Goal: Task Accomplishment & Management: Complete application form

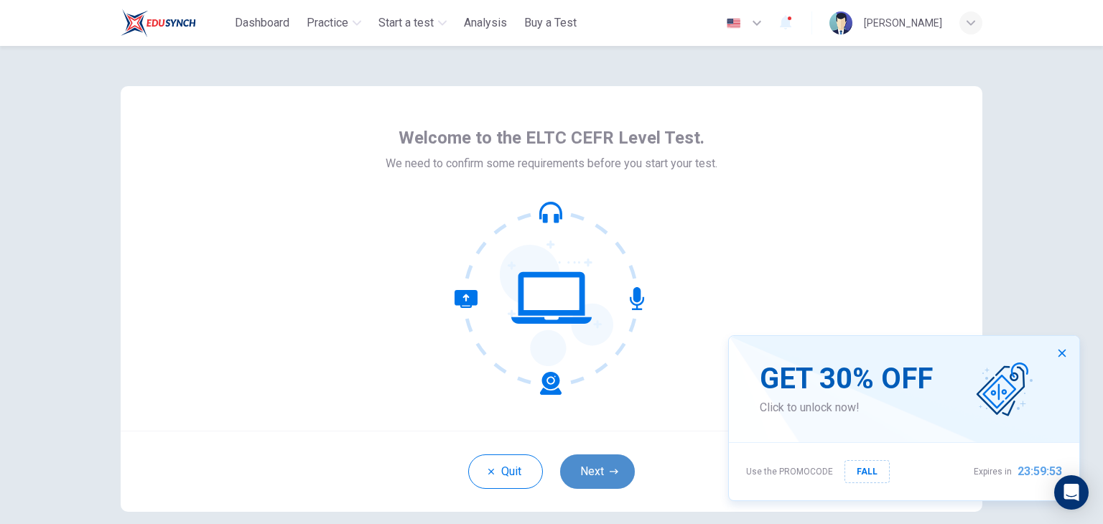
click at [601, 487] on button "Next" at bounding box center [597, 472] width 75 height 34
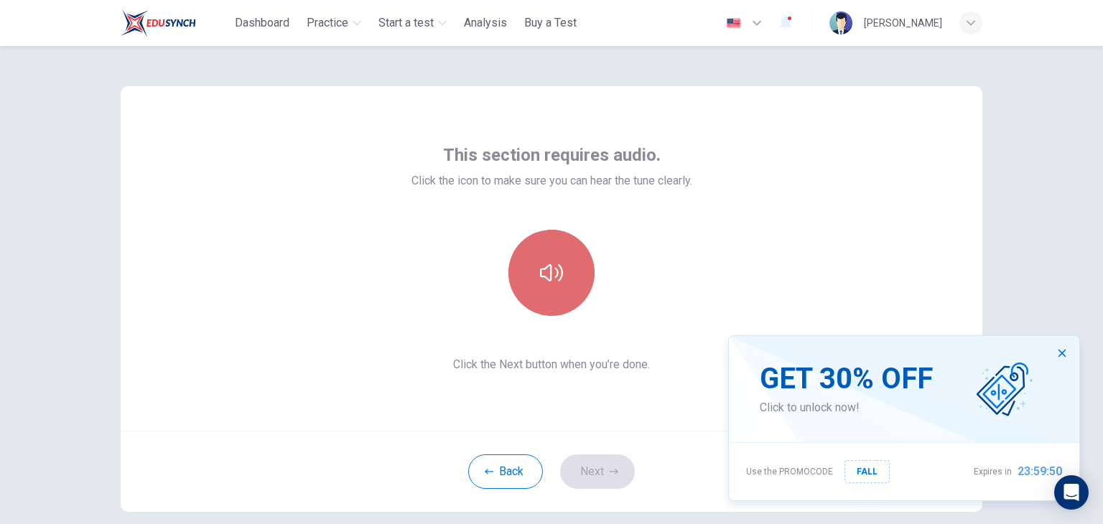
click at [539, 304] on button "button" at bounding box center [552, 273] width 86 height 86
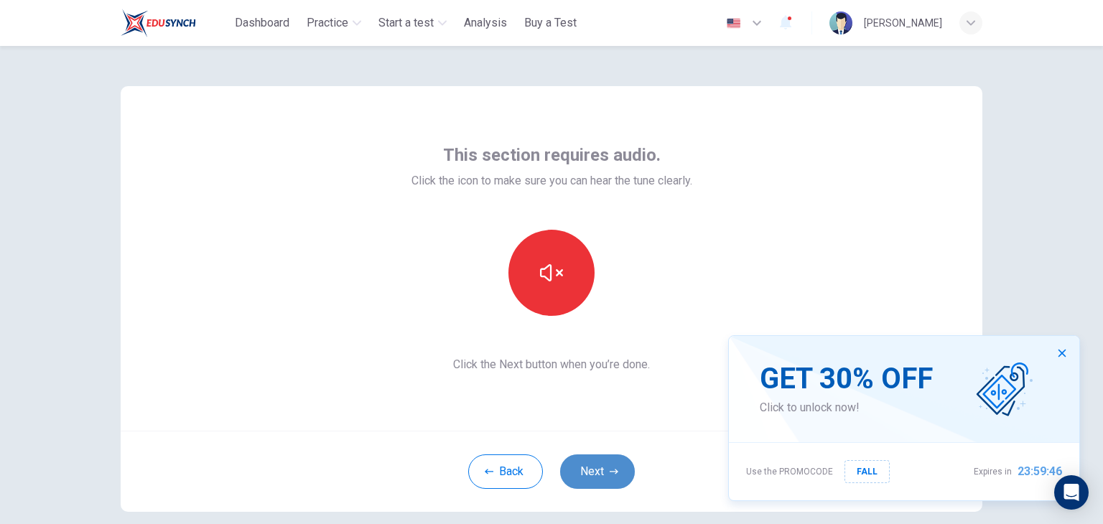
click at [603, 468] on button "Next" at bounding box center [597, 472] width 75 height 34
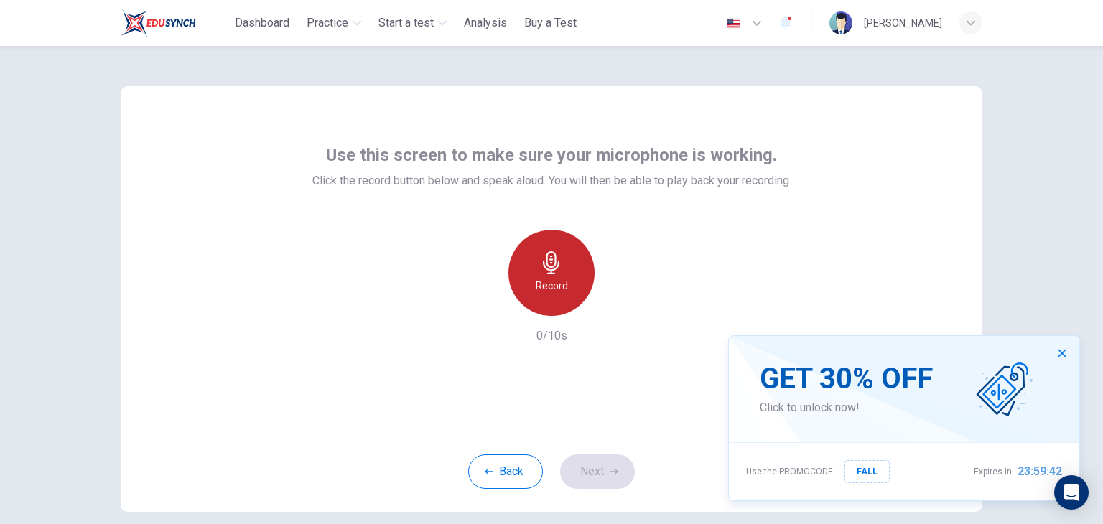
click at [557, 262] on icon "button" at bounding box center [551, 262] width 23 height 23
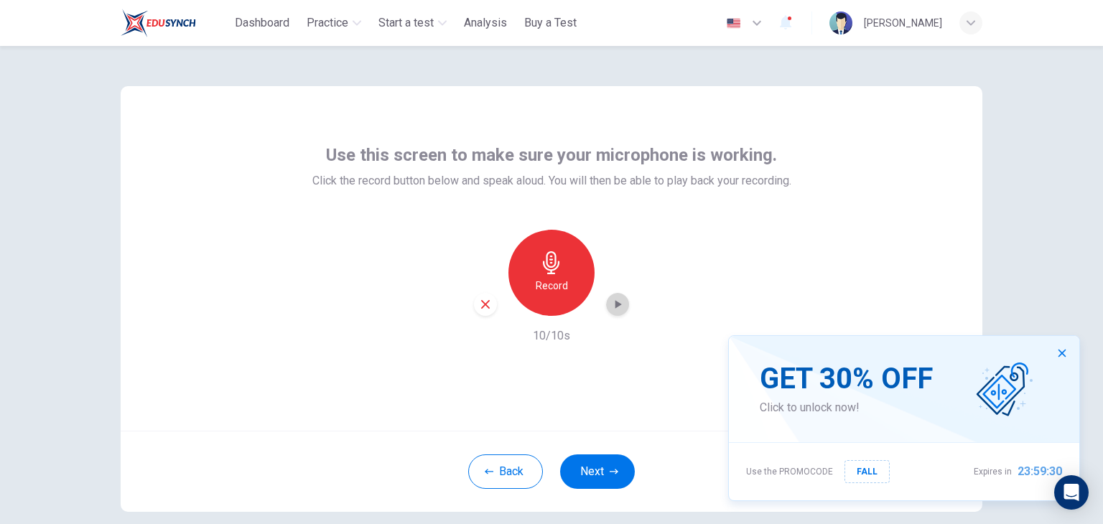
click at [608, 294] on div "button" at bounding box center [617, 304] width 23 height 23
click at [1068, 348] on button "button" at bounding box center [1062, 353] width 23 height 23
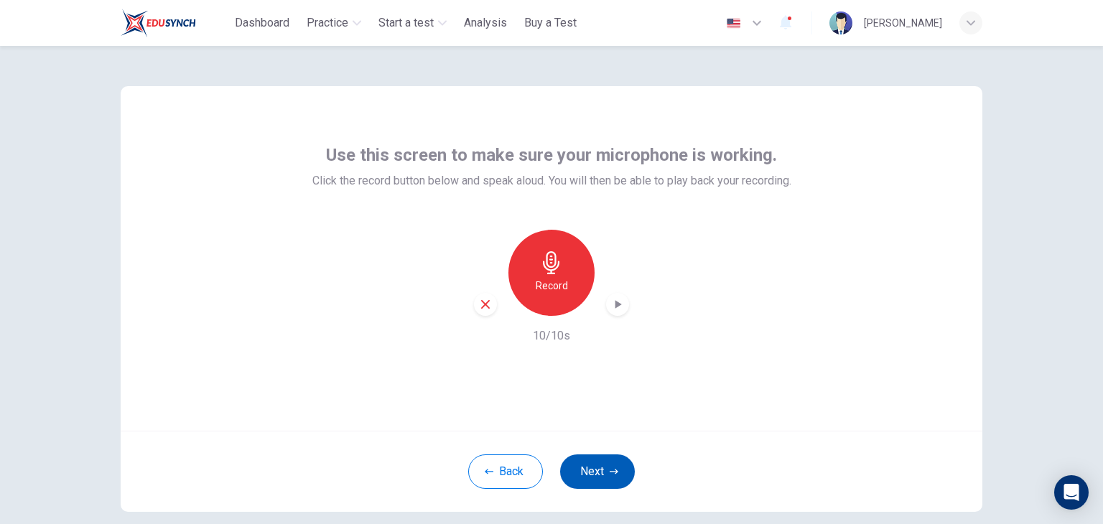
click at [580, 481] on button "Next" at bounding box center [597, 472] width 75 height 34
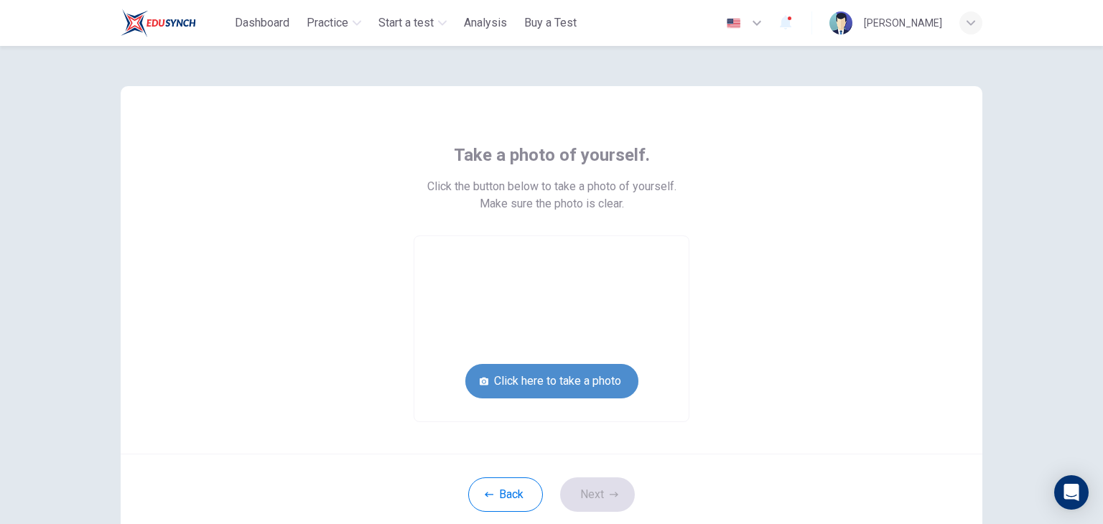
click at [591, 384] on button "Click here to take a photo" at bounding box center [551, 381] width 173 height 34
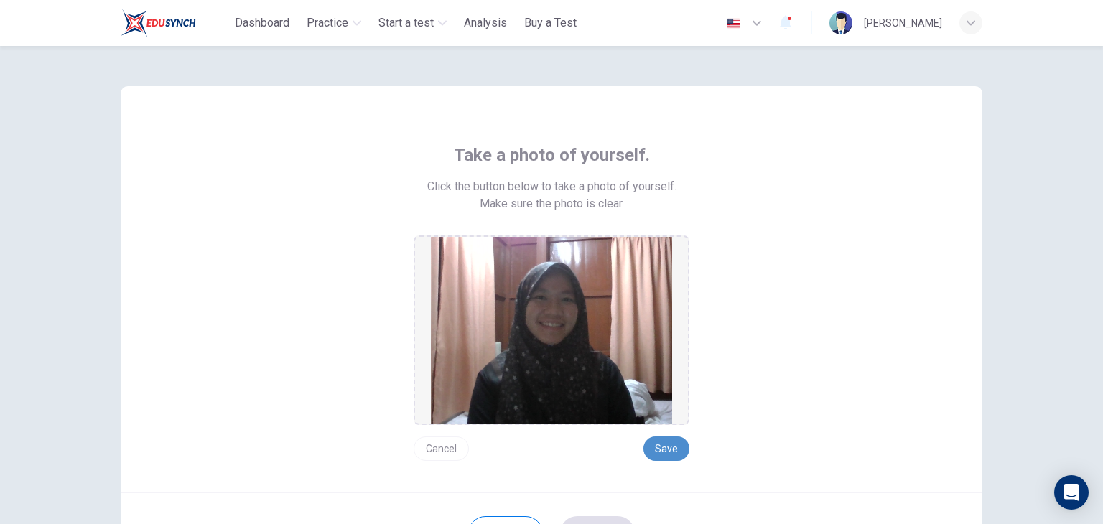
click at [664, 440] on button "Save" at bounding box center [667, 449] width 46 height 24
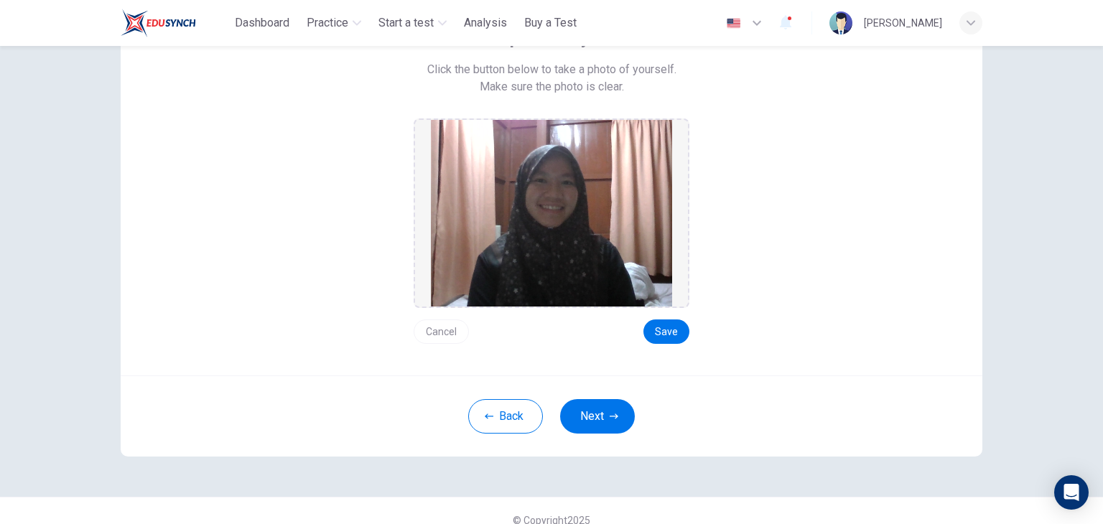
scroll to position [111, 0]
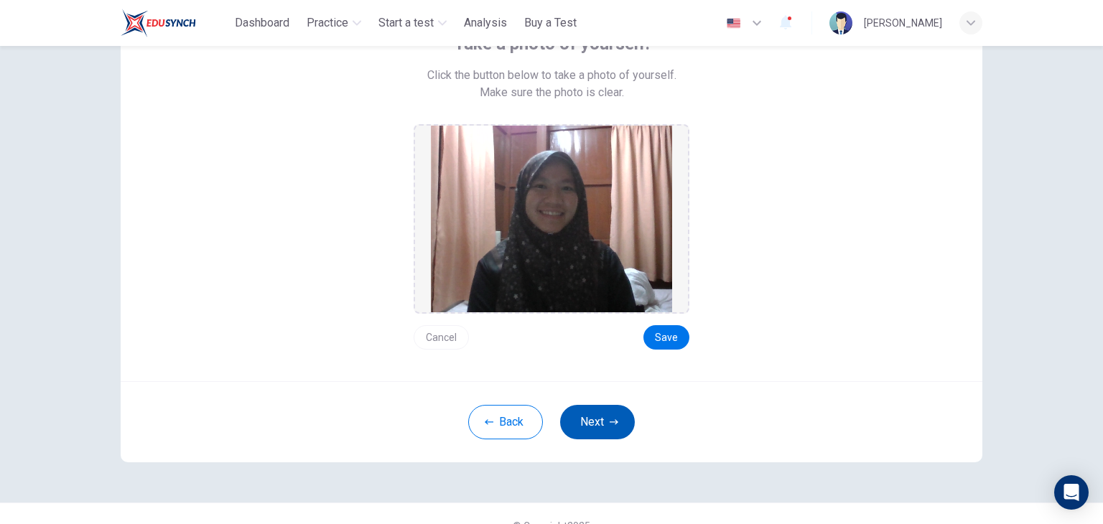
click at [600, 417] on button "Next" at bounding box center [597, 422] width 75 height 34
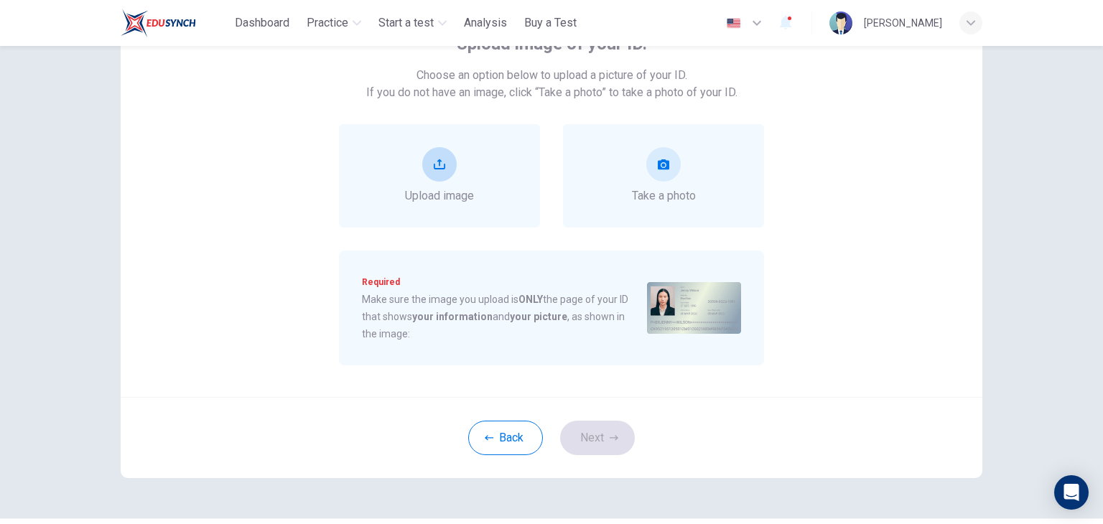
click at [437, 170] on button "upload" at bounding box center [439, 164] width 34 height 34
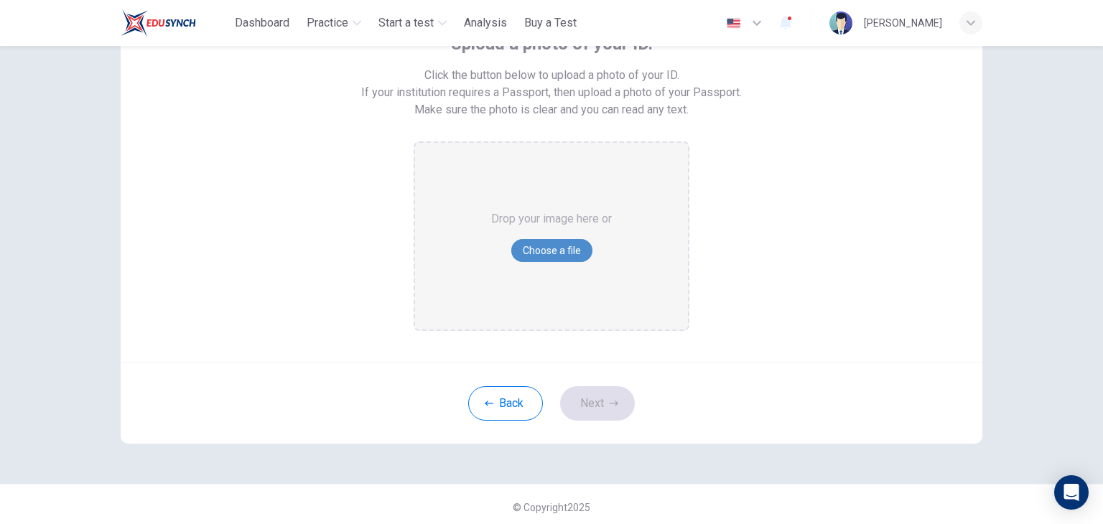
click at [556, 245] on button "Choose a file" at bounding box center [551, 250] width 81 height 23
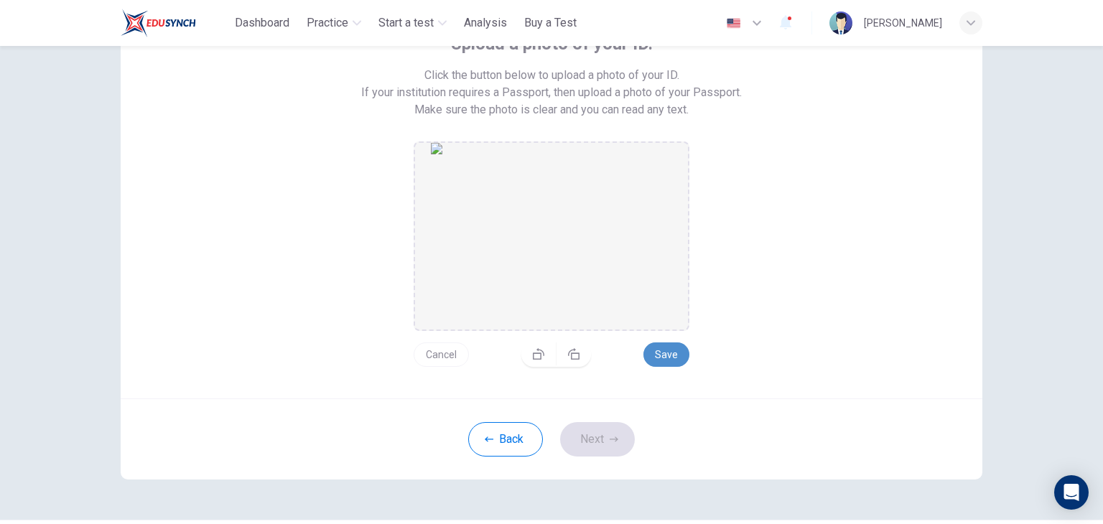
click at [678, 355] on button "Save" at bounding box center [667, 355] width 46 height 24
click at [612, 429] on button "Next" at bounding box center [597, 439] width 75 height 34
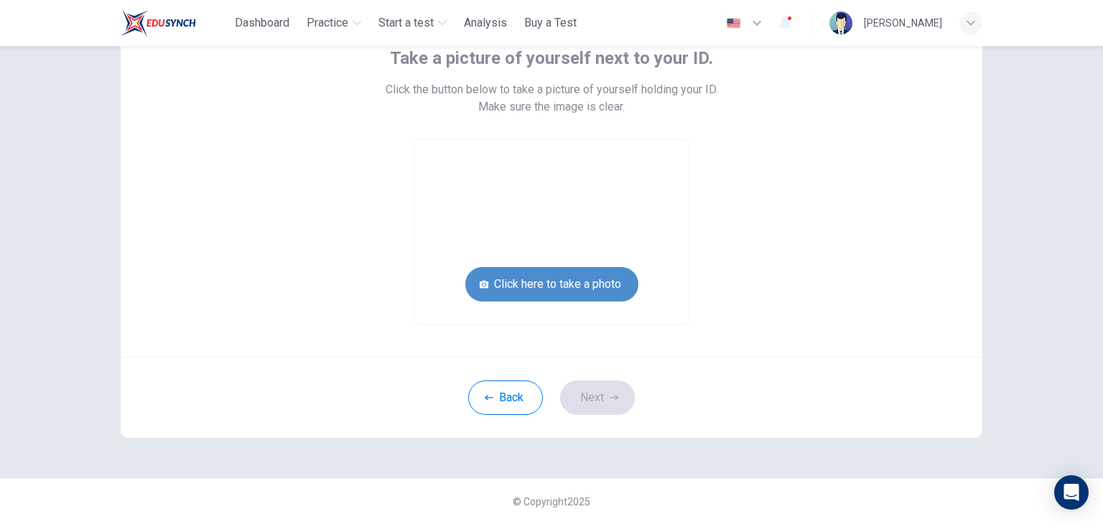
click at [578, 297] on button "Click here to take a photo" at bounding box center [551, 284] width 173 height 34
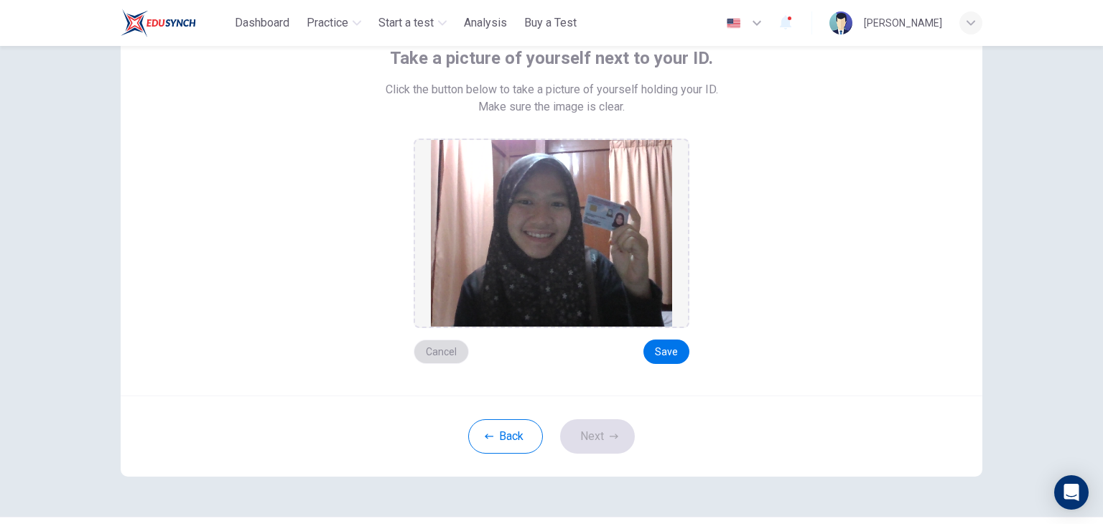
click at [435, 355] on button "Cancel" at bounding box center [441, 352] width 55 height 24
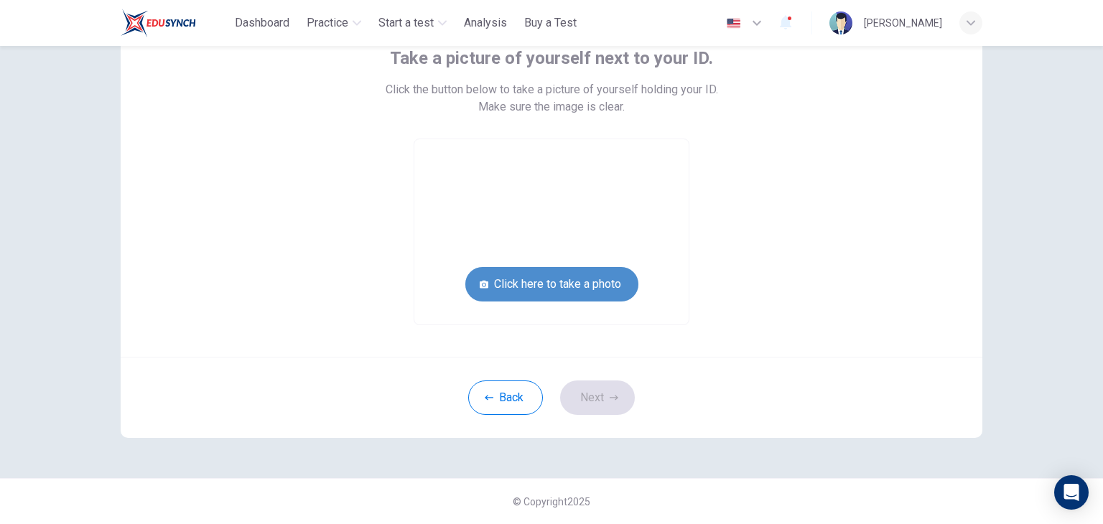
click at [578, 296] on button "Click here to take a photo" at bounding box center [551, 284] width 173 height 34
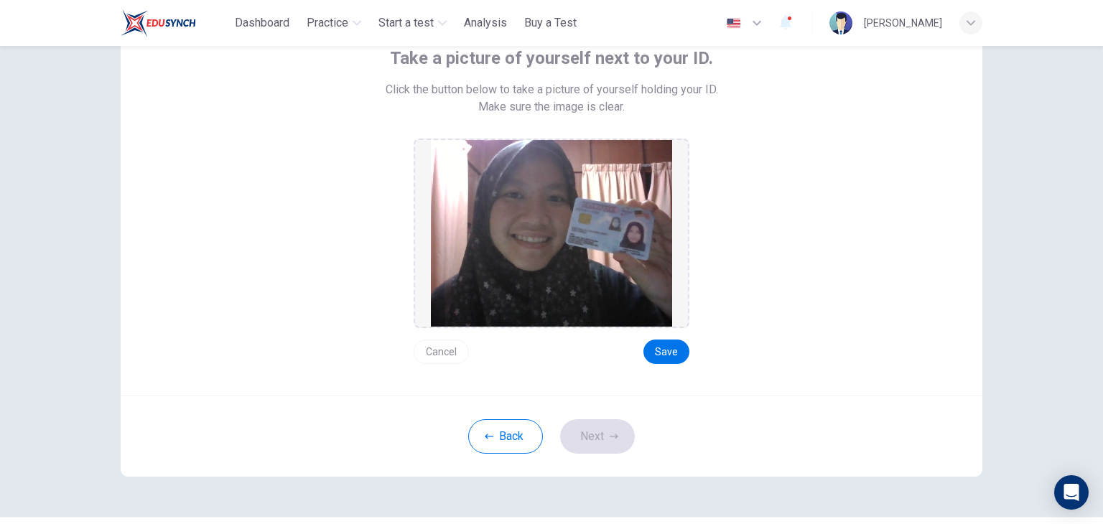
click at [429, 351] on button "Cancel" at bounding box center [441, 352] width 55 height 24
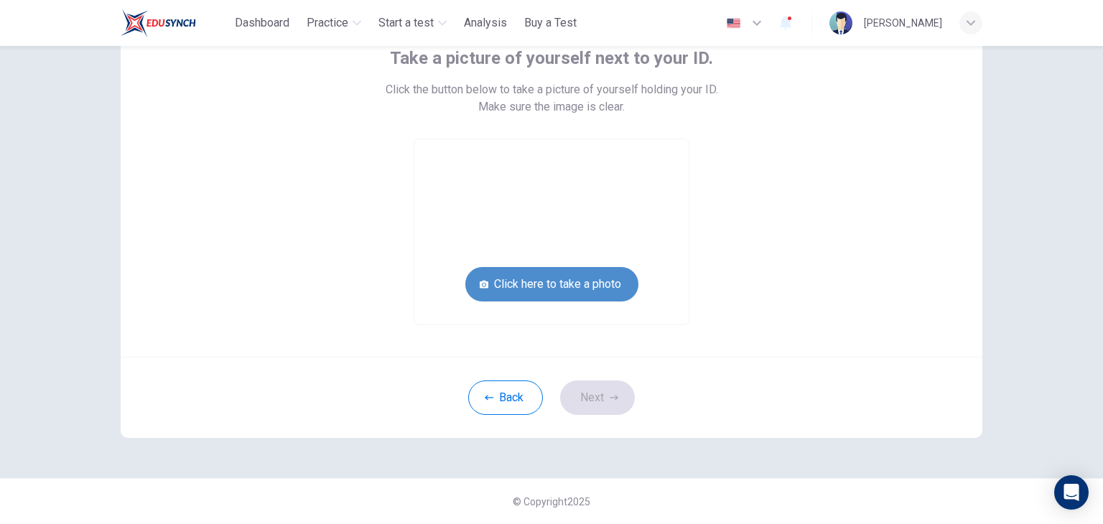
click at [511, 282] on button "Click here to take a photo" at bounding box center [551, 284] width 173 height 34
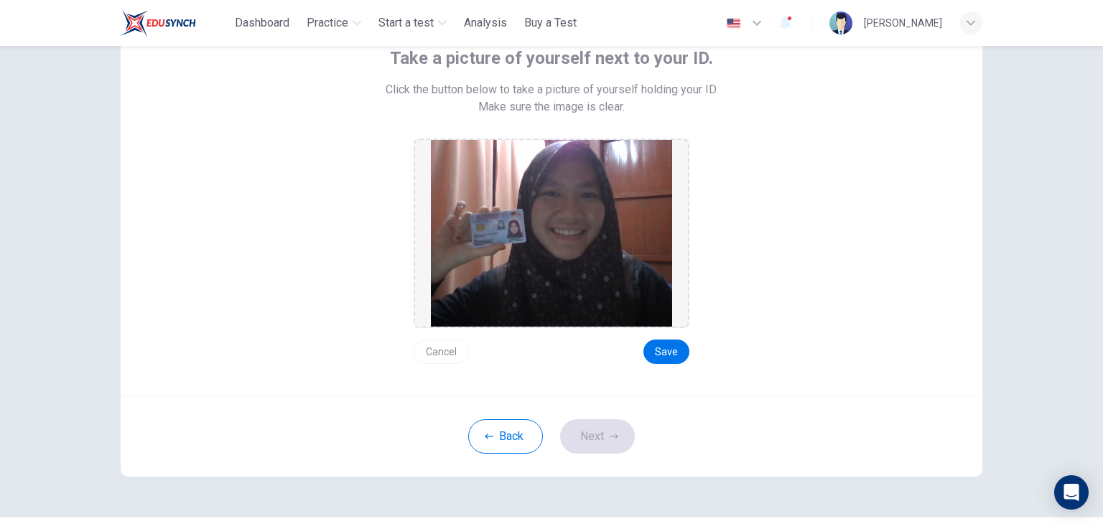
click at [584, 277] on img at bounding box center [551, 233] width 241 height 187
click at [498, 419] on button "Back" at bounding box center [505, 436] width 75 height 34
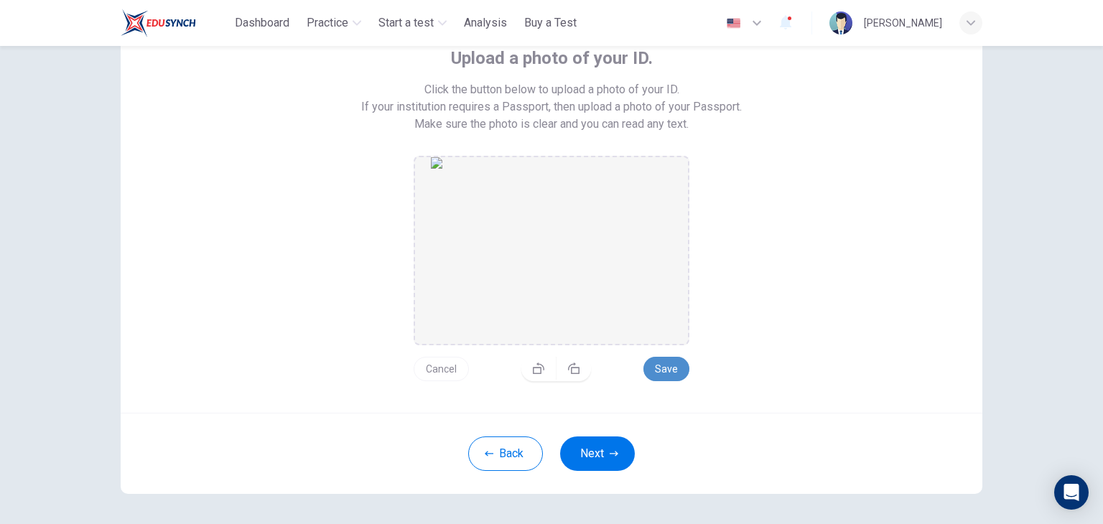
click at [649, 367] on button "Save" at bounding box center [667, 369] width 46 height 24
click at [608, 445] on button "Next" at bounding box center [597, 454] width 75 height 34
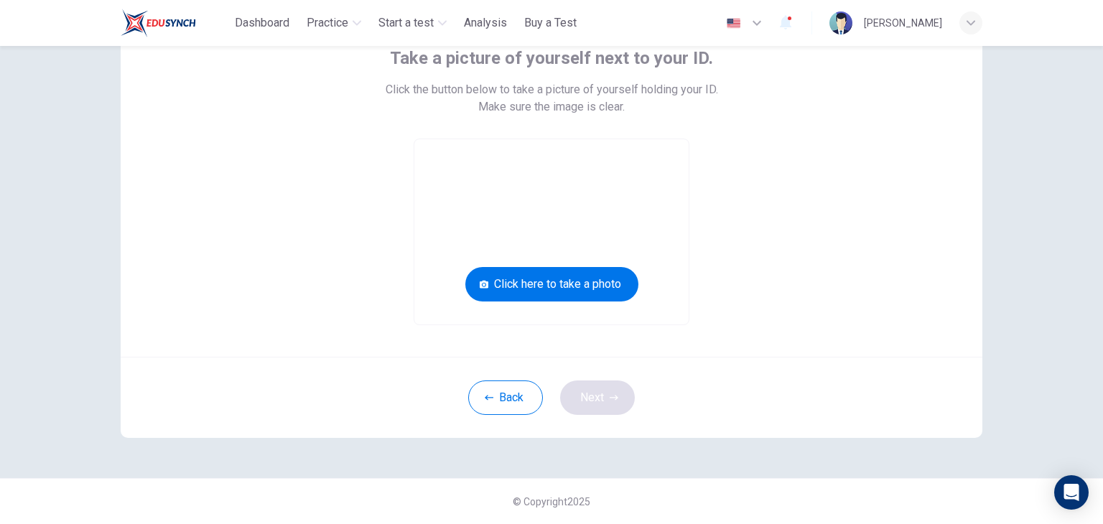
click at [608, 445] on div "Take a picture of yourself next to your ID. Click the button below to take a pi…" at bounding box center [552, 213] width 908 height 529
click at [560, 287] on button "Click here to take a photo" at bounding box center [551, 284] width 173 height 34
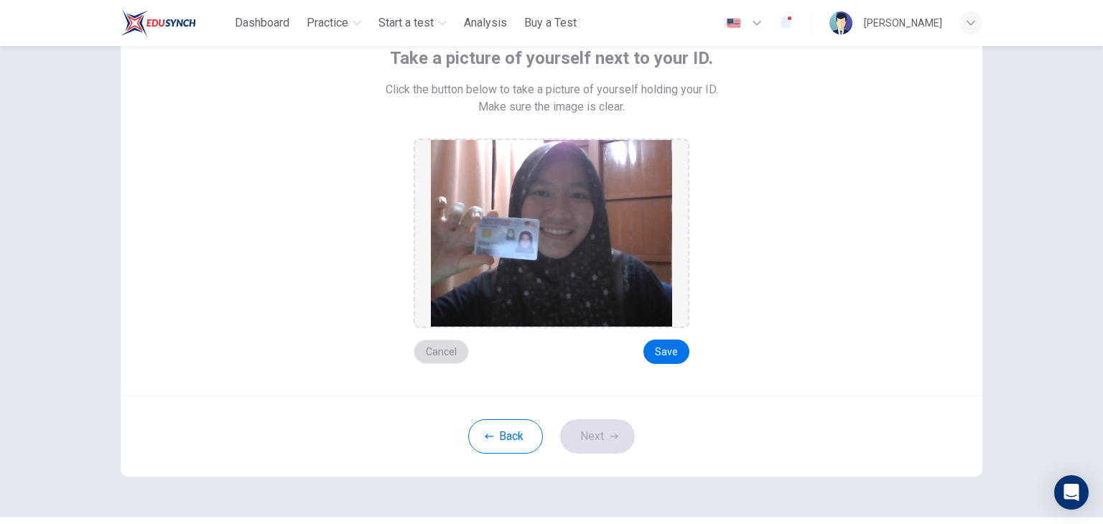
click at [434, 356] on button "Cancel" at bounding box center [441, 352] width 55 height 24
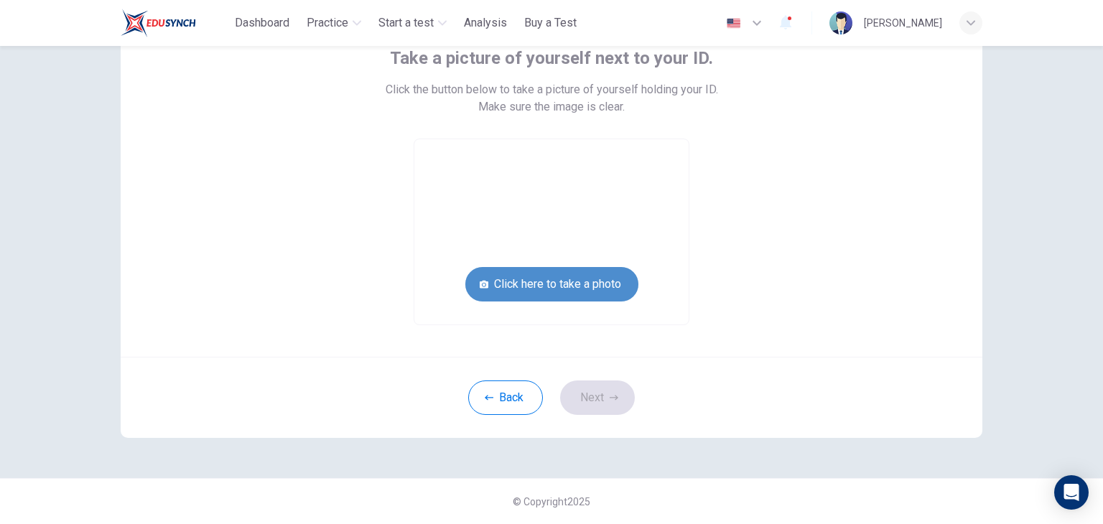
click at [564, 286] on button "Click here to take a photo" at bounding box center [551, 284] width 173 height 34
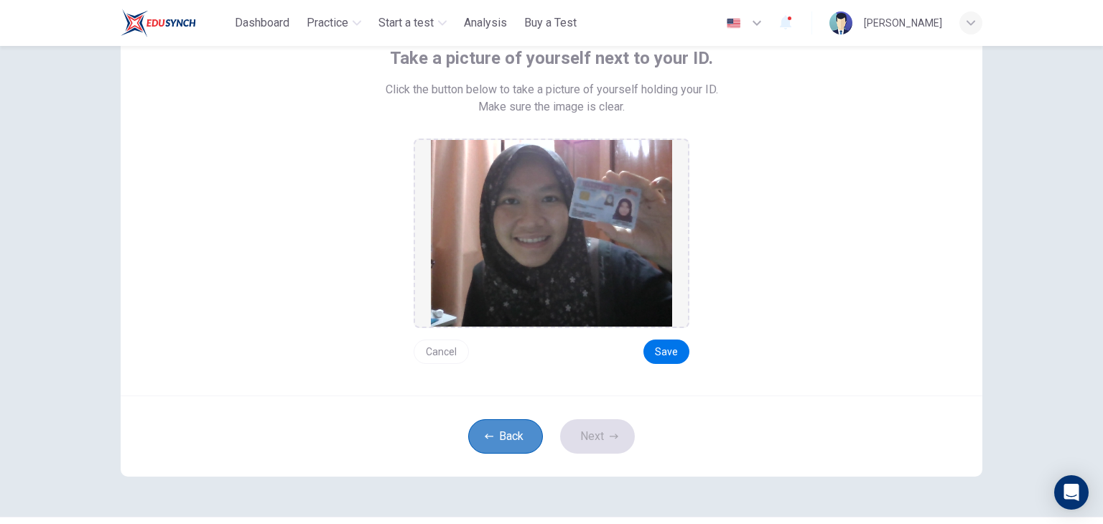
click at [486, 423] on button "Back" at bounding box center [505, 436] width 75 height 34
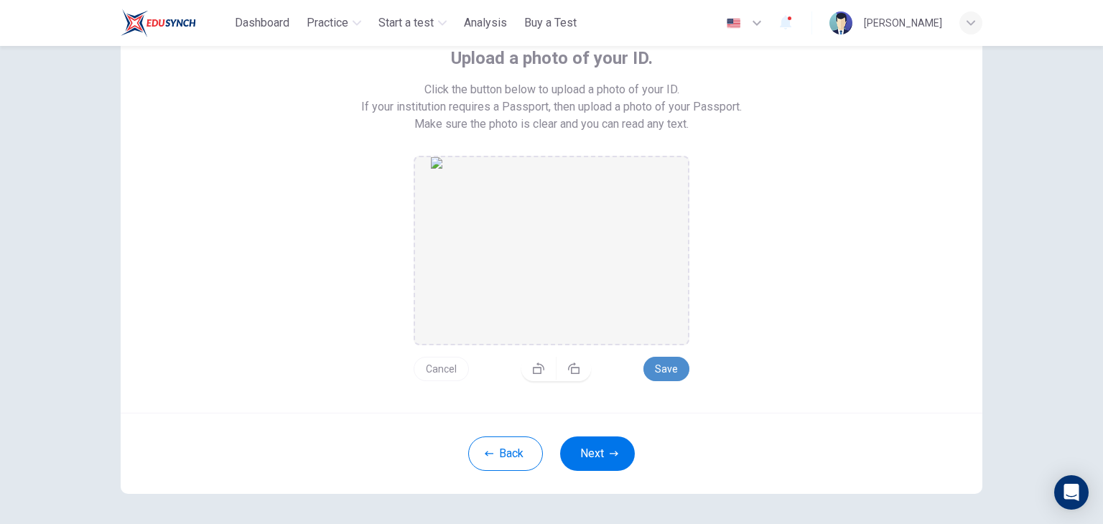
click at [663, 366] on button "Save" at bounding box center [667, 369] width 46 height 24
click at [673, 368] on button "Save" at bounding box center [667, 369] width 46 height 24
click at [603, 450] on button "Next" at bounding box center [597, 454] width 75 height 34
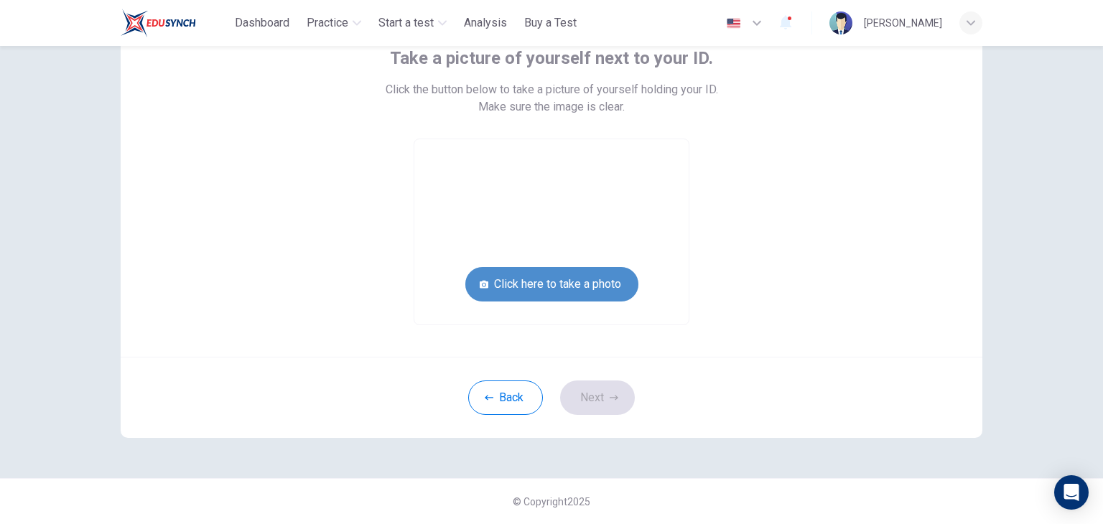
click at [549, 291] on button "Click here to take a photo" at bounding box center [551, 284] width 173 height 34
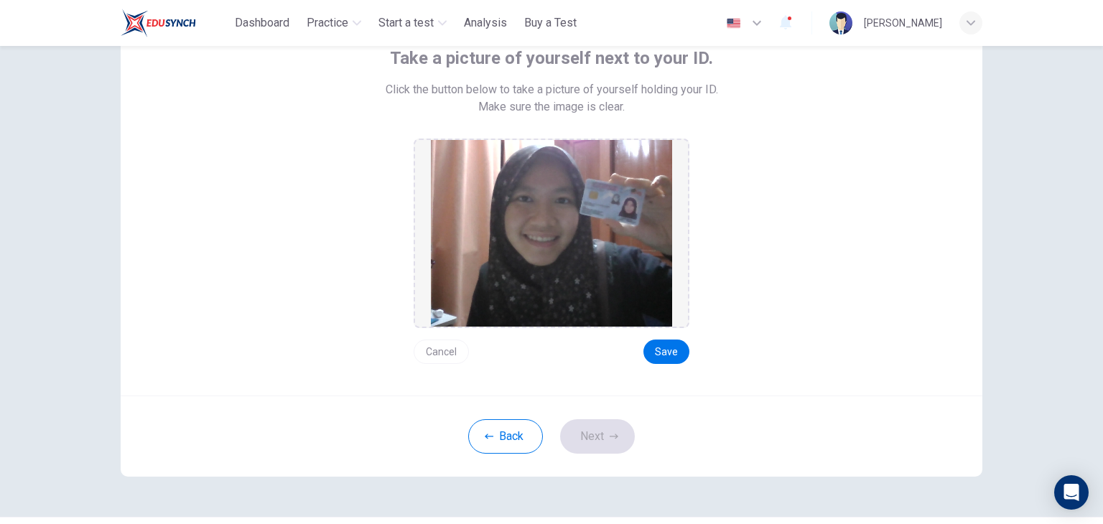
click at [448, 351] on button "Cancel" at bounding box center [441, 352] width 55 height 24
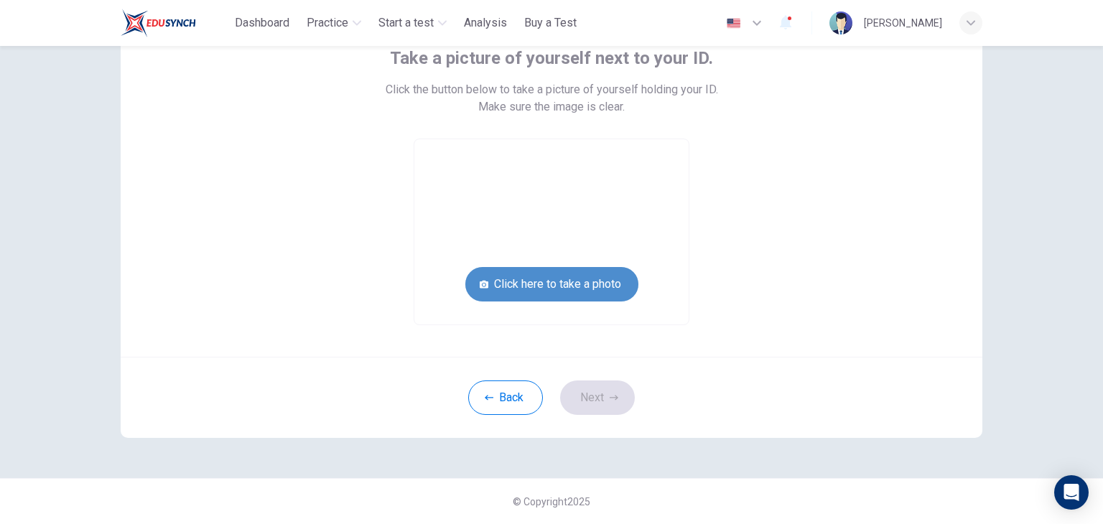
click at [603, 300] on button "Click here to take a photo" at bounding box center [551, 284] width 173 height 34
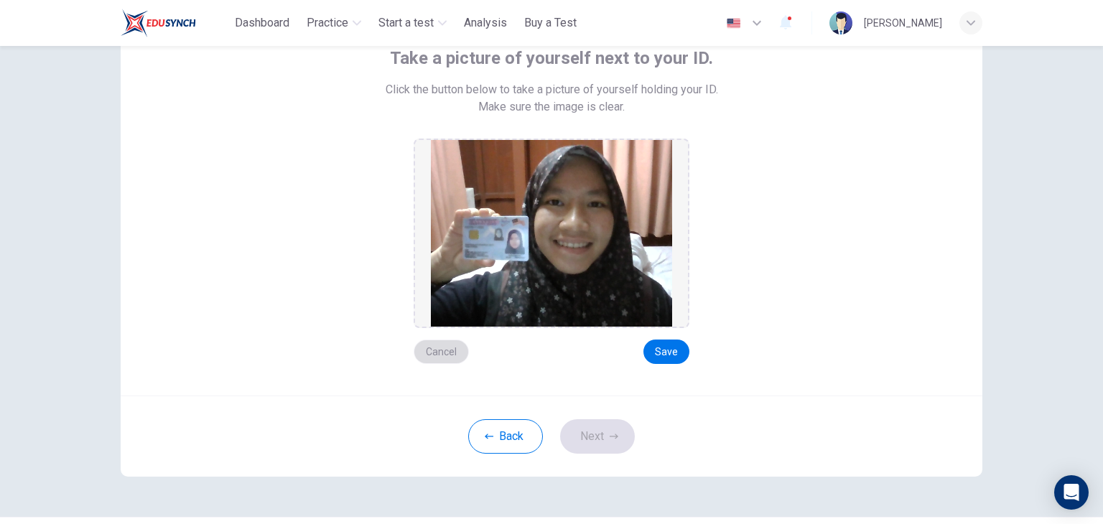
click at [437, 352] on button "Cancel" at bounding box center [441, 352] width 55 height 24
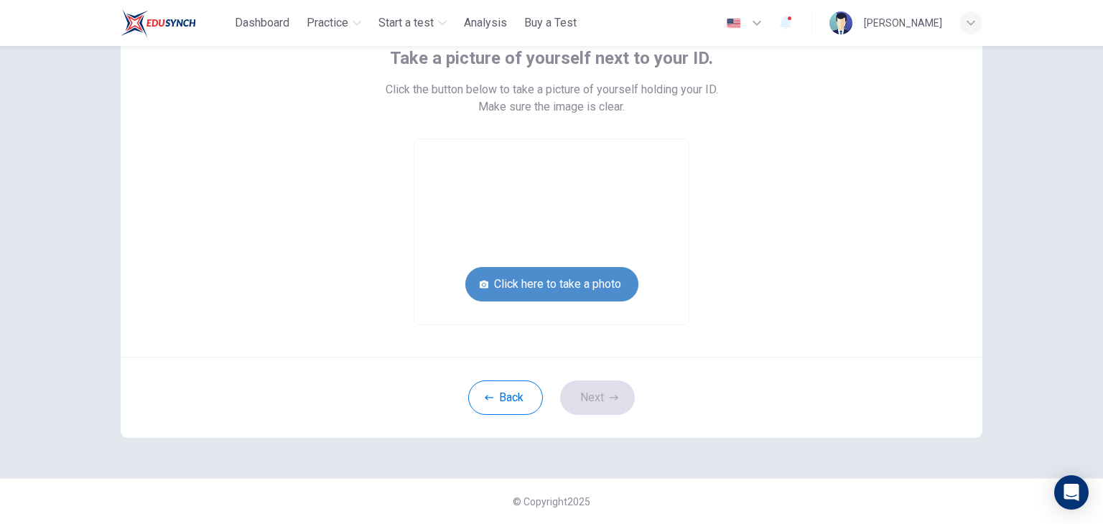
click at [472, 283] on button "Click here to take a photo" at bounding box center [551, 284] width 173 height 34
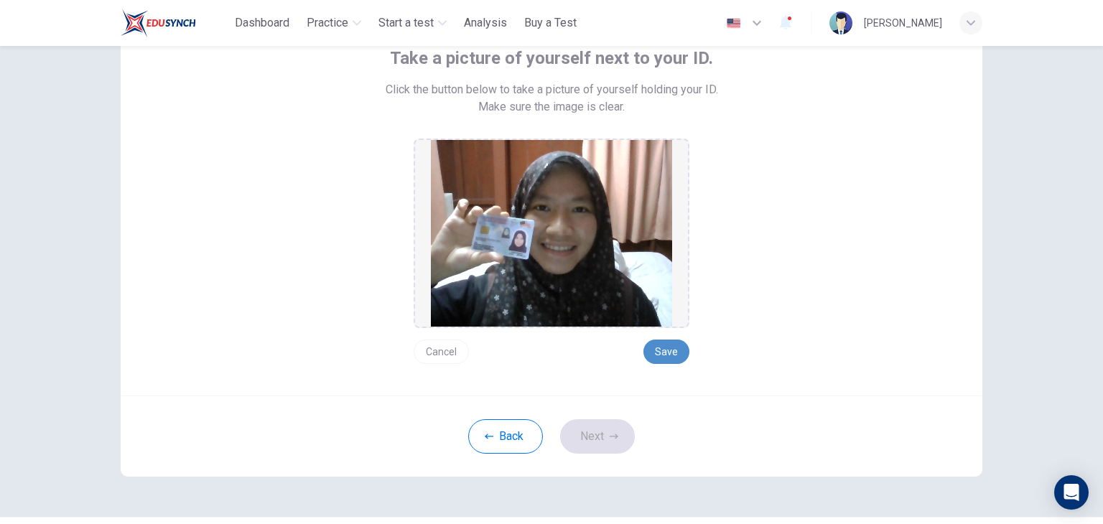
click at [667, 356] on button "Save" at bounding box center [667, 352] width 46 height 24
click at [600, 434] on button "Next" at bounding box center [597, 436] width 75 height 34
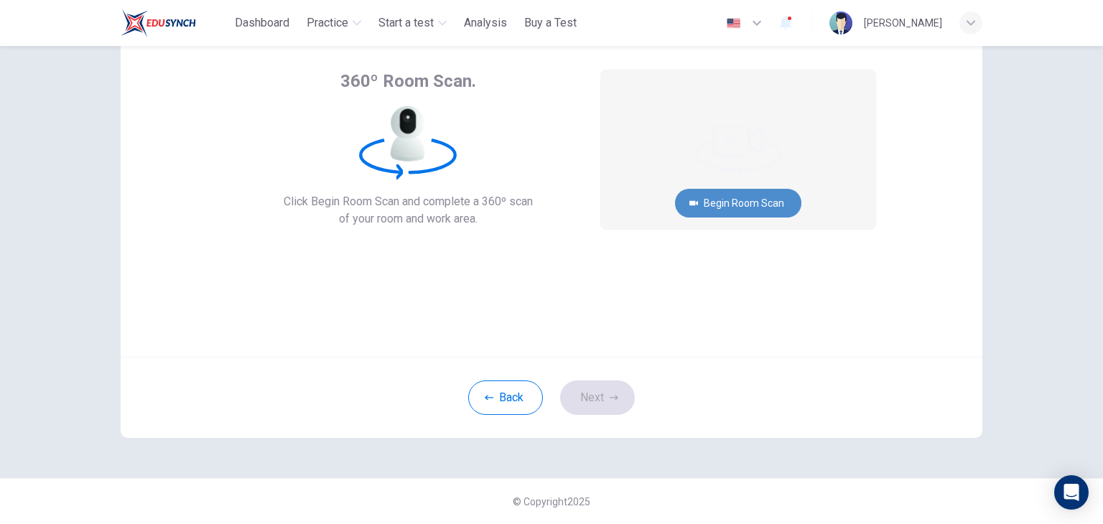
click at [771, 207] on button "Begin Room Scan" at bounding box center [738, 203] width 126 height 29
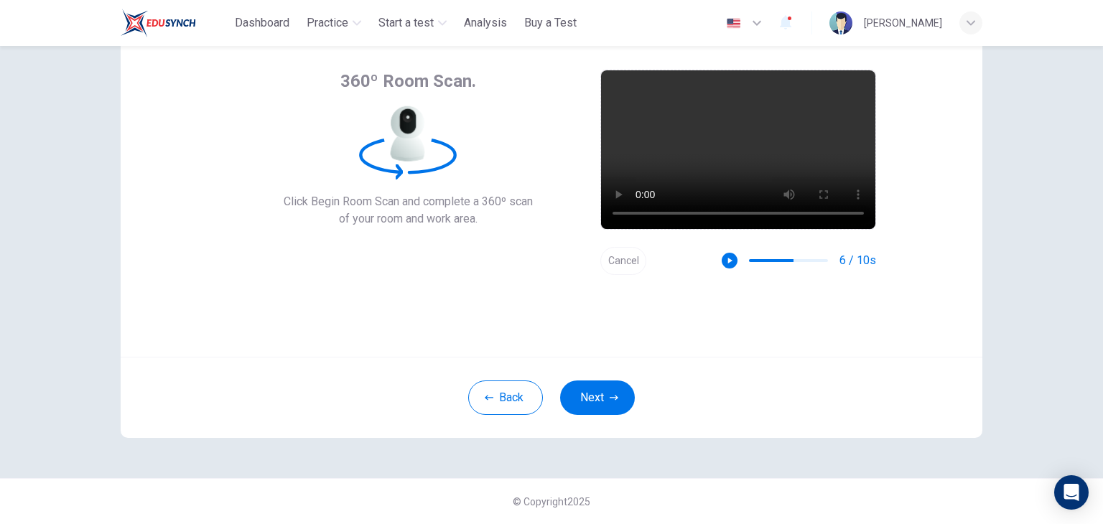
click at [616, 256] on button "Cancel" at bounding box center [623, 261] width 46 height 28
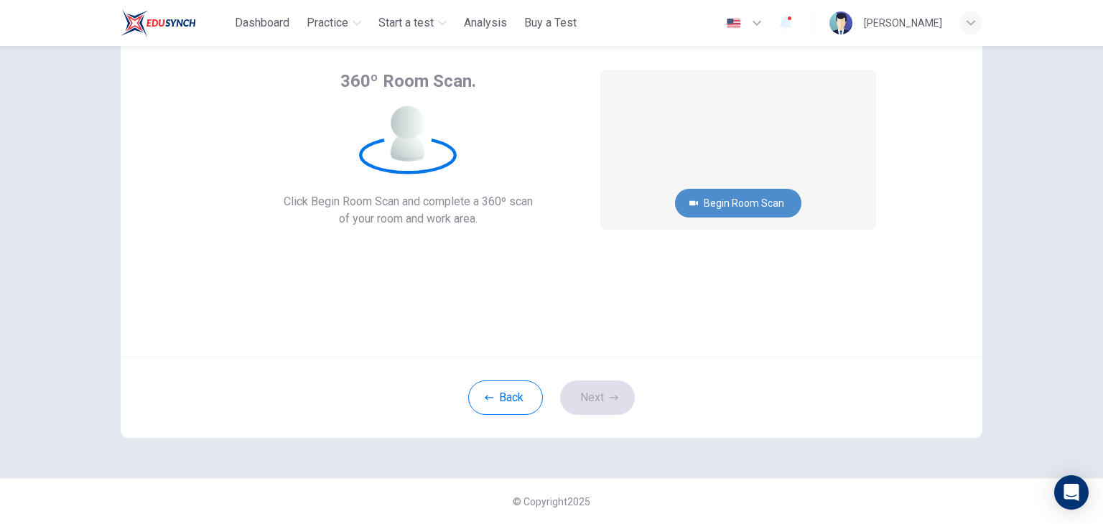
click at [766, 205] on button "Begin Room Scan" at bounding box center [738, 203] width 126 height 29
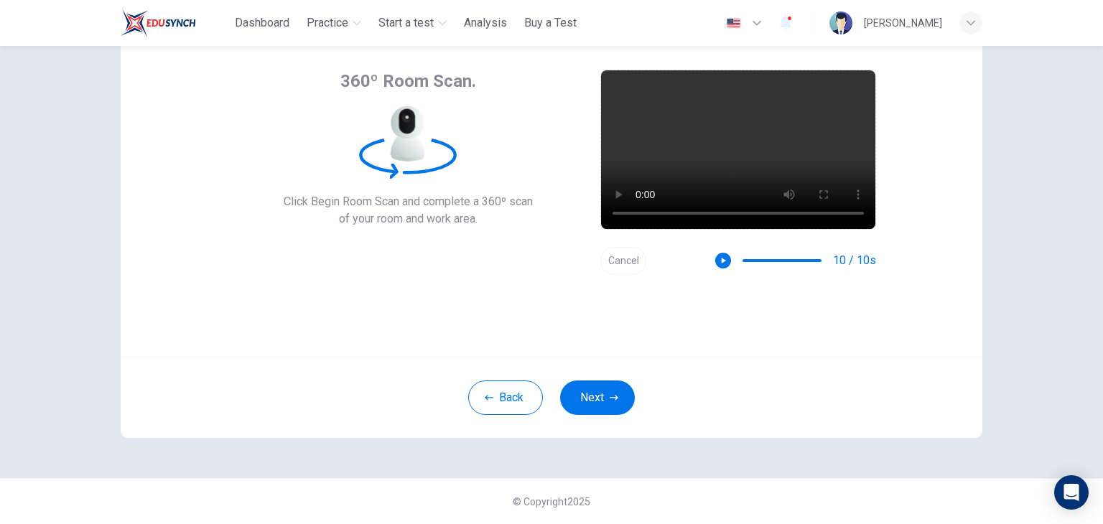
click at [629, 257] on button "Cancel" at bounding box center [623, 261] width 46 height 28
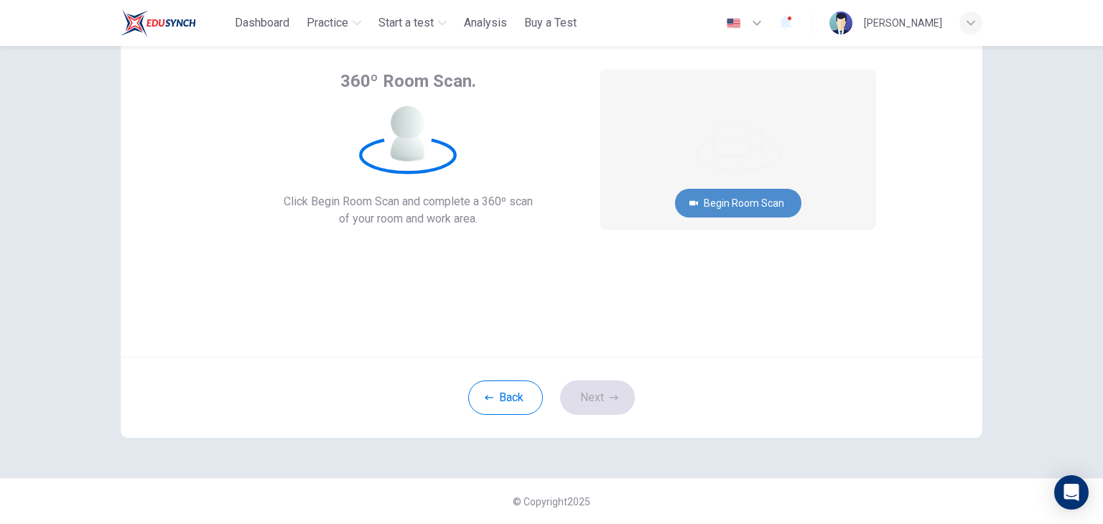
click at [715, 203] on button "Begin Room Scan" at bounding box center [738, 203] width 126 height 29
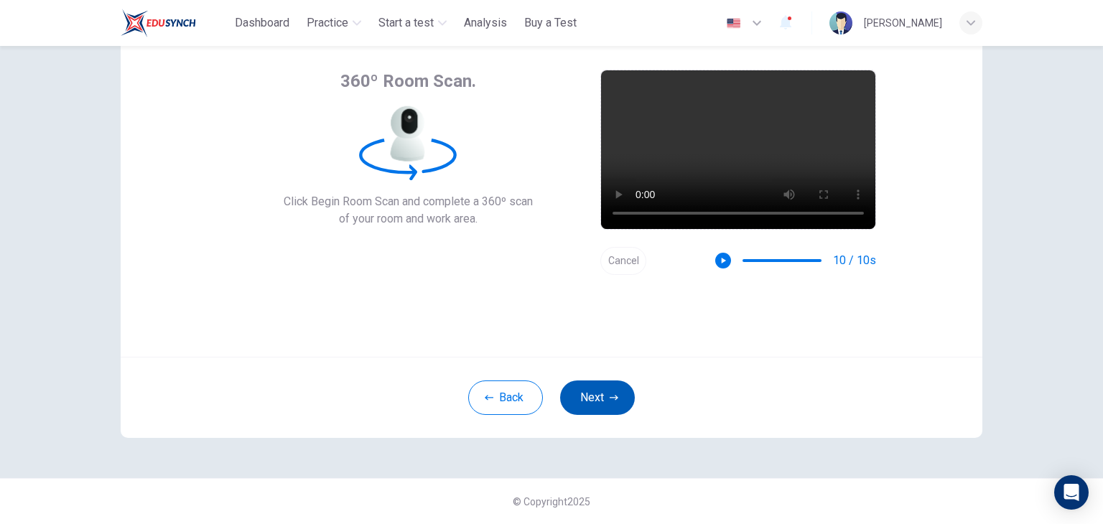
click at [606, 384] on button "Next" at bounding box center [597, 398] width 75 height 34
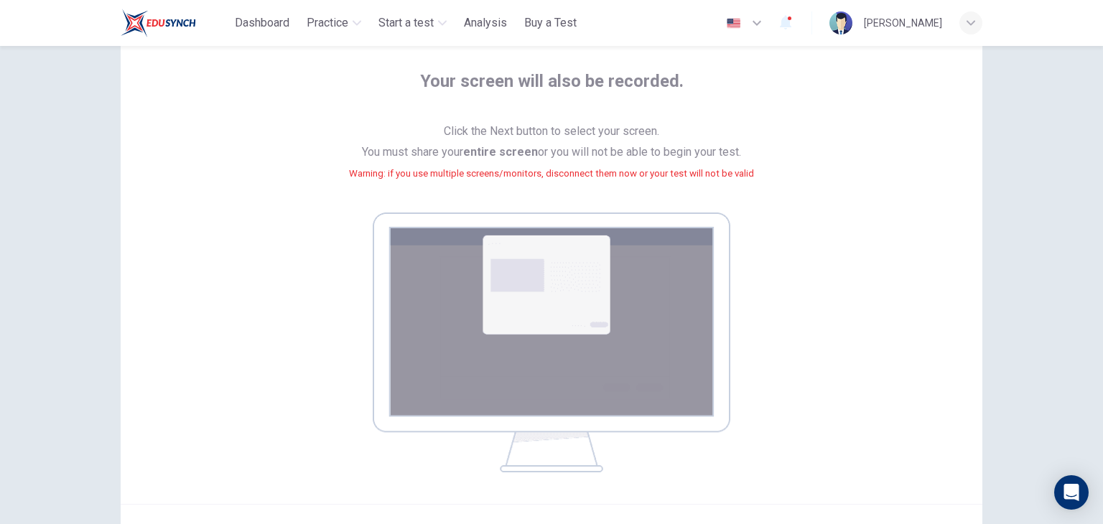
scroll to position [221, 0]
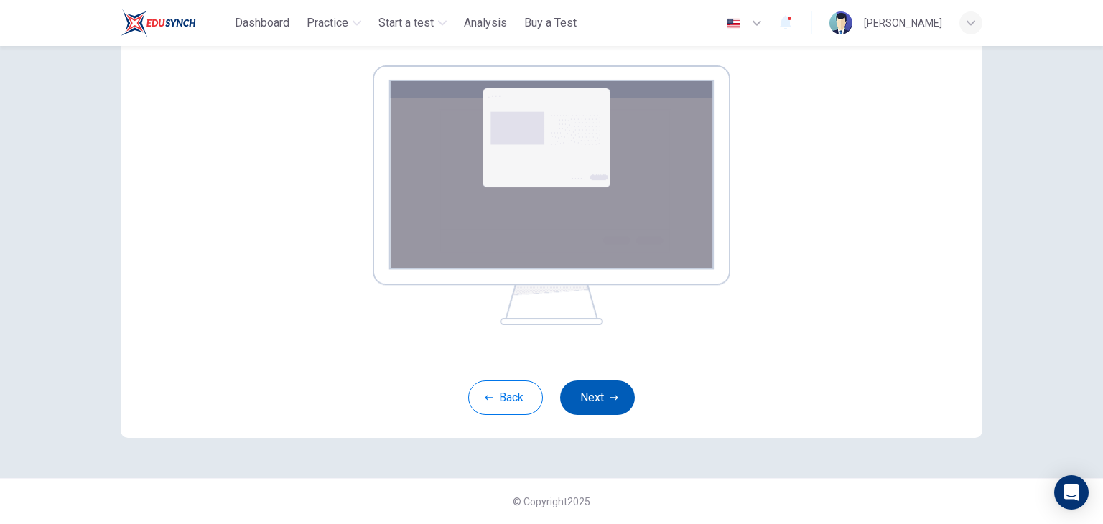
click at [606, 403] on button "Next" at bounding box center [597, 398] width 75 height 34
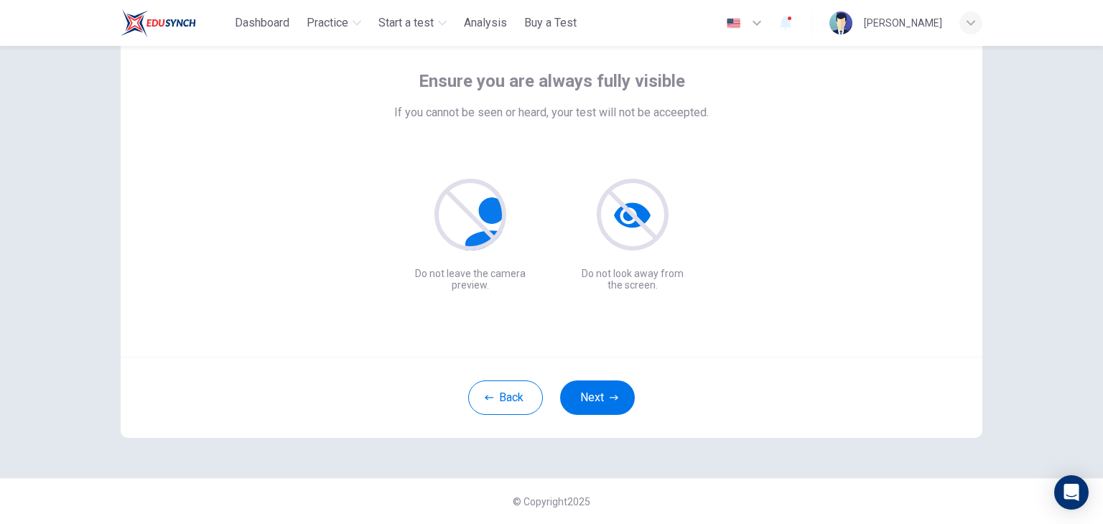
scroll to position [74, 0]
click at [615, 396] on button "Next" at bounding box center [597, 398] width 75 height 34
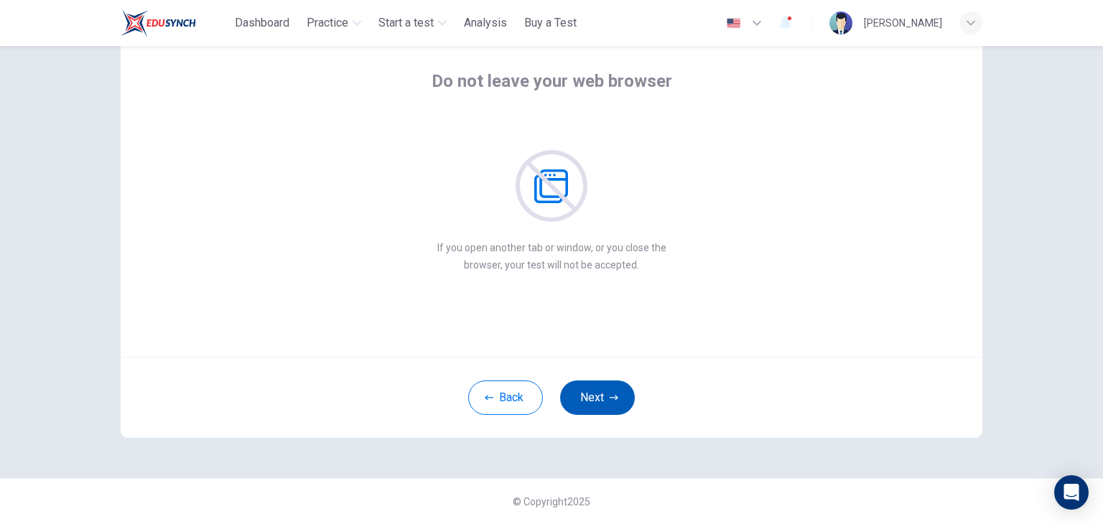
click at [615, 396] on button "Next" at bounding box center [597, 398] width 75 height 34
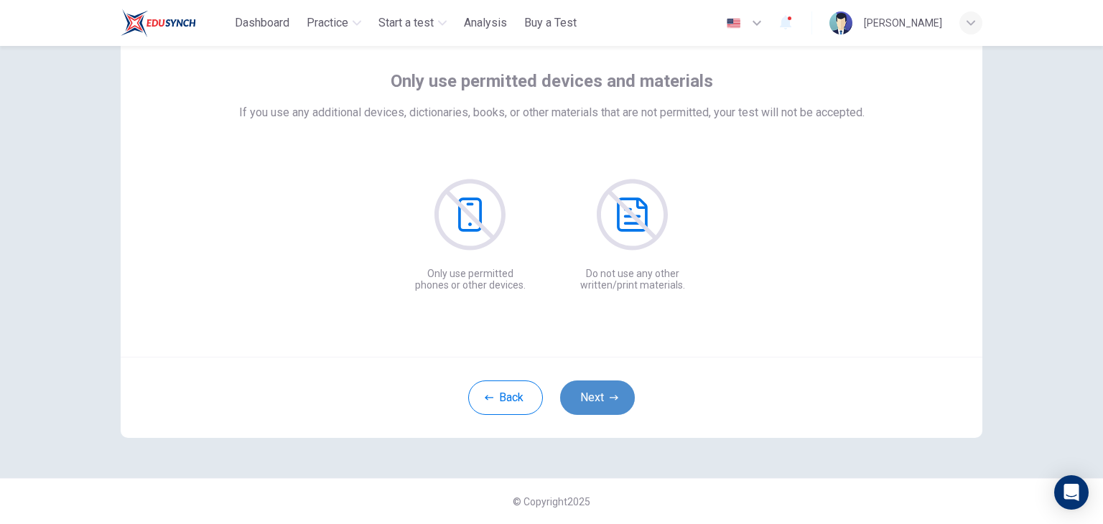
click at [615, 396] on button "Next" at bounding box center [597, 398] width 75 height 34
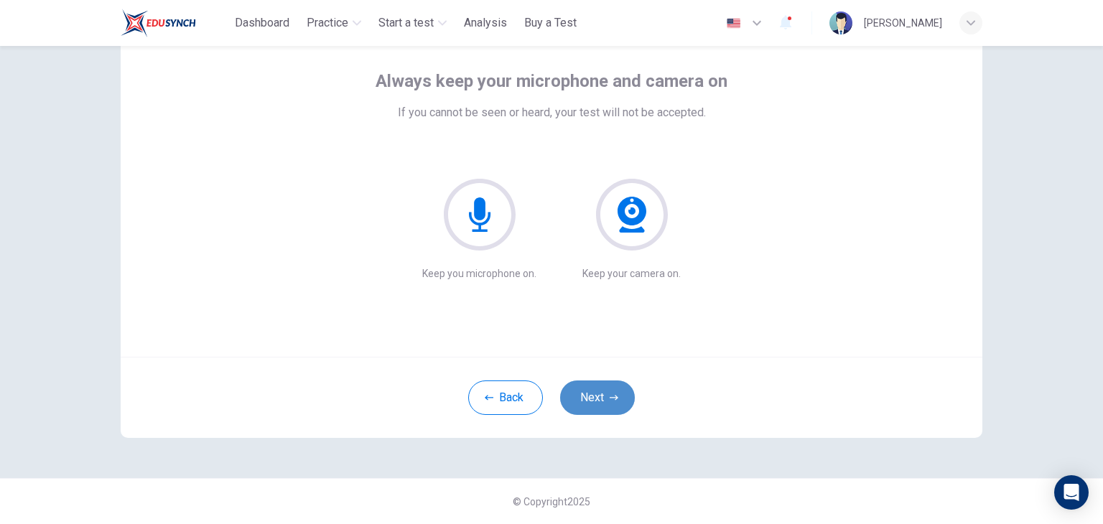
click at [615, 396] on button "Next" at bounding box center [597, 398] width 75 height 34
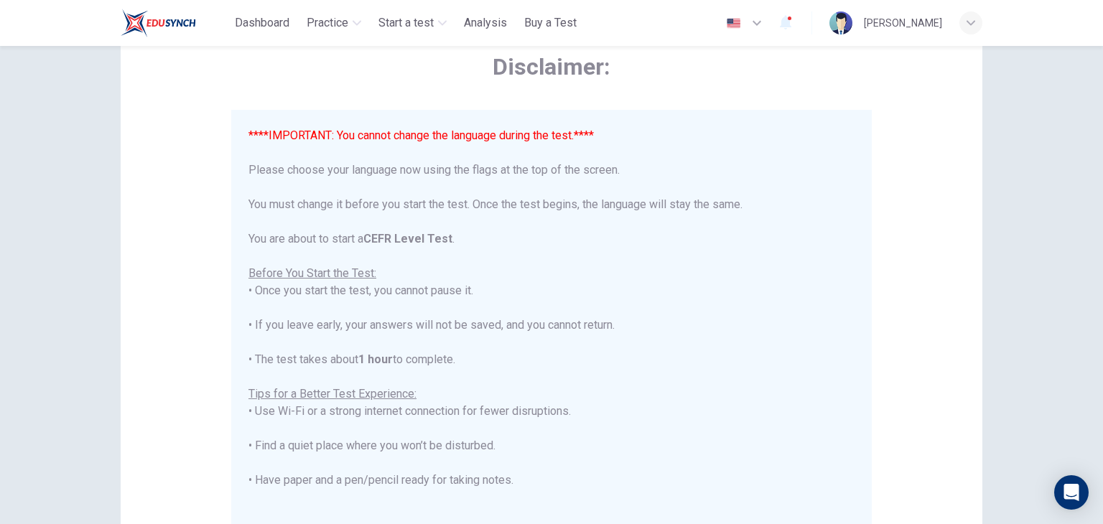
scroll to position [274, 0]
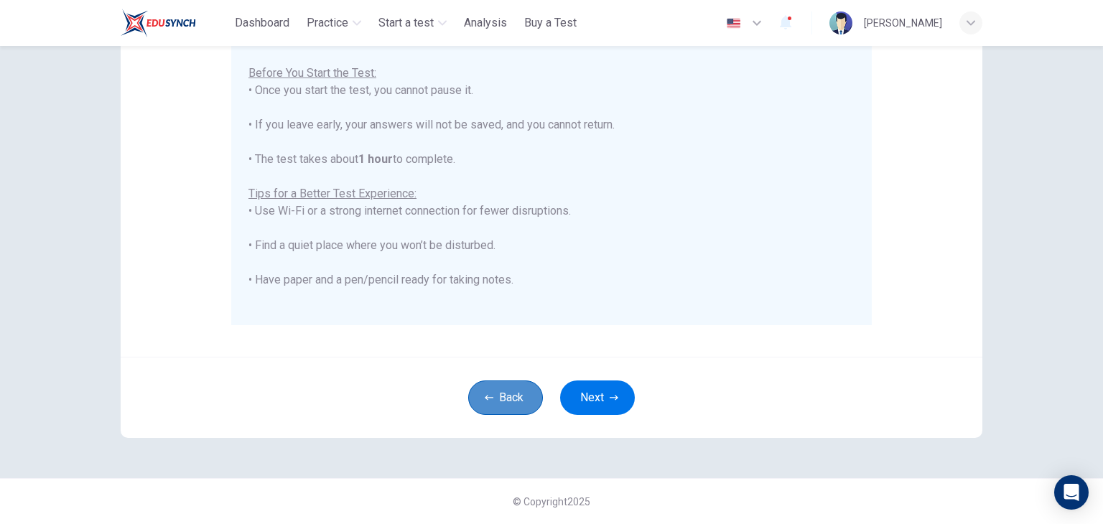
click at [520, 403] on button "Back" at bounding box center [505, 398] width 75 height 34
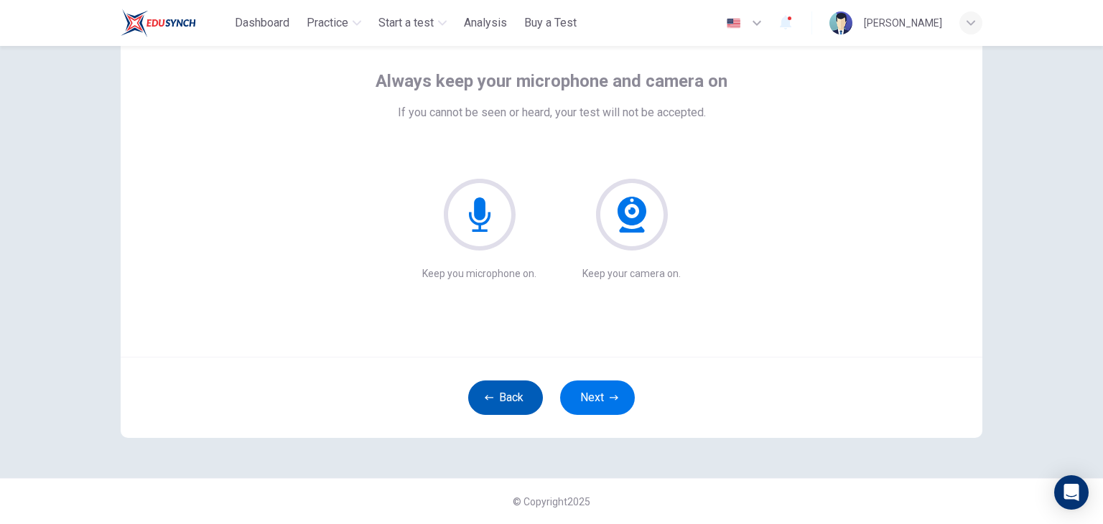
click at [520, 403] on button "Back" at bounding box center [505, 398] width 75 height 34
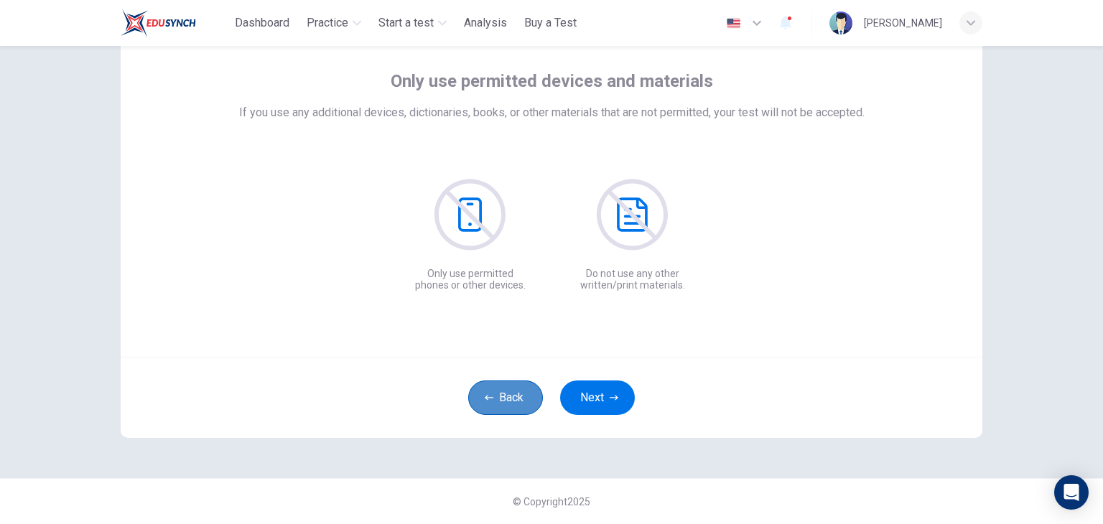
click at [520, 403] on button "Back" at bounding box center [505, 398] width 75 height 34
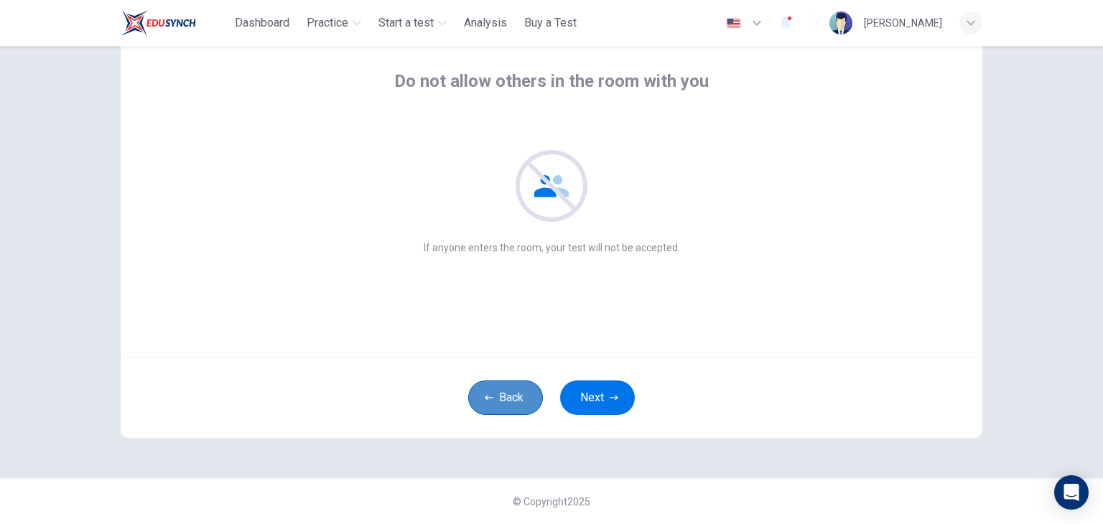
click at [520, 403] on button "Back" at bounding box center [505, 398] width 75 height 34
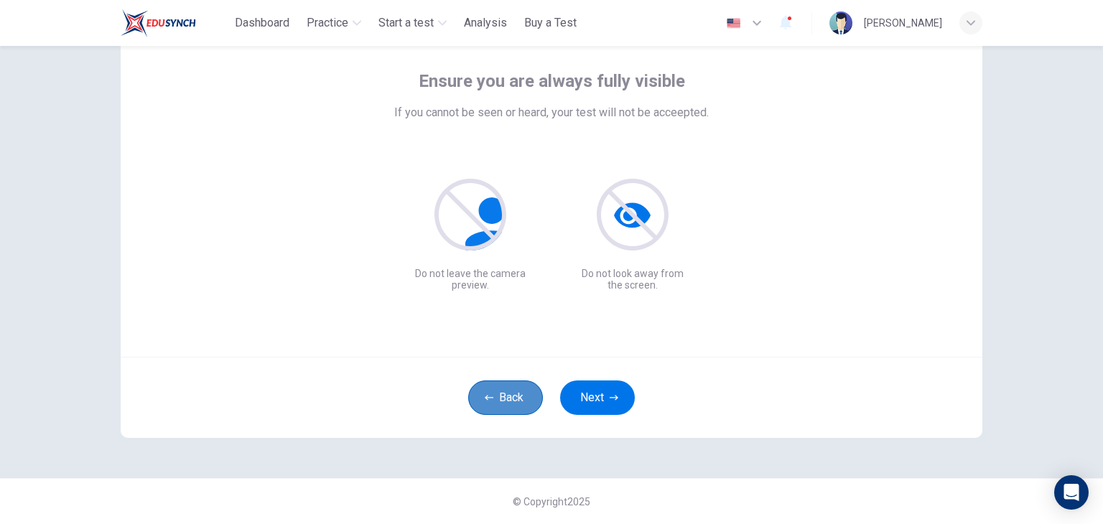
click at [520, 403] on button "Back" at bounding box center [505, 398] width 75 height 34
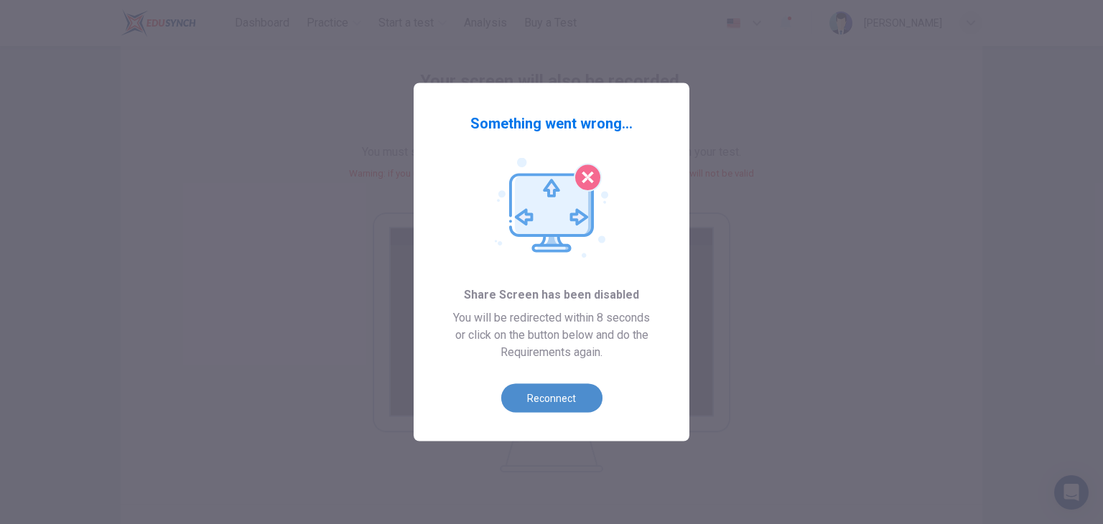
click at [572, 399] on button "Reconnect" at bounding box center [551, 398] width 101 height 29
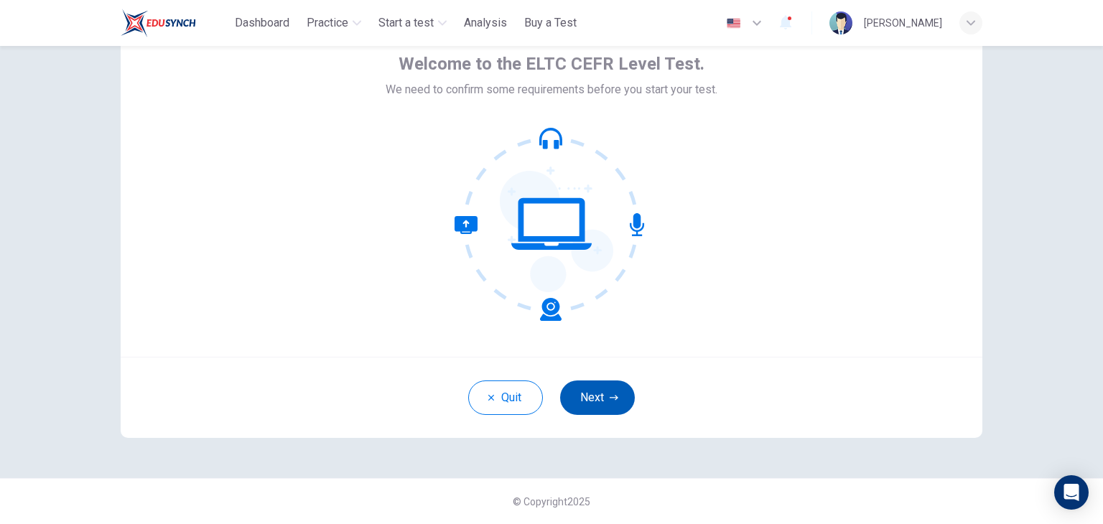
click at [586, 392] on button "Next" at bounding box center [597, 398] width 75 height 34
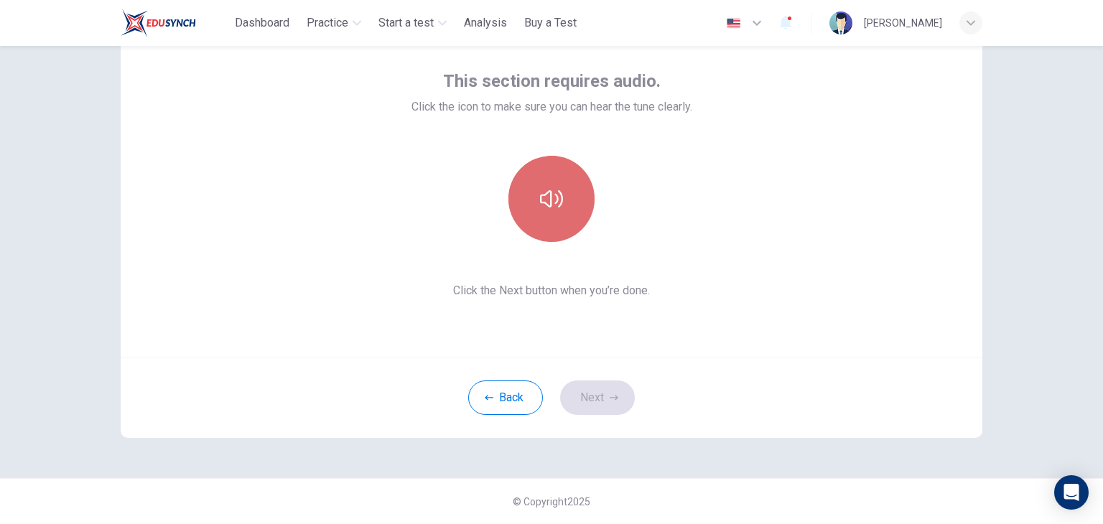
click at [555, 190] on icon "button" at bounding box center [551, 198] width 23 height 23
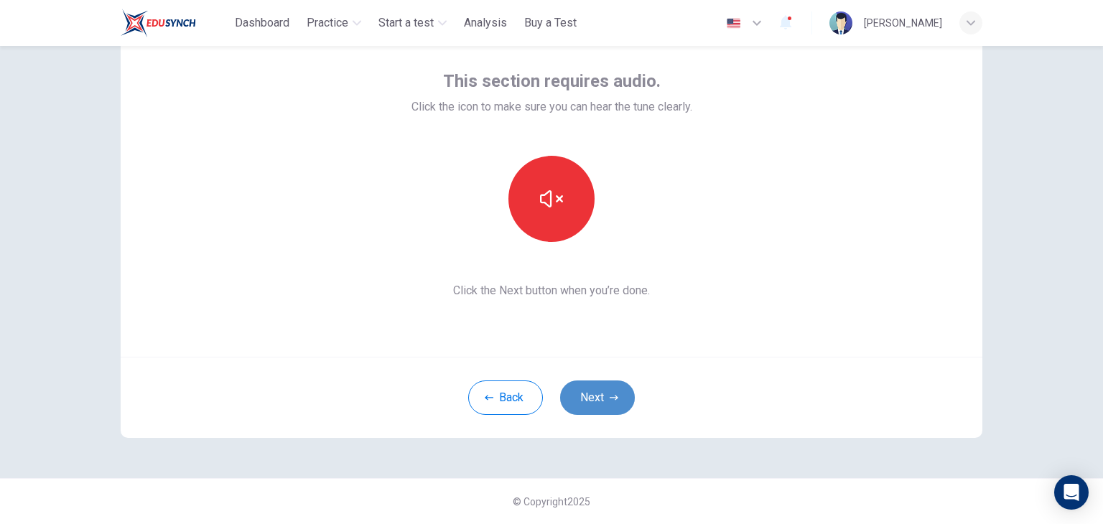
click at [598, 394] on button "Next" at bounding box center [597, 398] width 75 height 34
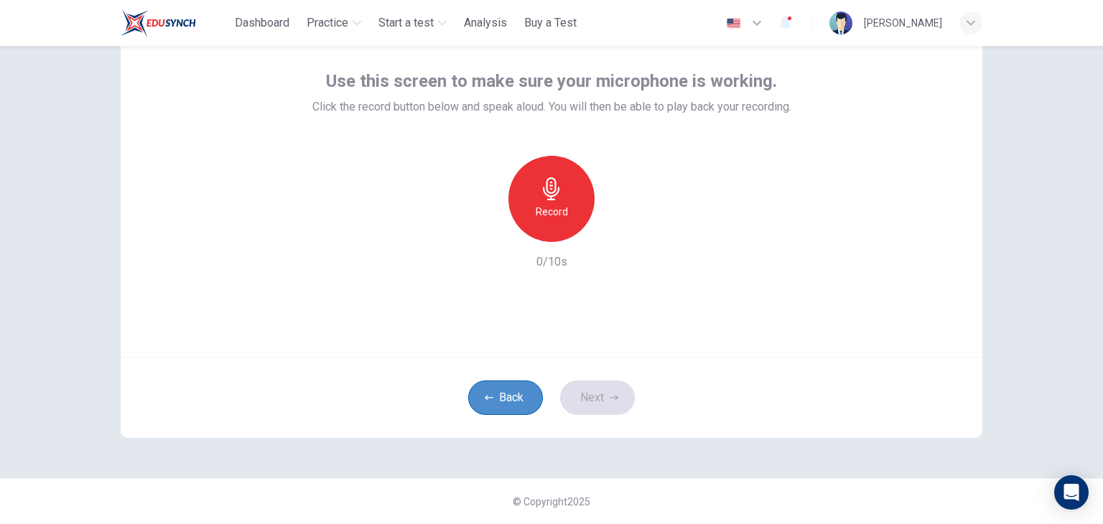
click at [514, 390] on button "Back" at bounding box center [505, 398] width 75 height 34
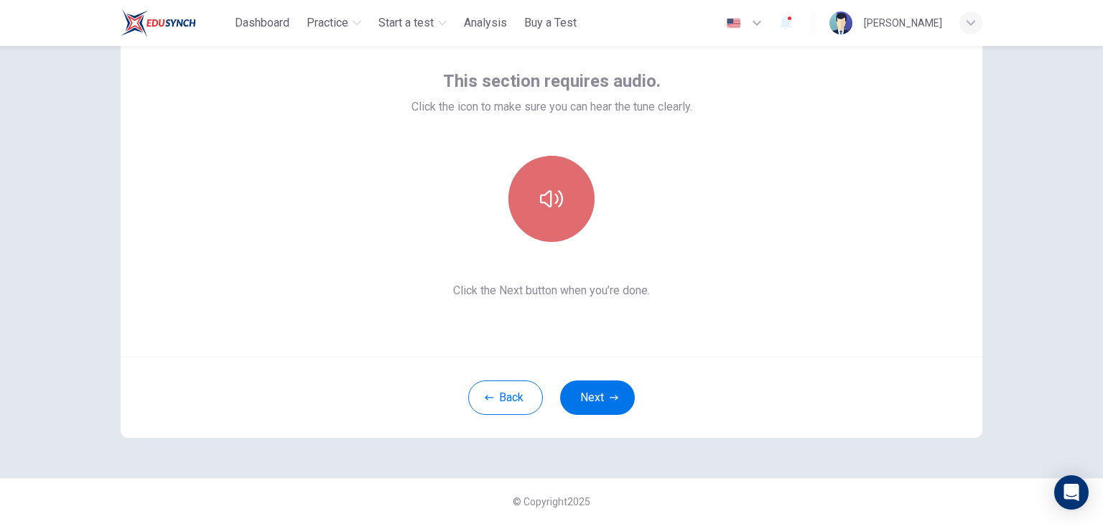
click at [565, 206] on button "button" at bounding box center [552, 199] width 86 height 86
click at [548, 187] on icon "button" at bounding box center [551, 198] width 23 height 23
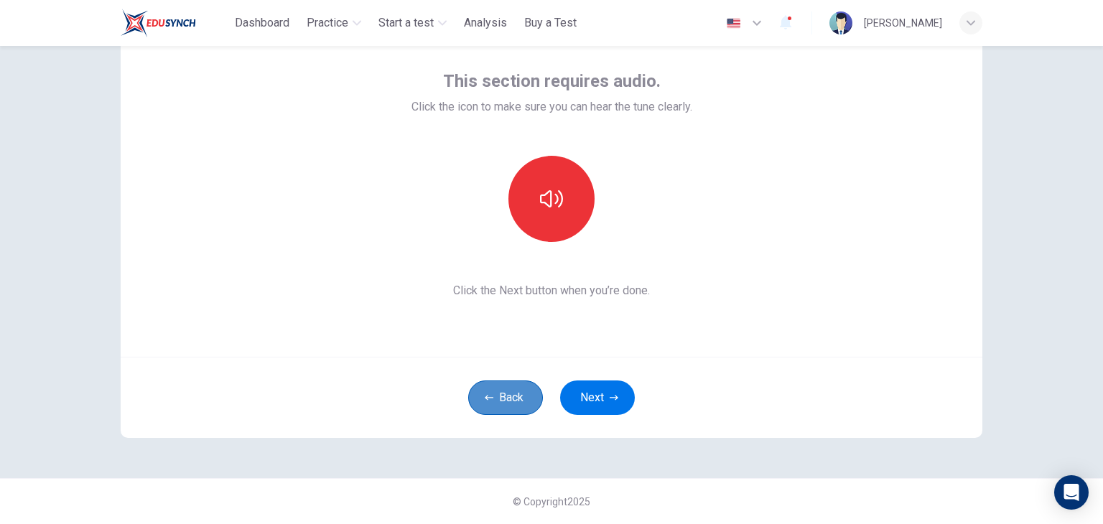
click at [500, 398] on button "Back" at bounding box center [505, 398] width 75 height 34
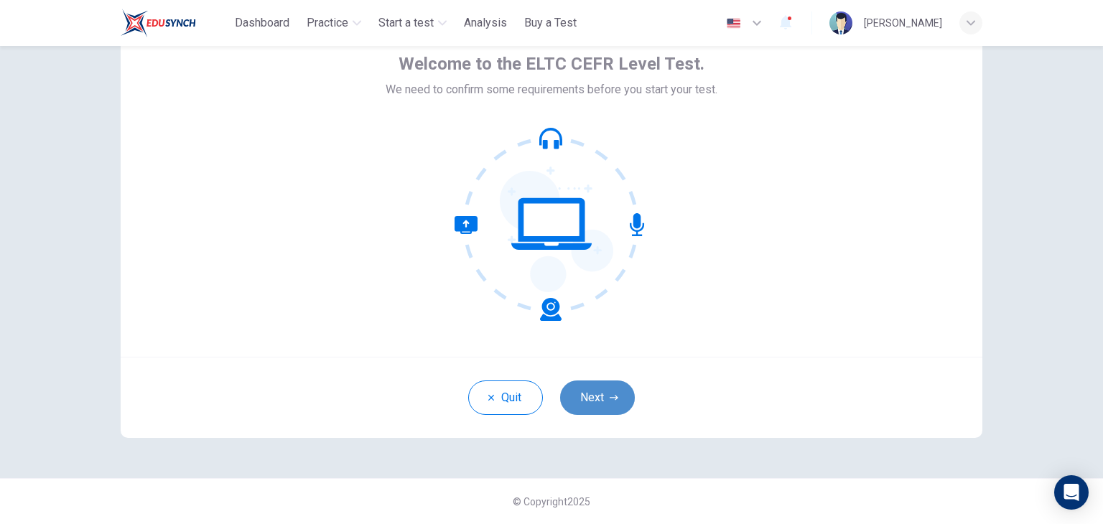
click at [570, 385] on button "Next" at bounding box center [597, 398] width 75 height 34
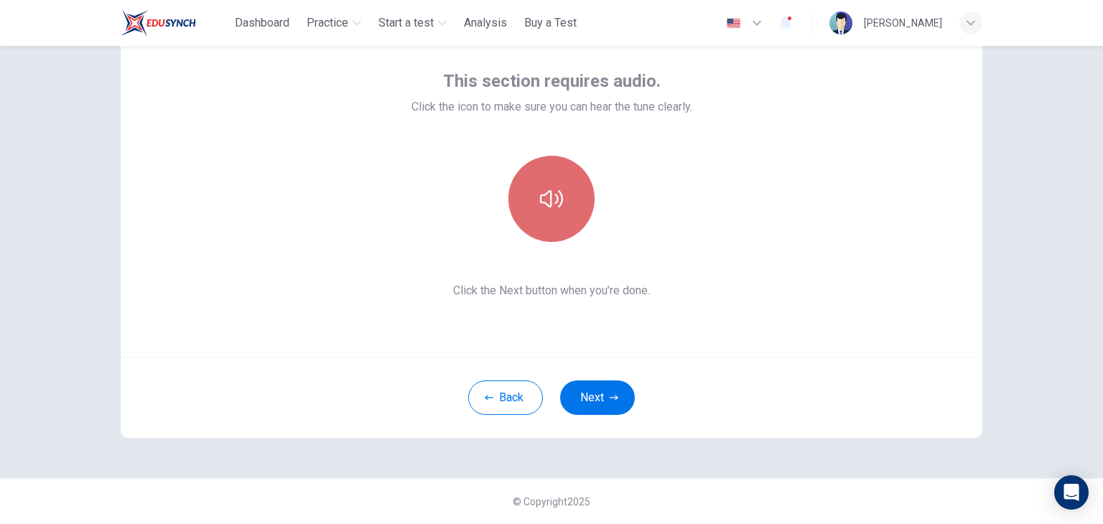
click at [560, 190] on button "button" at bounding box center [552, 199] width 86 height 86
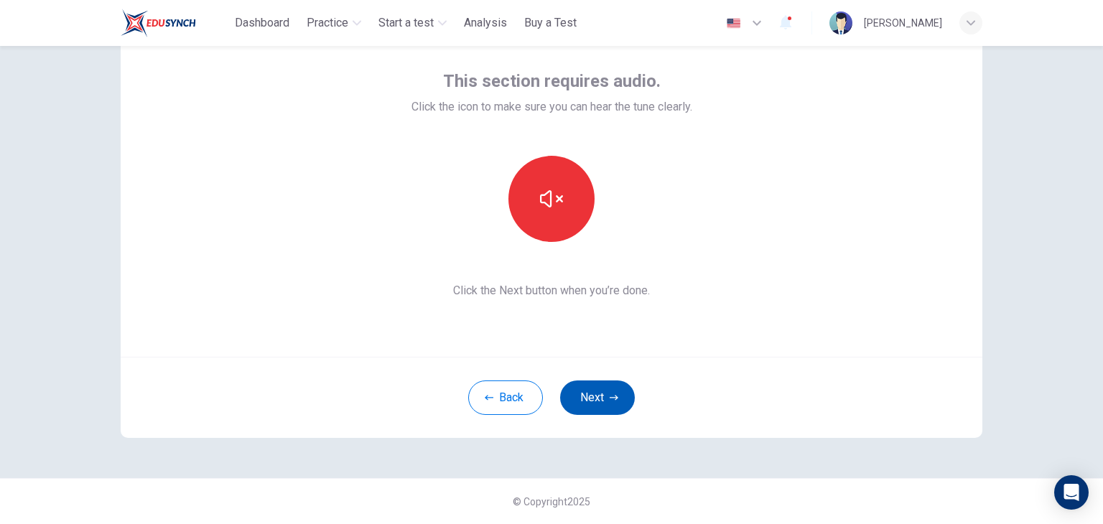
click at [595, 413] on button "Next" at bounding box center [597, 398] width 75 height 34
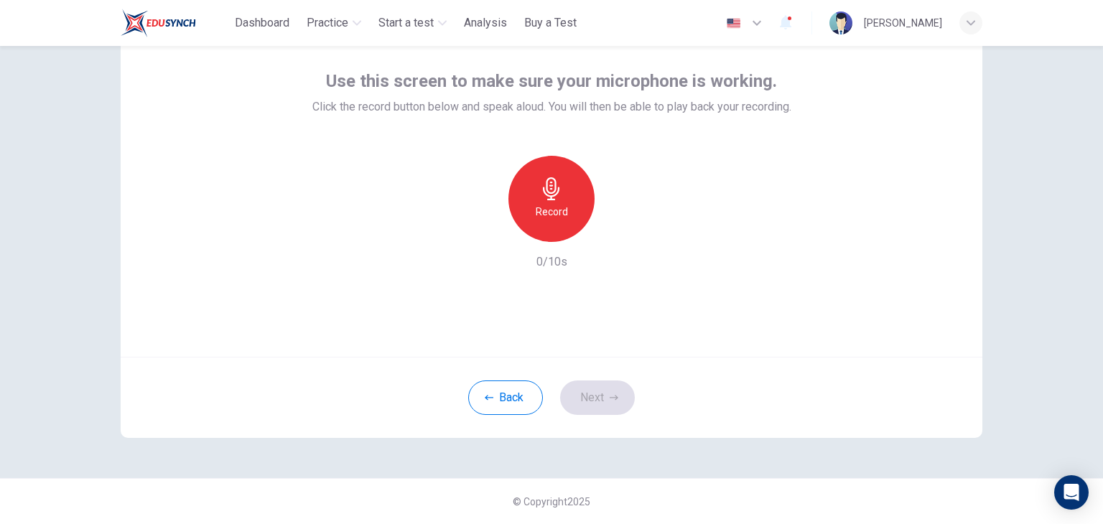
click at [554, 201] on div "Record" at bounding box center [552, 199] width 86 height 86
click at [548, 241] on div "Stop" at bounding box center [552, 199] width 86 height 86
click at [616, 232] on icon "button" at bounding box center [619, 230] width 6 height 9
click at [589, 398] on button "Next" at bounding box center [597, 398] width 75 height 34
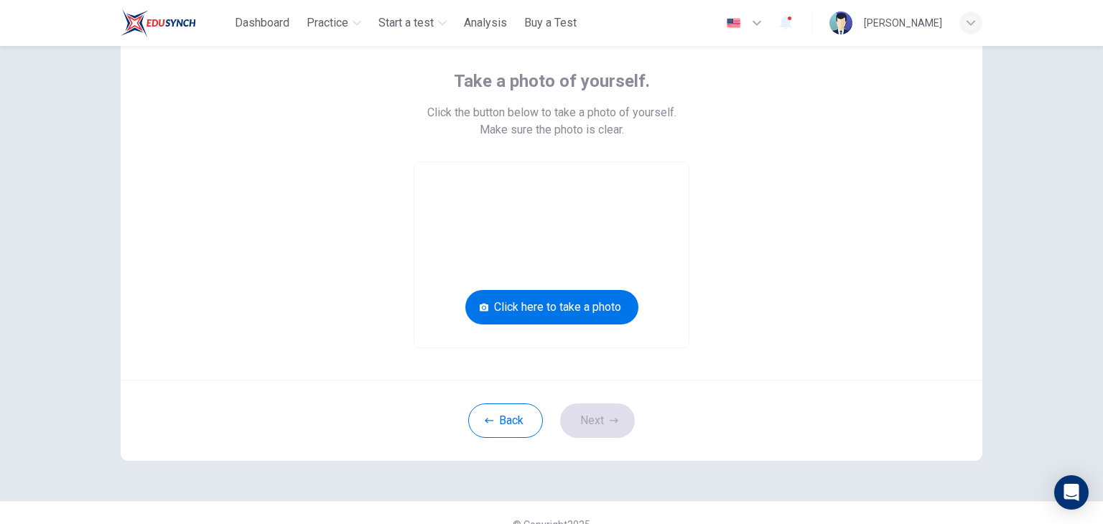
click at [589, 430] on div "Back Next" at bounding box center [552, 420] width 862 height 81
click at [562, 302] on button "Click here to take a photo" at bounding box center [551, 307] width 173 height 34
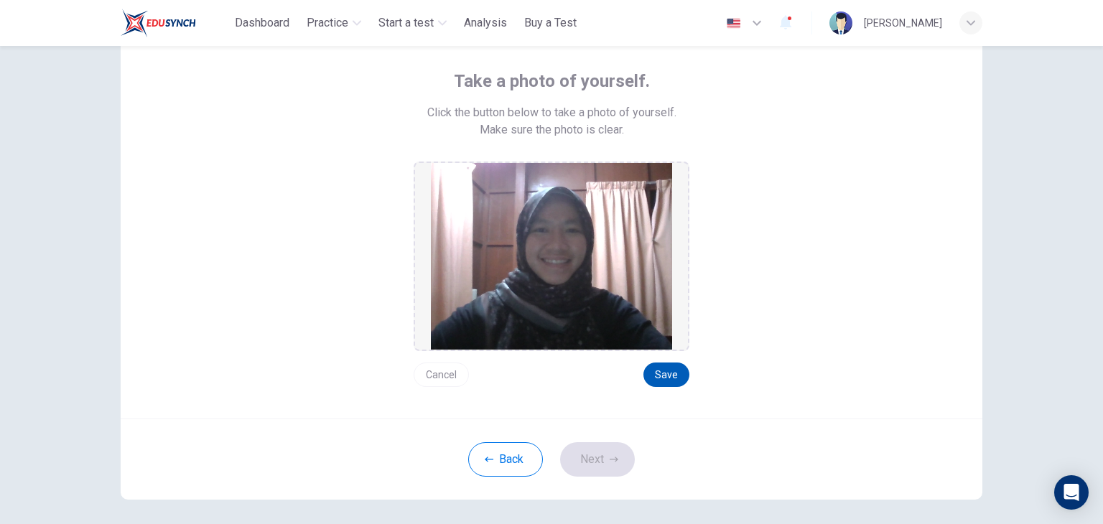
click at [664, 370] on button "Save" at bounding box center [667, 375] width 46 height 24
click at [613, 450] on button "Next" at bounding box center [597, 459] width 75 height 34
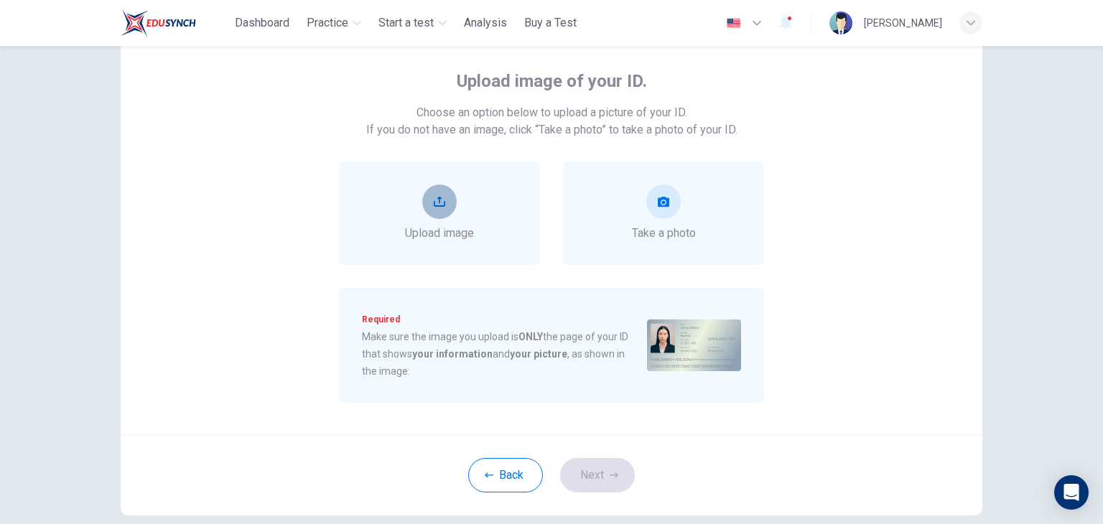
click at [442, 208] on button "upload" at bounding box center [439, 202] width 34 height 34
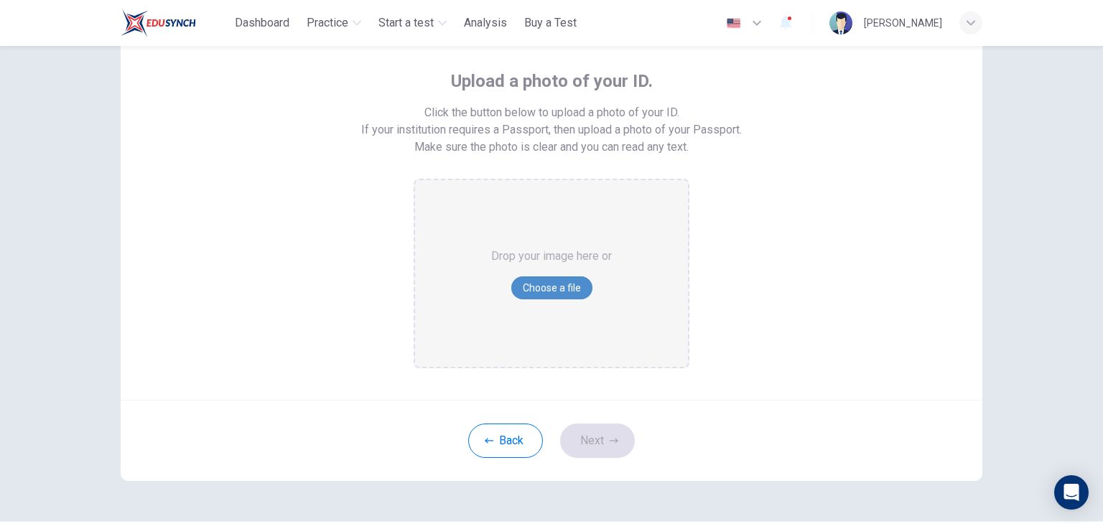
click at [574, 282] on button "Choose a file" at bounding box center [551, 288] width 81 height 23
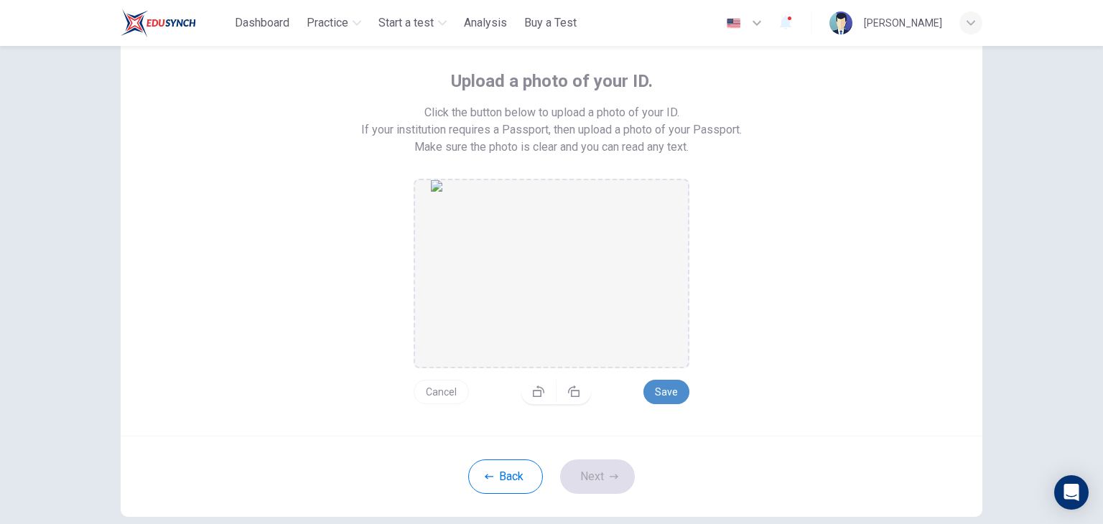
click at [652, 395] on button "Save" at bounding box center [667, 392] width 46 height 24
click at [601, 480] on button "Next" at bounding box center [597, 477] width 75 height 34
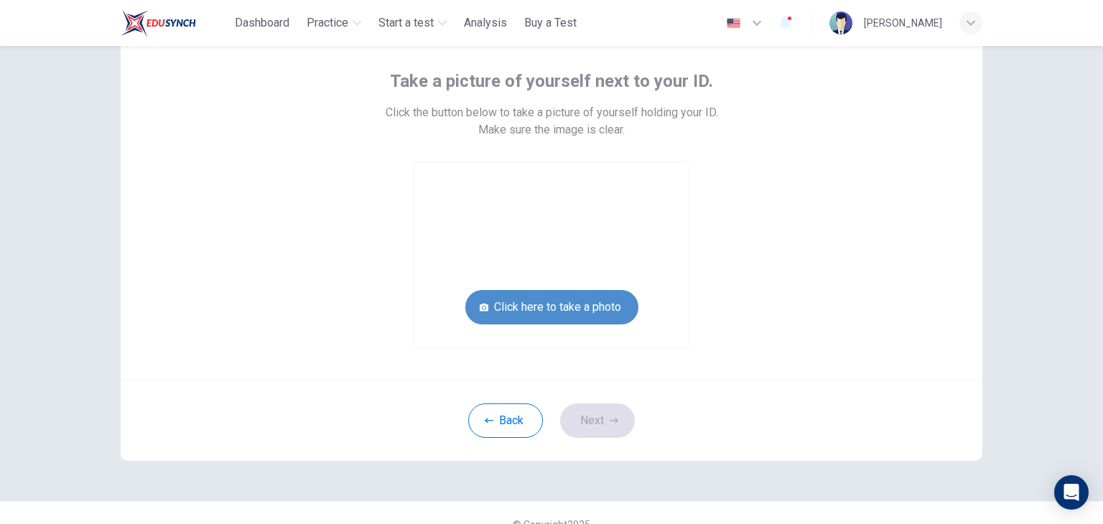
click at [550, 314] on button "Click here to take a photo" at bounding box center [551, 307] width 173 height 34
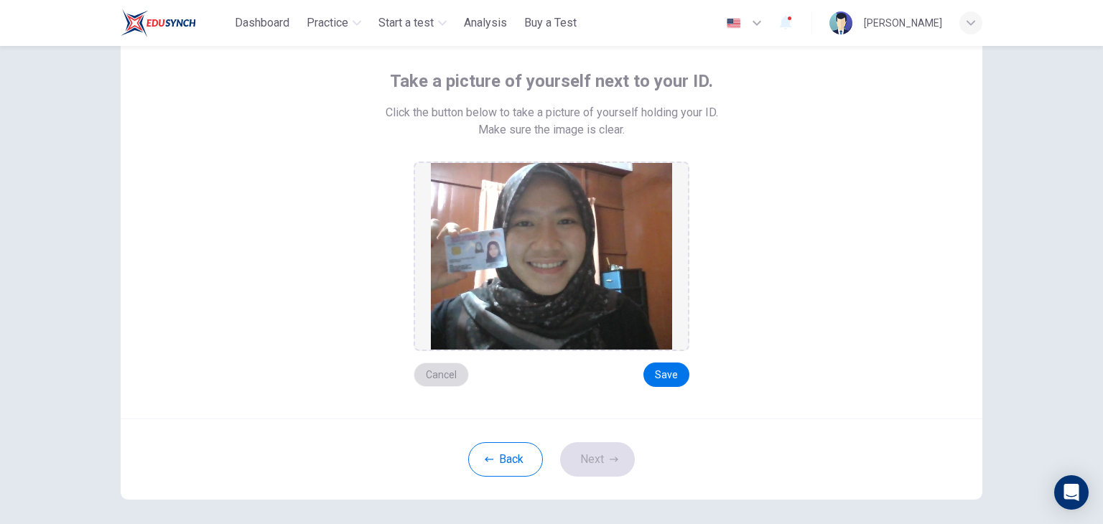
click at [421, 374] on button "Cancel" at bounding box center [441, 375] width 55 height 24
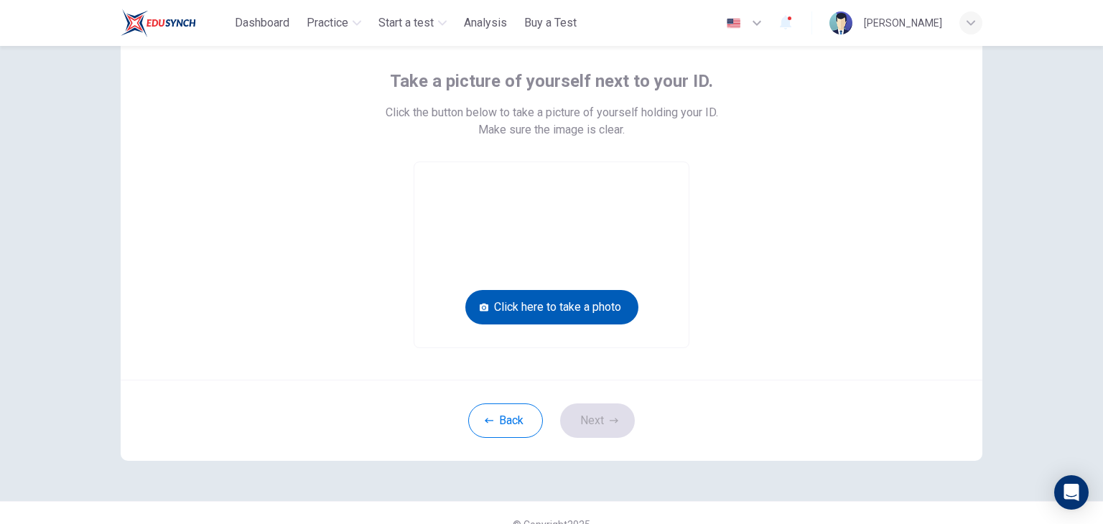
click at [480, 311] on icon "button" at bounding box center [484, 307] width 9 height 9
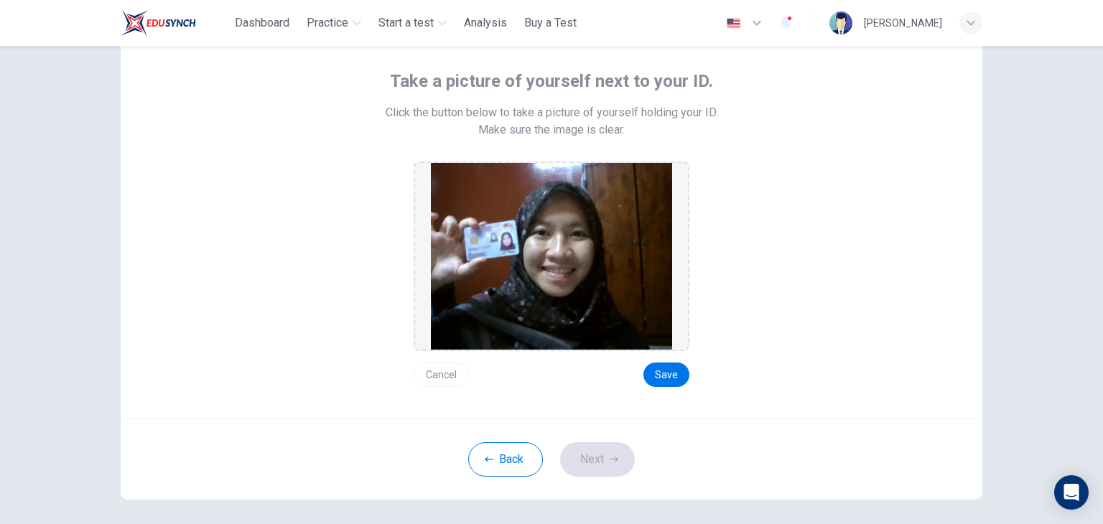
click at [445, 366] on button "Cancel" at bounding box center [441, 375] width 55 height 24
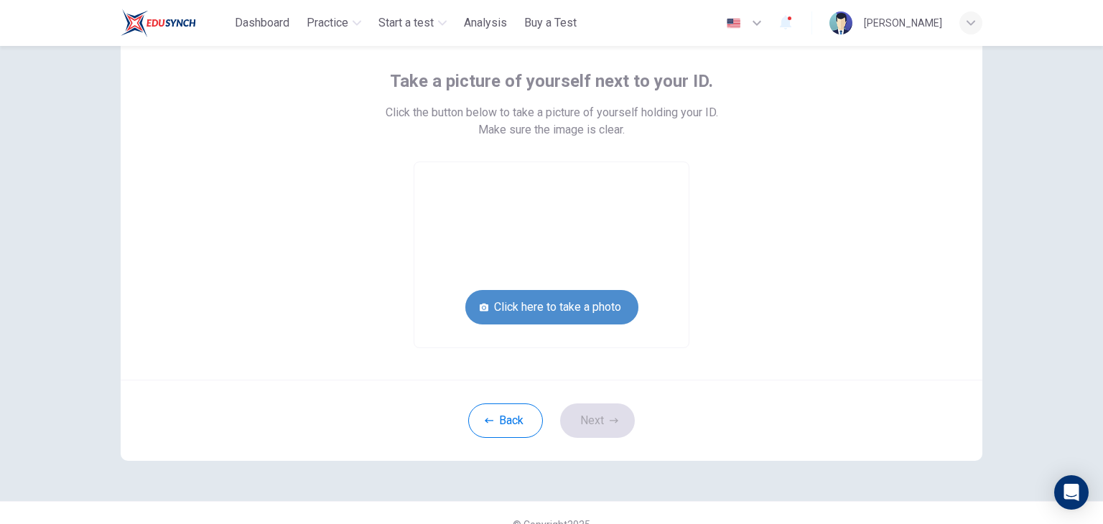
click at [490, 298] on button "Click here to take a photo" at bounding box center [551, 307] width 173 height 34
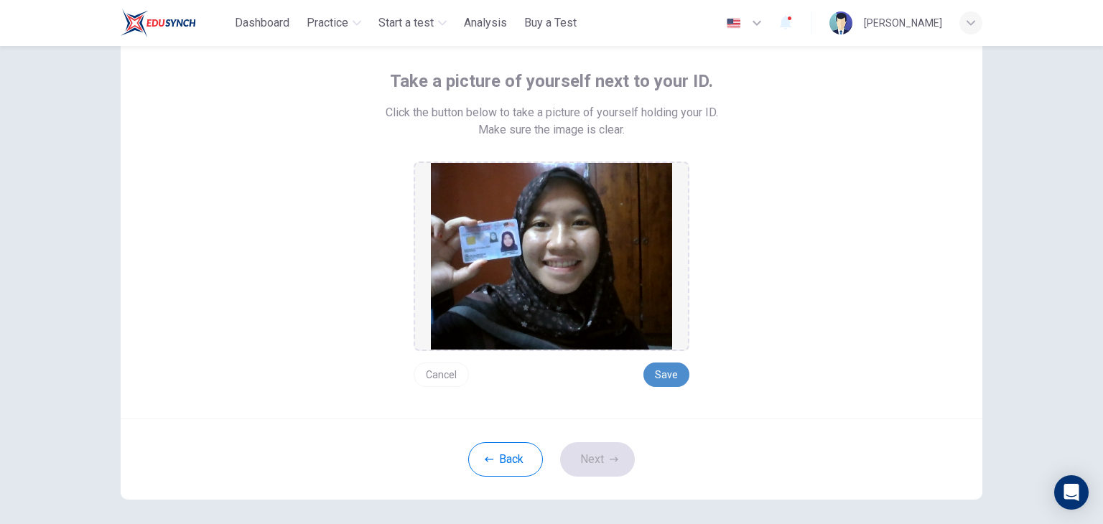
click at [668, 376] on button "Save" at bounding box center [667, 375] width 46 height 24
click at [606, 466] on button "Next" at bounding box center [597, 459] width 75 height 34
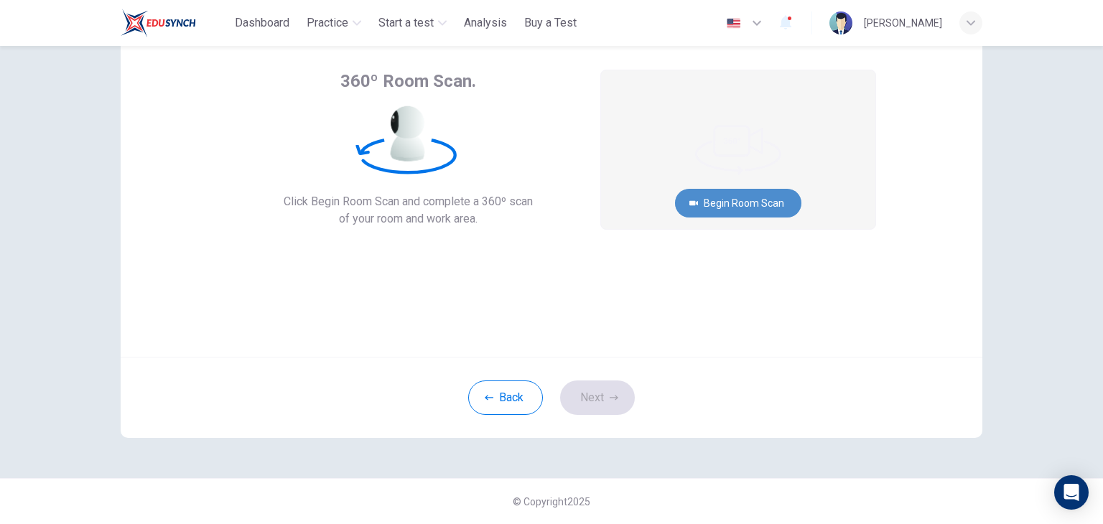
click at [747, 202] on button "Begin Room Scan" at bounding box center [738, 203] width 126 height 29
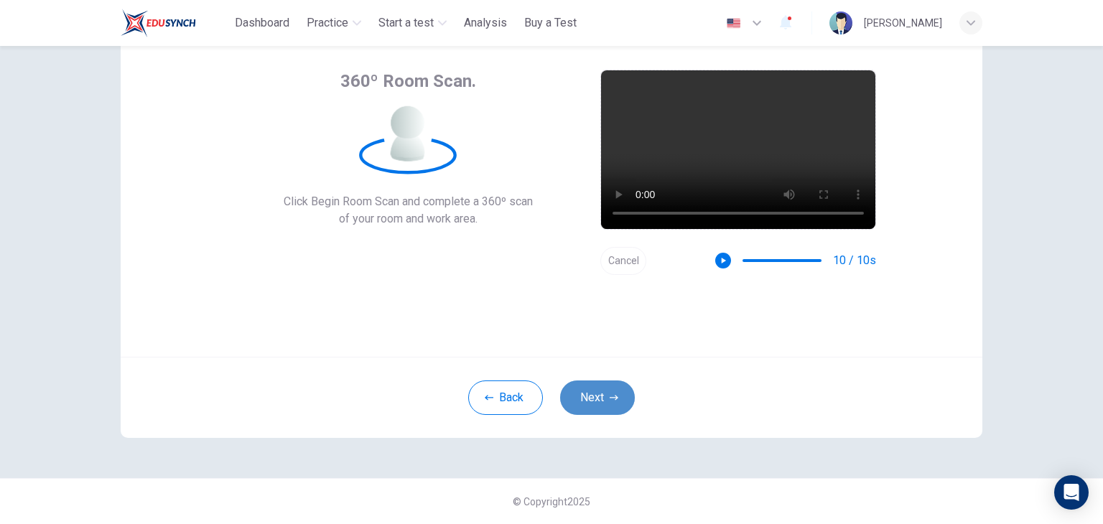
click at [605, 395] on button "Next" at bounding box center [597, 398] width 75 height 34
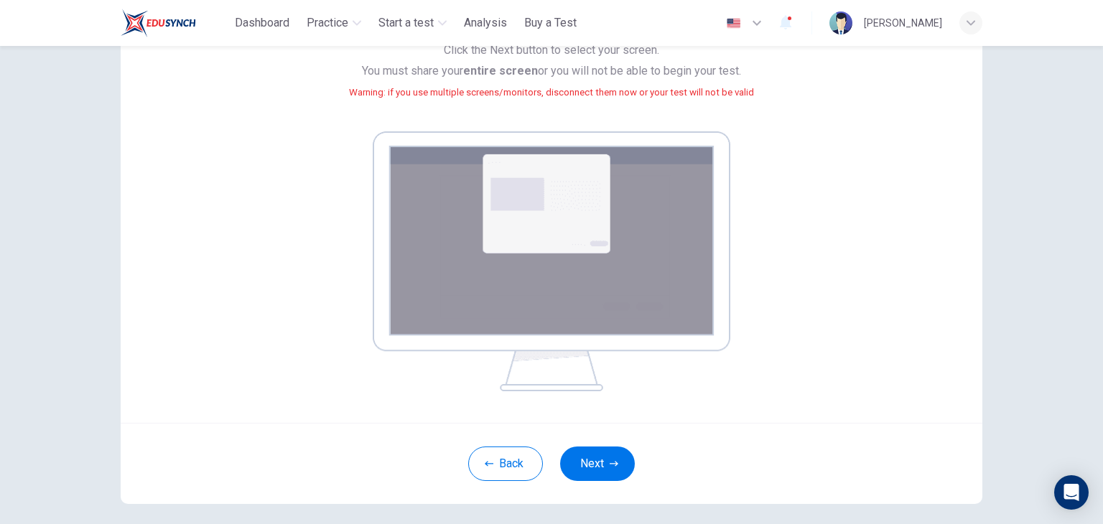
scroll to position [153, 0]
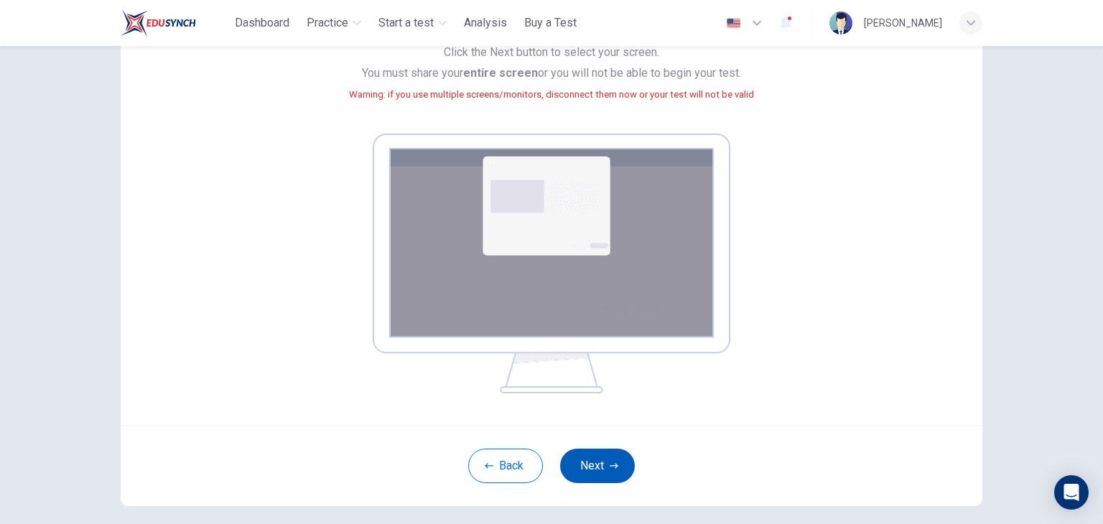
click at [621, 460] on button "Next" at bounding box center [597, 466] width 75 height 34
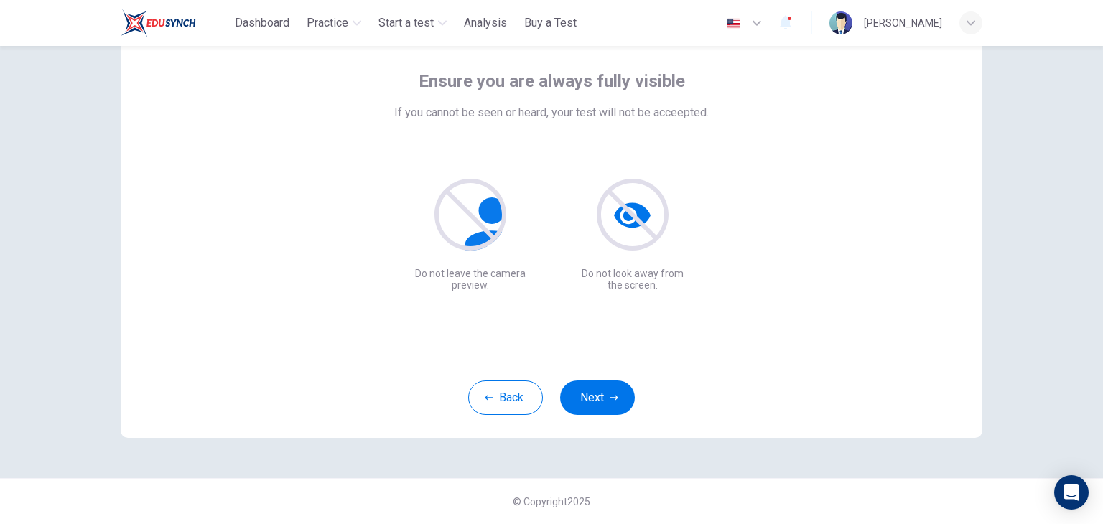
scroll to position [74, 0]
click at [612, 394] on icon "button" at bounding box center [614, 398] width 9 height 9
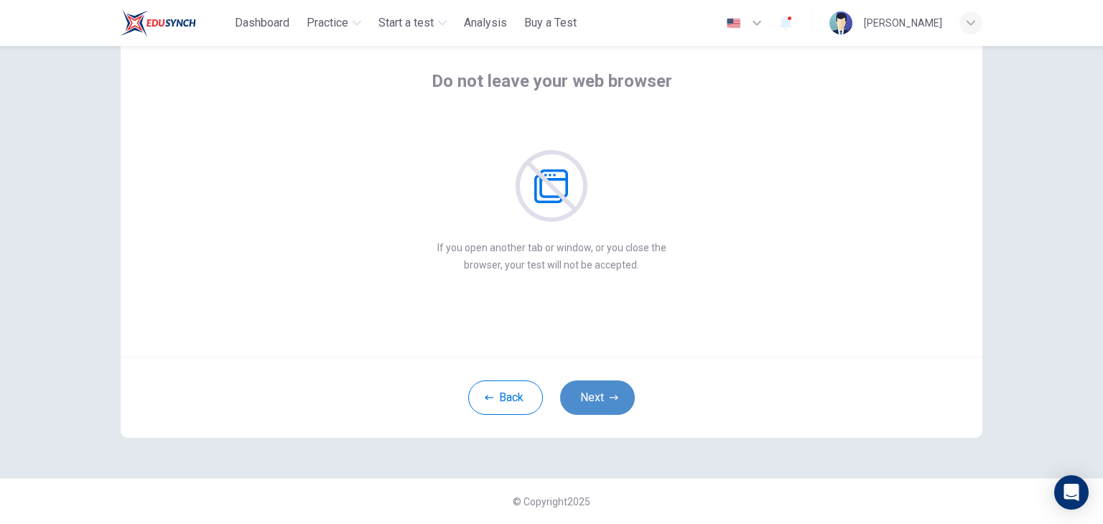
click at [612, 394] on icon "button" at bounding box center [614, 398] width 9 height 9
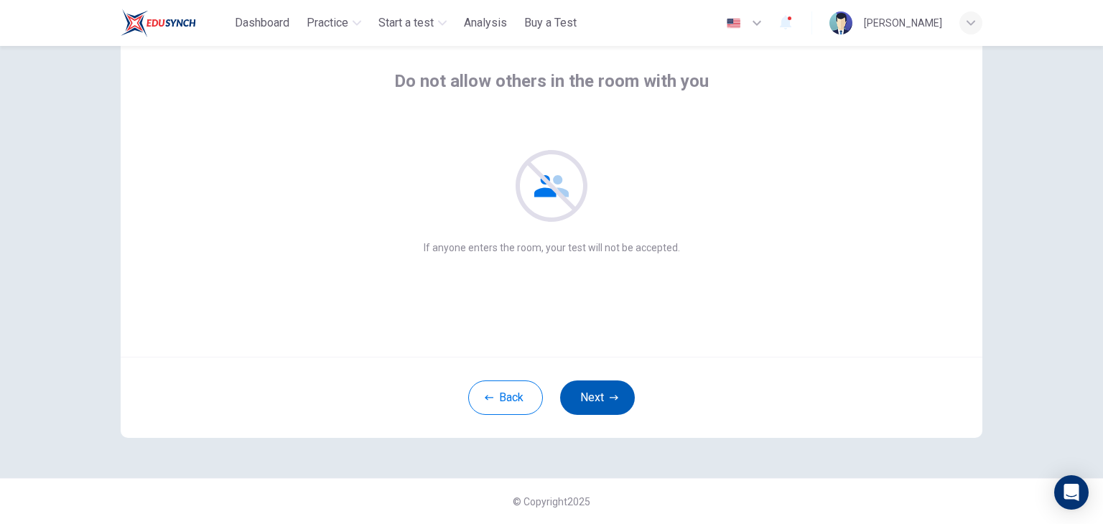
click at [612, 394] on icon "button" at bounding box center [614, 398] width 9 height 9
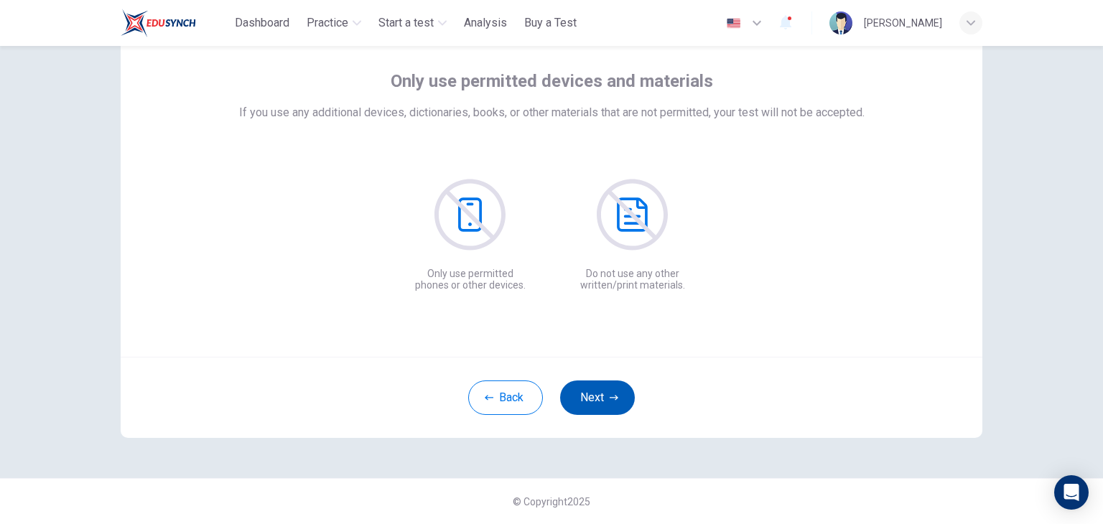
click at [612, 394] on icon "button" at bounding box center [614, 398] width 9 height 9
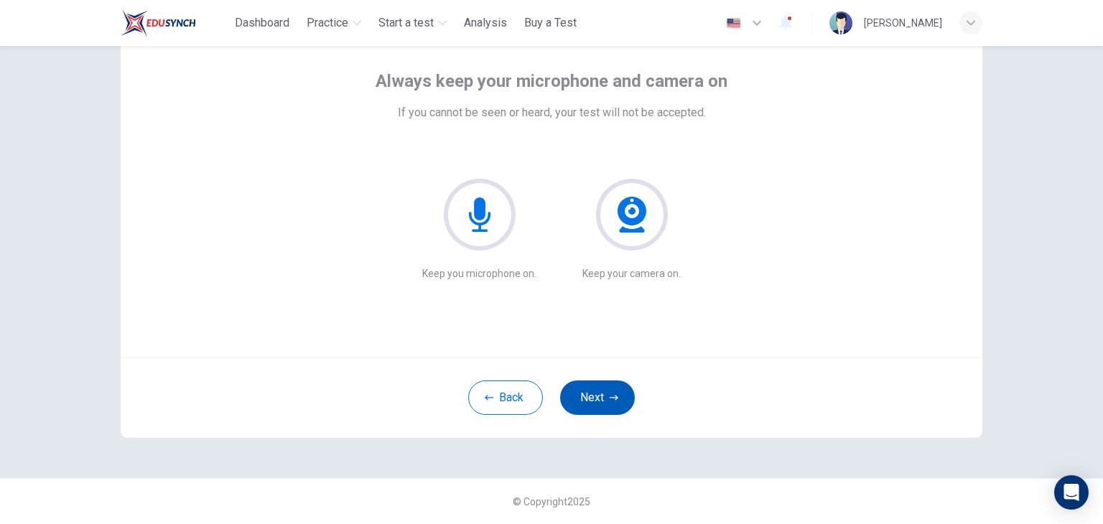
click at [612, 394] on icon "button" at bounding box center [614, 398] width 9 height 9
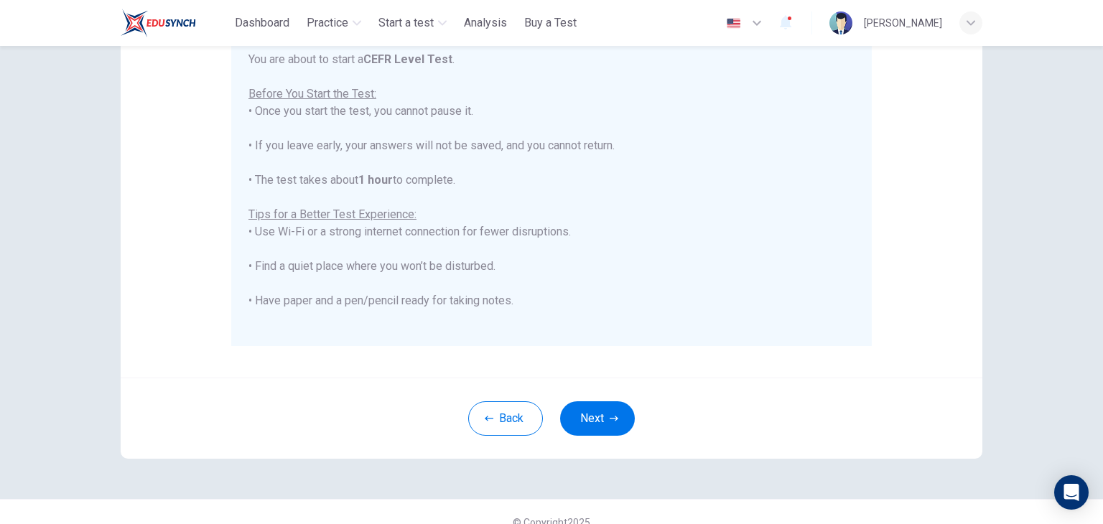
scroll to position [274, 0]
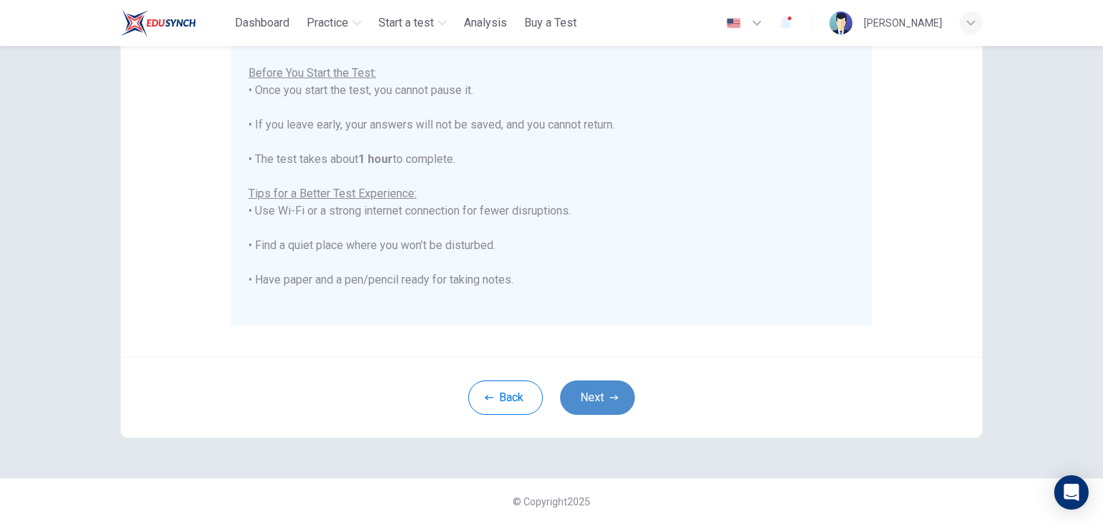
click at [621, 386] on button "Next" at bounding box center [597, 398] width 75 height 34
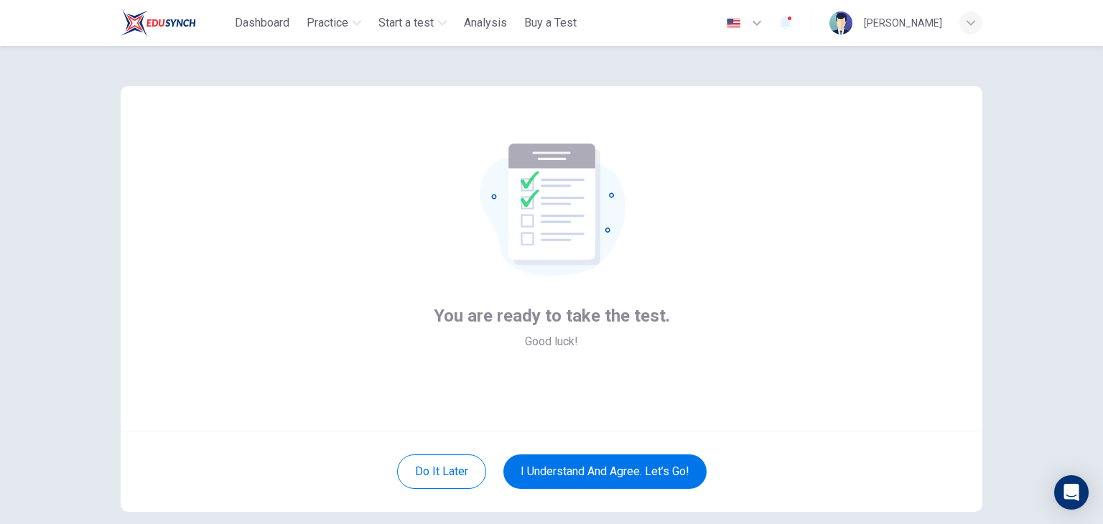
scroll to position [73, 0]
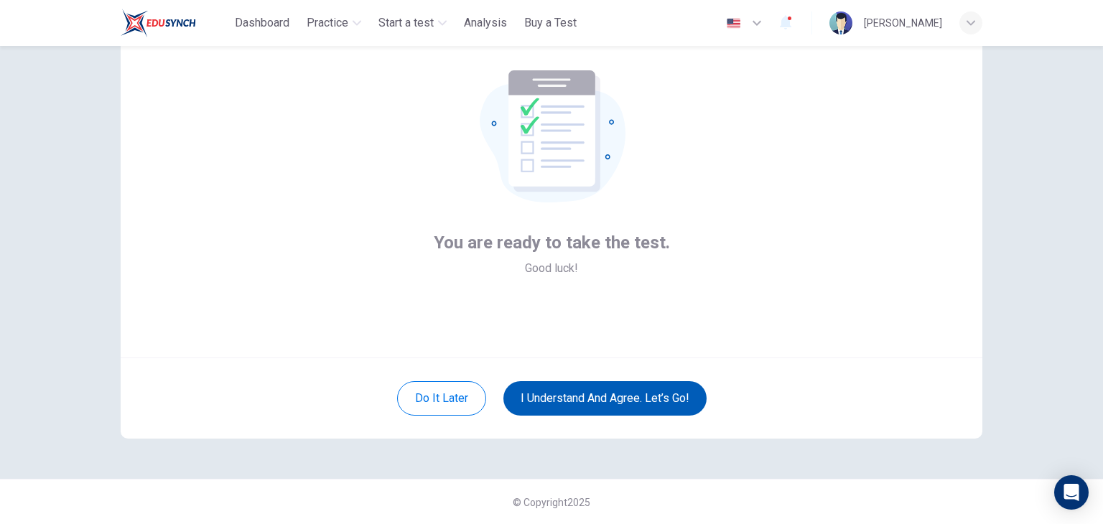
click at [652, 396] on button "I understand and agree. Let’s go!" at bounding box center [605, 398] width 203 height 34
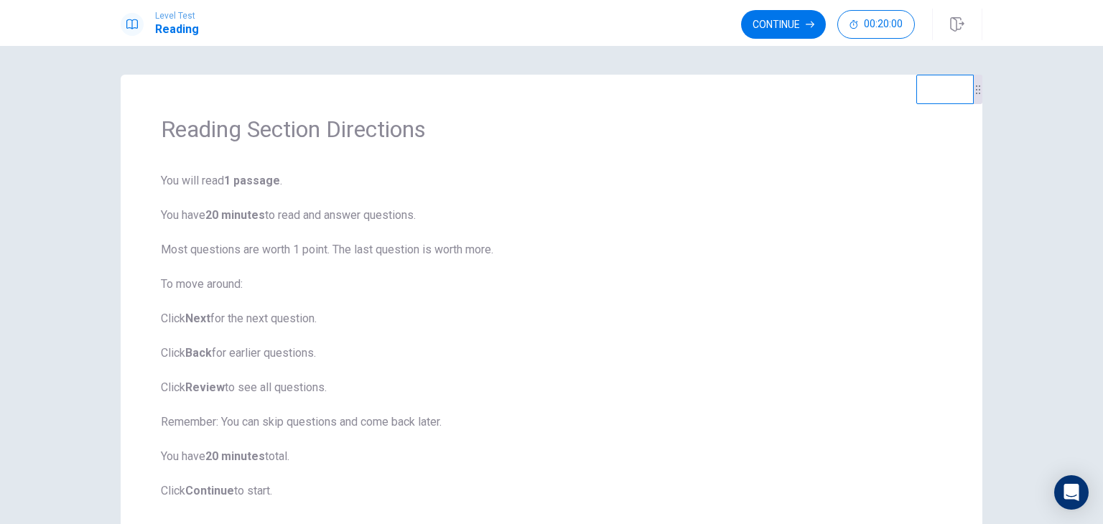
scroll to position [91, 0]
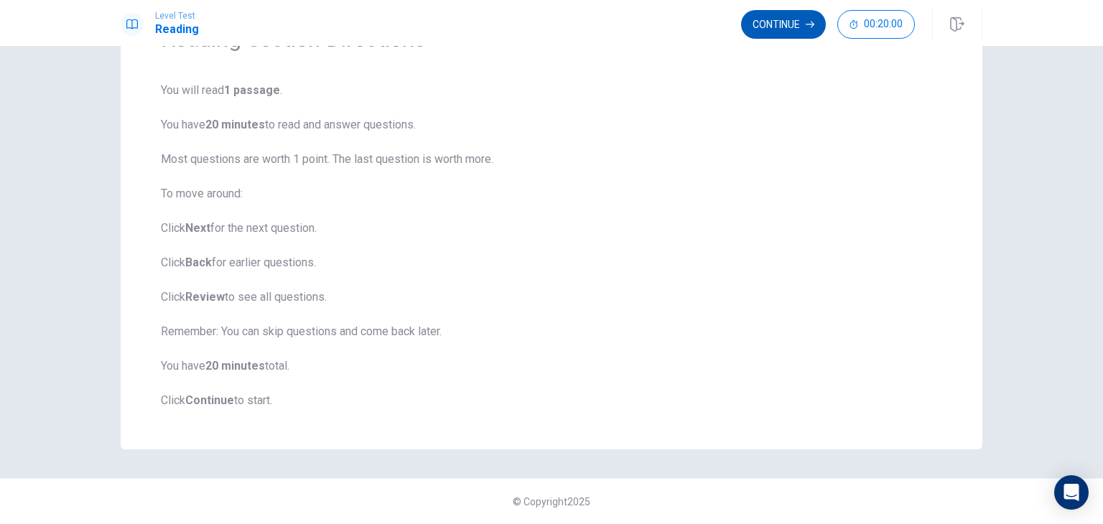
click at [799, 31] on button "Continue" at bounding box center [783, 24] width 85 height 29
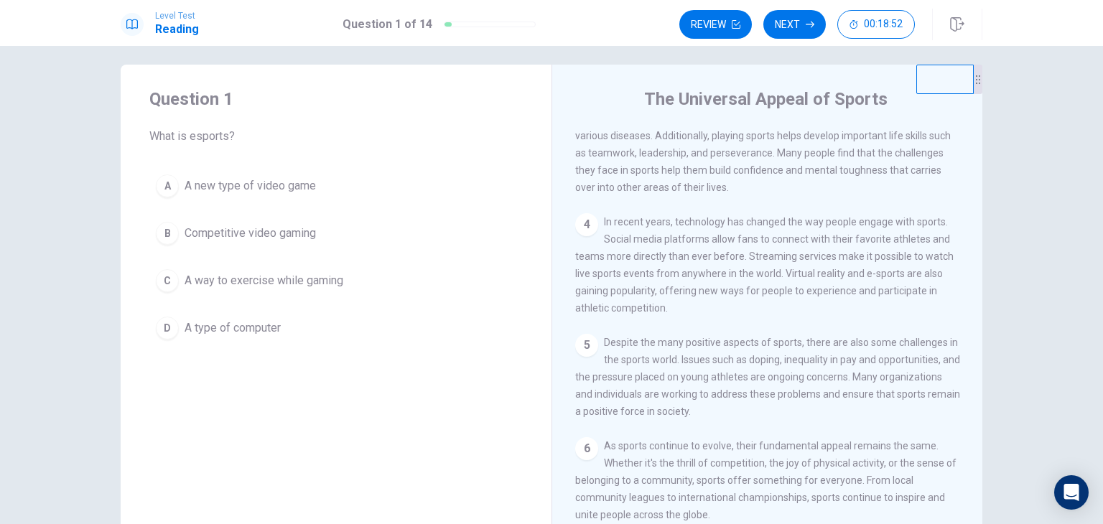
scroll to position [0, 0]
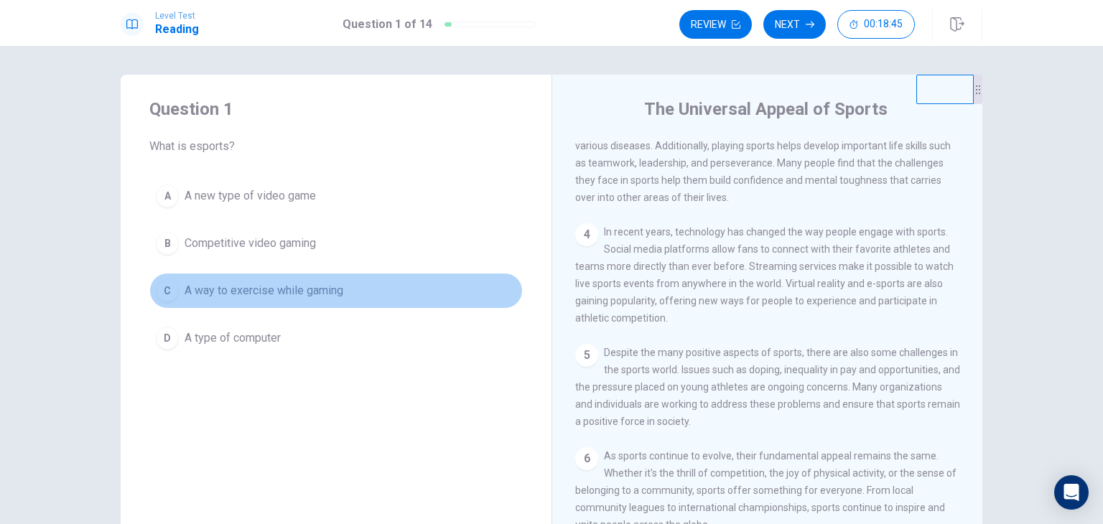
click at [290, 299] on button "C A way to exercise while gaming" at bounding box center [336, 291] width 374 height 36
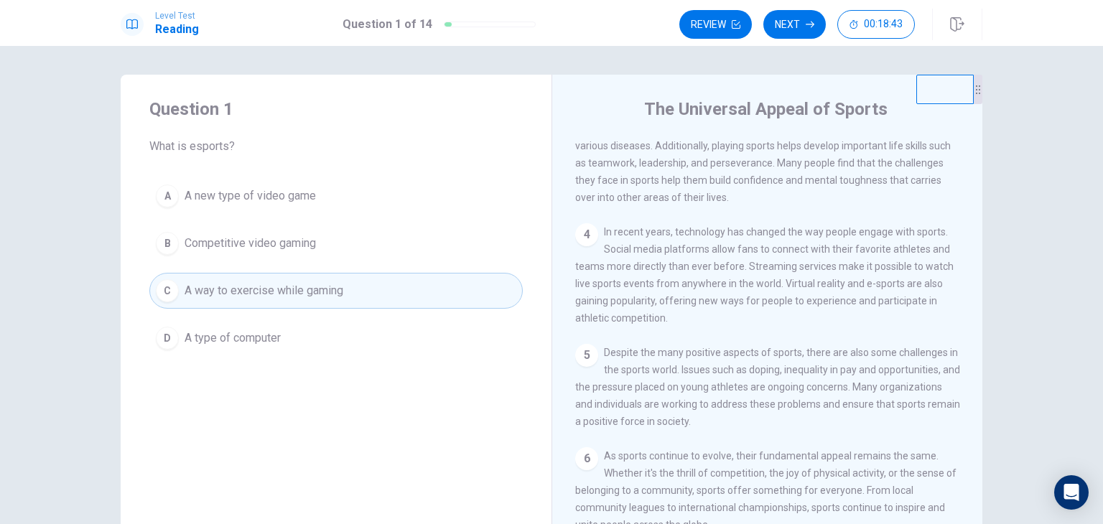
click at [297, 243] on span "Competitive video gaming" at bounding box center [250, 243] width 131 height 17
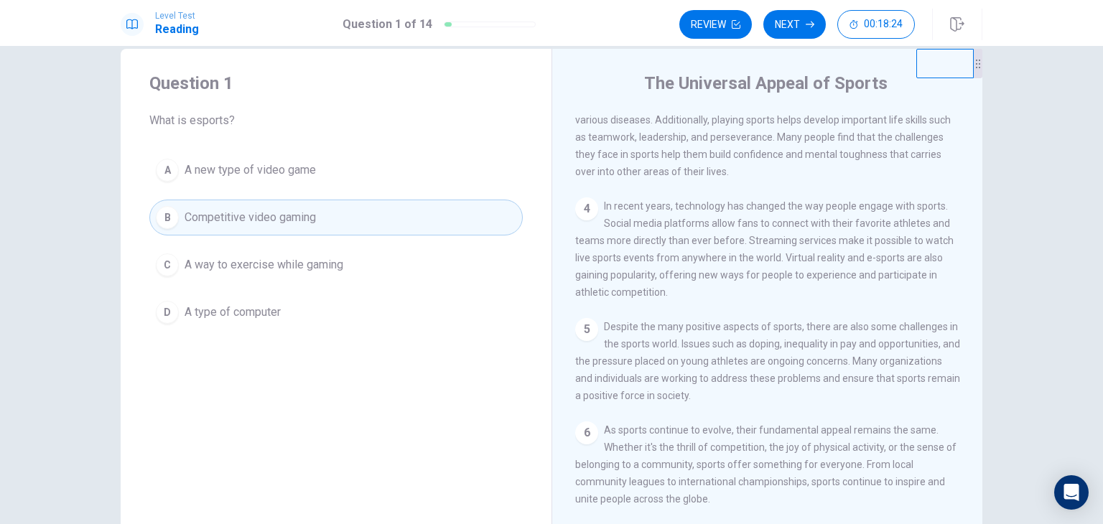
scroll to position [25, 0]
click at [800, 21] on button "Next" at bounding box center [795, 24] width 62 height 29
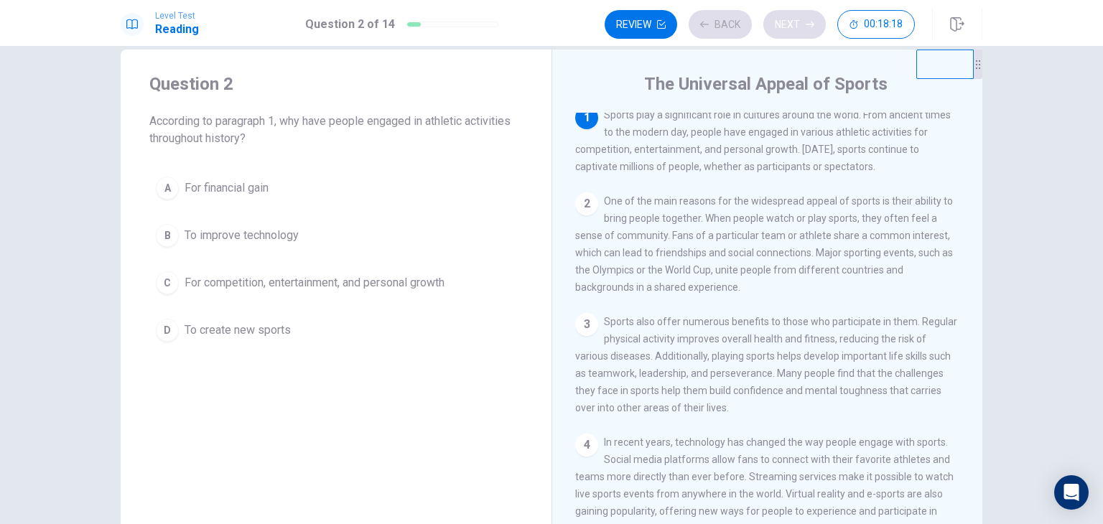
scroll to position [0, 0]
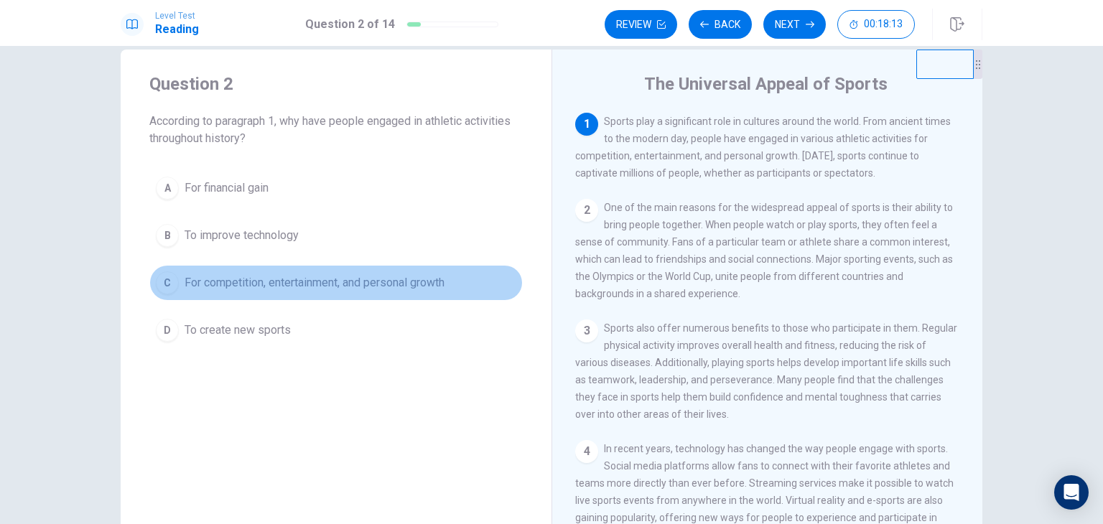
click at [413, 291] on button "C For competition, entertainment, and personal growth" at bounding box center [336, 283] width 374 height 36
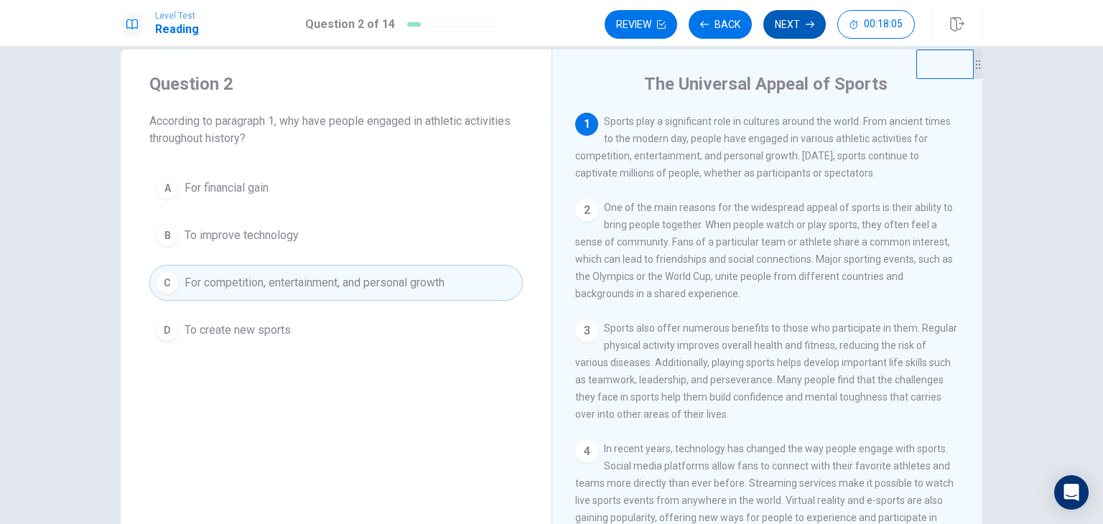
click at [787, 27] on button "Next" at bounding box center [795, 24] width 62 height 29
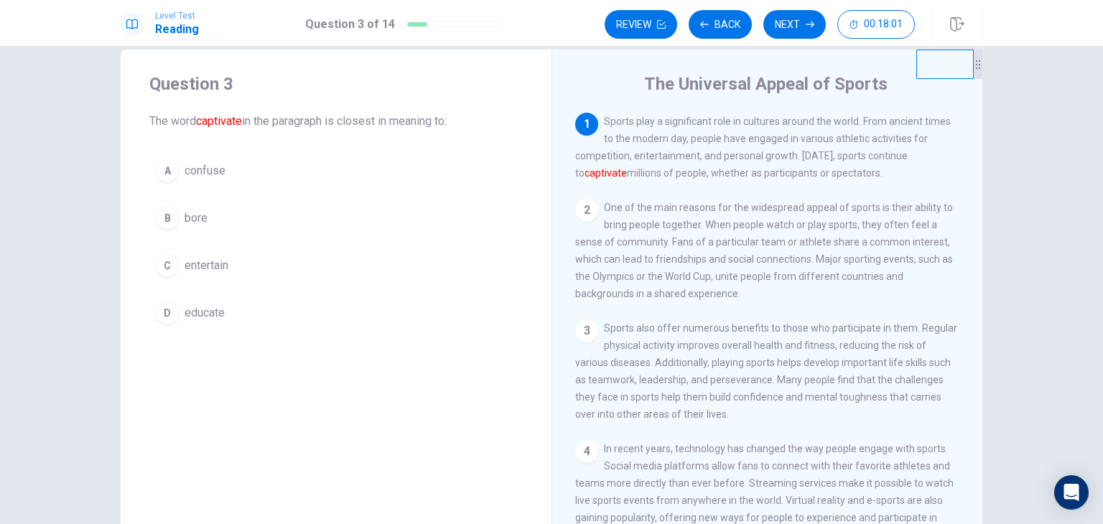
click at [290, 268] on button "C entertain" at bounding box center [336, 266] width 374 height 36
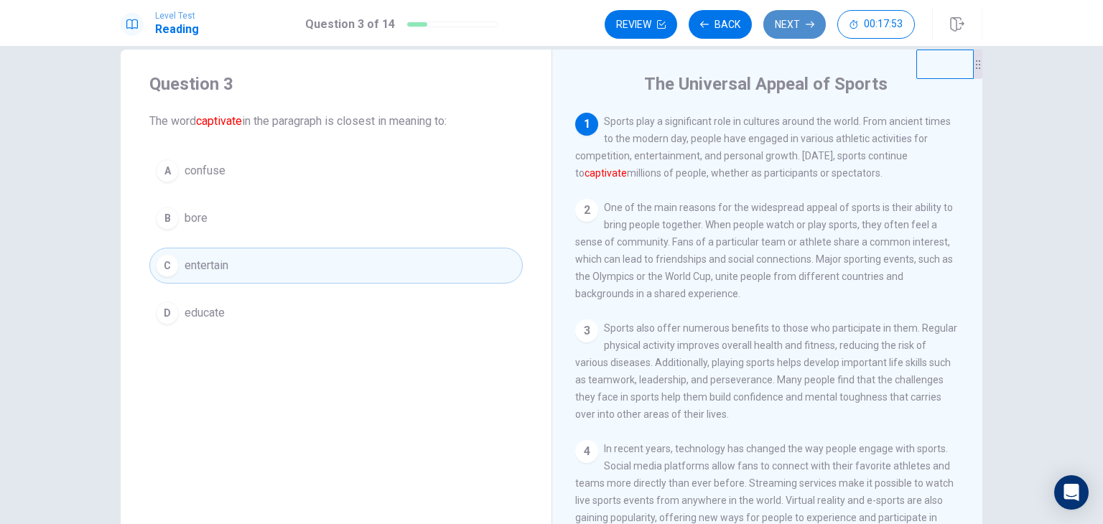
click at [797, 19] on button "Next" at bounding box center [795, 24] width 62 height 29
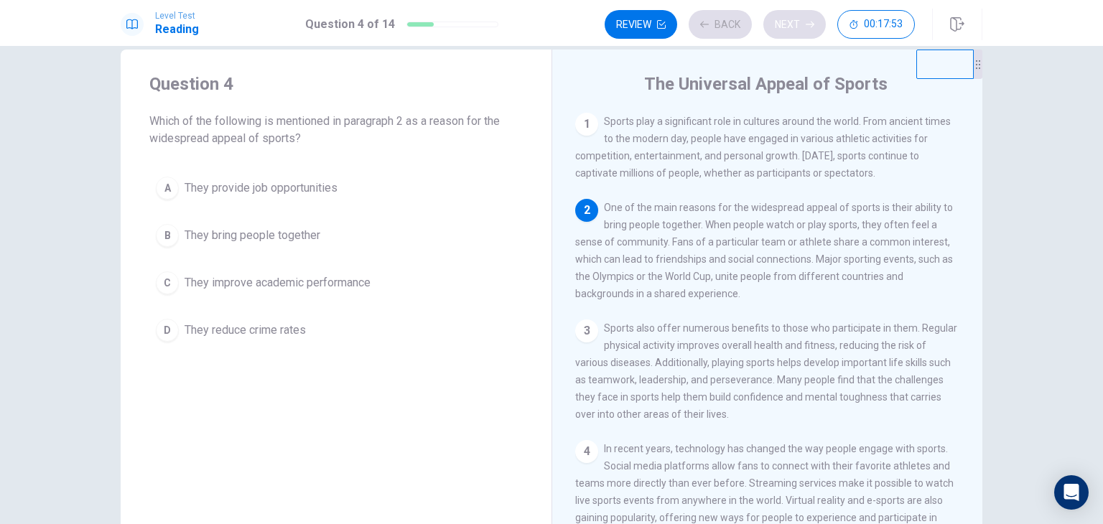
scroll to position [88, 0]
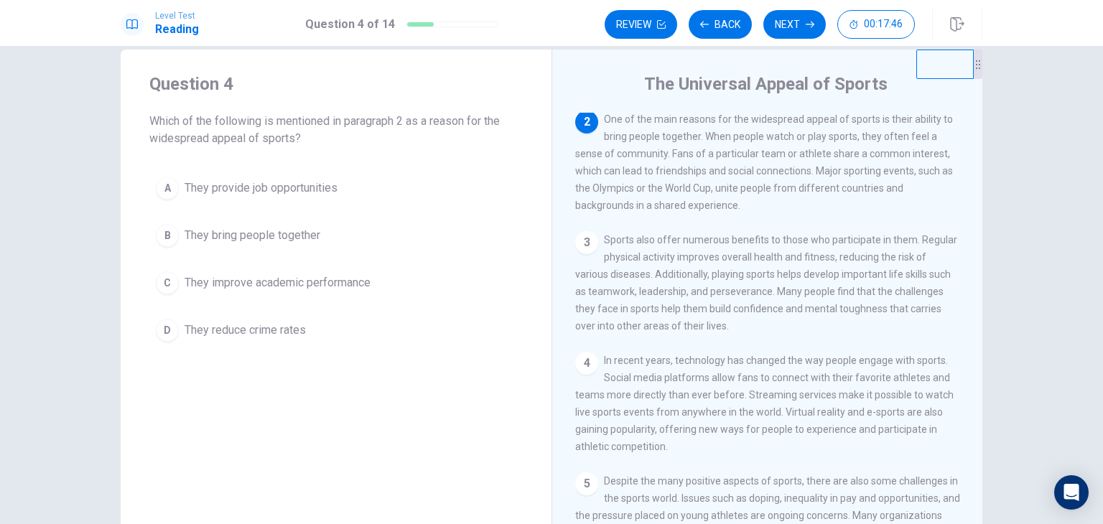
click at [292, 239] on span "They bring people together" at bounding box center [253, 235] width 136 height 17
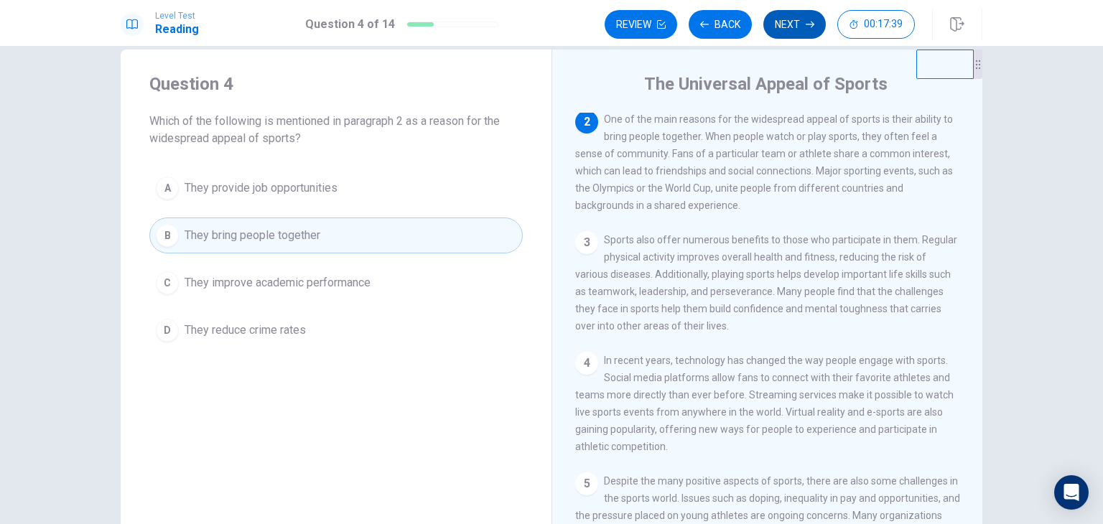
click at [804, 17] on button "Next" at bounding box center [795, 24] width 62 height 29
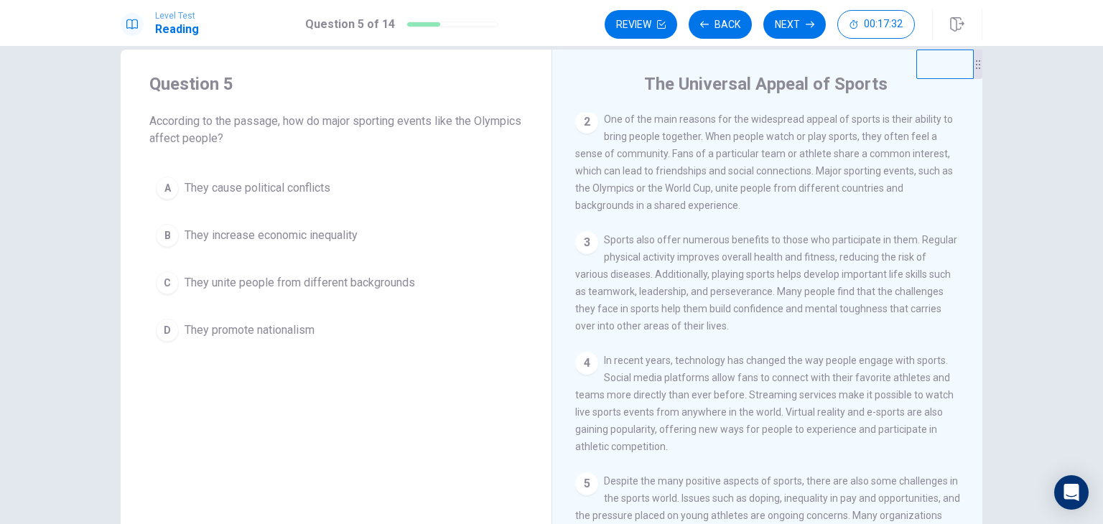
drag, startPoint x: 966, startPoint y: 189, endPoint x: 976, endPoint y: 237, distance: 49.2
click at [976, 237] on div "The Universal Appeal of Sports 1 Sports play a significant role in cultures aro…" at bounding box center [767, 299] width 431 height 499
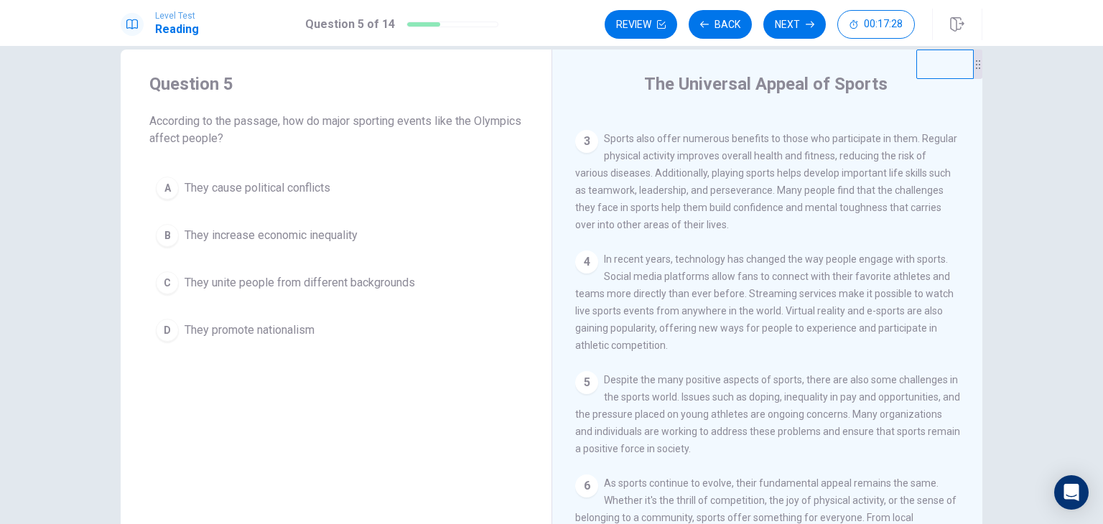
scroll to position [260, 0]
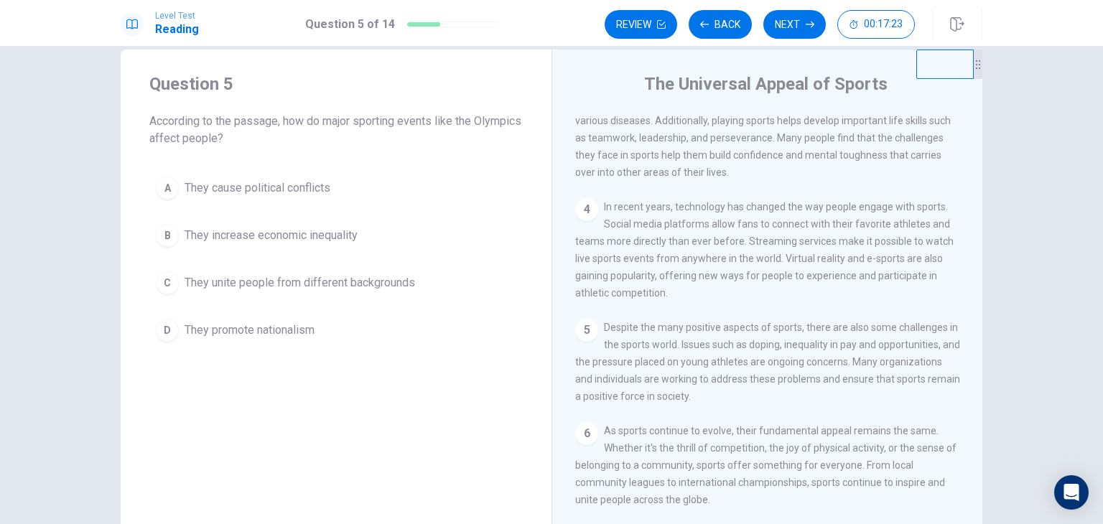
click at [351, 231] on span "They increase economic inequality" at bounding box center [271, 235] width 173 height 17
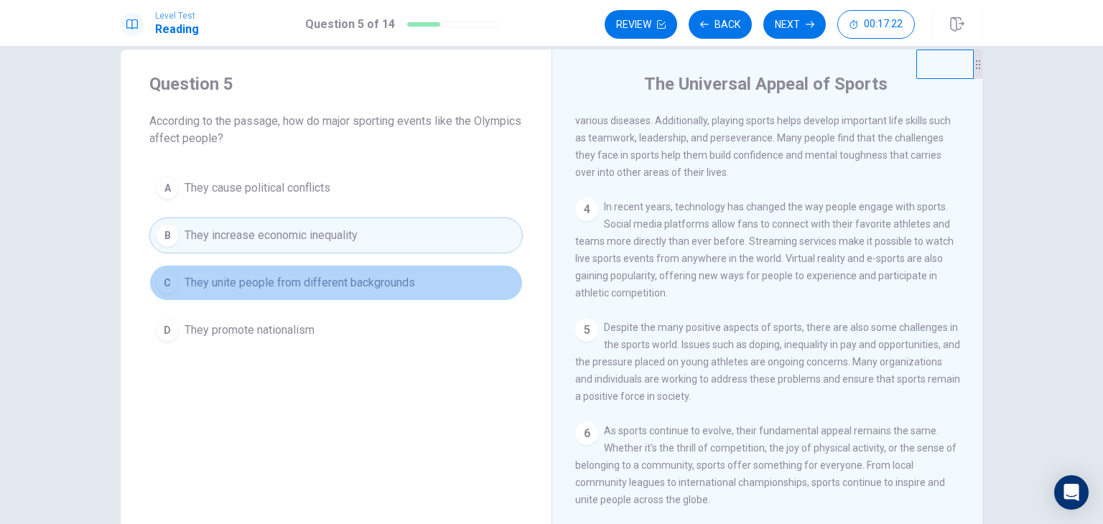
click at [365, 285] on span "They unite people from different backgrounds" at bounding box center [300, 282] width 231 height 17
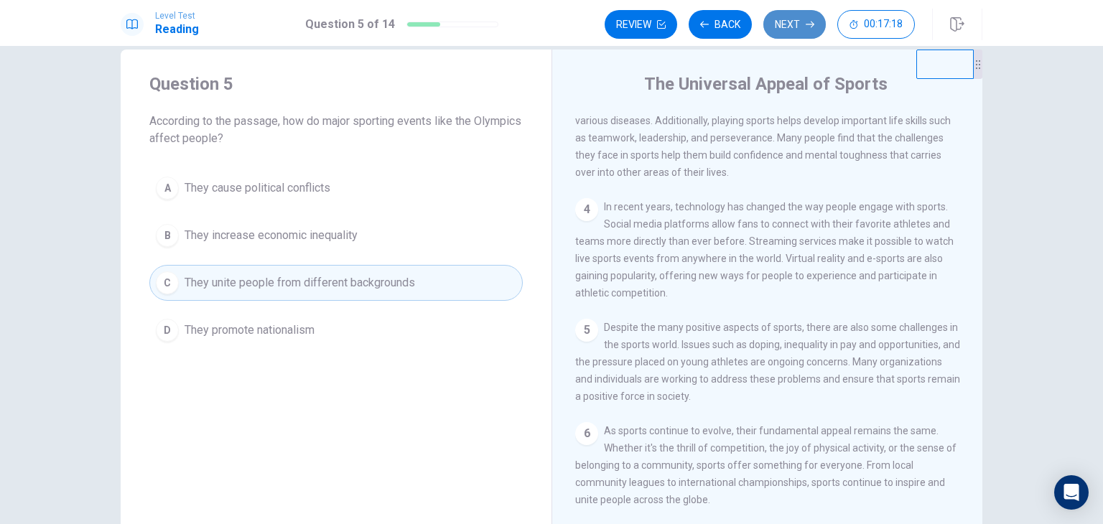
click at [799, 20] on button "Next" at bounding box center [795, 24] width 62 height 29
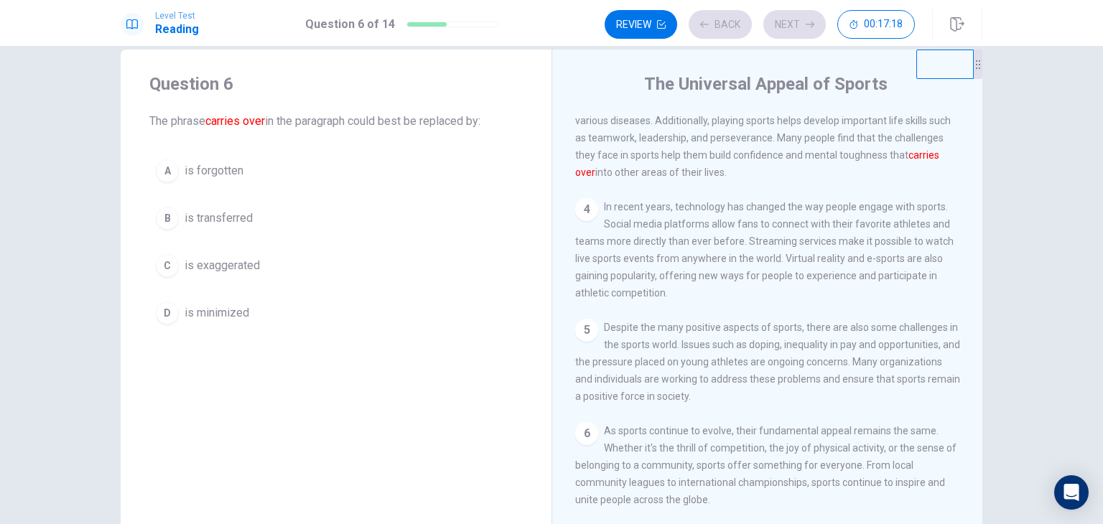
scroll to position [213, 0]
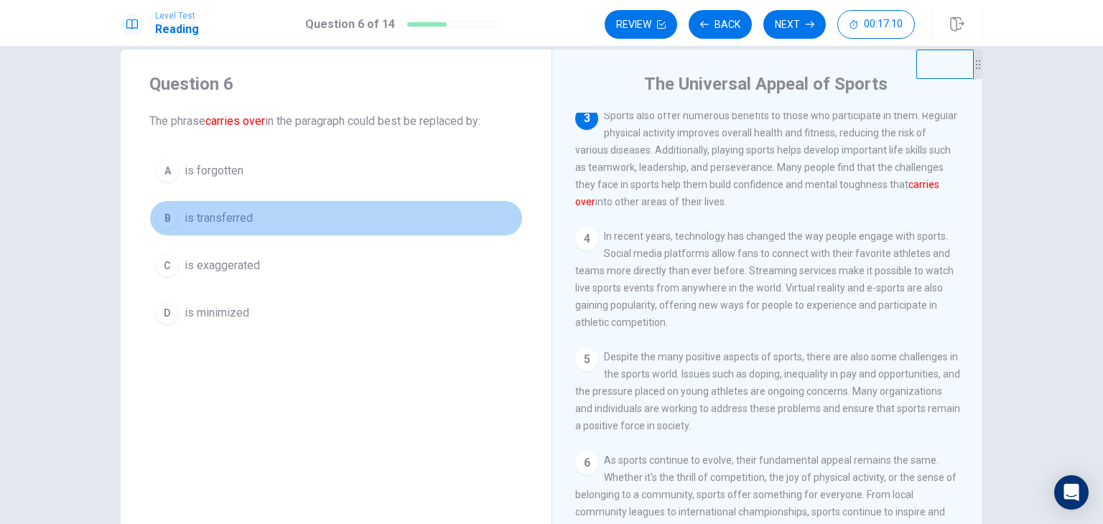
click at [301, 221] on button "B is transferred" at bounding box center [336, 218] width 374 height 36
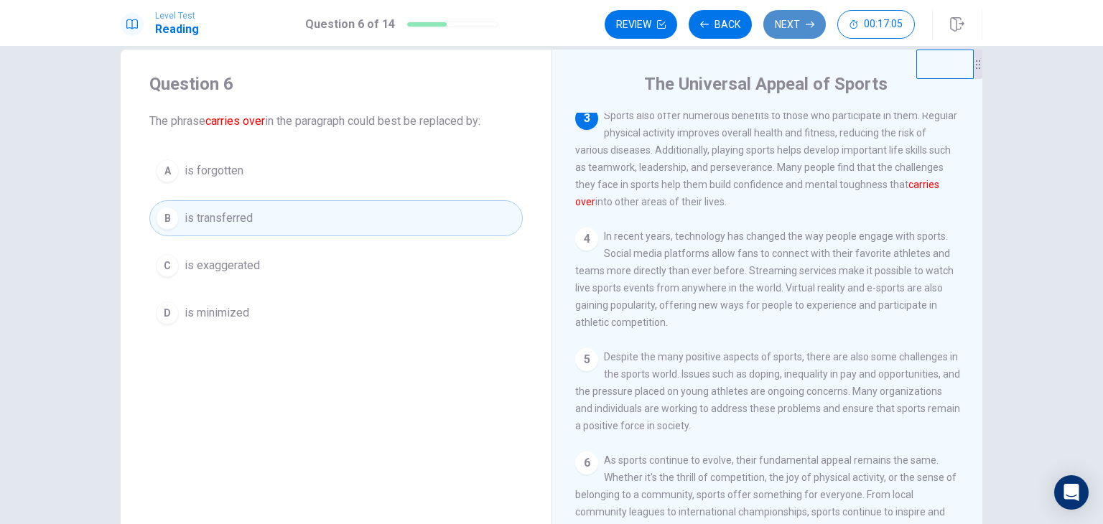
click at [798, 23] on button "Next" at bounding box center [795, 24] width 62 height 29
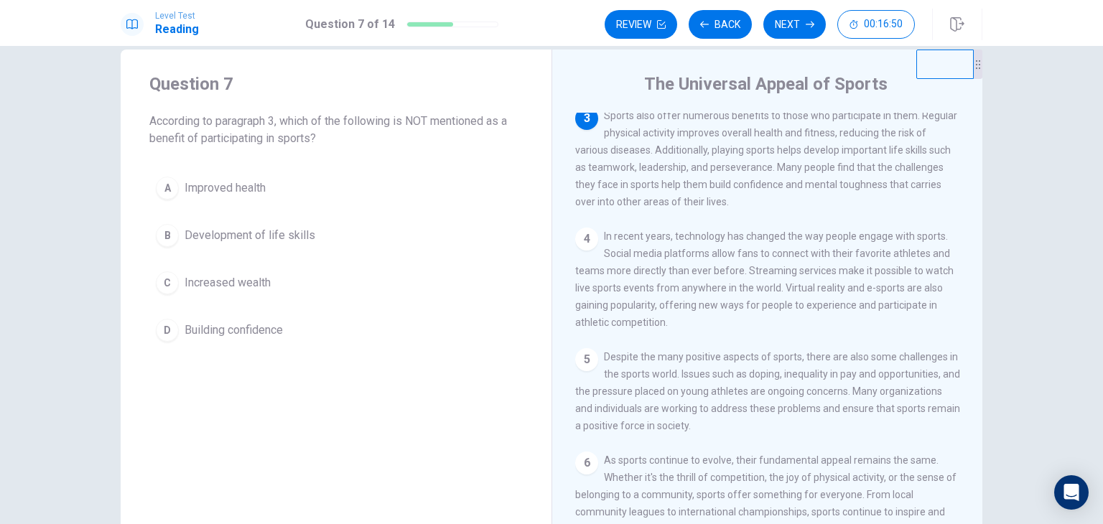
click at [261, 279] on span "Increased wealth" at bounding box center [228, 282] width 86 height 17
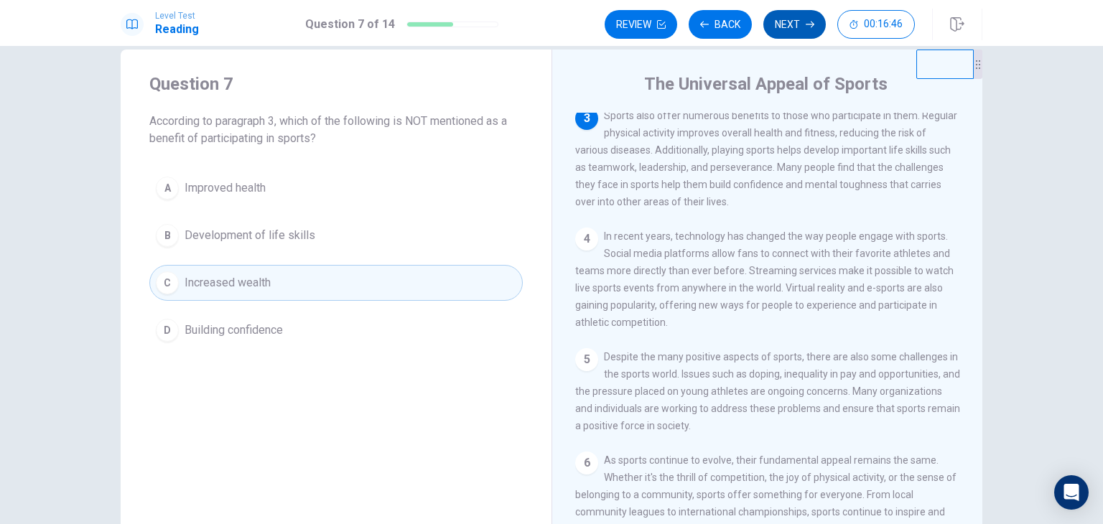
click at [783, 27] on button "Next" at bounding box center [795, 24] width 62 height 29
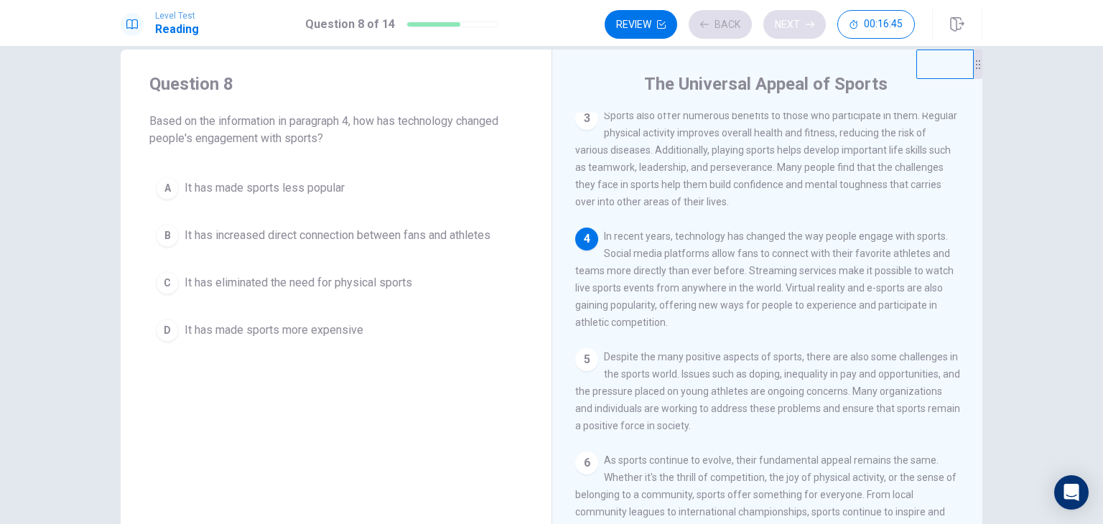
scroll to position [260, 0]
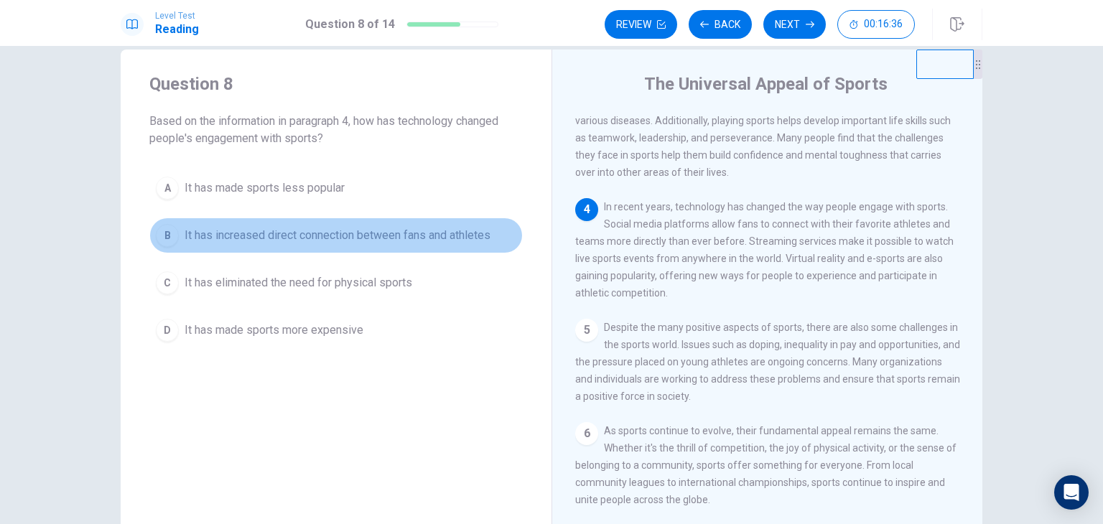
click at [355, 244] on button "B It has increased direct connection between fans and athletes" at bounding box center [336, 236] width 374 height 36
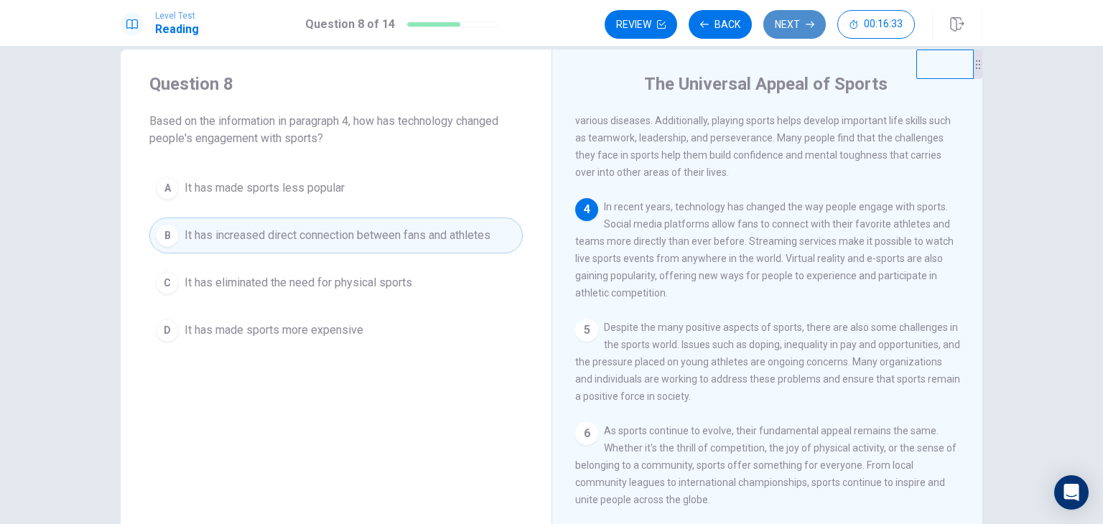
click at [786, 27] on button "Next" at bounding box center [795, 24] width 62 height 29
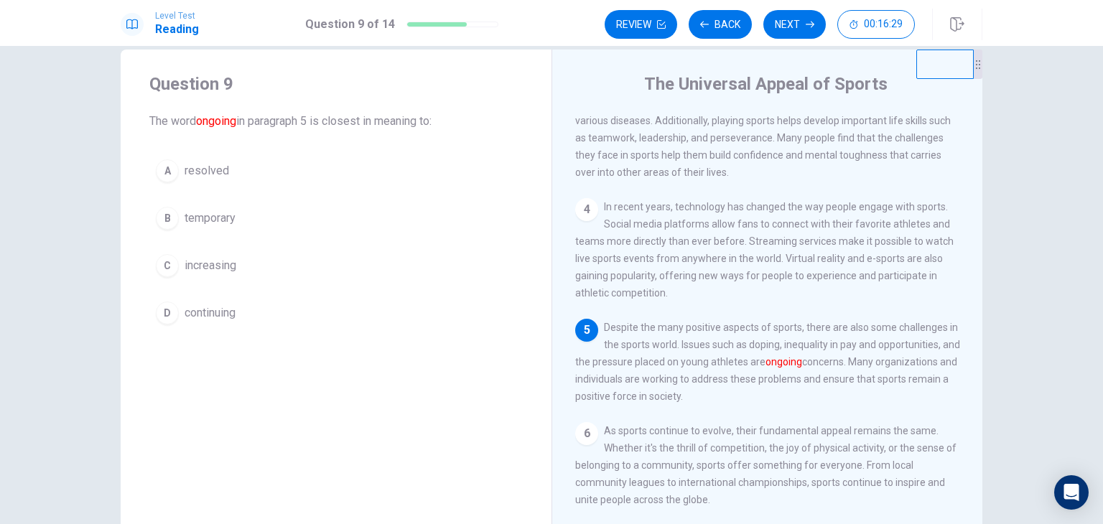
click at [330, 314] on button "D continuing" at bounding box center [336, 313] width 374 height 36
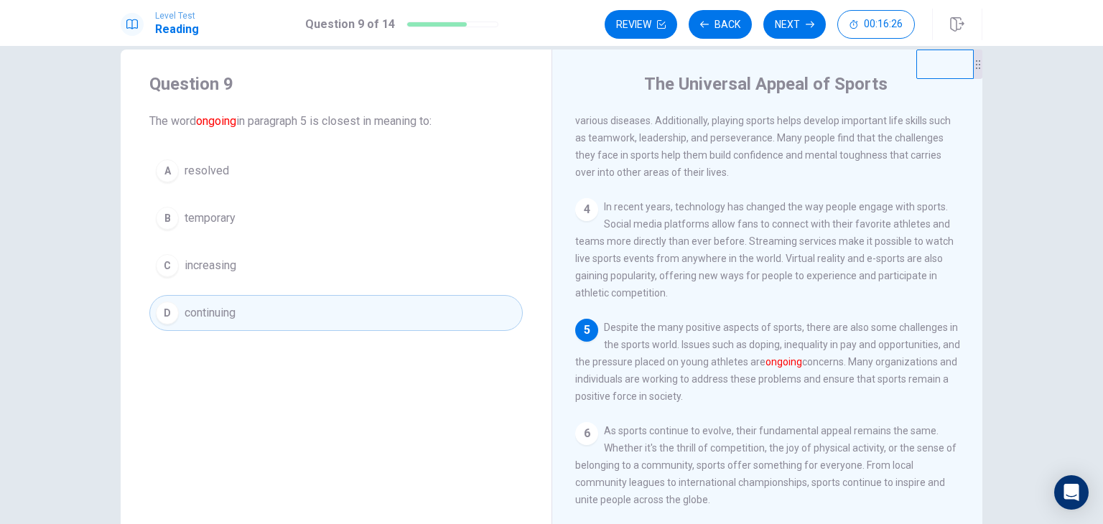
drag, startPoint x: 977, startPoint y: 323, endPoint x: 972, endPoint y: 348, distance: 26.3
click at [972, 348] on div "The Universal Appeal of Sports 1 Sports play a significant role in cultures aro…" at bounding box center [767, 299] width 431 height 499
click at [781, 34] on button "Next" at bounding box center [795, 24] width 62 height 29
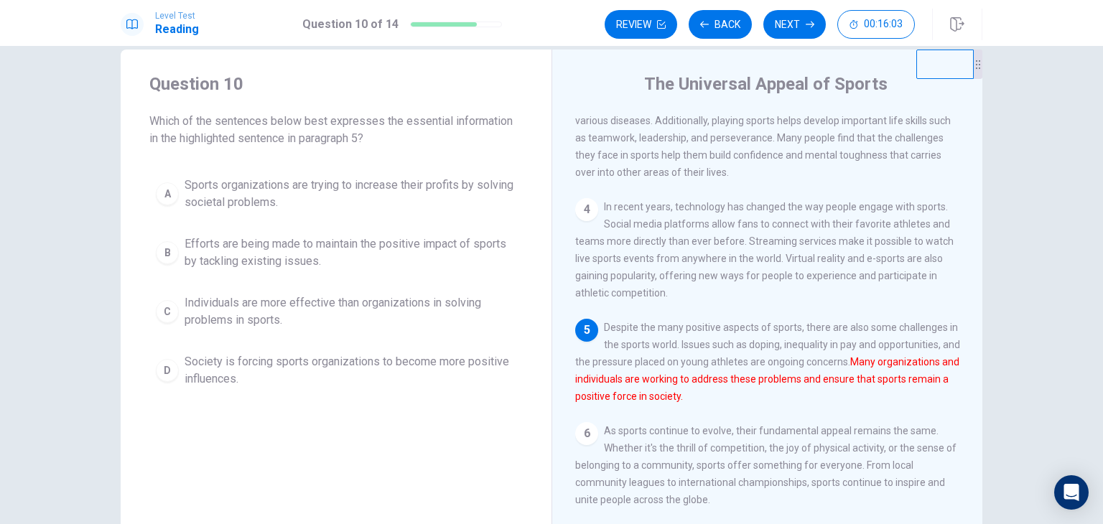
click at [445, 196] on span "Sports organizations are trying to increase their profits by solving societal p…" at bounding box center [351, 194] width 332 height 34
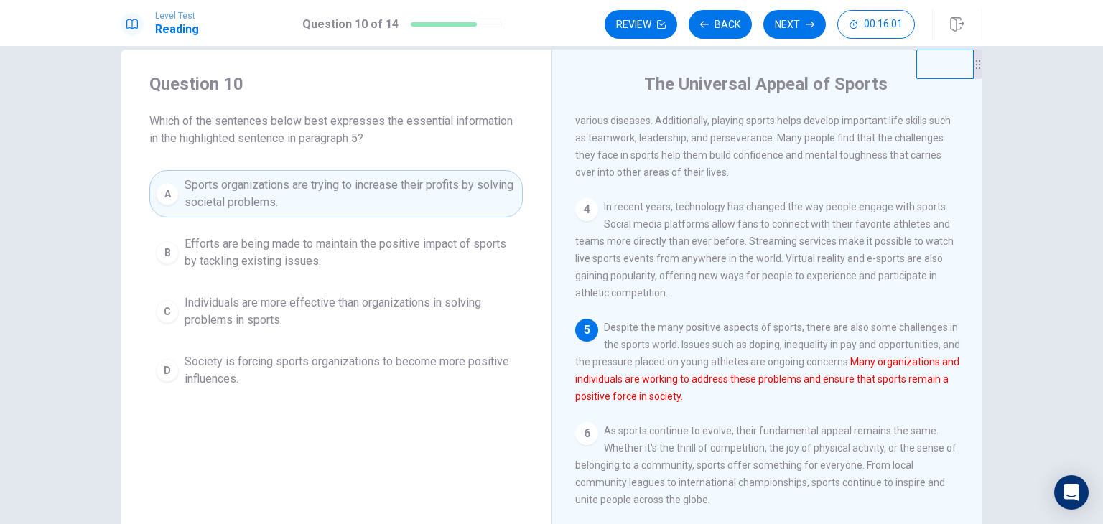
click at [442, 246] on span "Efforts are being made to maintain the positive impact of sports by tackling ex…" at bounding box center [351, 253] width 332 height 34
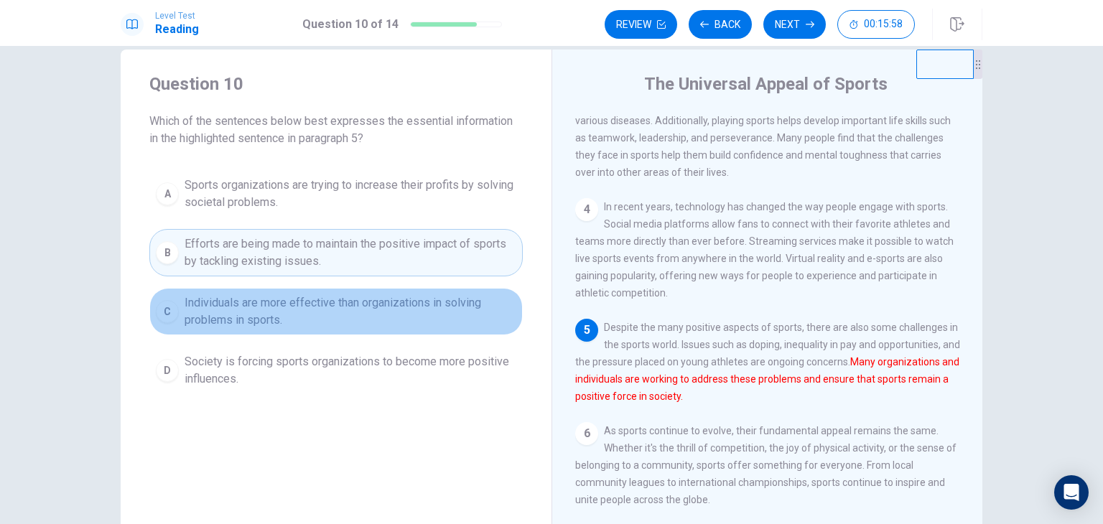
click at [430, 330] on button "C Individuals are more effective than organizations in solving problems in spor…" at bounding box center [336, 311] width 374 height 47
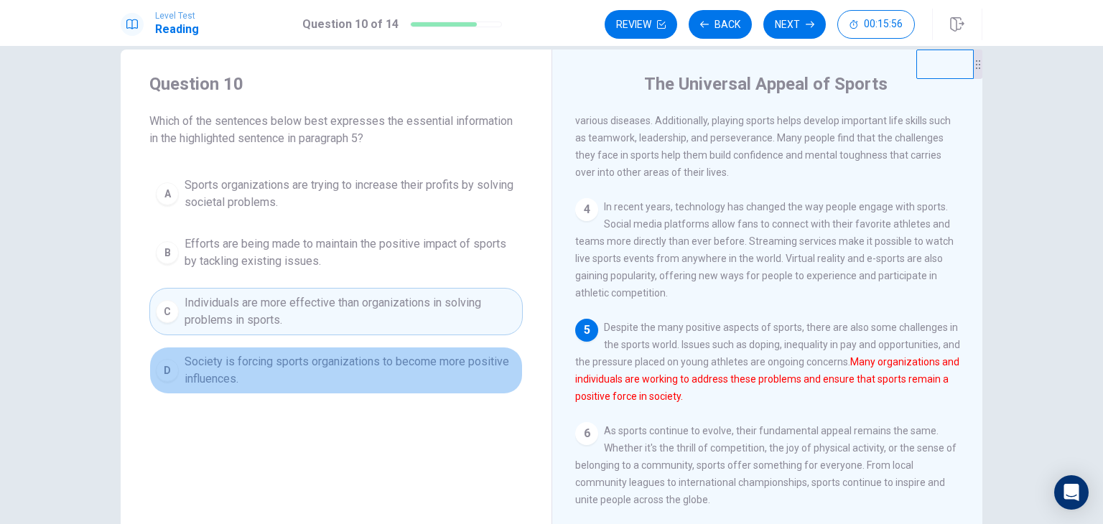
click at [418, 389] on button "D Society is forcing sports organizations to become more positive influences." at bounding box center [336, 370] width 374 height 47
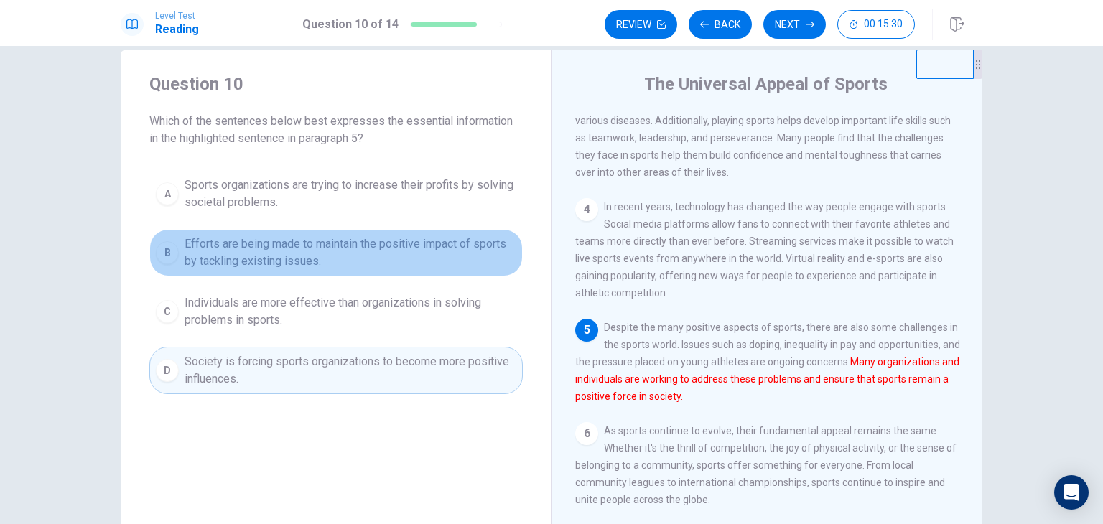
click at [453, 251] on span "Efforts are being made to maintain the positive impact of sports by tackling ex…" at bounding box center [351, 253] width 332 height 34
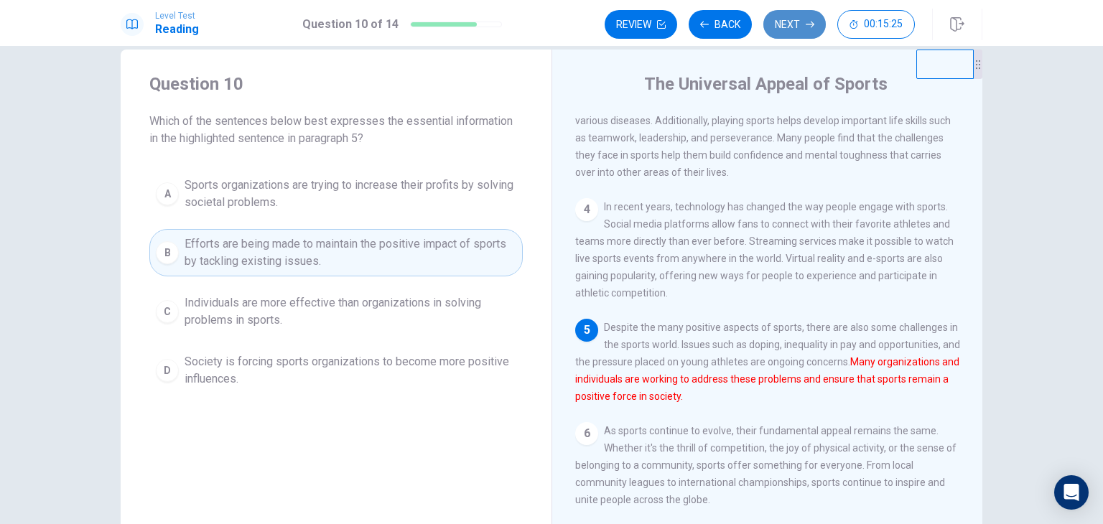
click at [793, 24] on button "Next" at bounding box center [795, 24] width 62 height 29
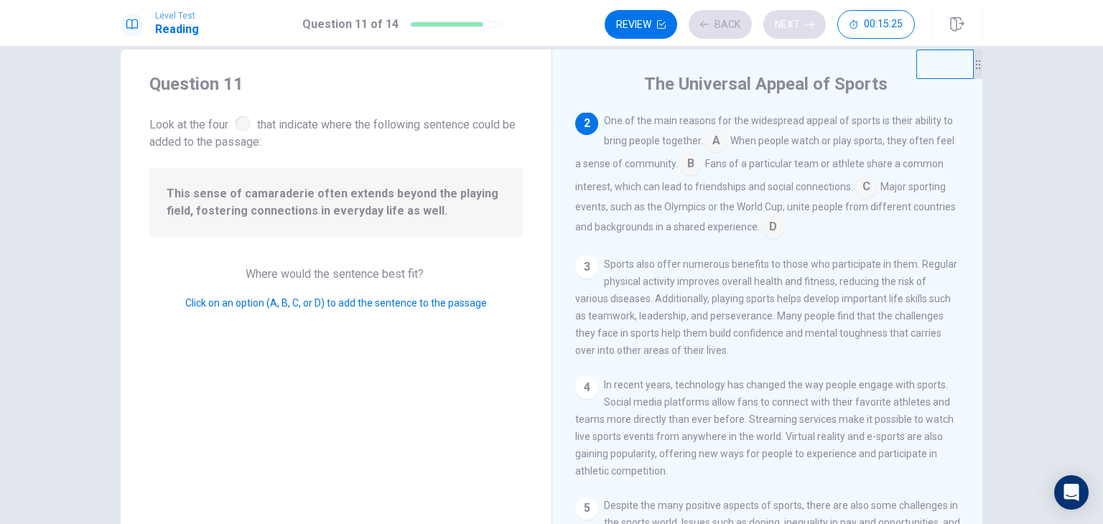
scroll to position [88, 0]
click at [695, 162] on input at bounding box center [691, 163] width 23 height 23
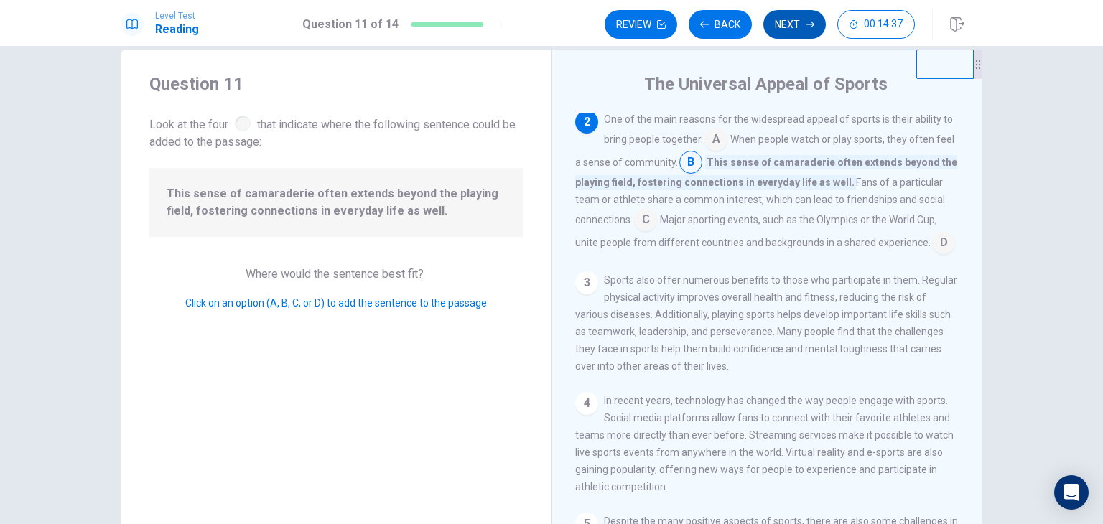
click at [804, 32] on button "Next" at bounding box center [795, 24] width 62 height 29
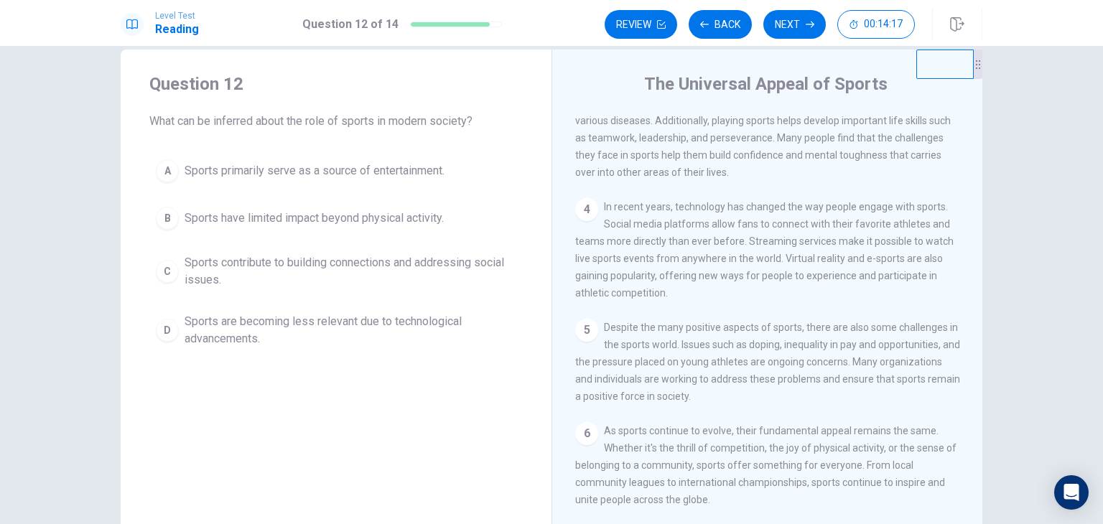
scroll to position [260, 0]
click at [401, 268] on span "Sports contribute to building connections and addressing social issues." at bounding box center [351, 271] width 332 height 34
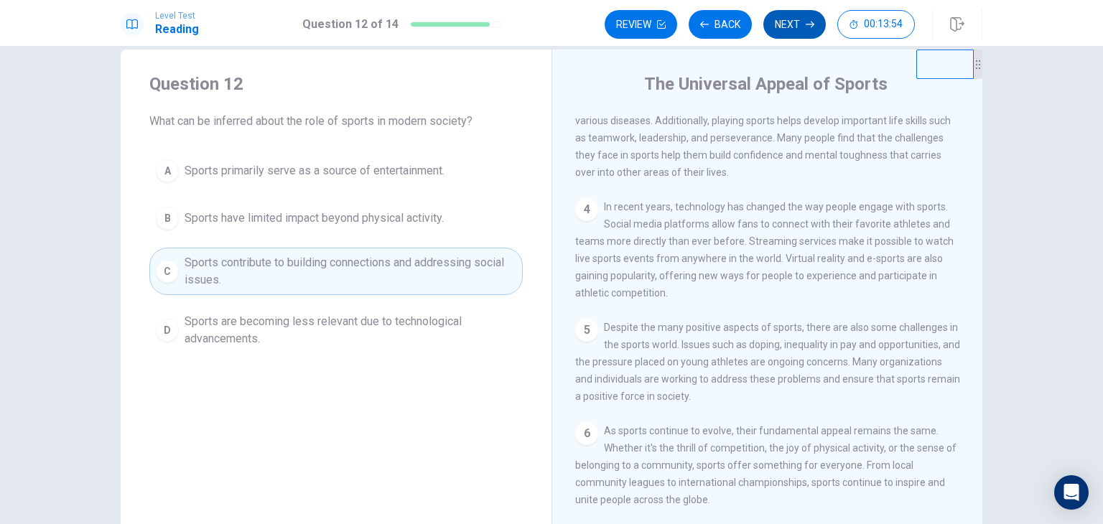
click at [799, 18] on button "Next" at bounding box center [795, 24] width 62 height 29
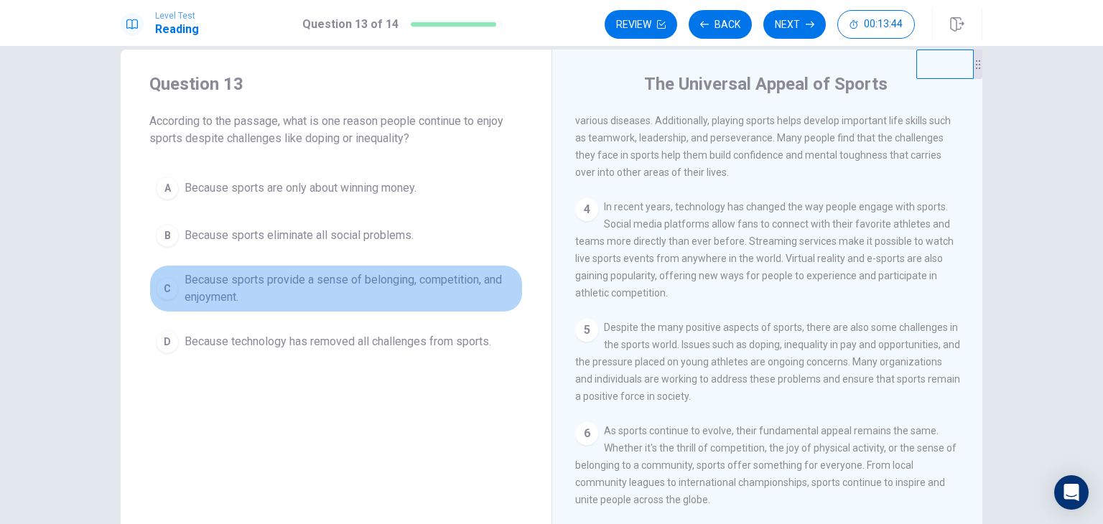
click at [367, 291] on span "Because sports provide a sense of belonging, competition, and enjoyment." at bounding box center [351, 289] width 332 height 34
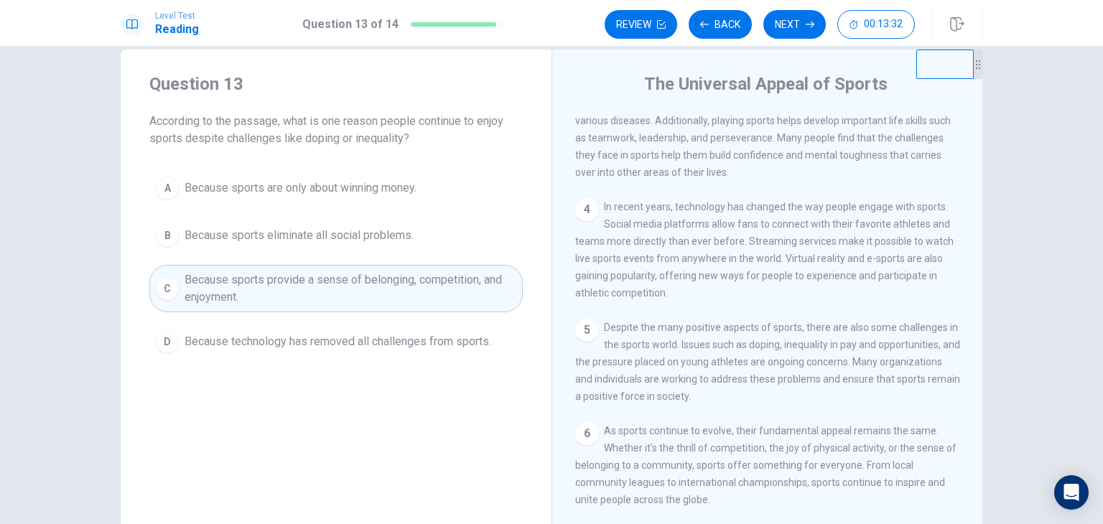
drag, startPoint x: 983, startPoint y: 336, endPoint x: 974, endPoint y: 381, distance: 45.4
click at [974, 381] on div "Question 13 According to the passage, what is one reason people continue to enj…" at bounding box center [552, 299] width 908 height 499
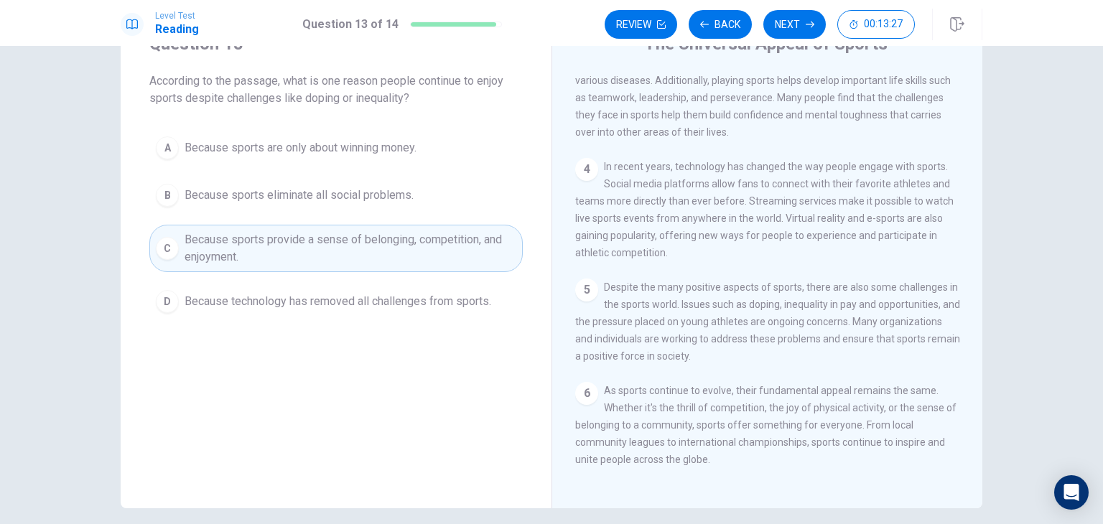
scroll to position [82, 0]
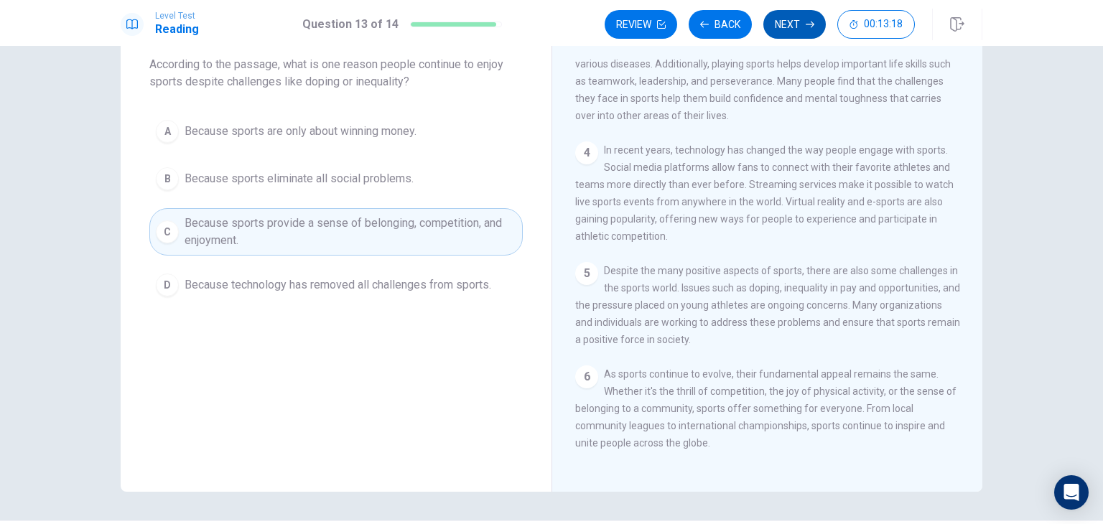
click at [806, 29] on button "Next" at bounding box center [795, 24] width 62 height 29
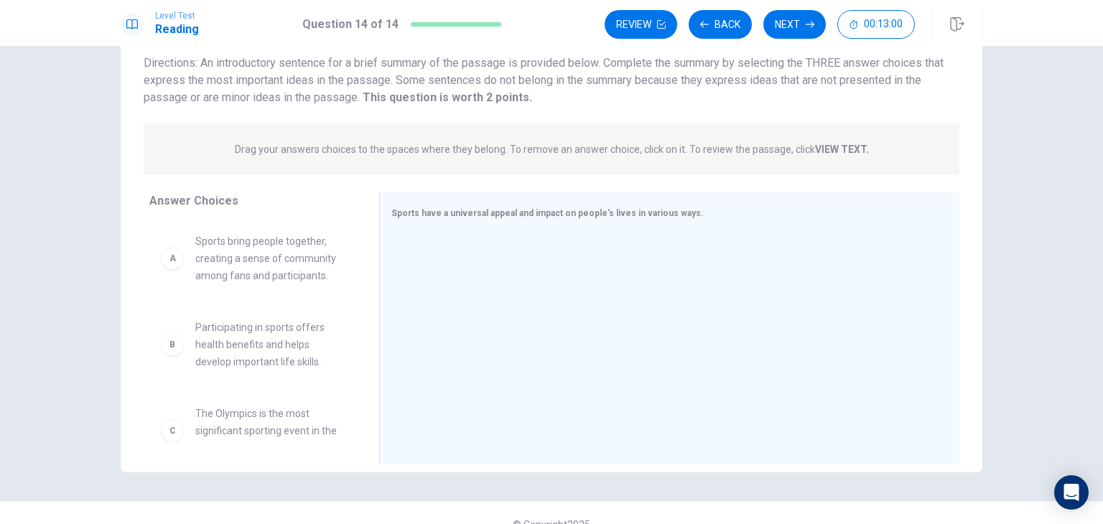
scroll to position [124, 0]
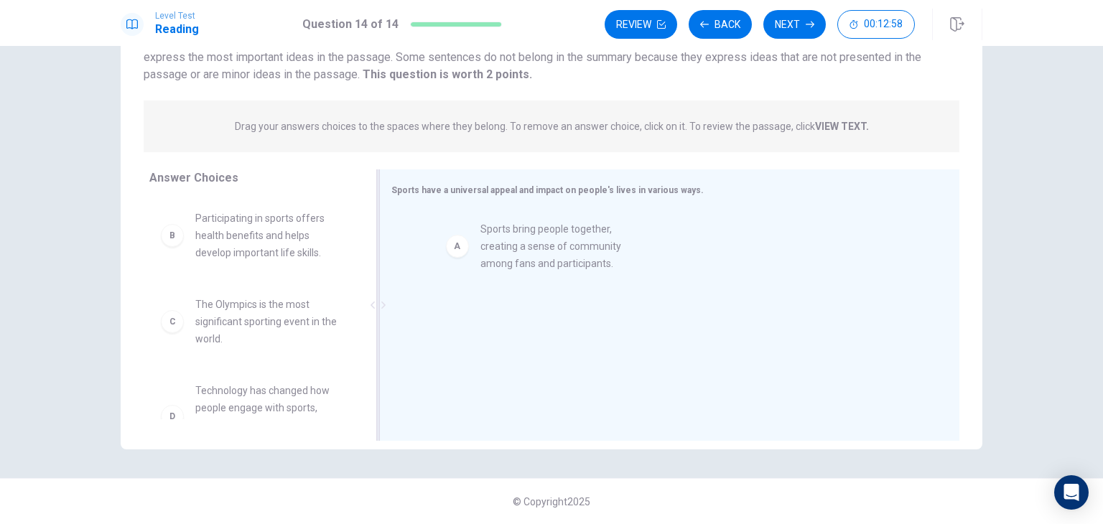
drag, startPoint x: 164, startPoint y: 249, endPoint x: 480, endPoint y: 262, distance: 315.6
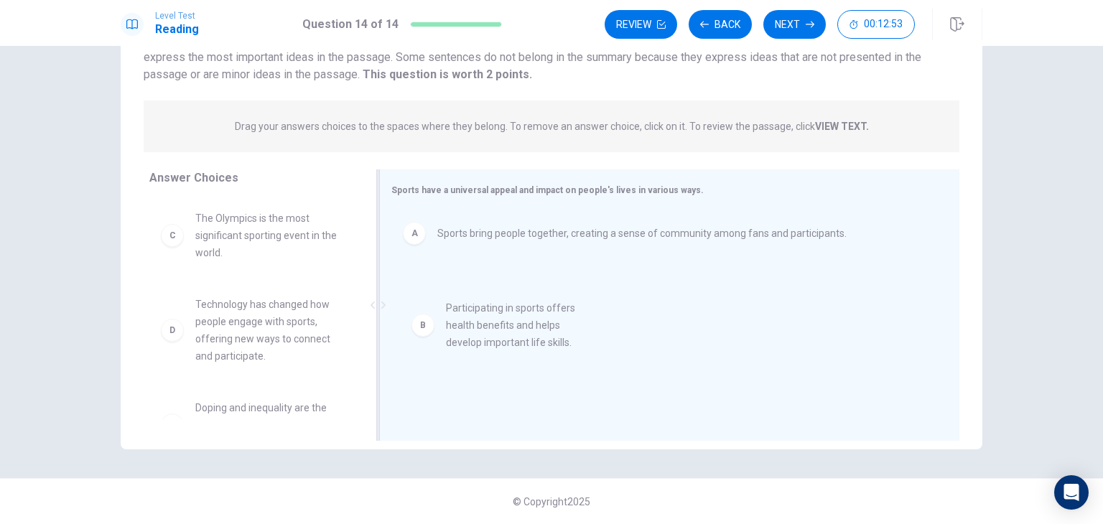
drag, startPoint x: 282, startPoint y: 224, endPoint x: 541, endPoint y: 311, distance: 272.8
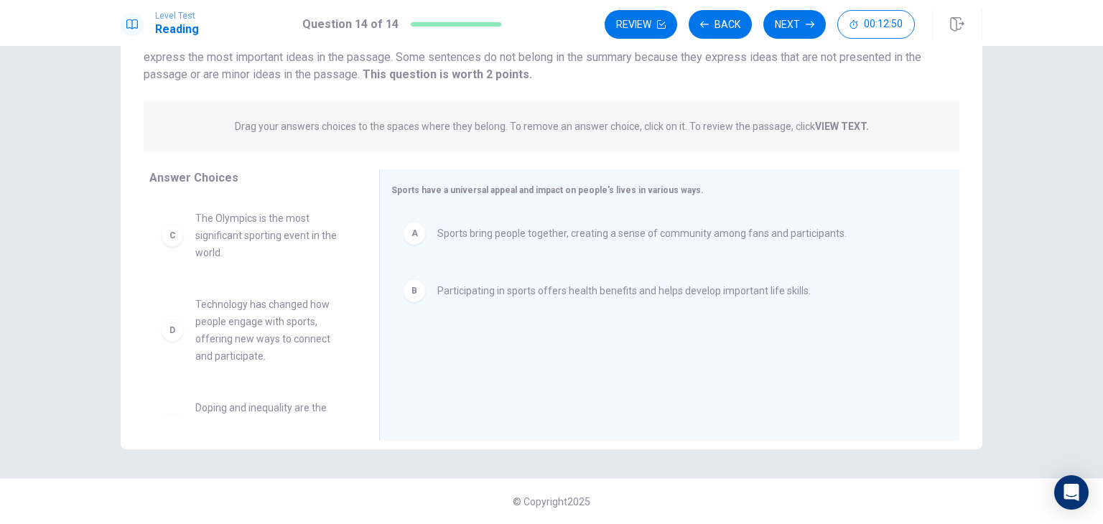
drag, startPoint x: 355, startPoint y: 328, endPoint x: 351, endPoint y: 371, distance: 43.3
click at [351, 371] on div "C The Olympics is the most significant sporting event in the world. D Technolog…" at bounding box center [258, 308] width 218 height 221
drag, startPoint x: 365, startPoint y: 320, endPoint x: 359, endPoint y: 363, distance: 44.2
click at [359, 363] on div "Answer Choices C The Olympics is the most significant sporting event in the wor…" at bounding box center [552, 309] width 862 height 279
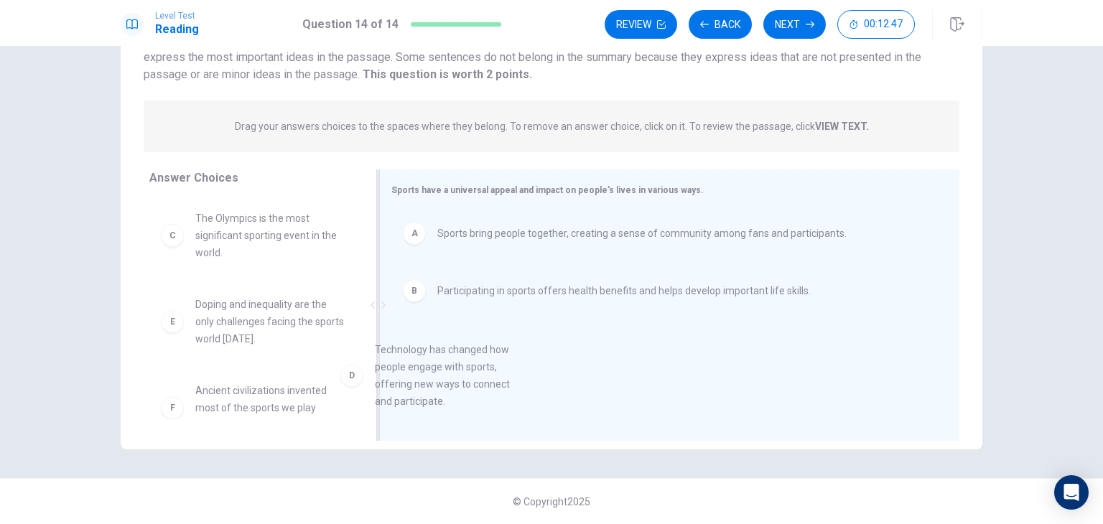
drag, startPoint x: 250, startPoint y: 320, endPoint x: 496, endPoint y: 383, distance: 253.7
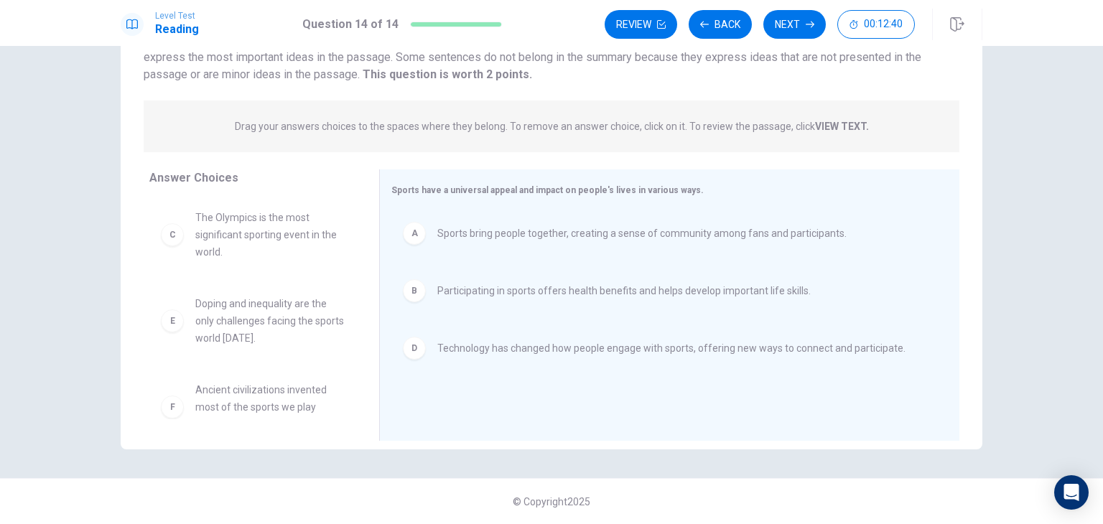
scroll to position [0, 0]
click at [654, 23] on button "Review" at bounding box center [641, 24] width 73 height 29
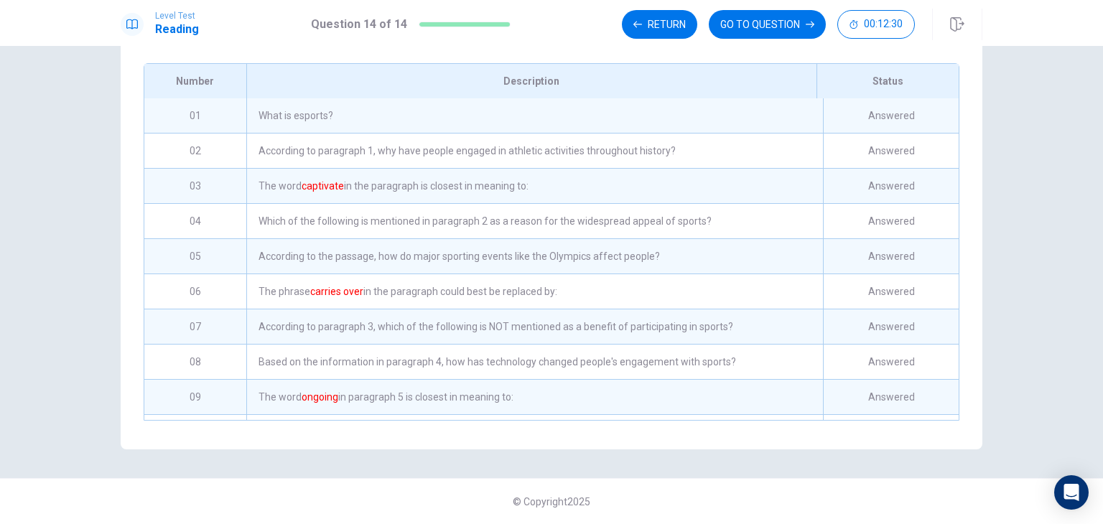
click at [304, 119] on div "What is esports?" at bounding box center [534, 115] width 577 height 34
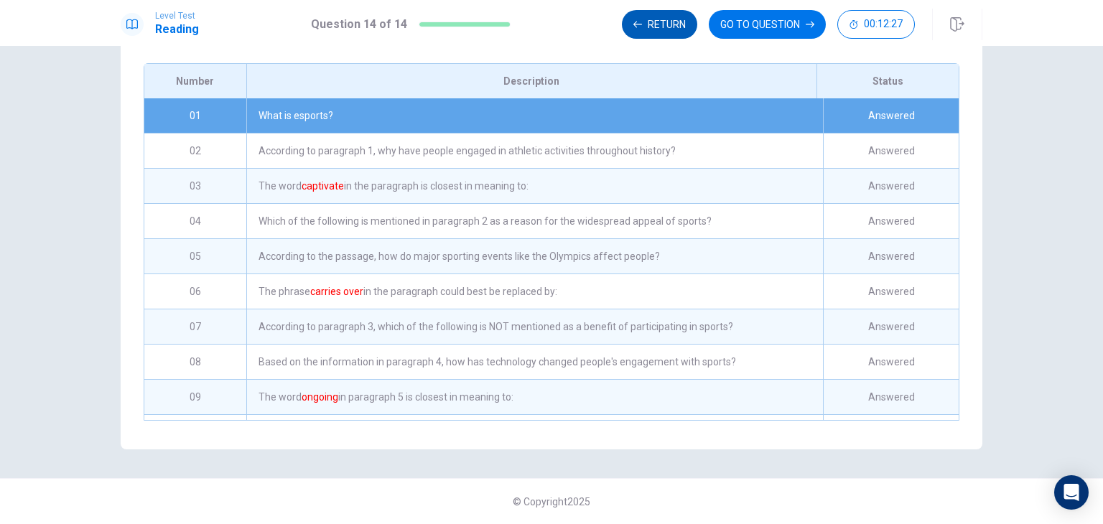
click at [679, 29] on button "Return" at bounding box center [659, 24] width 75 height 29
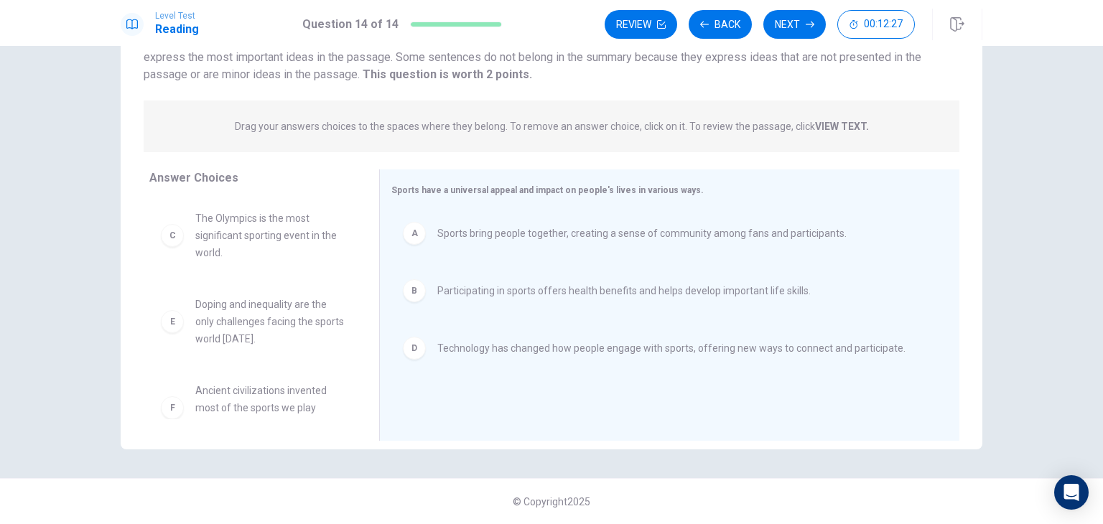
scroll to position [124, 0]
click at [713, 28] on button "Back" at bounding box center [720, 24] width 63 height 29
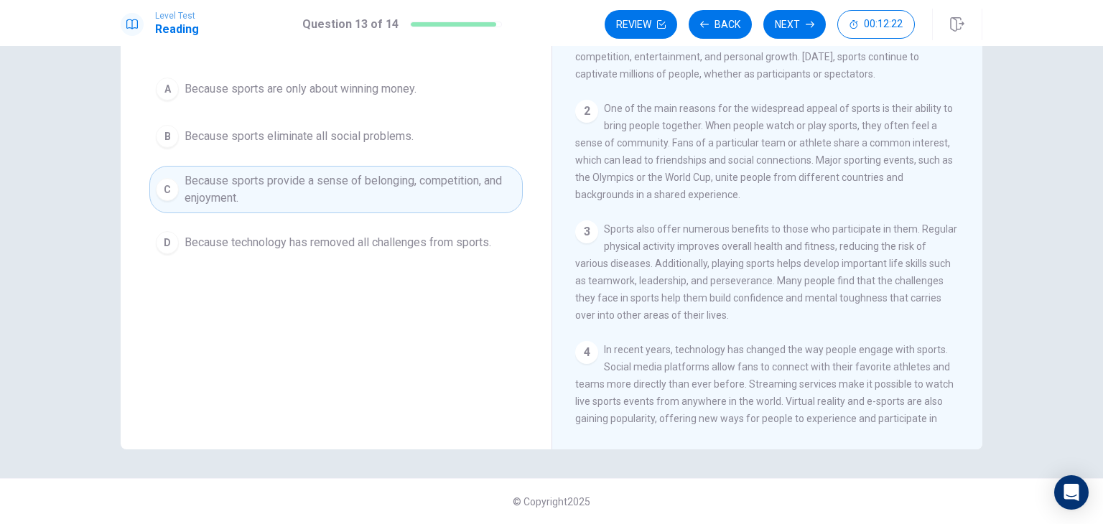
scroll to position [0, 0]
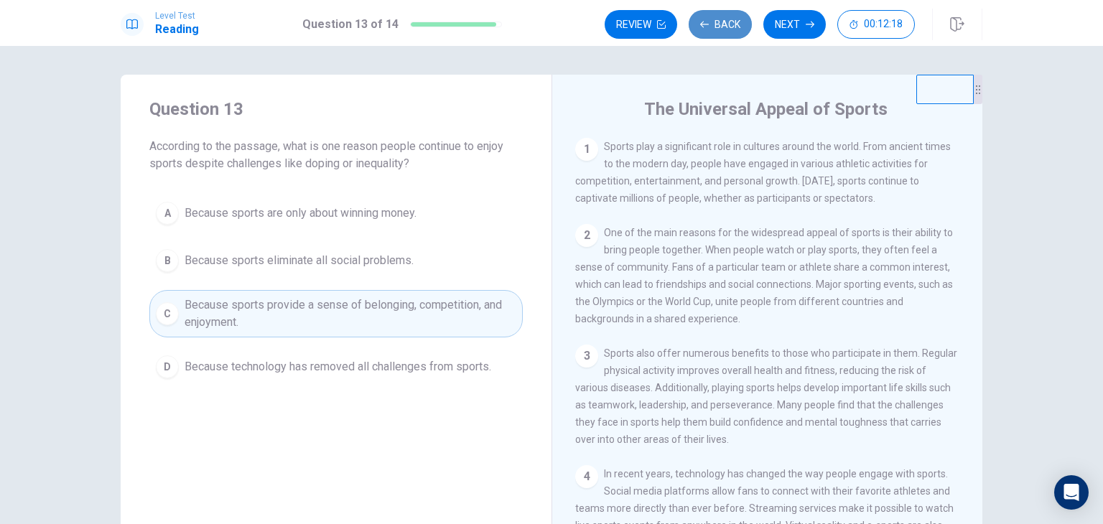
click at [725, 21] on button "Back" at bounding box center [720, 24] width 63 height 29
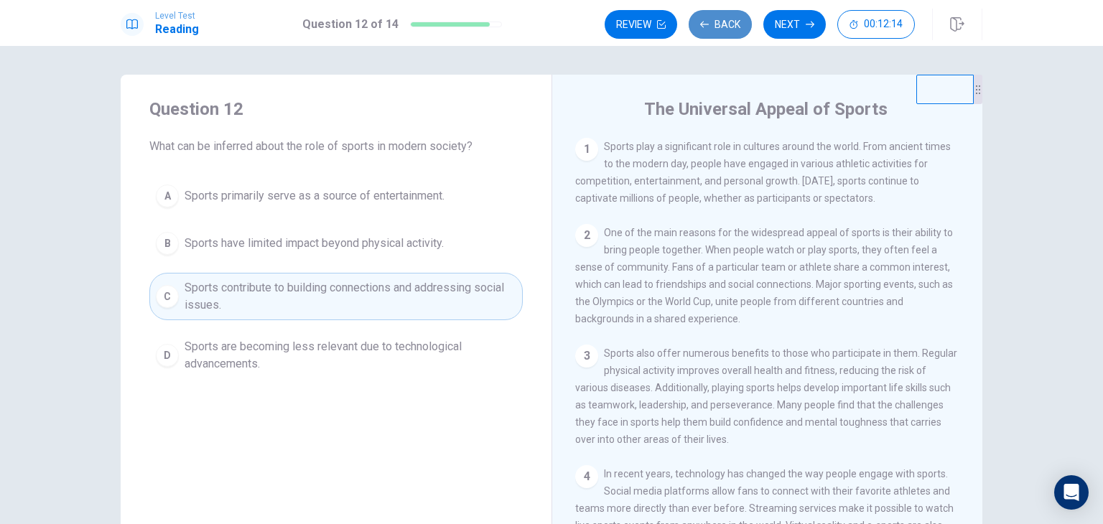
click at [725, 25] on button "Back" at bounding box center [720, 24] width 63 height 29
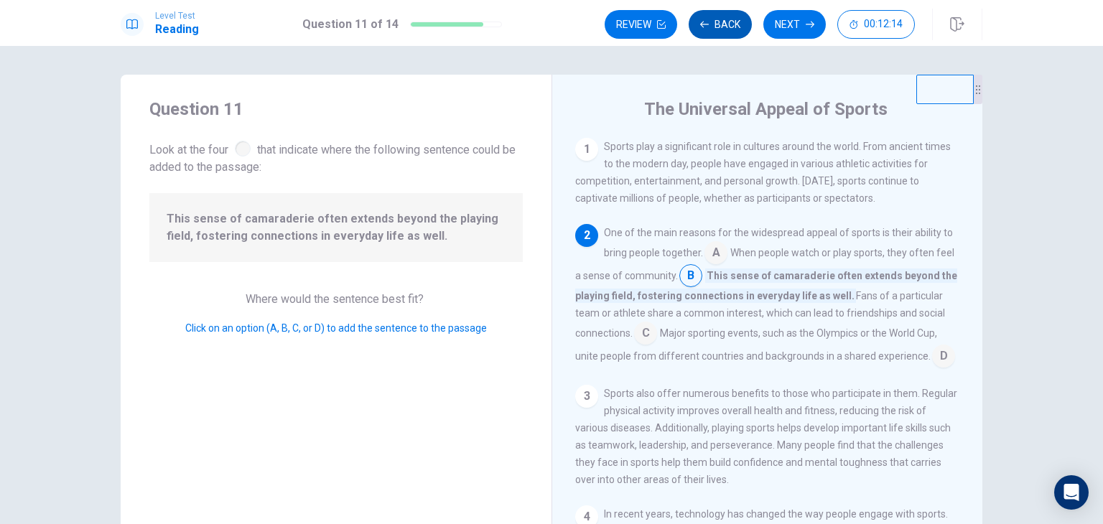
scroll to position [88, 0]
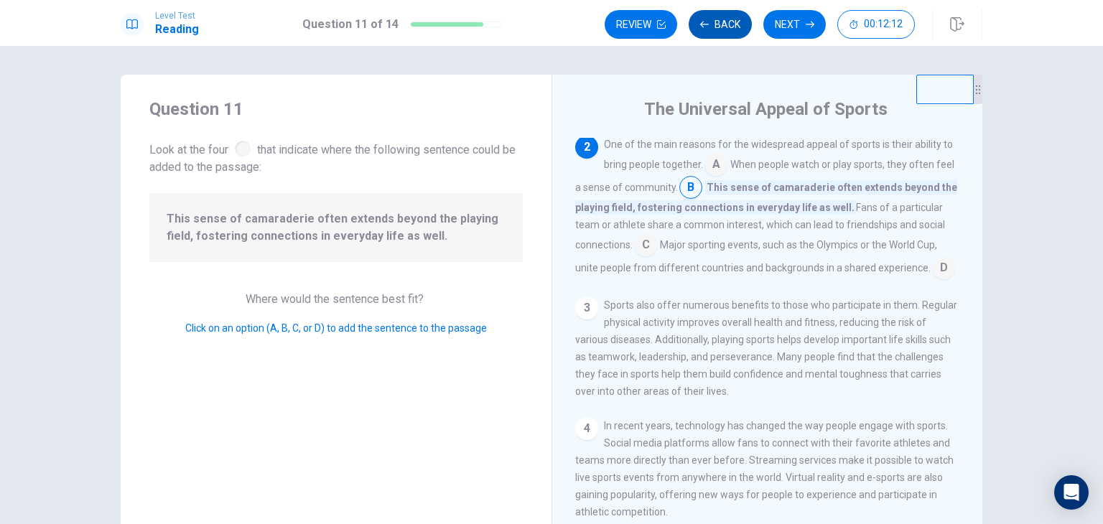
click at [725, 25] on button "Back" at bounding box center [720, 24] width 63 height 29
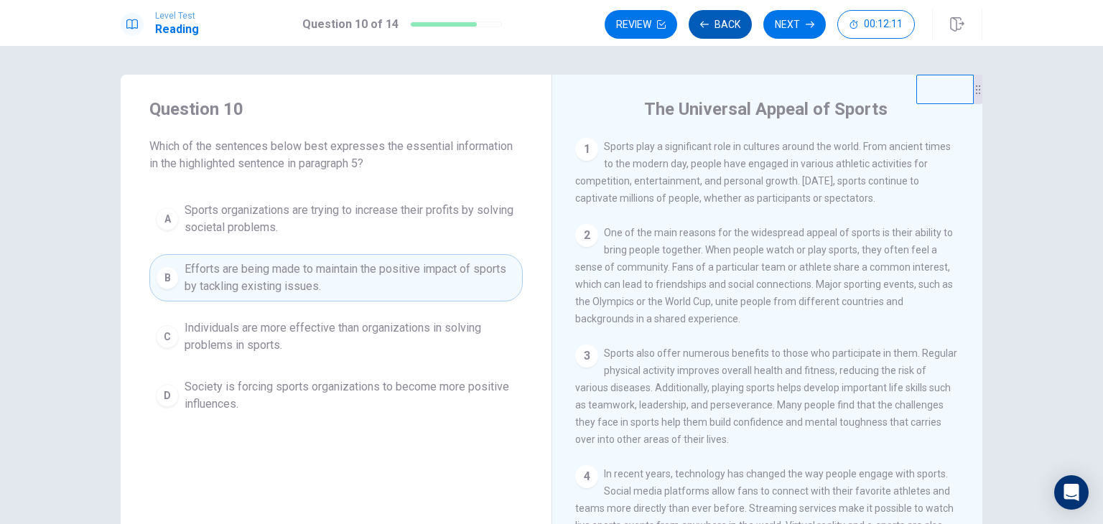
click at [725, 25] on button "Back" at bounding box center [720, 24] width 63 height 29
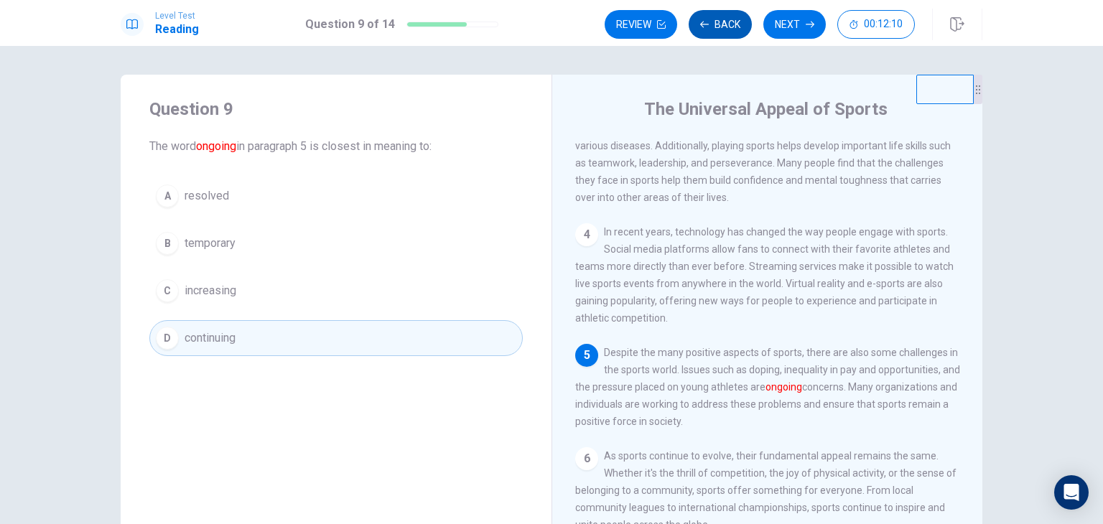
scroll to position [260, 0]
click at [725, 25] on button "Back" at bounding box center [720, 24] width 63 height 29
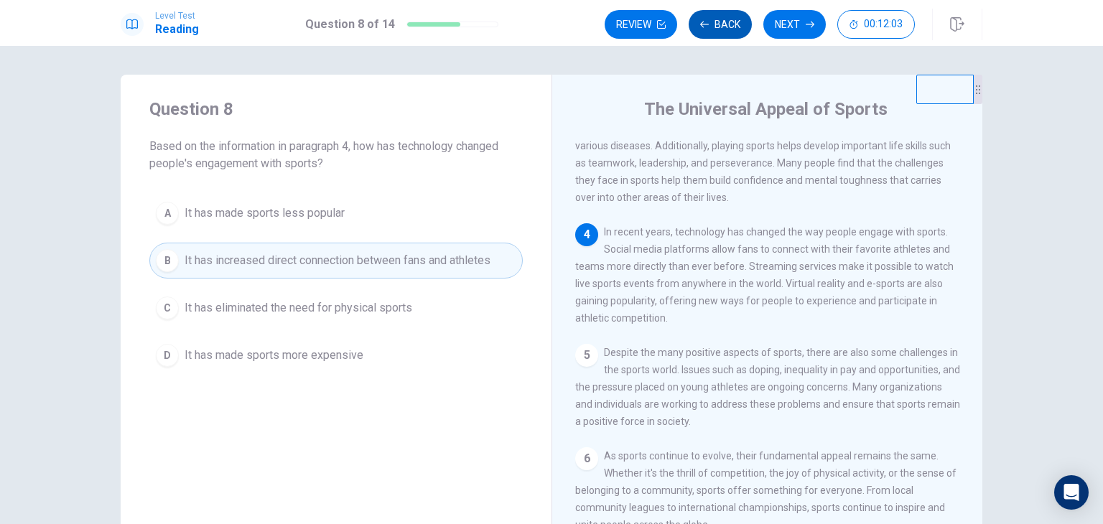
click at [725, 25] on button "Back" at bounding box center [720, 24] width 63 height 29
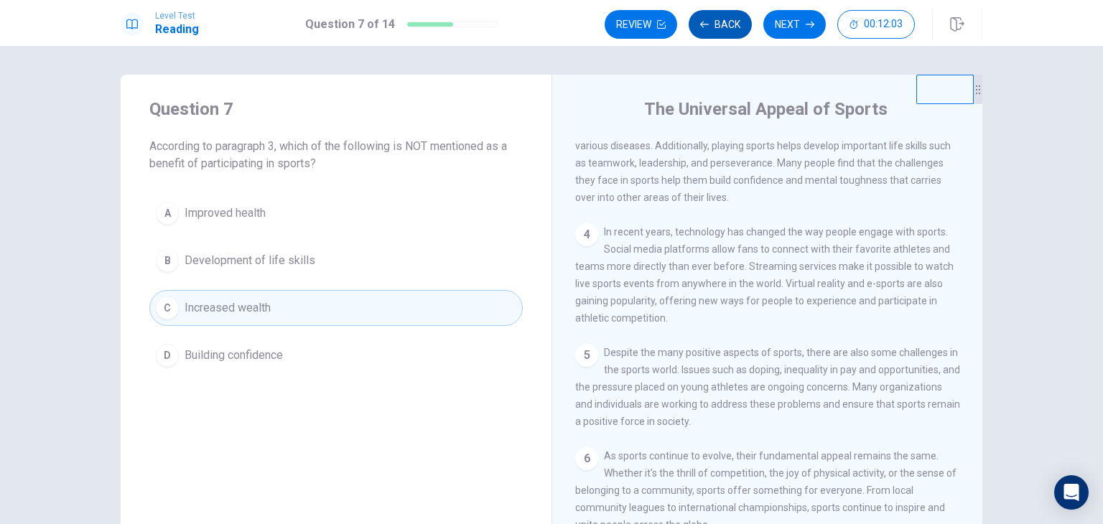
scroll to position [213, 0]
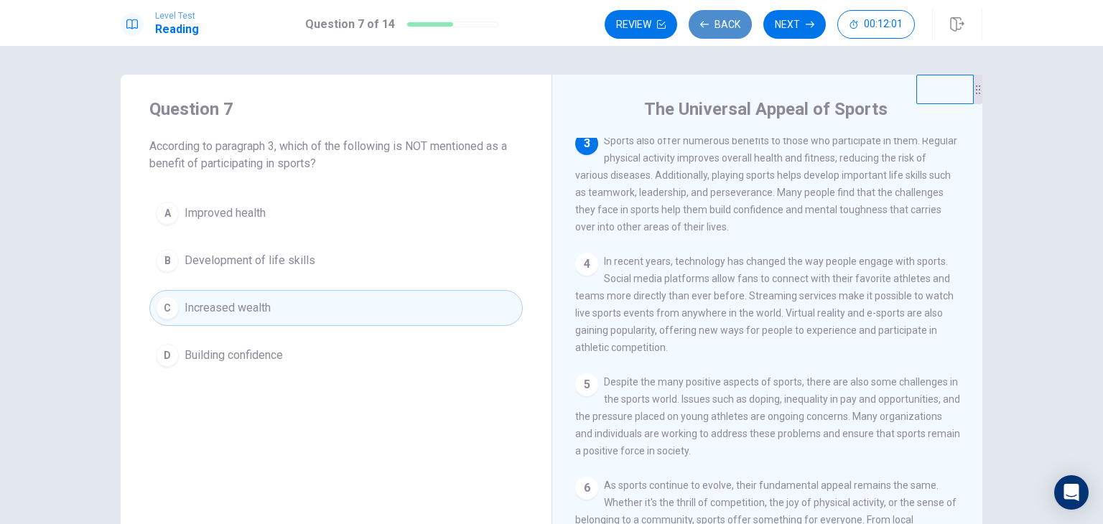
click at [725, 25] on button "Back" at bounding box center [720, 24] width 63 height 29
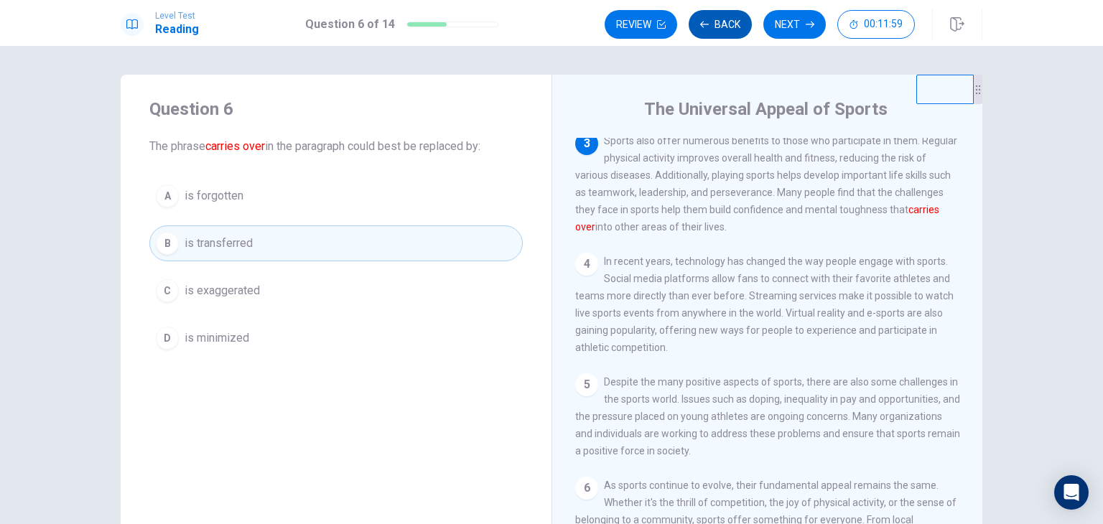
click at [725, 25] on button "Back" at bounding box center [720, 24] width 63 height 29
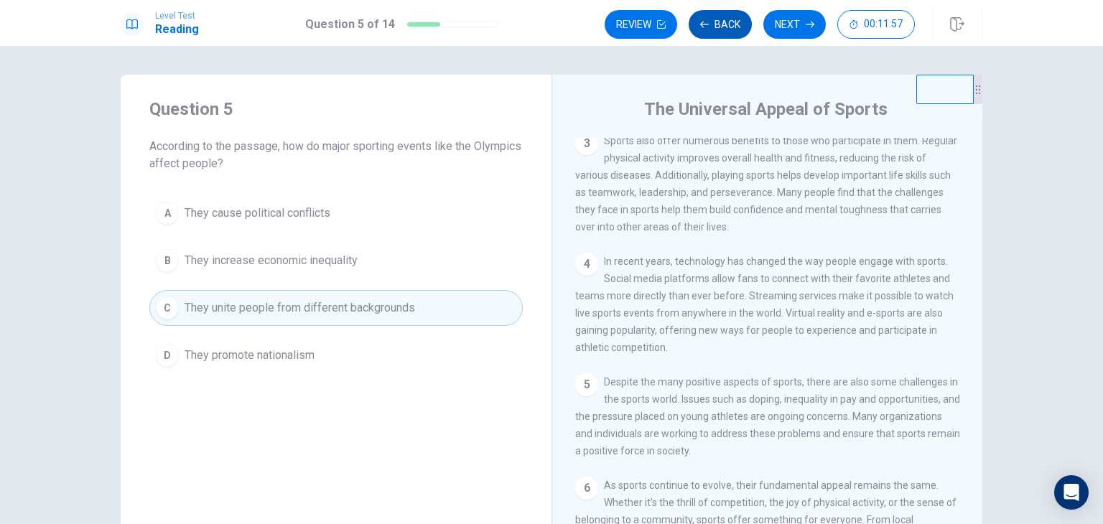
click at [725, 25] on button "Back" at bounding box center [720, 24] width 63 height 29
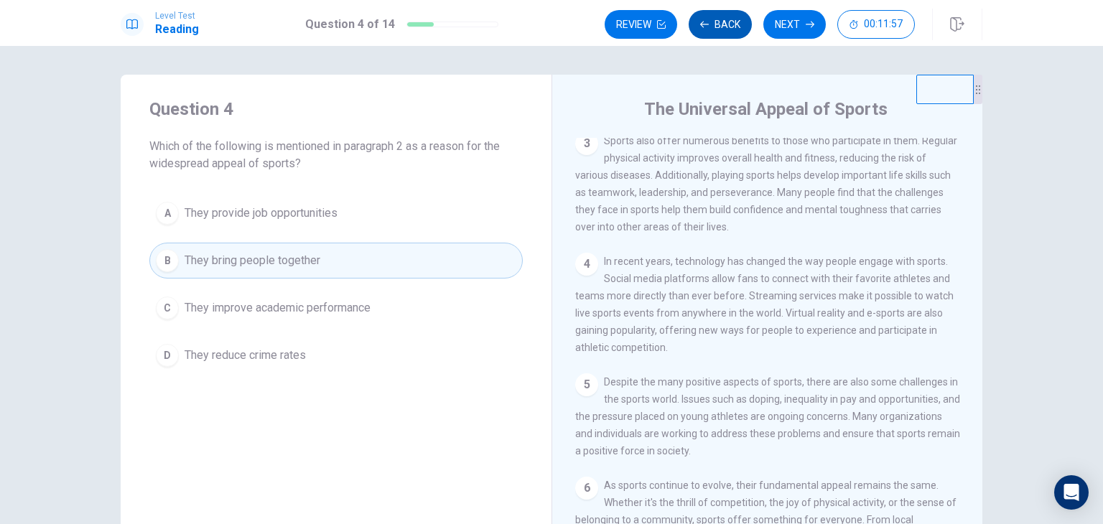
scroll to position [88, 0]
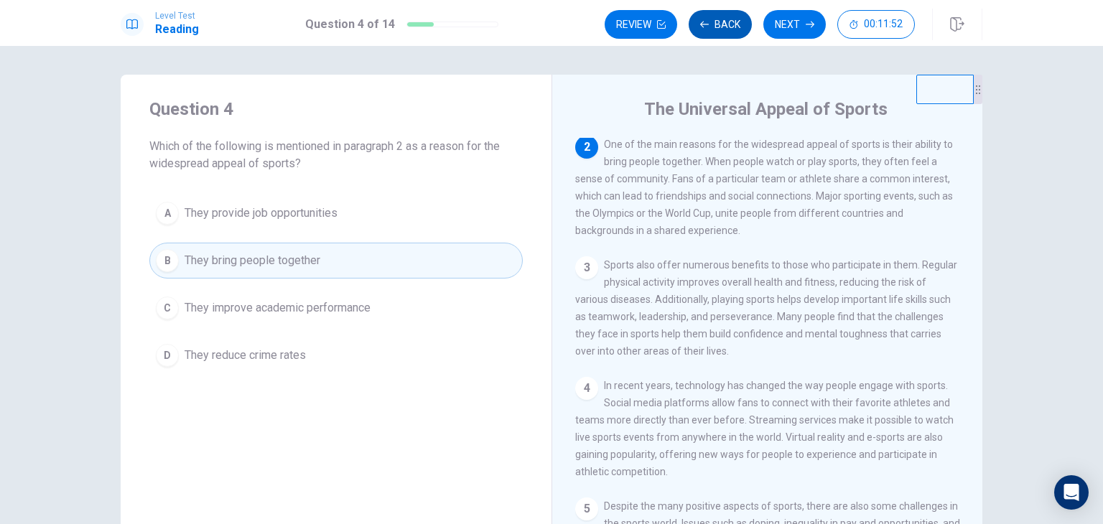
click at [725, 25] on button "Back" at bounding box center [720, 24] width 63 height 29
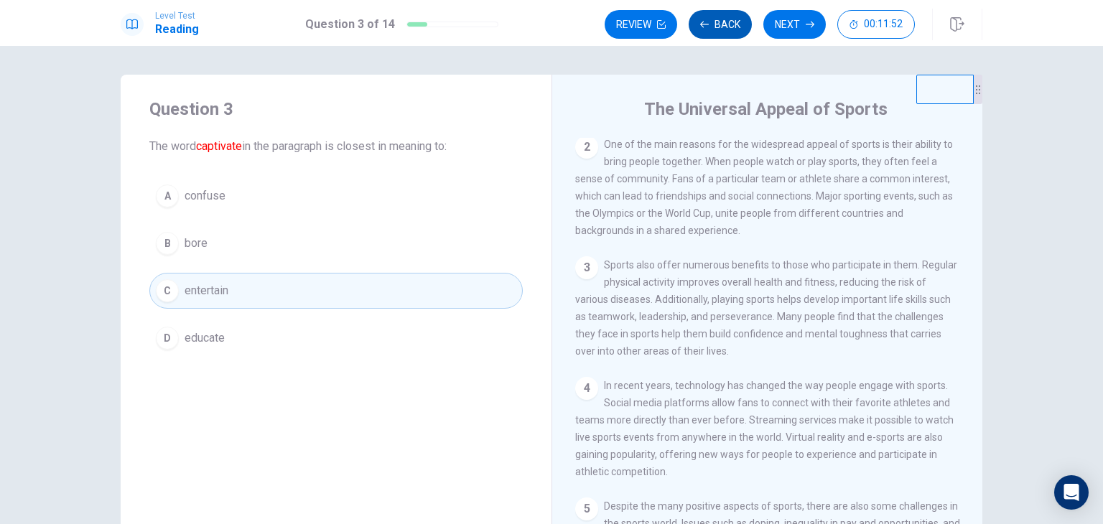
scroll to position [0, 0]
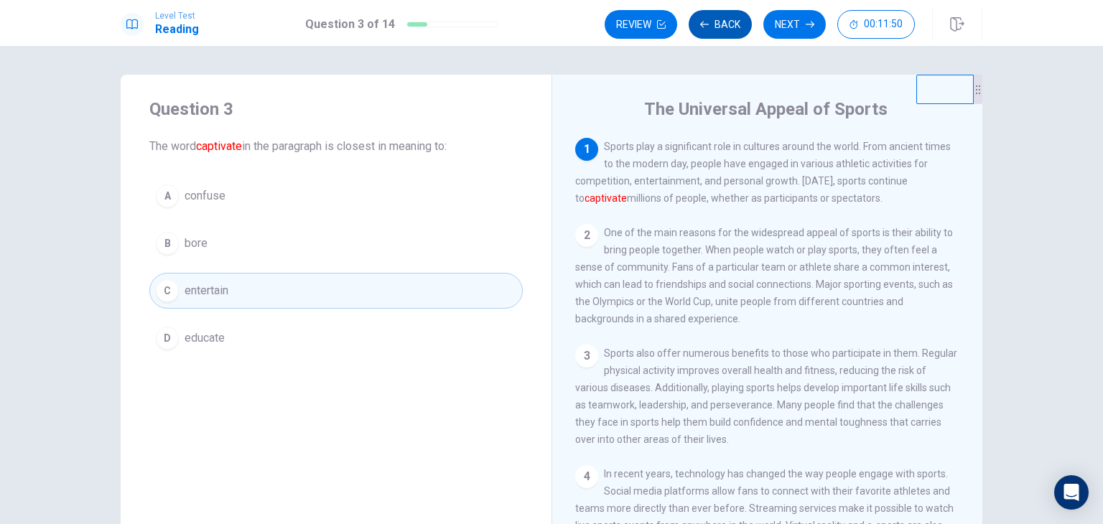
click at [725, 25] on button "Back" at bounding box center [720, 24] width 63 height 29
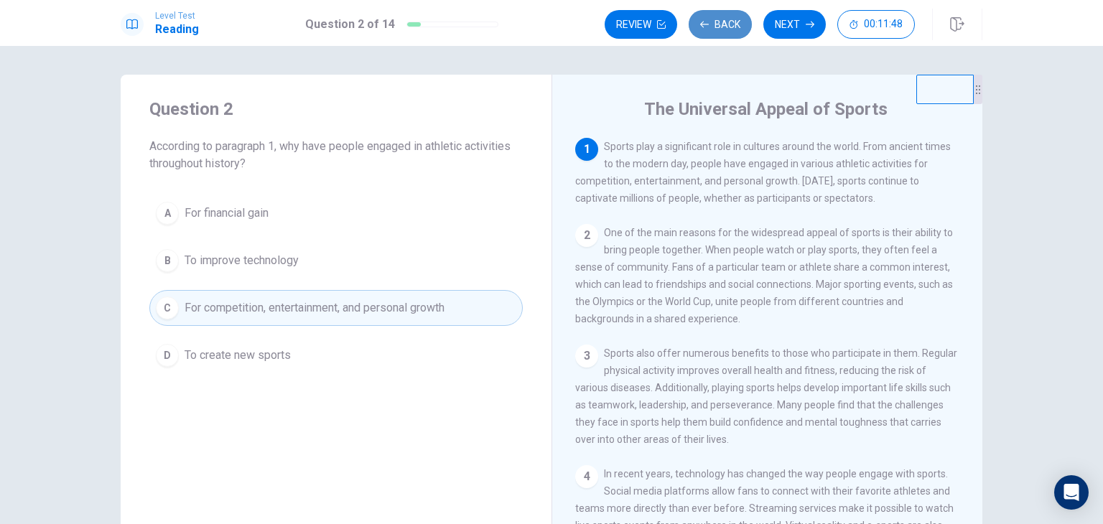
click at [725, 25] on button "Back" at bounding box center [720, 24] width 63 height 29
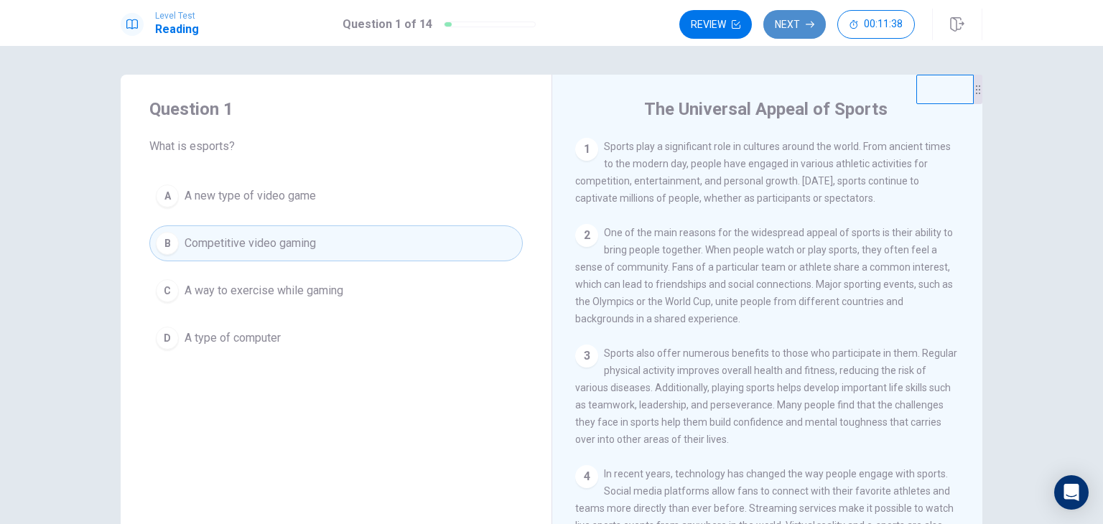
click at [802, 33] on button "Next" at bounding box center [795, 24] width 62 height 29
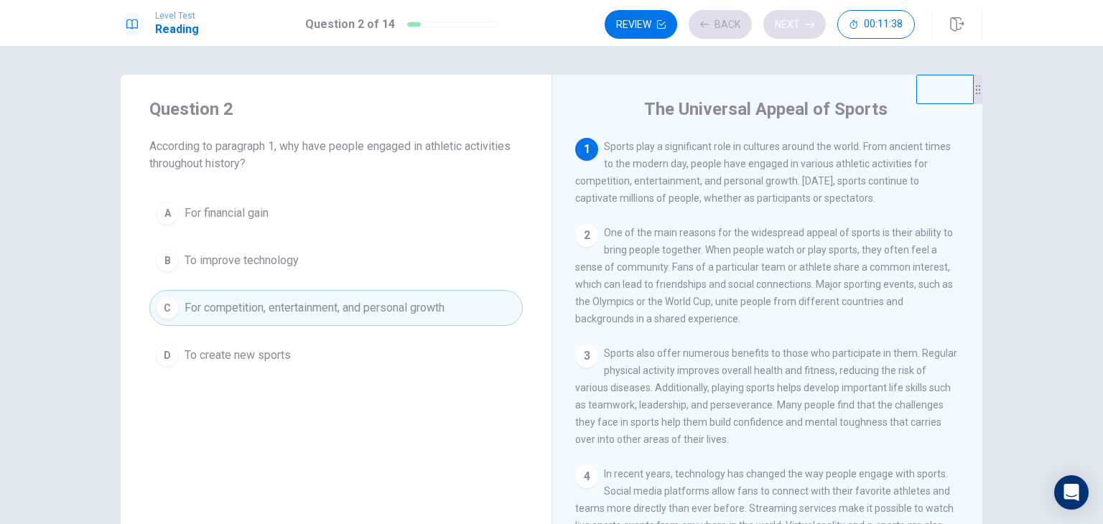
click at [802, 33] on div "Review Back Next 00:11:38" at bounding box center [760, 24] width 310 height 29
click at [802, 33] on button "Next" at bounding box center [795, 24] width 62 height 29
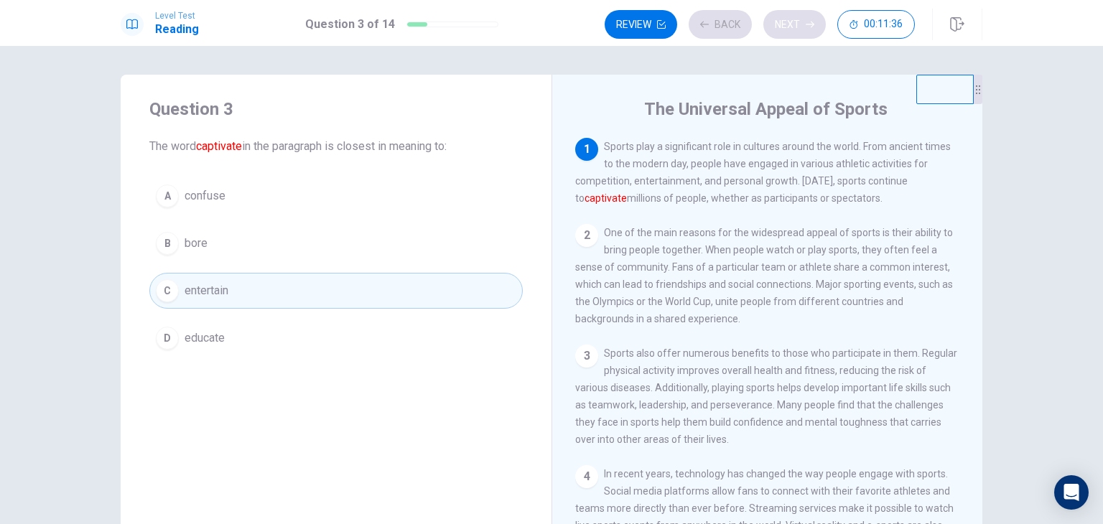
click at [802, 33] on div "Review Back Next 00:11:36" at bounding box center [760, 24] width 310 height 29
click at [802, 33] on button "Next" at bounding box center [795, 24] width 62 height 29
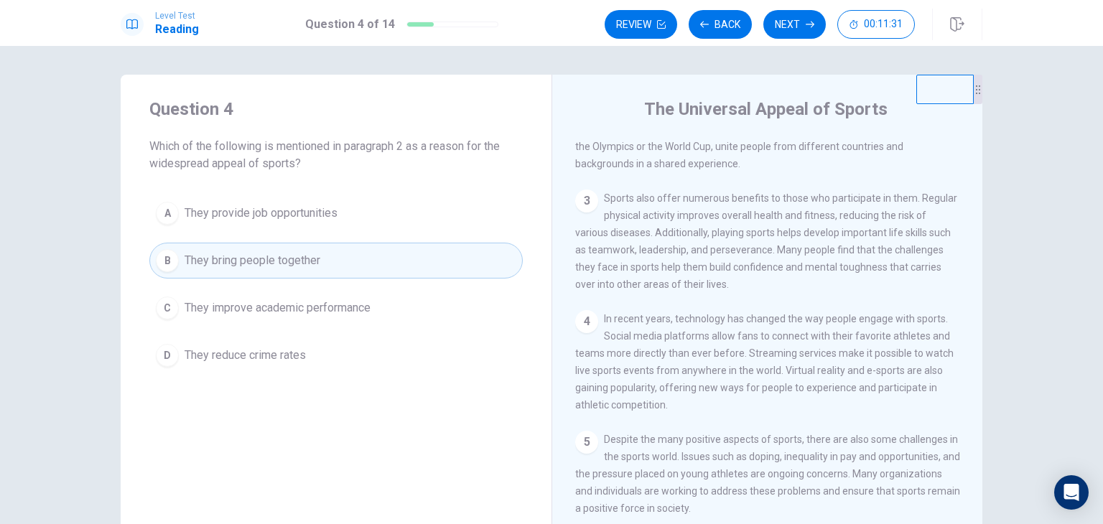
scroll to position [157, 0]
click at [793, 19] on button "Next" at bounding box center [795, 24] width 62 height 29
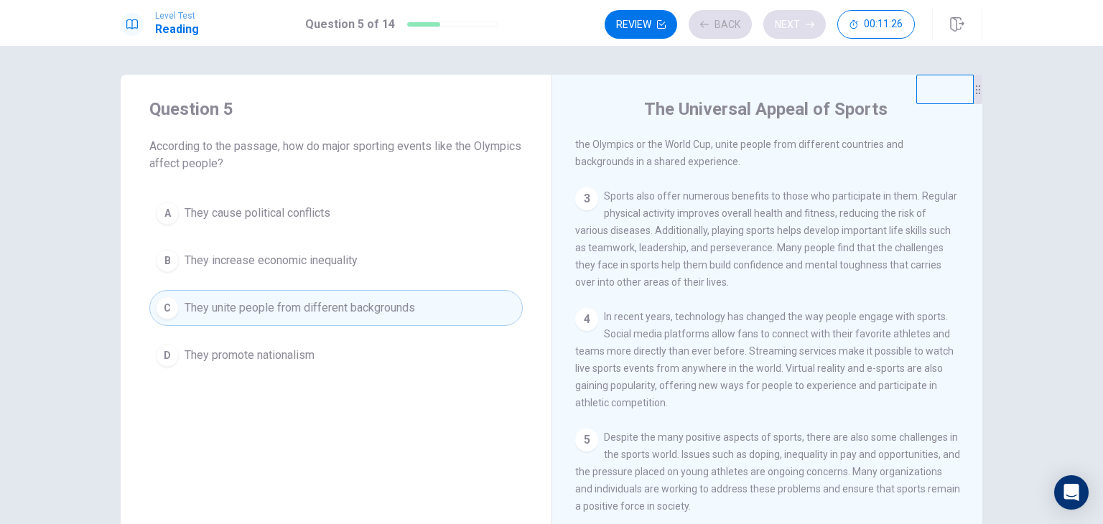
click at [793, 19] on div "Review Back Next 00:11:26" at bounding box center [760, 24] width 310 height 29
click at [793, 19] on button "Next" at bounding box center [795, 24] width 62 height 29
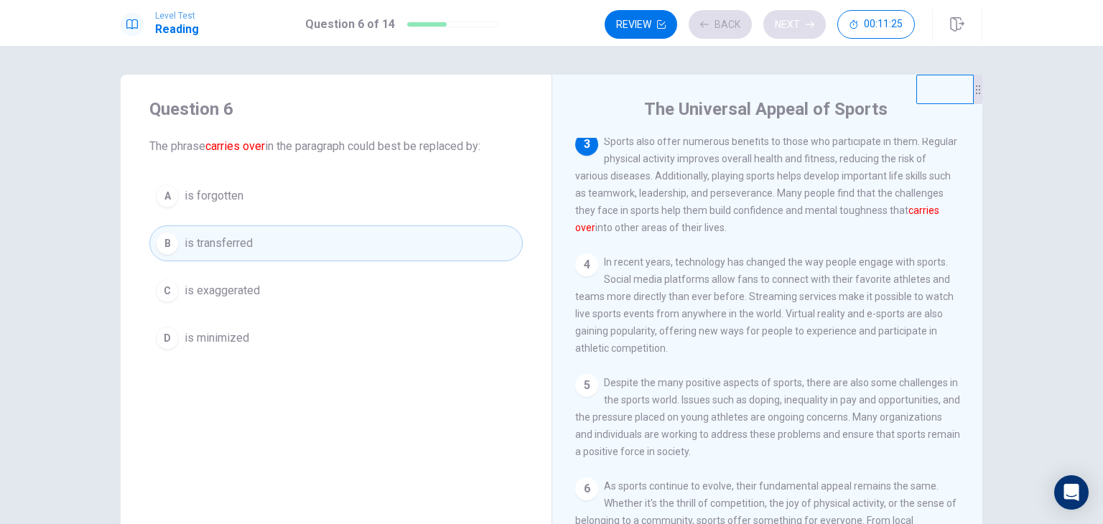
scroll to position [213, 0]
click at [793, 19] on div "Review Back Next 00:11:24" at bounding box center [760, 24] width 310 height 29
click at [793, 33] on button "Next" at bounding box center [795, 24] width 62 height 29
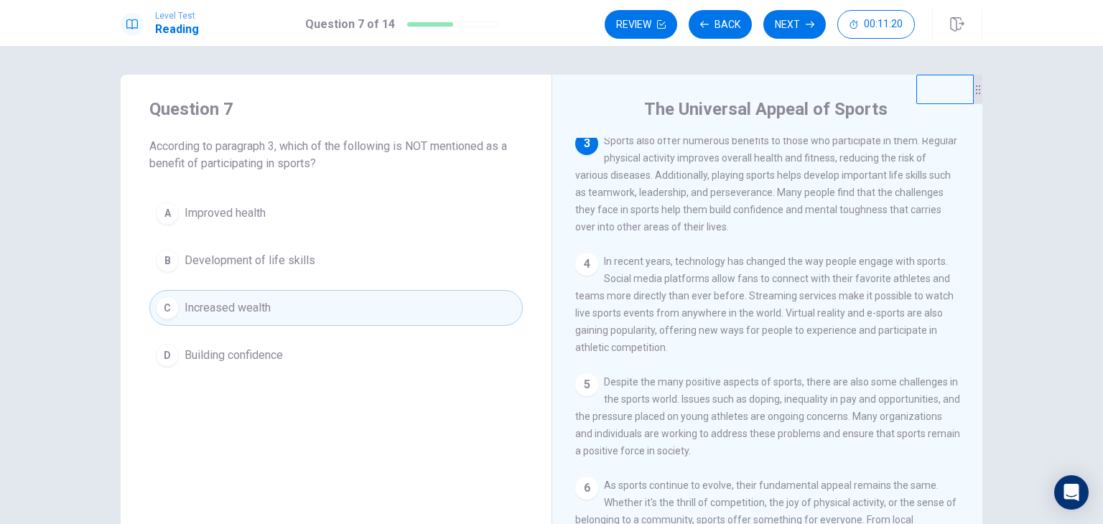
click at [793, 32] on button "Next" at bounding box center [795, 24] width 62 height 29
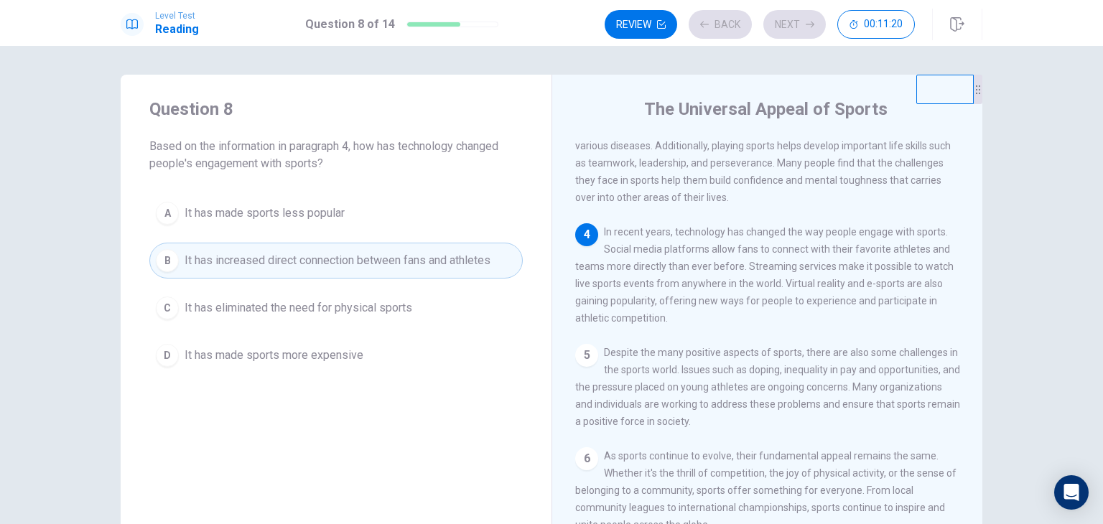
scroll to position [260, 0]
click at [793, 32] on div "Review Back Next 00:11:20" at bounding box center [760, 24] width 310 height 29
click at [793, 32] on button "Next" at bounding box center [795, 24] width 62 height 29
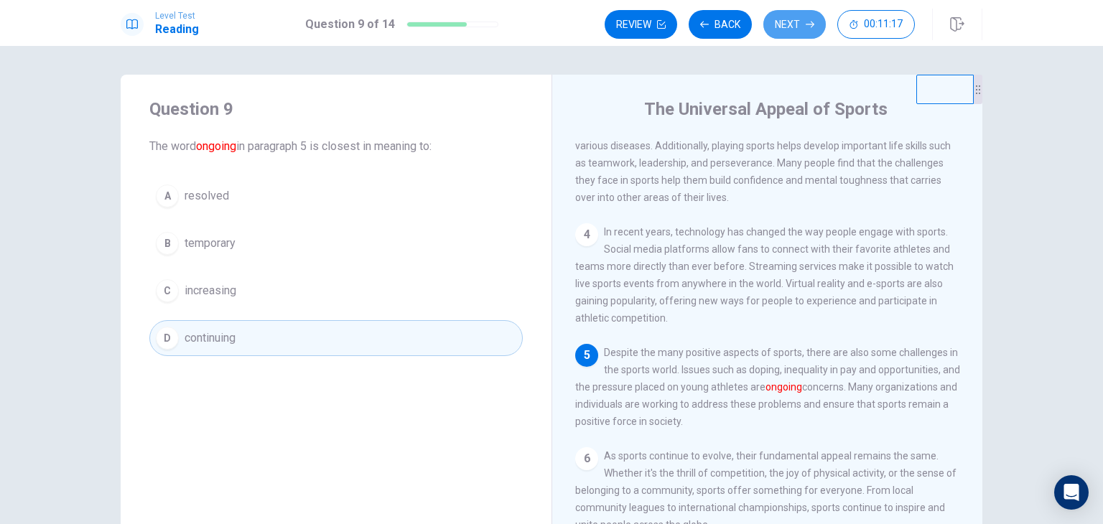
click at [793, 32] on button "Next" at bounding box center [795, 24] width 62 height 29
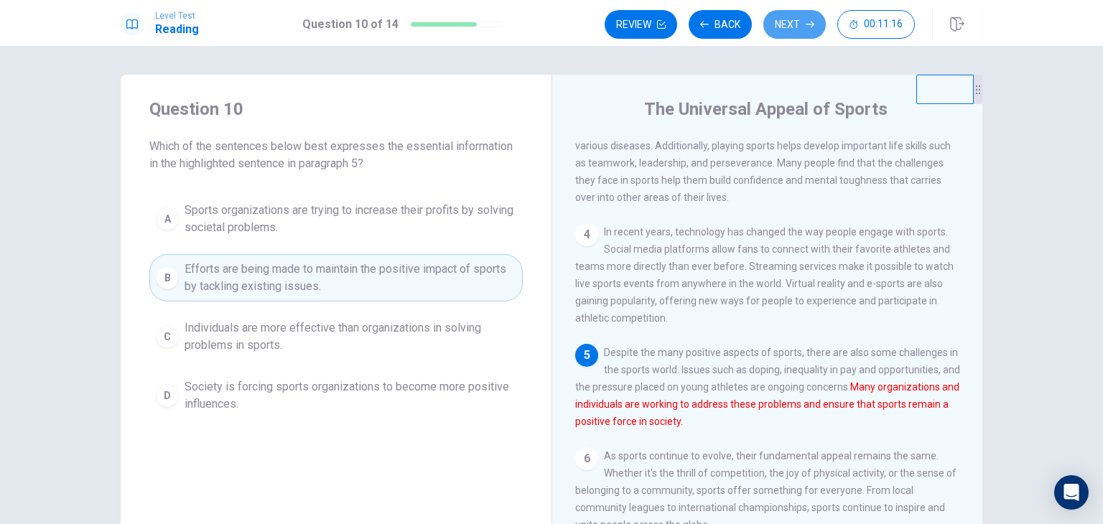
click at [793, 32] on button "Next" at bounding box center [795, 24] width 62 height 29
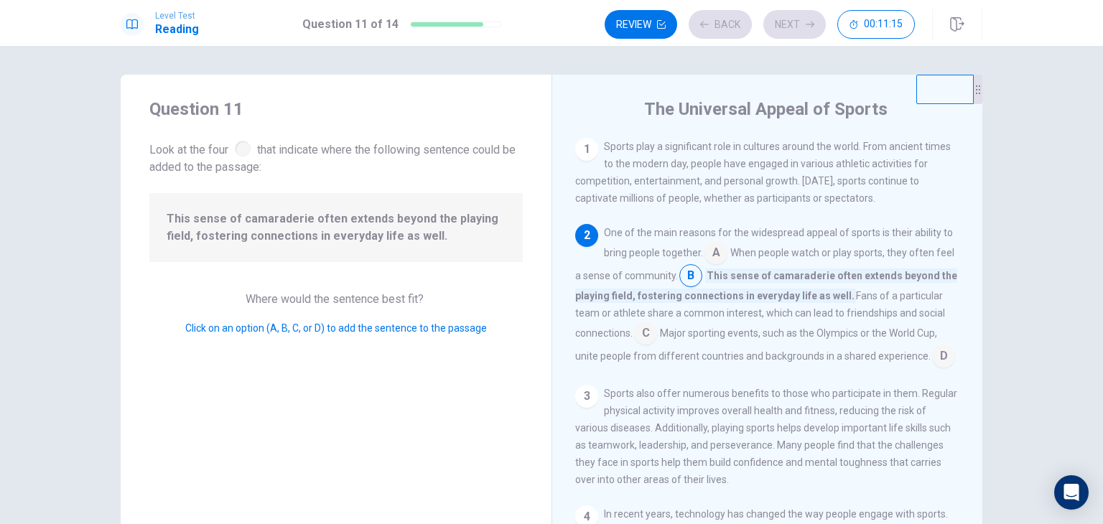
scroll to position [88, 0]
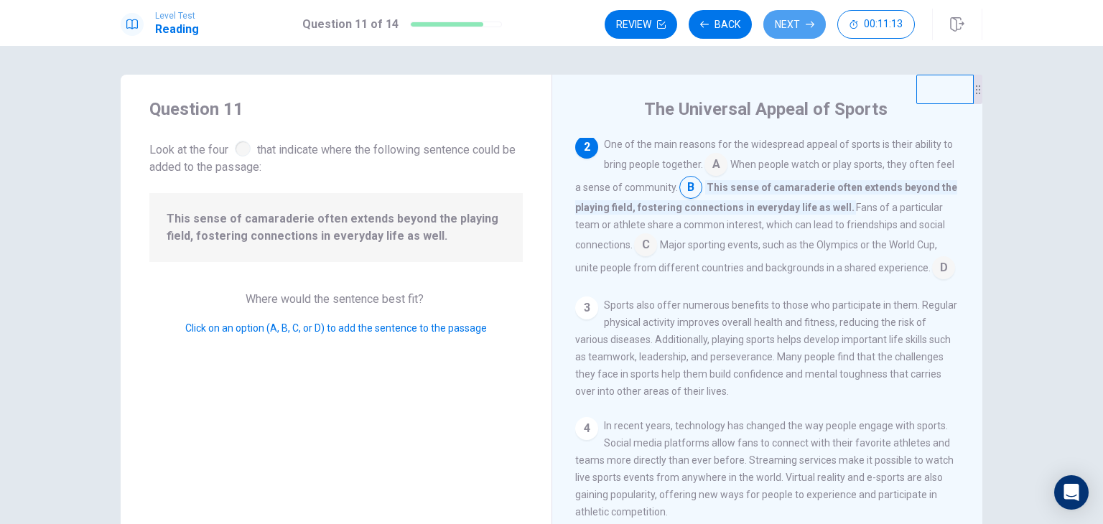
click at [793, 32] on button "Next" at bounding box center [795, 24] width 62 height 29
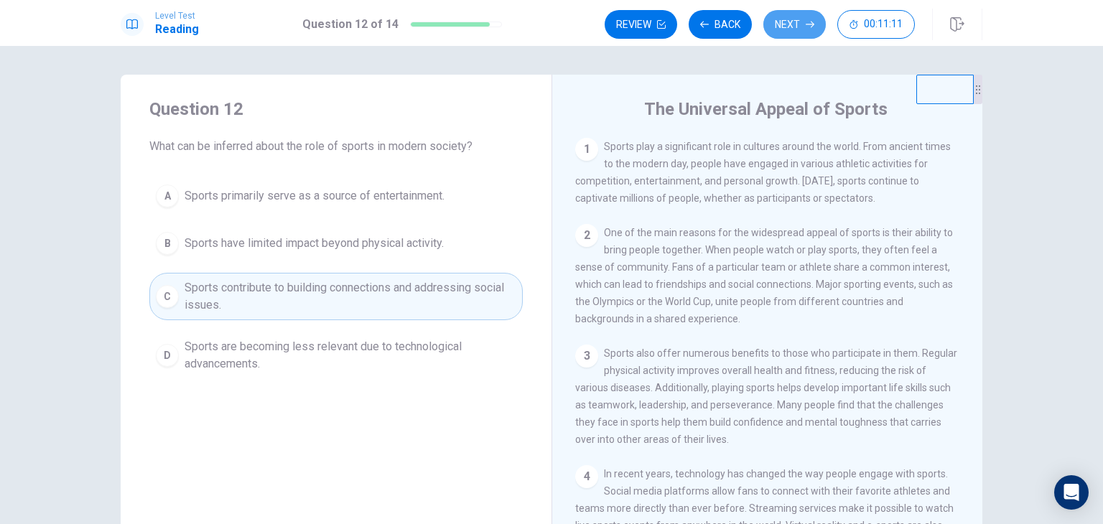
click at [793, 32] on button "Next" at bounding box center [795, 24] width 62 height 29
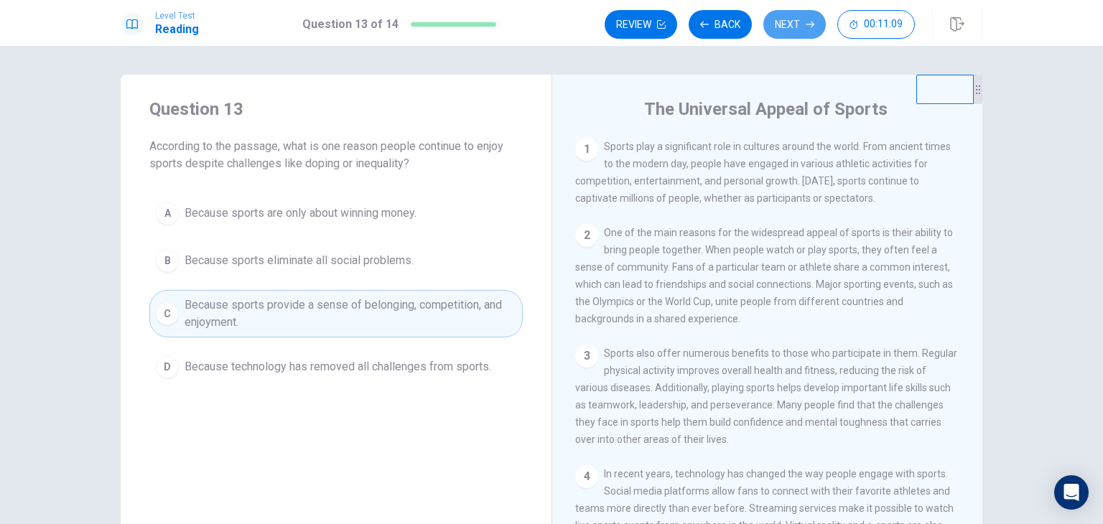
click at [793, 32] on button "Next" at bounding box center [795, 24] width 62 height 29
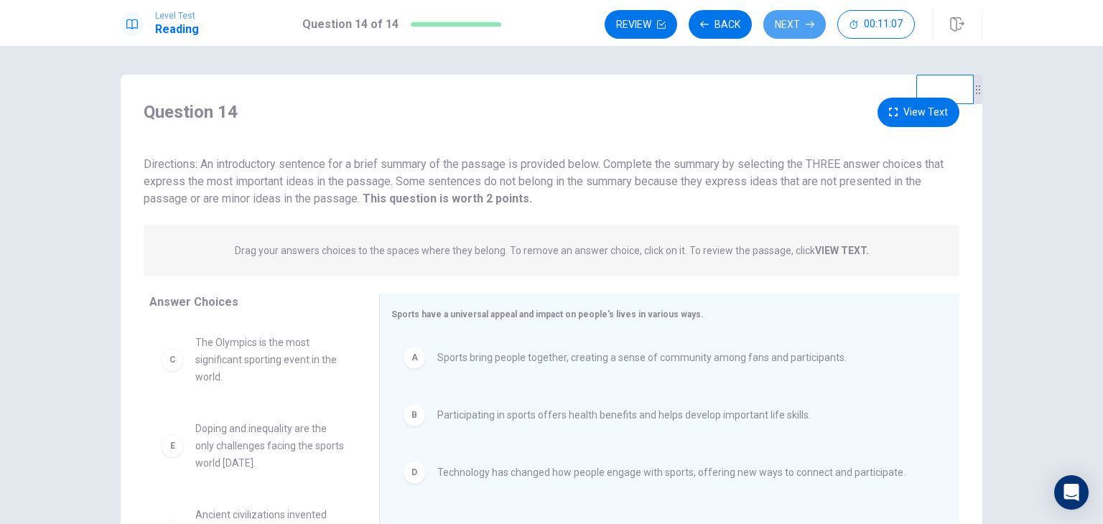
click at [793, 32] on button "Next" at bounding box center [795, 24] width 62 height 29
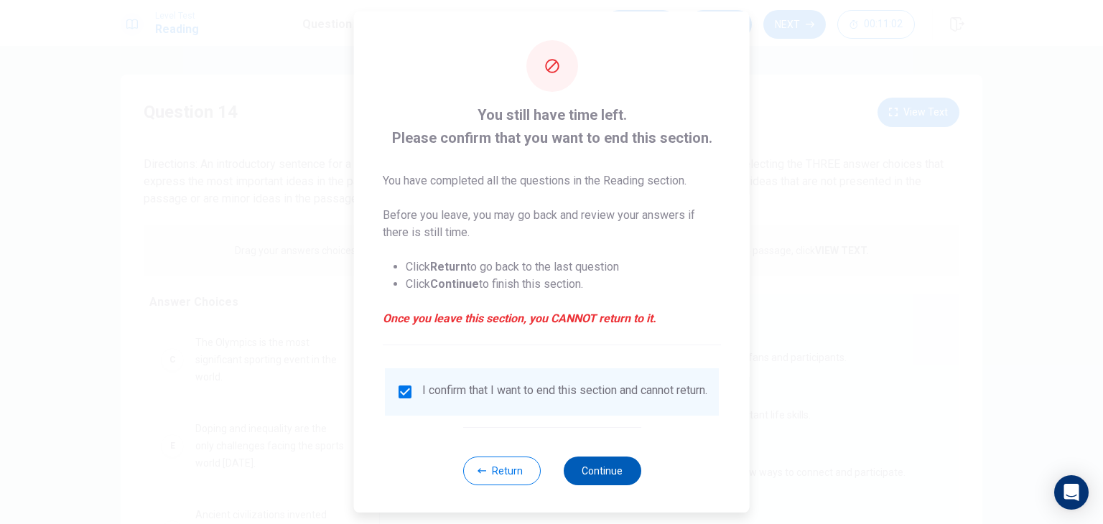
click at [608, 473] on button "Continue" at bounding box center [602, 471] width 78 height 29
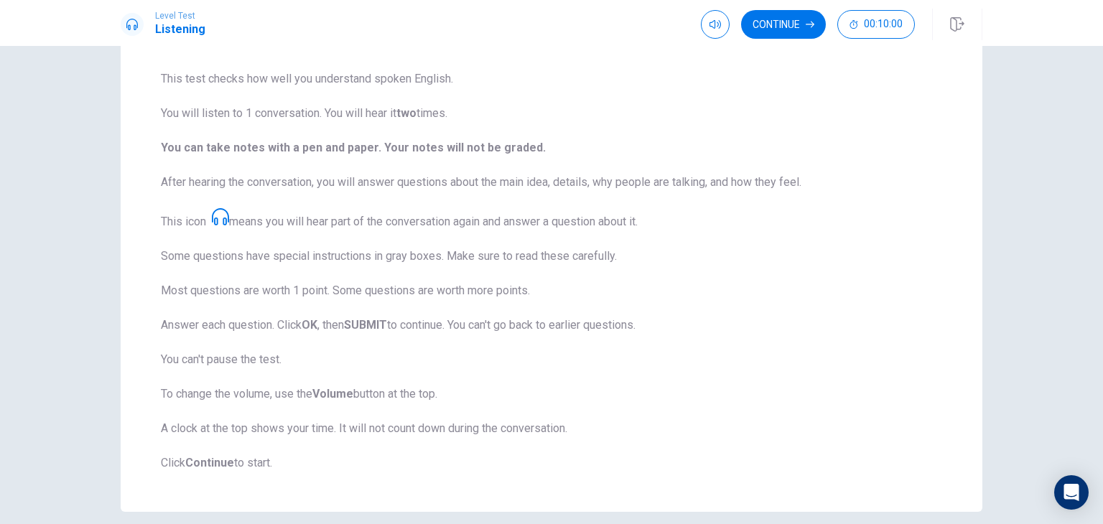
scroll to position [0, 0]
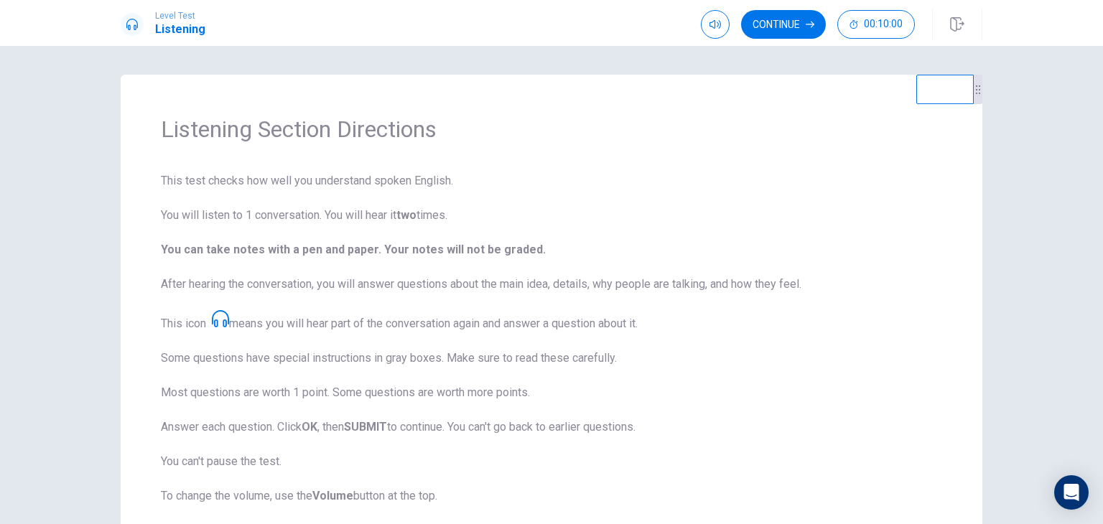
click at [1094, 154] on div "Listening Section Directions This test checks how well you understand spoken En…" at bounding box center [551, 285] width 1103 height 478
click at [791, 24] on button "Continue" at bounding box center [783, 24] width 85 height 29
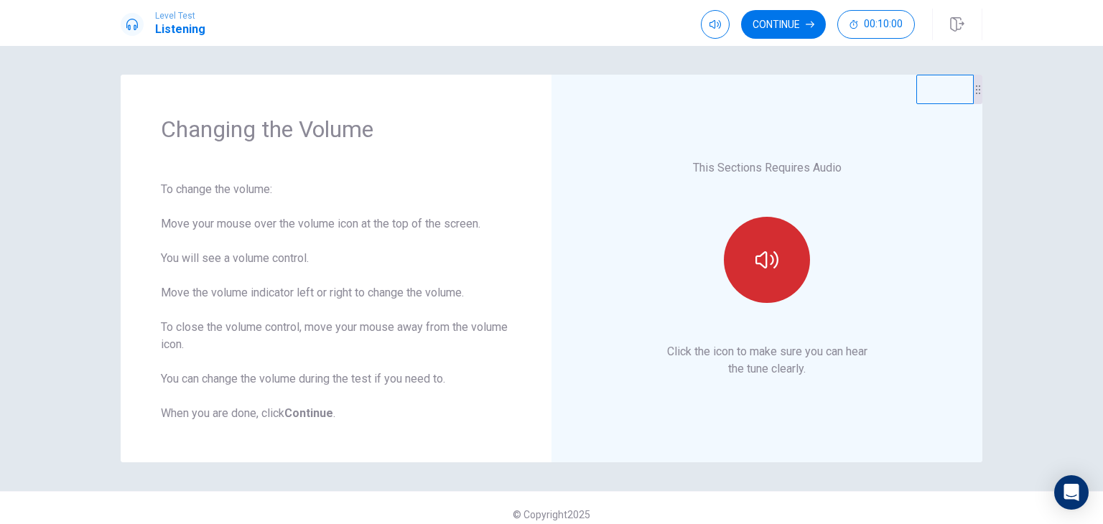
click at [739, 265] on button "button" at bounding box center [767, 260] width 86 height 86
click at [710, 22] on icon "button" at bounding box center [715, 24] width 11 height 11
click at [769, 245] on button "button" at bounding box center [767, 260] width 86 height 86
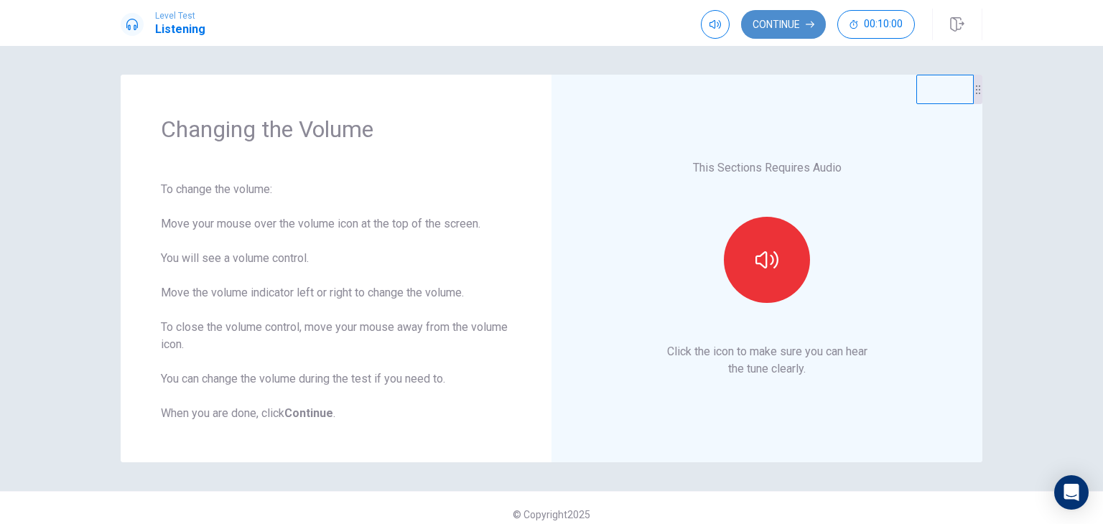
click at [813, 20] on icon "button" at bounding box center [810, 24] width 9 height 9
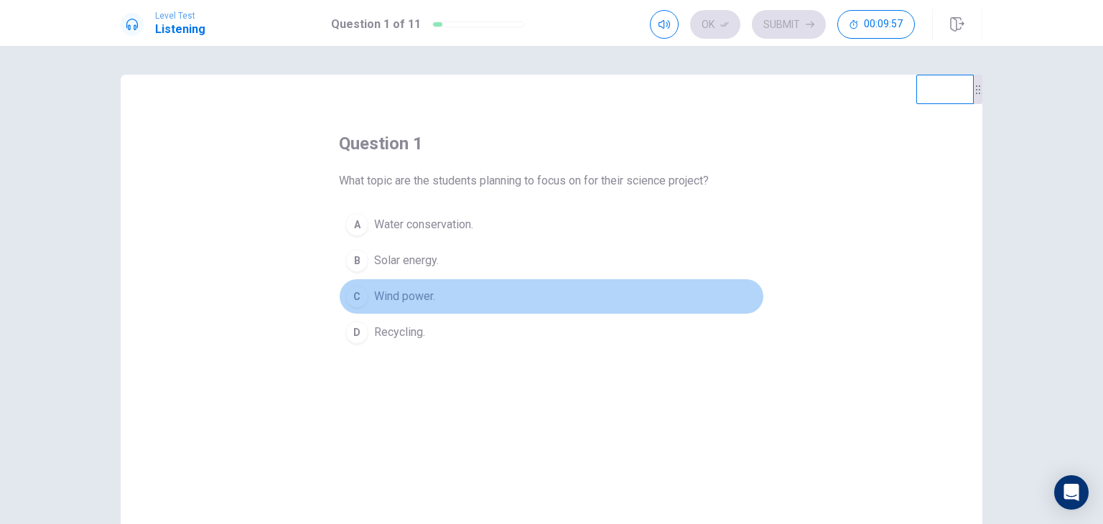
click at [418, 297] on span "Wind power." at bounding box center [404, 296] width 61 height 17
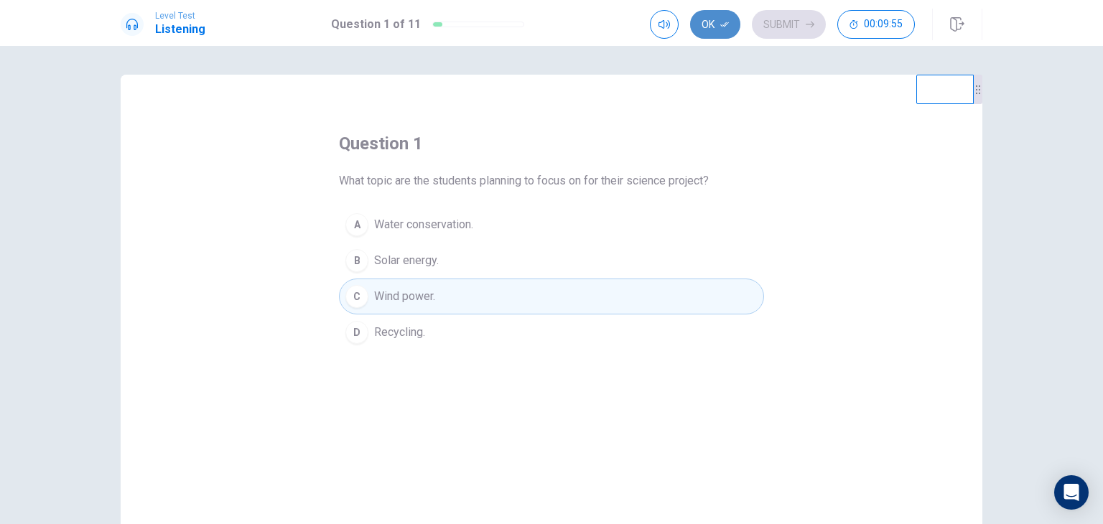
click at [728, 19] on button "Ok" at bounding box center [715, 24] width 50 height 29
click at [792, 21] on button "Submit" at bounding box center [789, 24] width 74 height 29
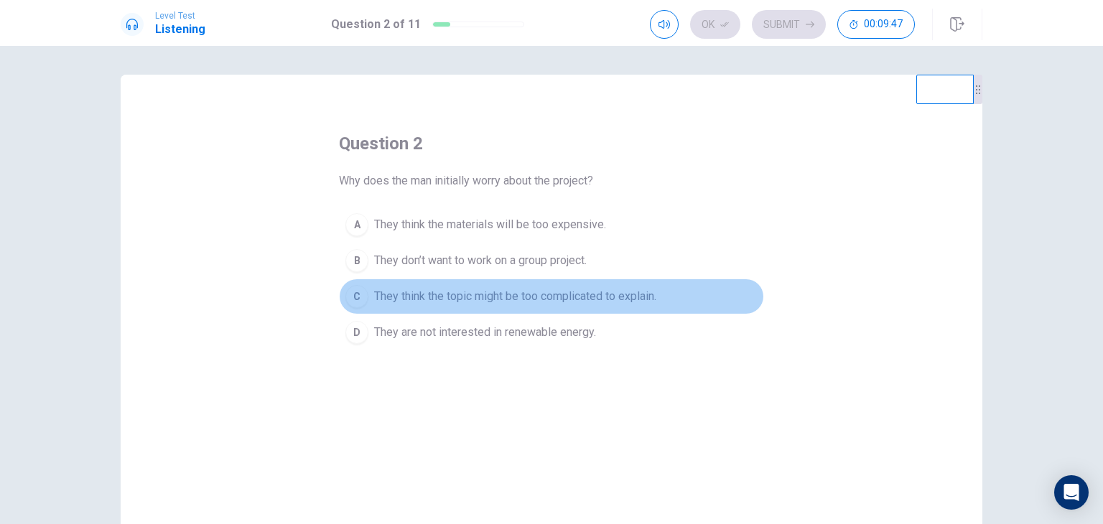
click at [644, 291] on span "They think the topic might be too complicated to explain." at bounding box center [515, 296] width 282 height 17
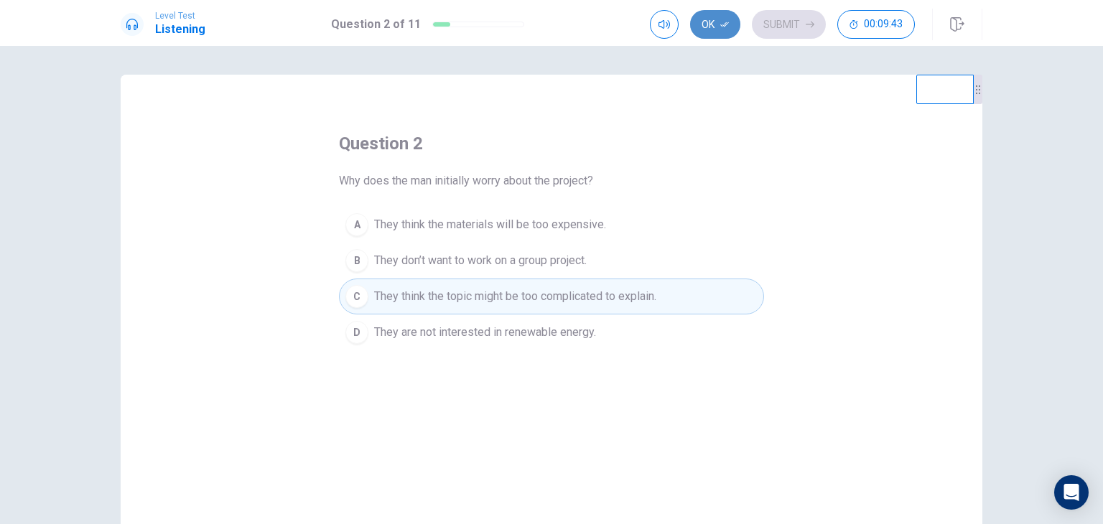
click at [711, 35] on button "Ok" at bounding box center [715, 24] width 50 height 29
click at [790, 24] on button "Submit" at bounding box center [789, 24] width 74 height 29
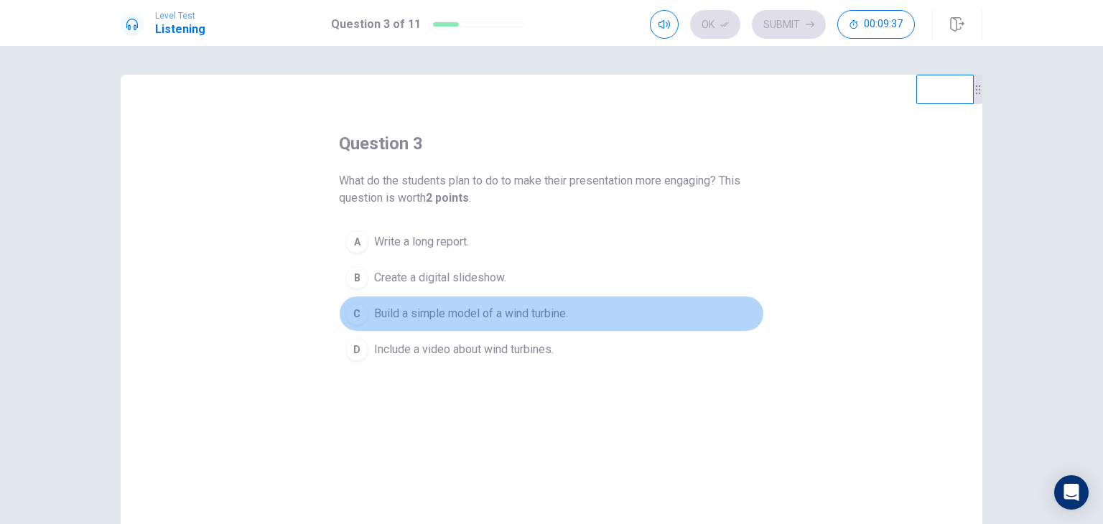
click at [544, 308] on span "Build a simple model of a wind turbine." at bounding box center [471, 313] width 194 height 17
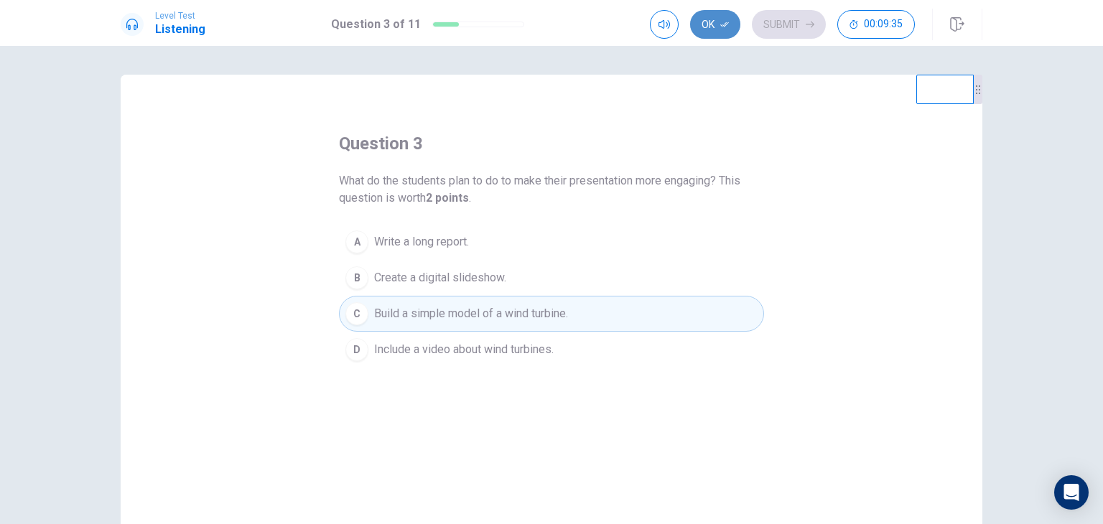
click at [712, 27] on button "Ok" at bounding box center [715, 24] width 50 height 29
click at [793, 32] on button "Submit" at bounding box center [789, 24] width 74 height 29
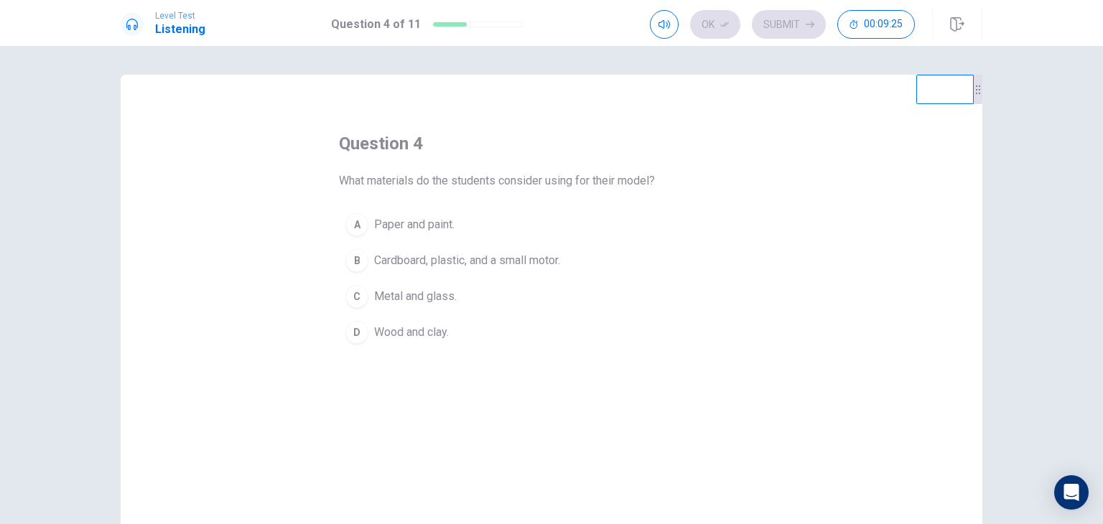
click at [505, 262] on span "Cardboard, plastic, and a small motor." at bounding box center [467, 260] width 186 height 17
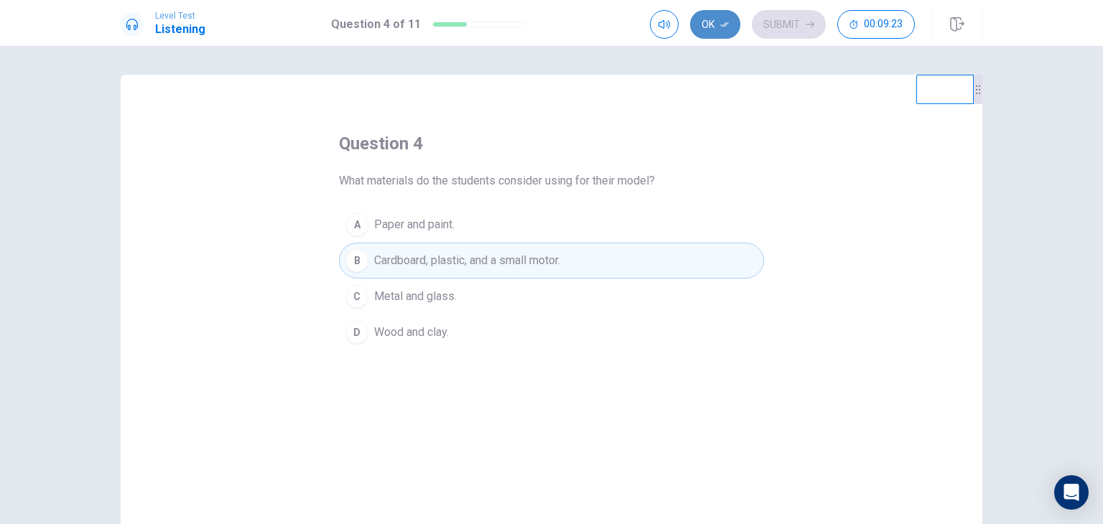
click at [723, 24] on icon "button" at bounding box center [724, 24] width 9 height 9
click at [799, 29] on button "Submit" at bounding box center [789, 24] width 74 height 29
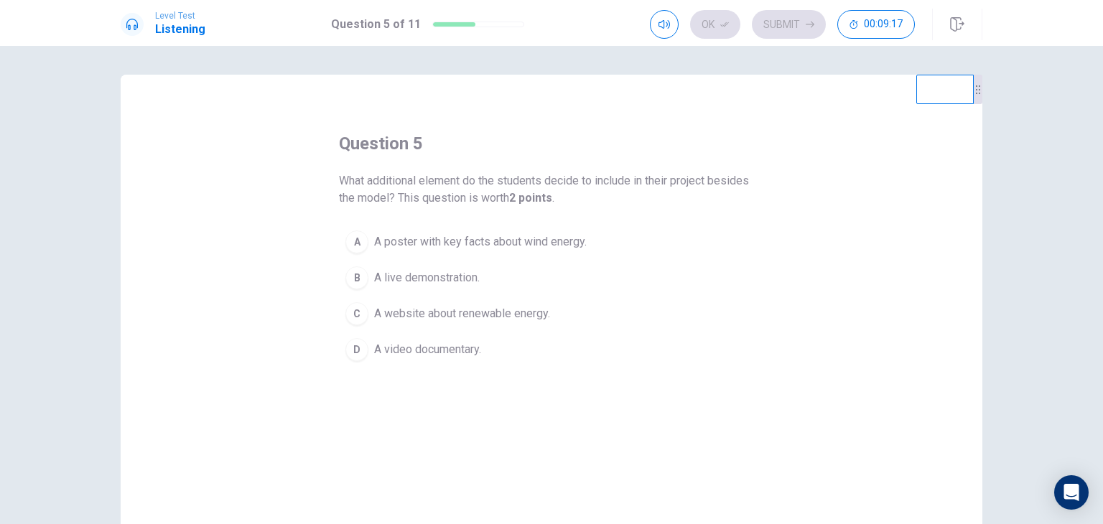
click at [572, 239] on span "A poster with key facts about wind energy." at bounding box center [480, 241] width 213 height 17
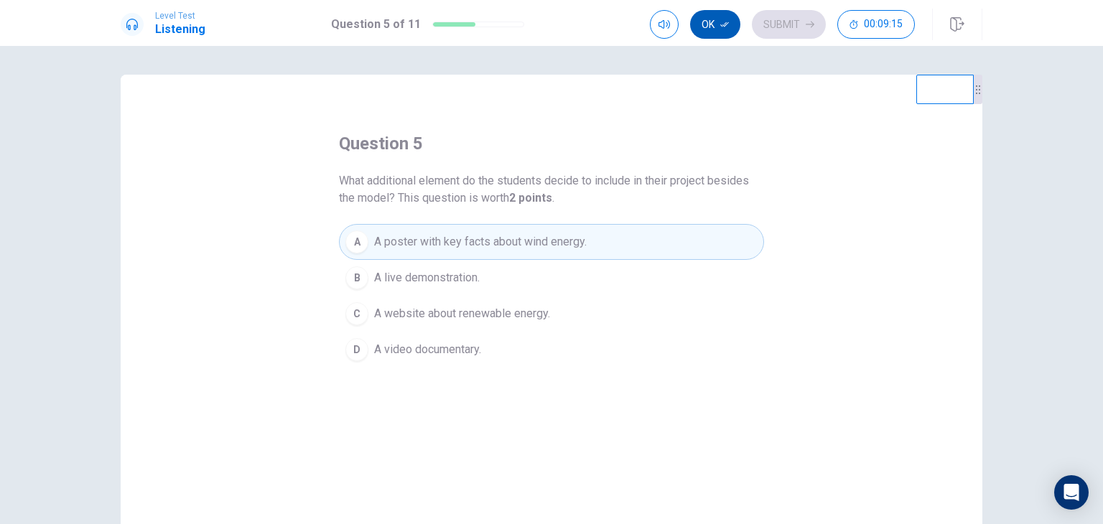
click at [720, 33] on button "Ok" at bounding box center [715, 24] width 50 height 29
click at [784, 29] on button "Submit" at bounding box center [789, 24] width 74 height 29
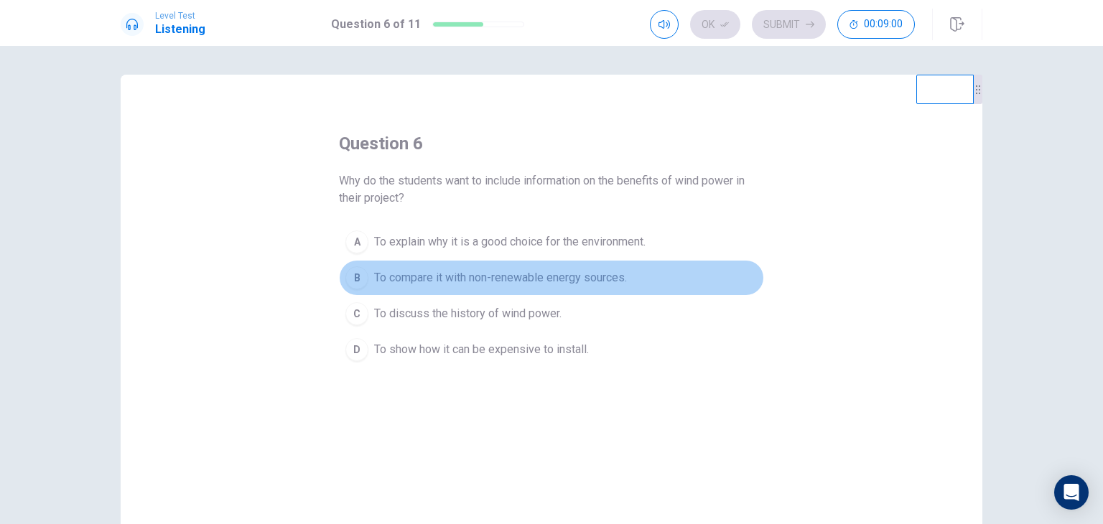
click at [568, 270] on span "To compare it with non-renewable energy sources." at bounding box center [500, 277] width 253 height 17
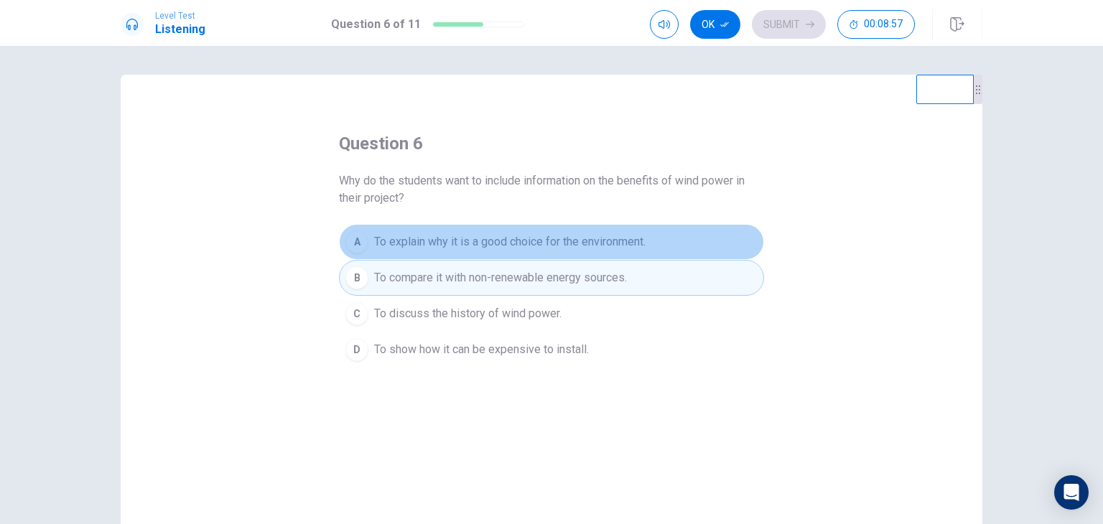
click at [598, 240] on span "To explain why it is a good choice for the environment." at bounding box center [510, 241] width 272 height 17
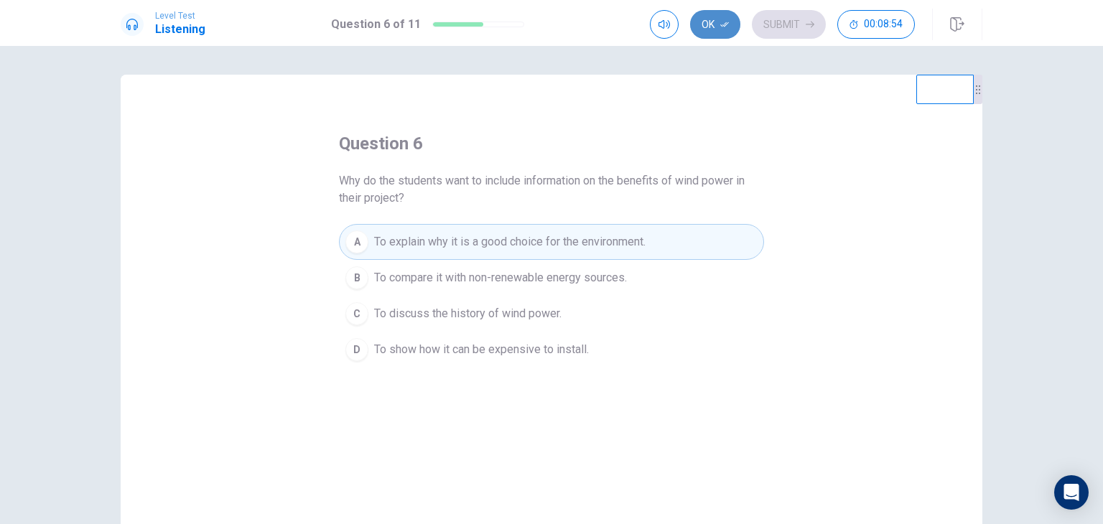
click at [708, 24] on button "Ok" at bounding box center [715, 24] width 50 height 29
click at [793, 14] on button "Submit" at bounding box center [789, 24] width 74 height 29
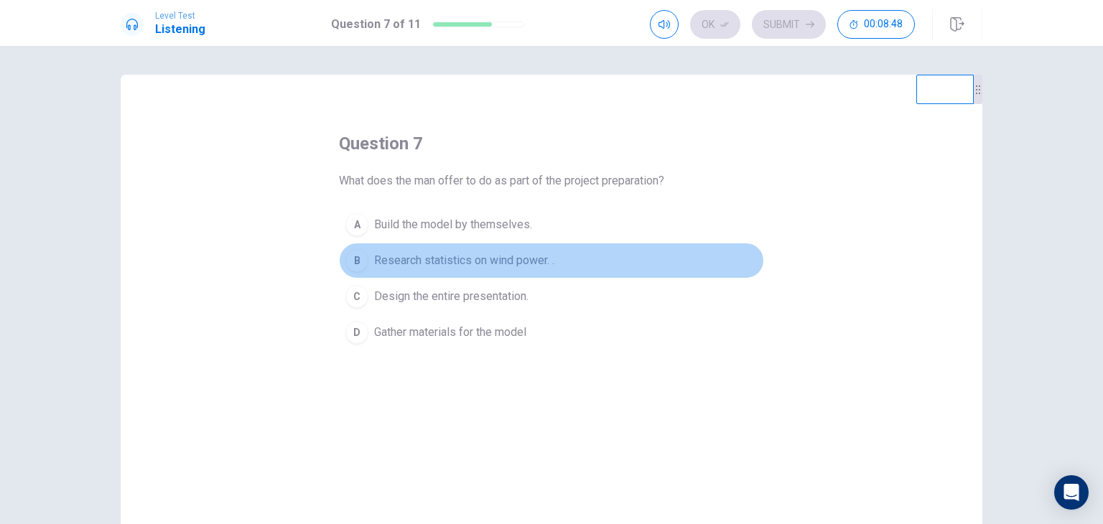
click at [526, 257] on span "Research statistics on wind power. ." at bounding box center [464, 260] width 180 height 17
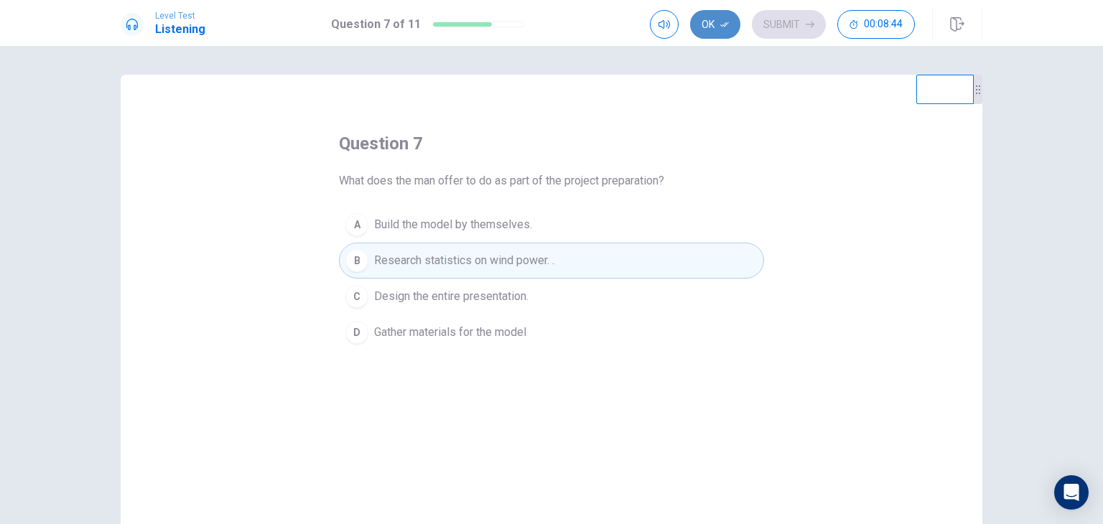
click at [716, 24] on button "Ok" at bounding box center [715, 24] width 50 height 29
click at [799, 22] on button "Submit" at bounding box center [789, 24] width 74 height 29
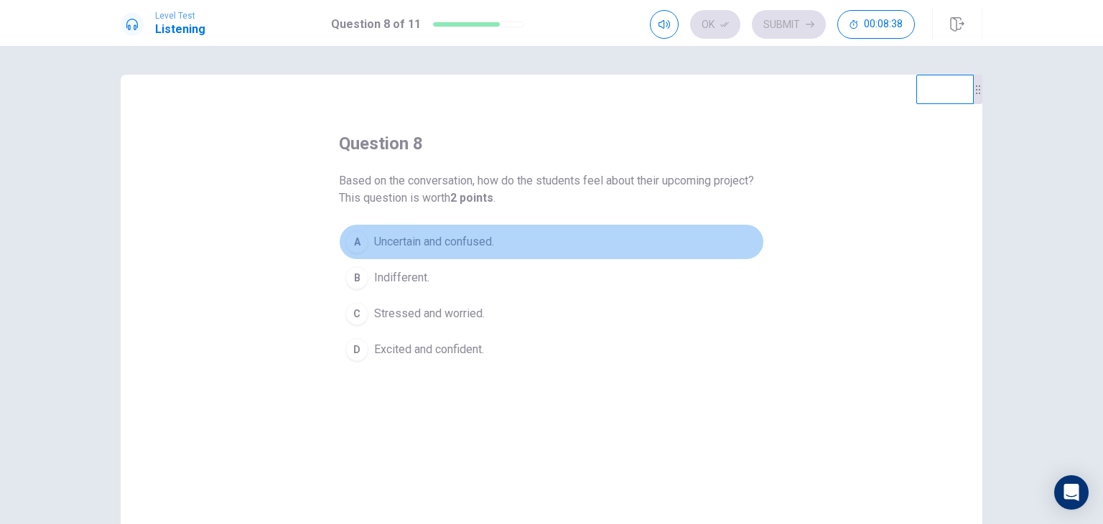
click at [479, 241] on span "Uncertain and confused." at bounding box center [434, 241] width 120 height 17
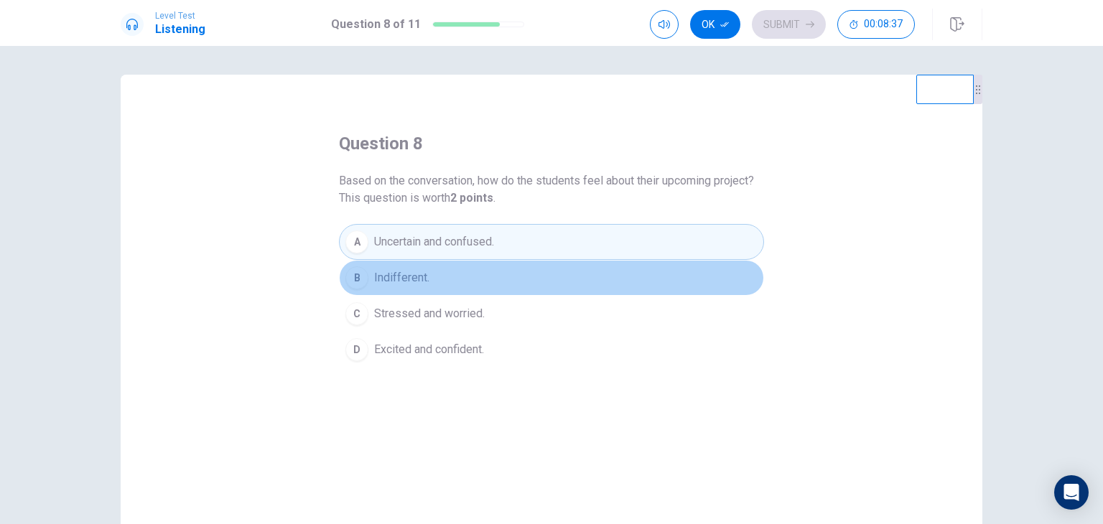
click at [447, 268] on button "B Indifferent." at bounding box center [551, 278] width 425 height 36
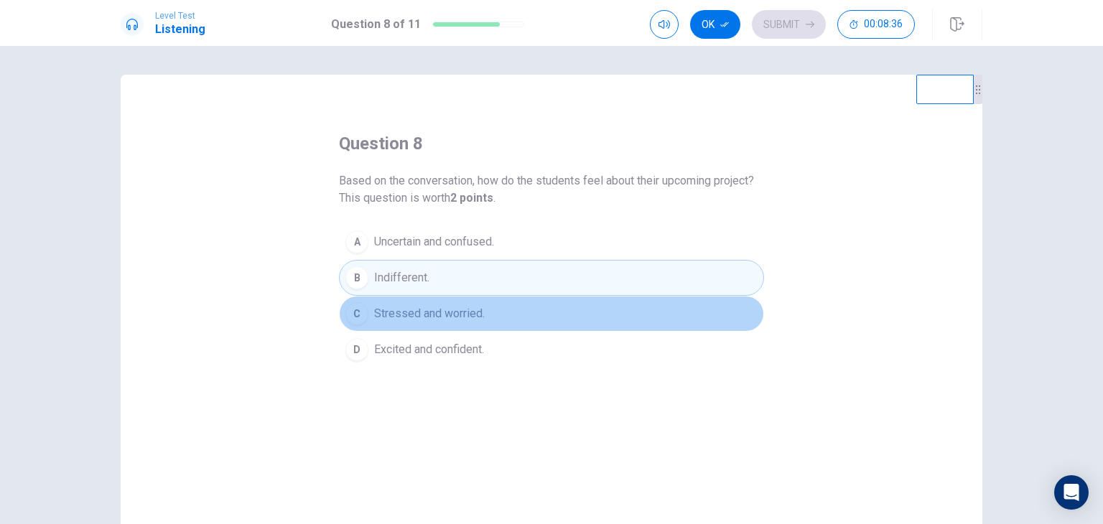
click at [463, 300] on button "C Stressed and worried." at bounding box center [551, 314] width 425 height 36
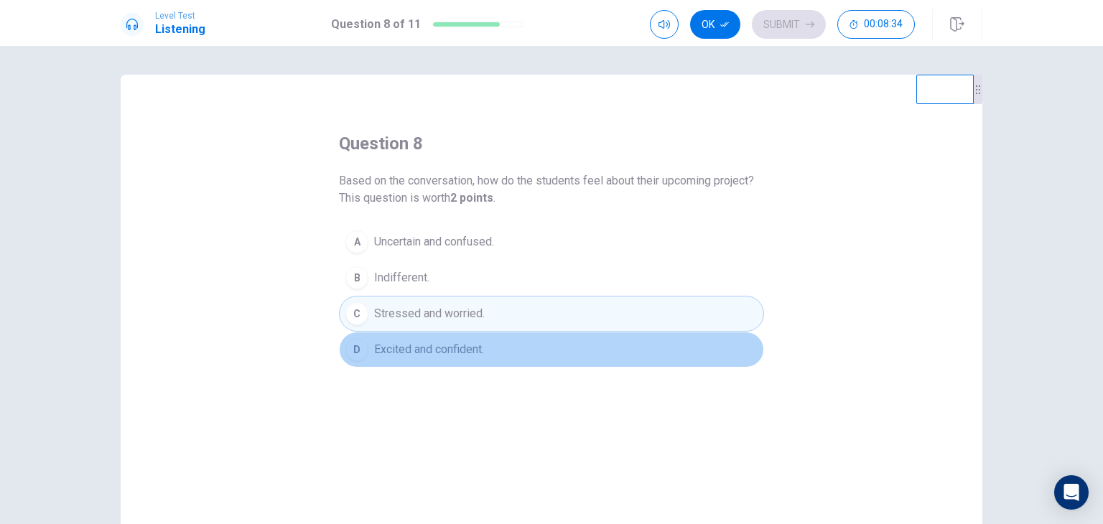
click at [449, 353] on span "Excited and confident." at bounding box center [429, 349] width 110 height 17
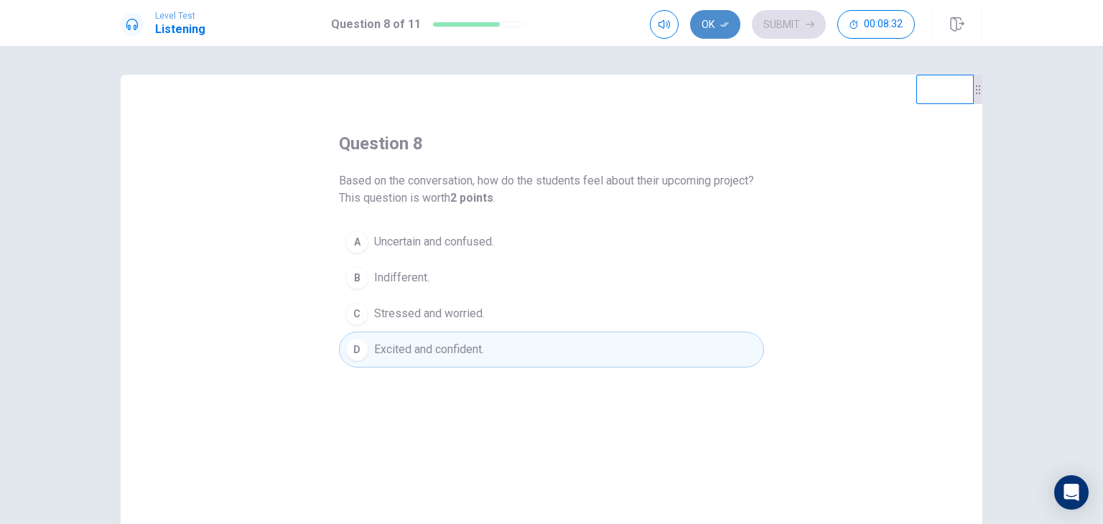
click at [710, 14] on button "Ok" at bounding box center [715, 24] width 50 height 29
click at [782, 24] on button "Submit" at bounding box center [789, 24] width 74 height 29
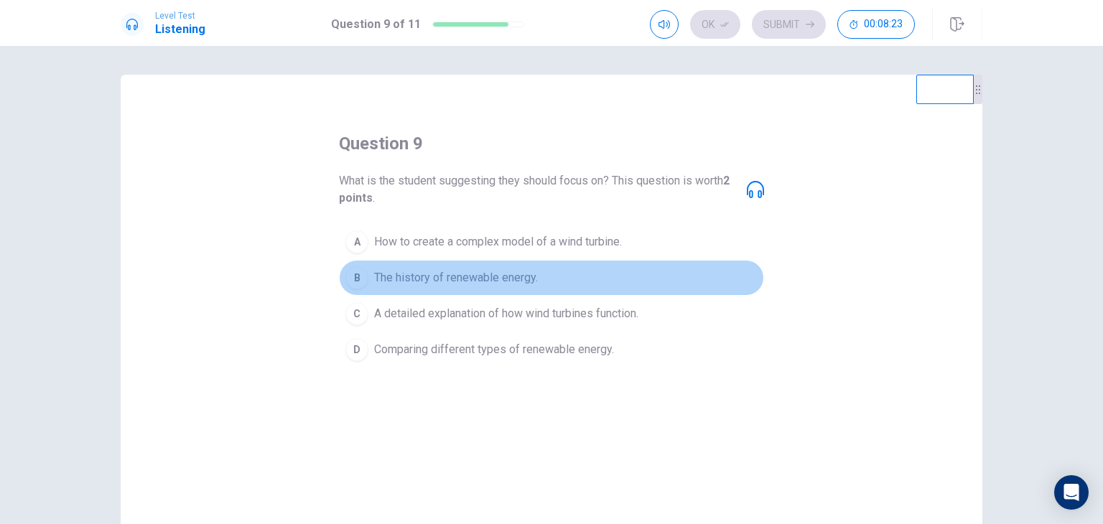
click at [517, 276] on span "The history of renewable energy." at bounding box center [456, 277] width 164 height 17
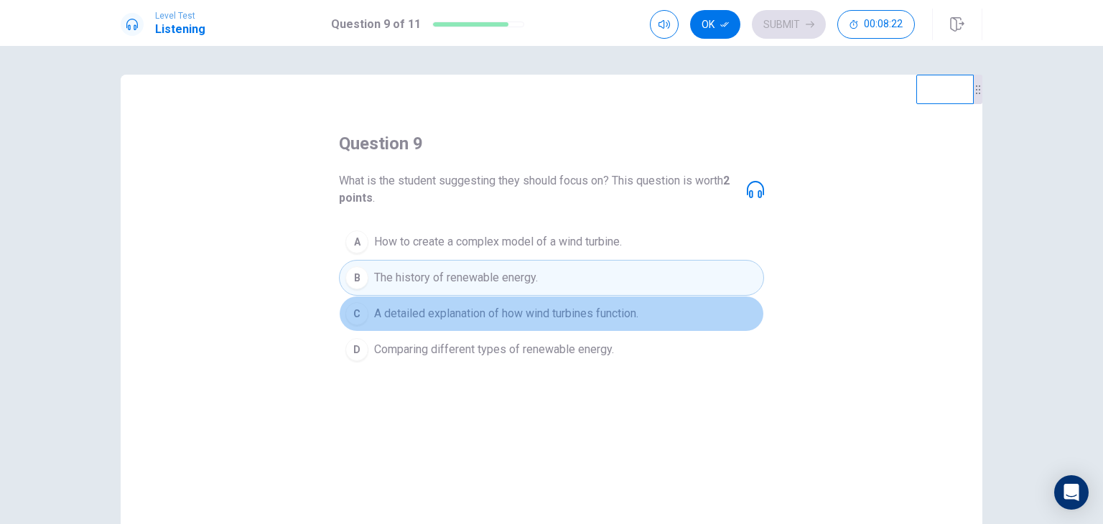
click at [523, 312] on span "A detailed explanation of how wind turbines function." at bounding box center [506, 313] width 264 height 17
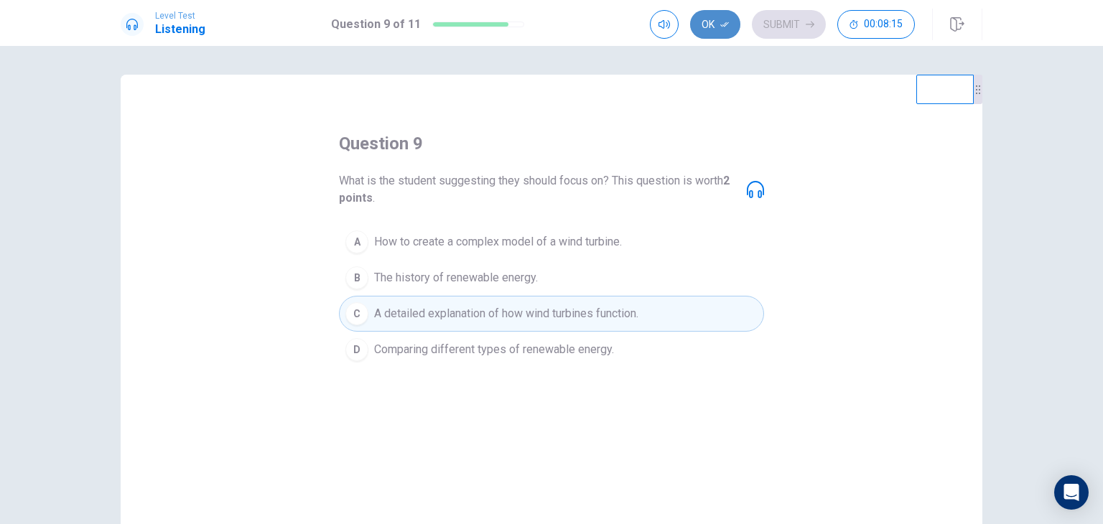
click at [715, 13] on button "Ok" at bounding box center [715, 24] width 50 height 29
click at [779, 27] on button "Submit" at bounding box center [789, 24] width 74 height 29
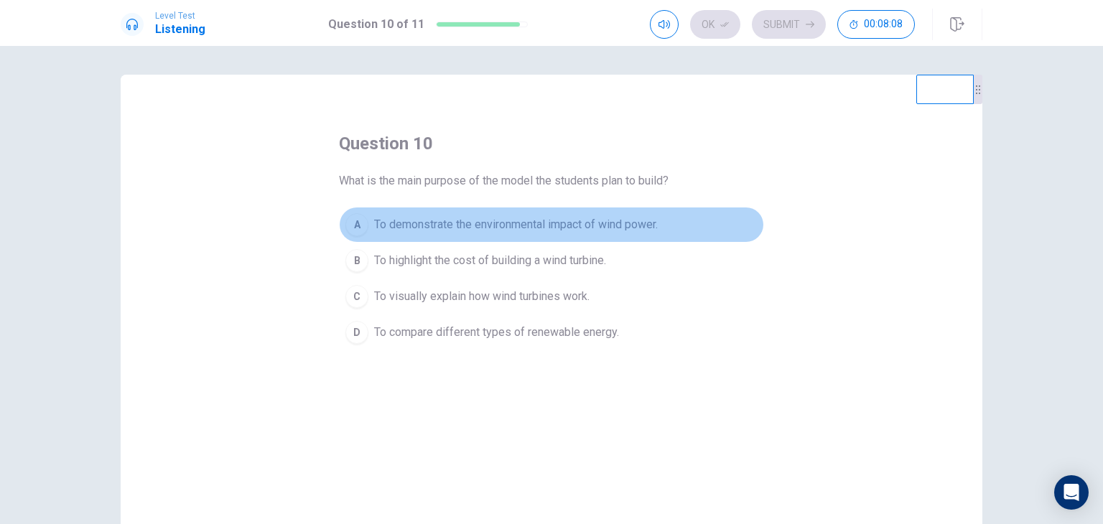
click at [611, 233] on span "To demonstrate the environmental impact of wind power." at bounding box center [516, 224] width 284 height 17
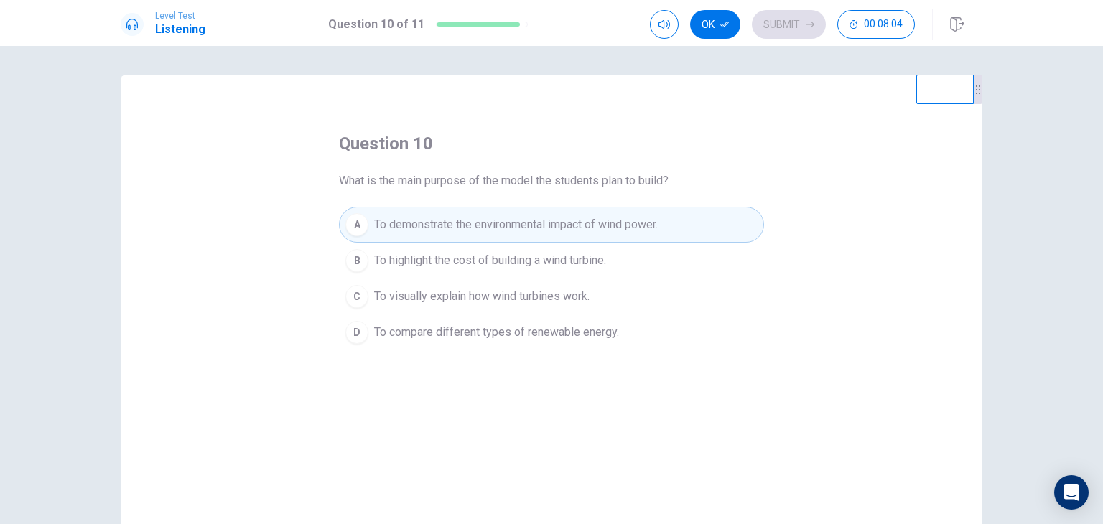
click at [585, 297] on span "To visually explain how wind turbines work." at bounding box center [481, 296] width 215 height 17
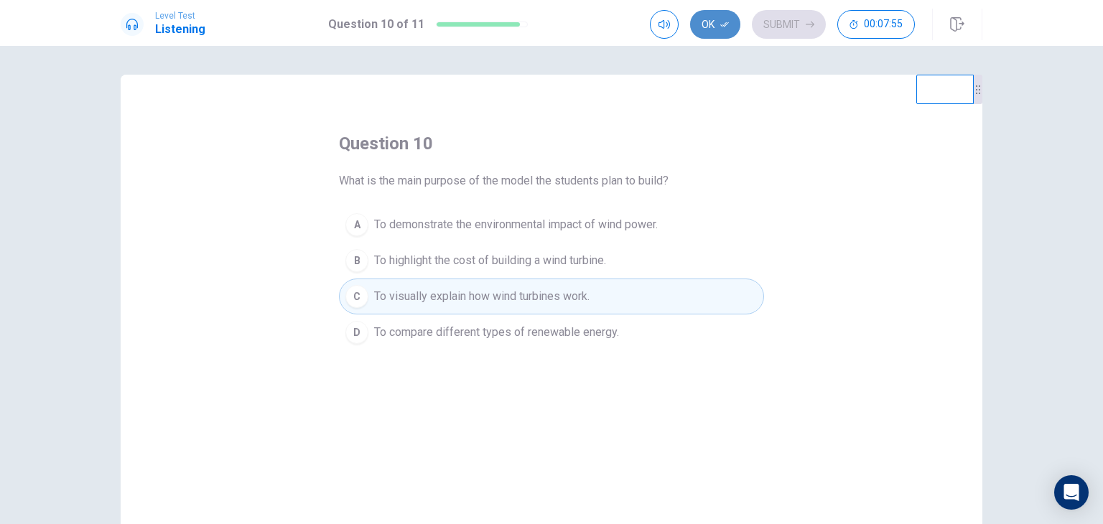
click at [710, 17] on button "Ok" at bounding box center [715, 24] width 50 height 29
click at [784, 29] on button "Submit" at bounding box center [789, 24] width 74 height 29
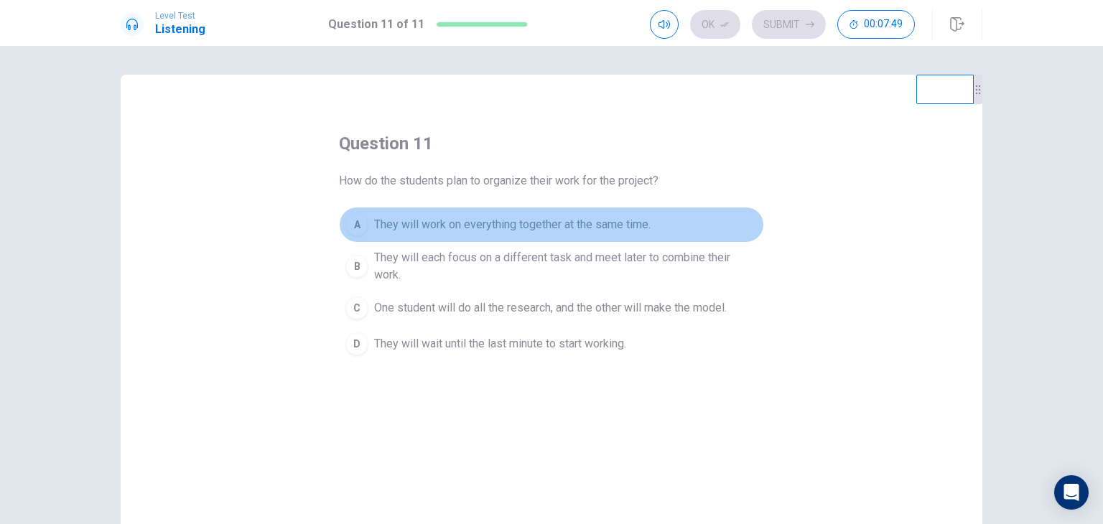
click at [638, 218] on span "They will work on everything together at the same time." at bounding box center [512, 224] width 277 height 17
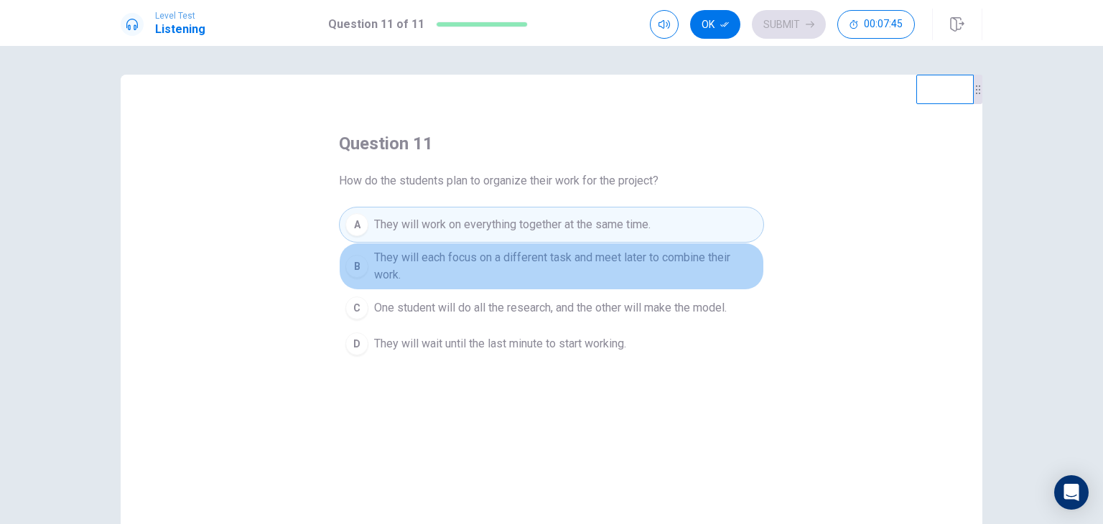
click at [669, 266] on span "They will each focus on a different task and meet later to combine their work." at bounding box center [566, 266] width 384 height 34
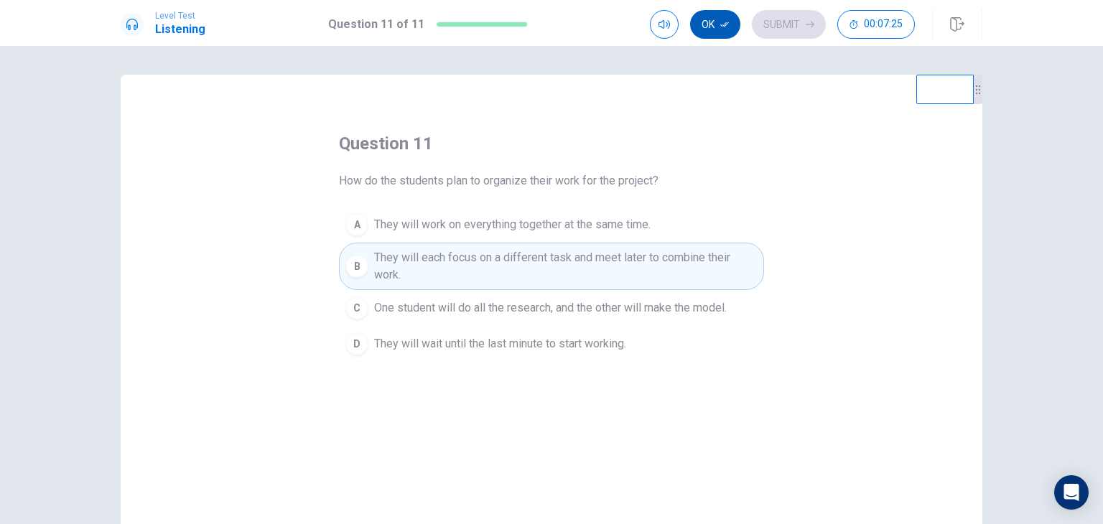
click at [720, 21] on button "Ok" at bounding box center [715, 24] width 50 height 29
click at [782, 26] on button "Submit" at bounding box center [789, 24] width 74 height 29
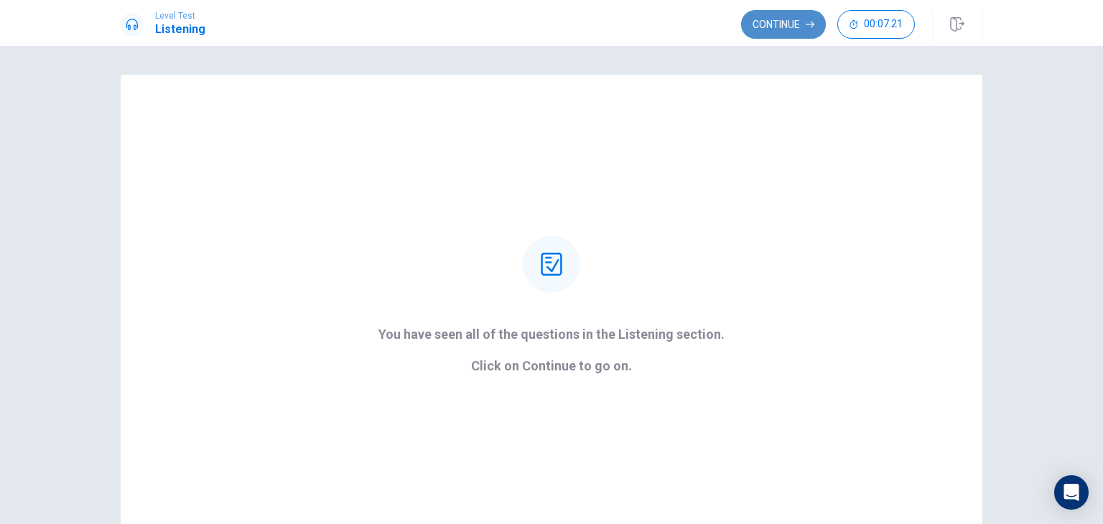
click at [802, 27] on button "Continue" at bounding box center [783, 24] width 85 height 29
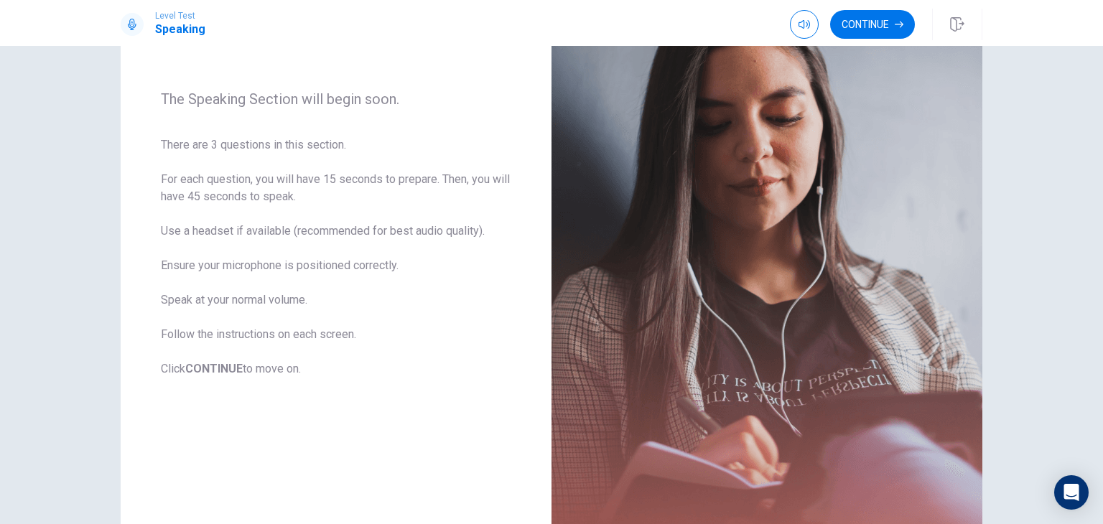
scroll to position [161, 0]
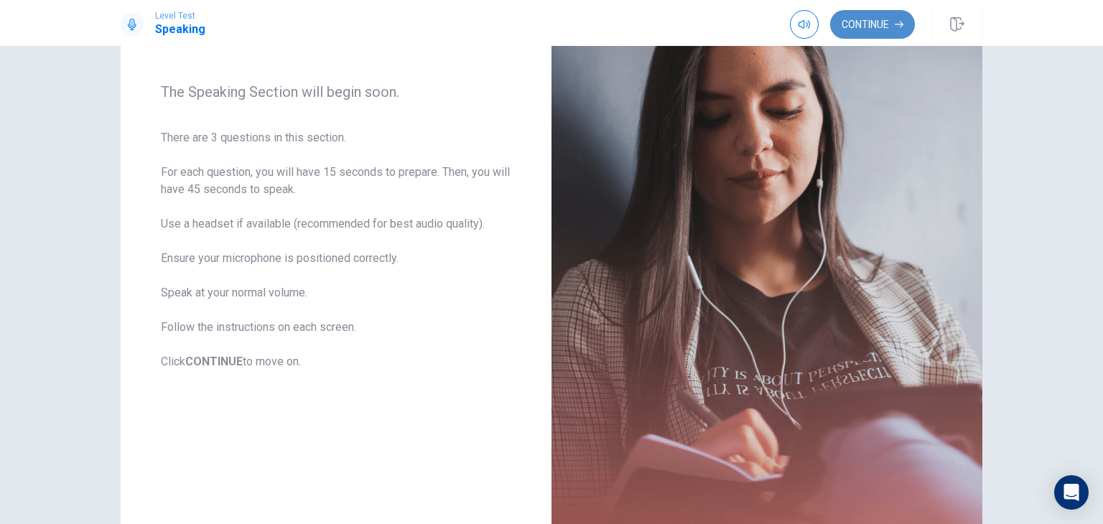
click at [891, 27] on button "Continue" at bounding box center [872, 24] width 85 height 29
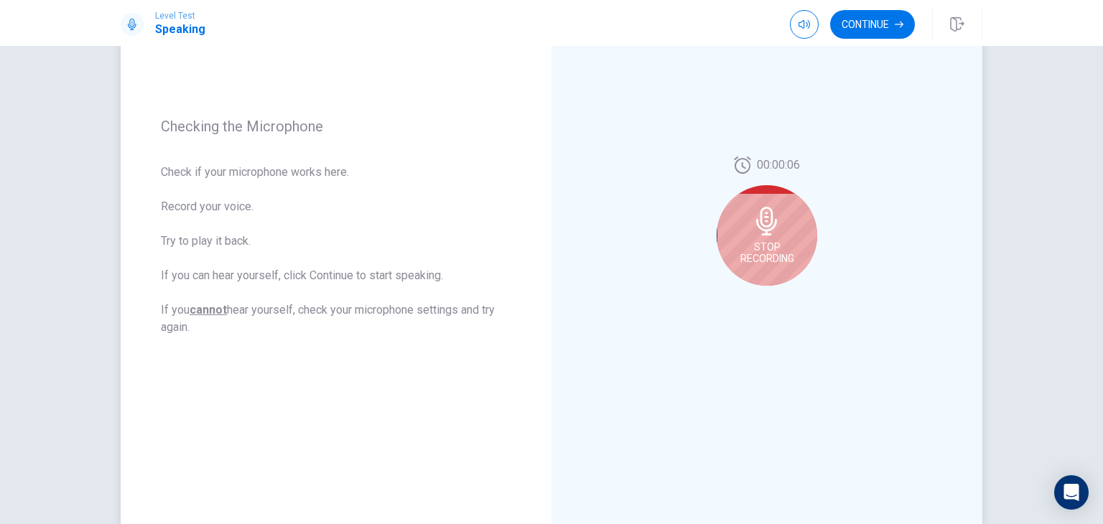
click at [766, 229] on icon at bounding box center [766, 221] width 21 height 29
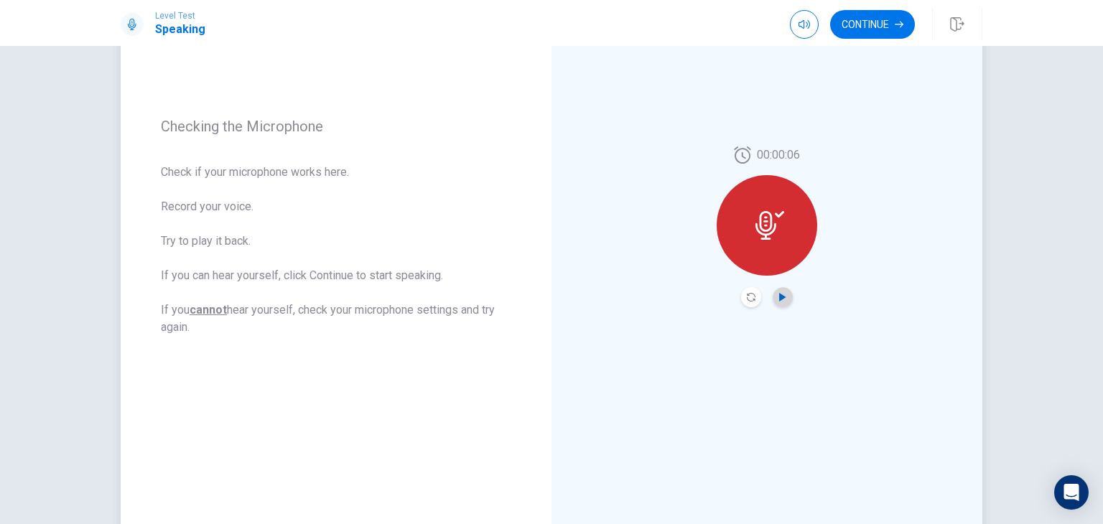
click at [782, 296] on icon "Play Audio" at bounding box center [782, 297] width 6 height 9
click at [870, 34] on button "Continue" at bounding box center [872, 24] width 85 height 29
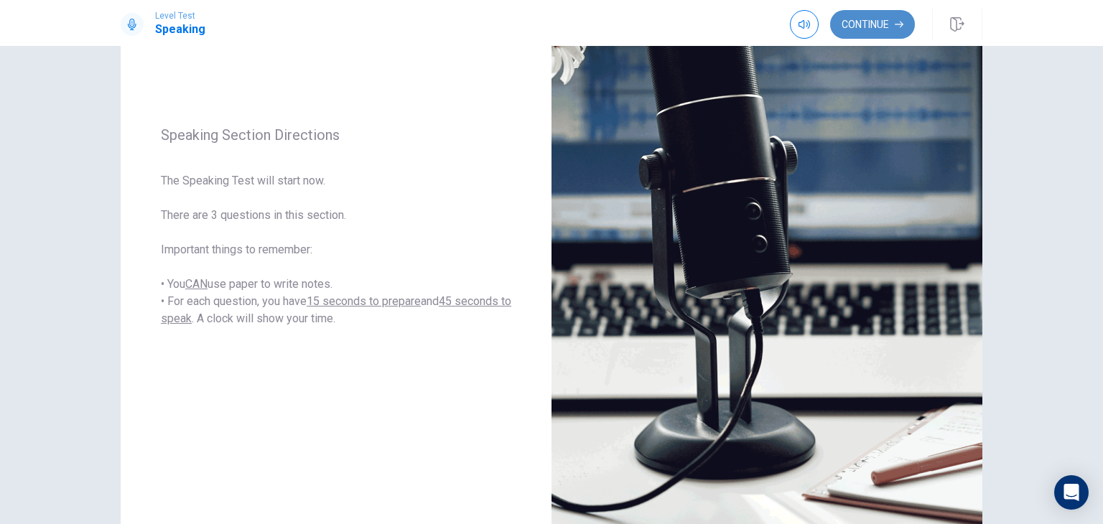
click at [839, 25] on button "Continue" at bounding box center [872, 24] width 85 height 29
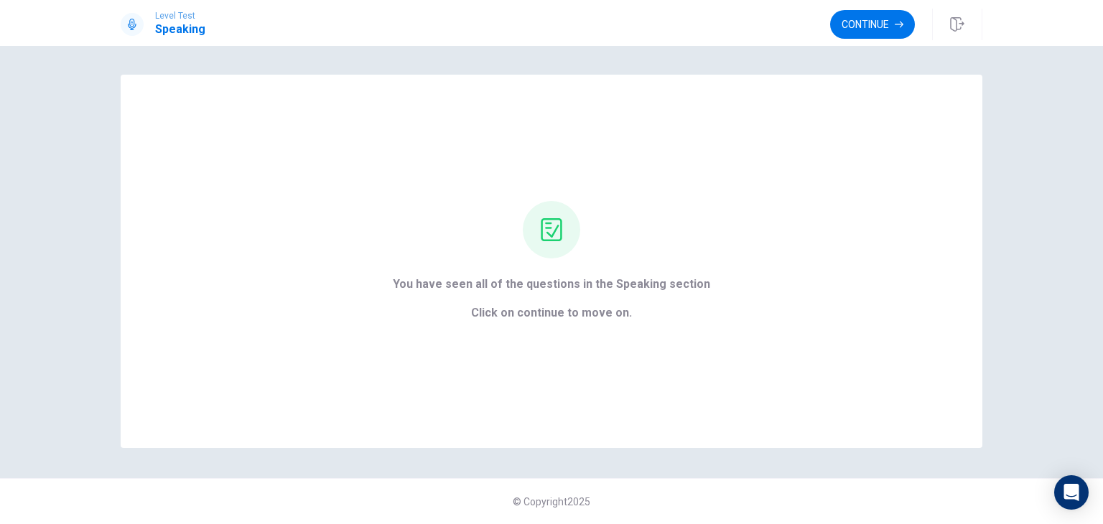
scroll to position [0, 0]
click at [871, 24] on button "Continue" at bounding box center [872, 24] width 85 height 29
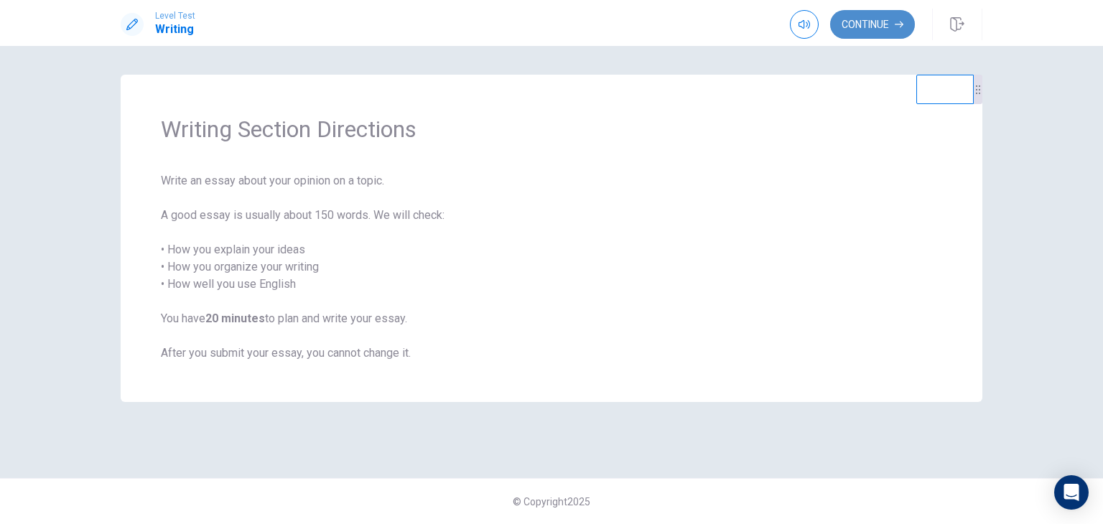
click at [871, 24] on button "Continue" at bounding box center [872, 24] width 85 height 29
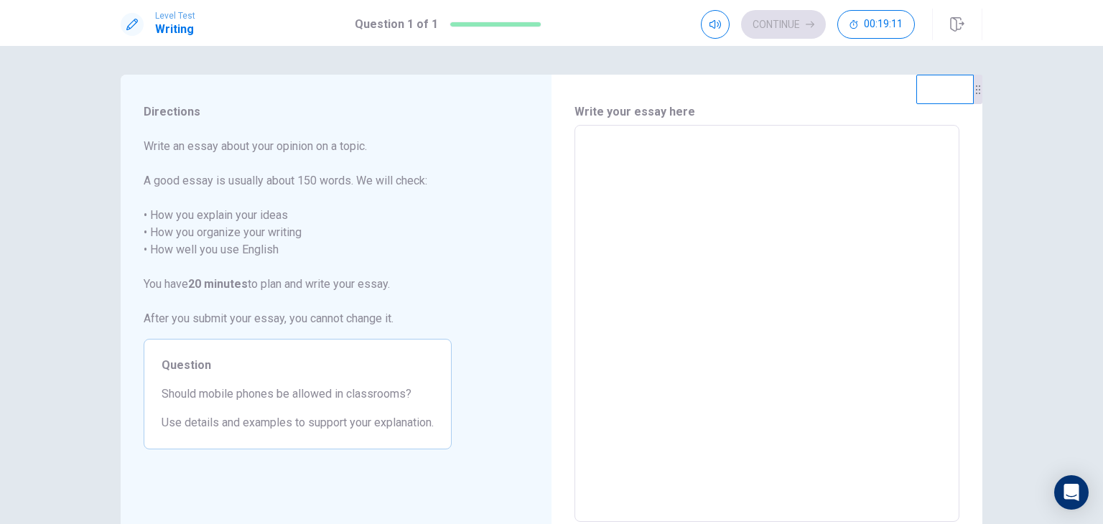
click at [790, 175] on textarea at bounding box center [767, 324] width 365 height 374
type textarea "*"
type textarea "**"
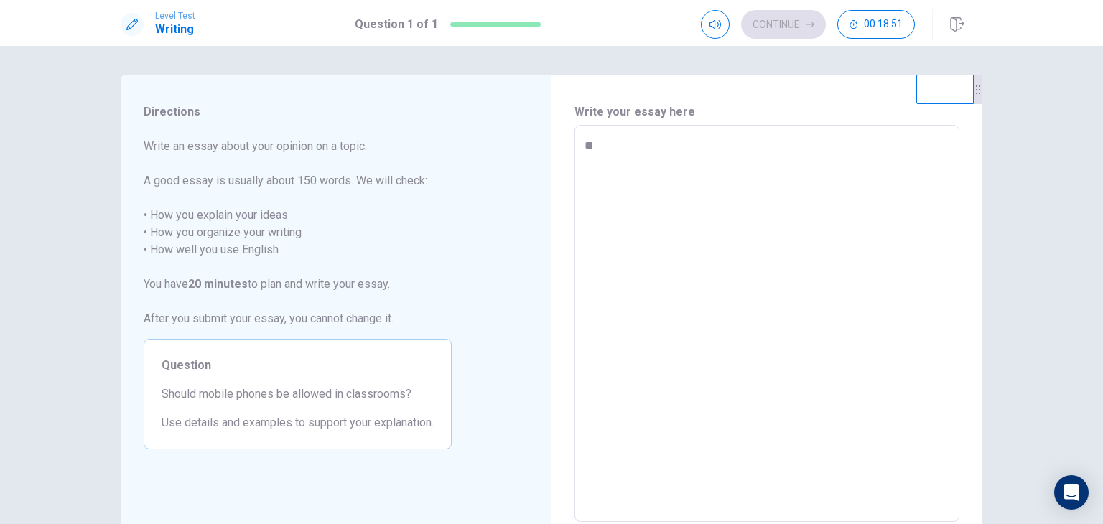
type textarea "*"
type textarea "**"
type textarea "*"
type textarea "****"
type textarea "*"
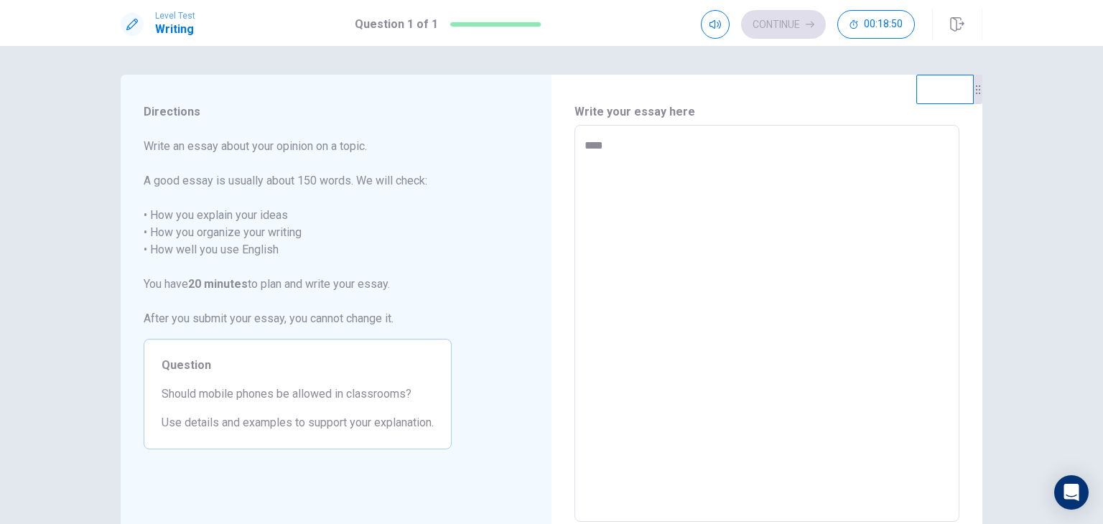
type textarea "*****"
type textarea "*"
type textarea "******"
type textarea "*"
type textarea "******"
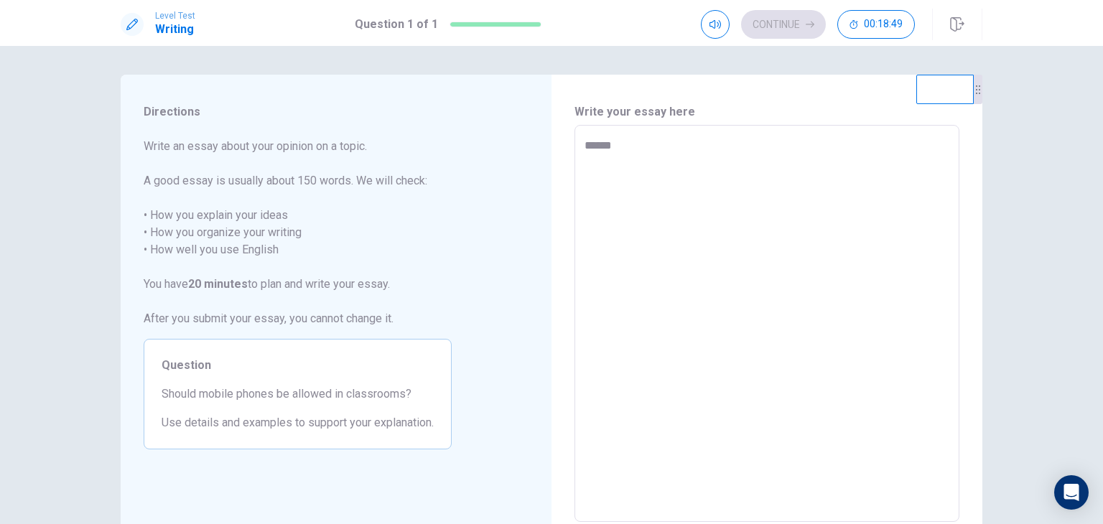
type textarea "*"
type textarea "********"
type textarea "*"
type textarea "*********"
type textarea "*"
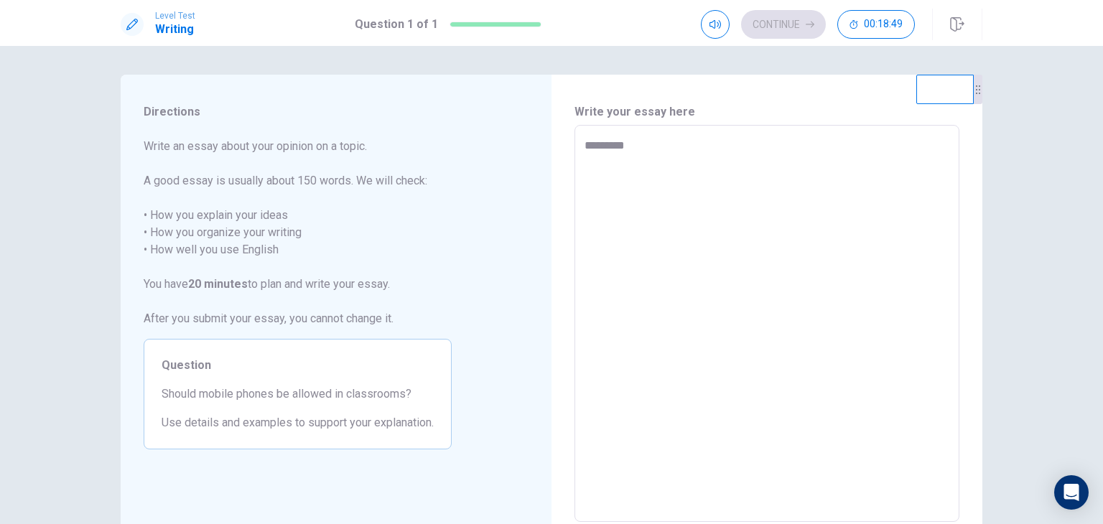
type textarea "**********"
type textarea "*"
type textarea "**********"
type textarea "*"
type textarea "**********"
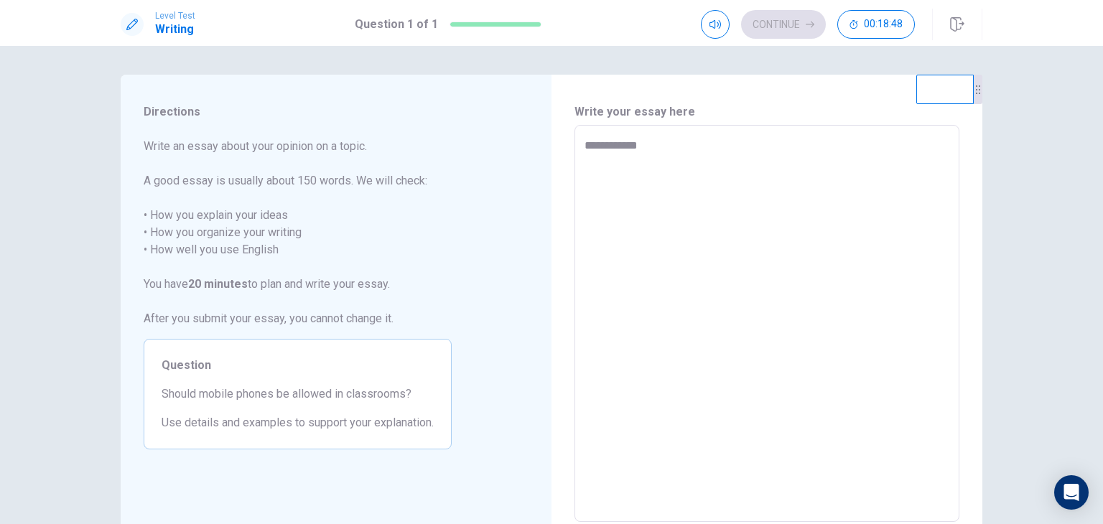
type textarea "*"
type textarea "**********"
type textarea "*"
type textarea "**********"
type textarea "*"
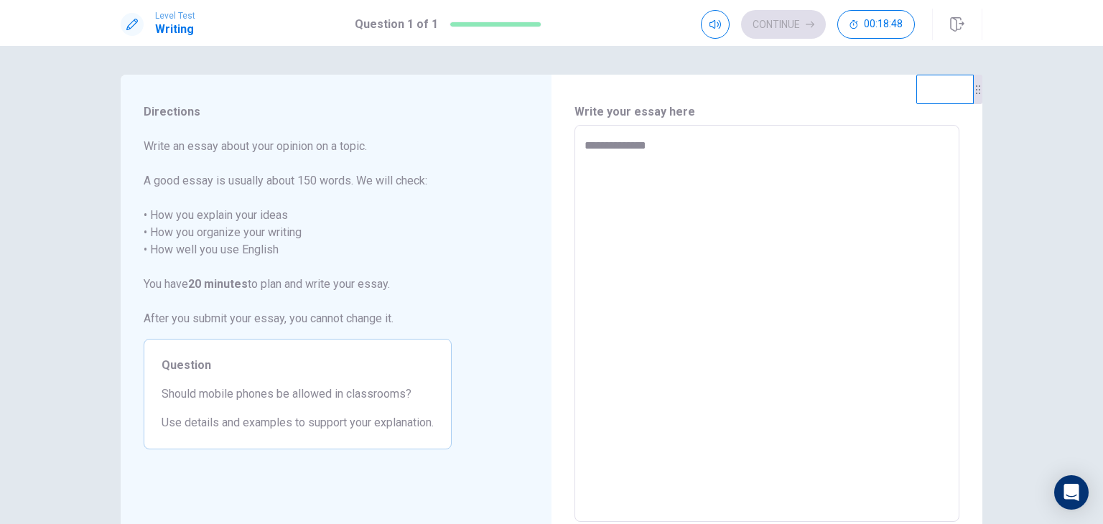
type textarea "**********"
type textarea "*"
type textarea "**********"
type textarea "*"
type textarea "**********"
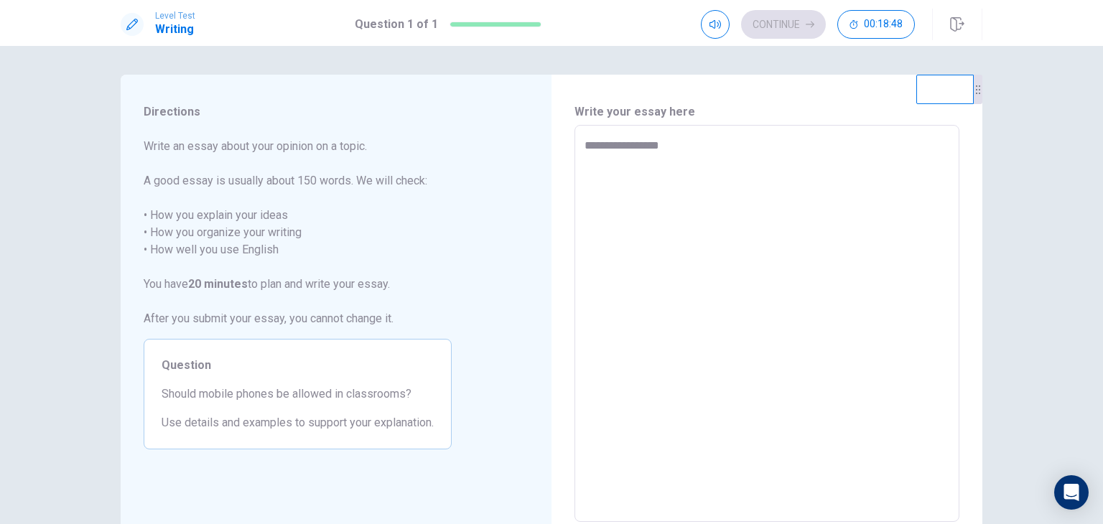
type textarea "*"
type textarea "**********"
type textarea "*"
type textarea "**********"
type textarea "*"
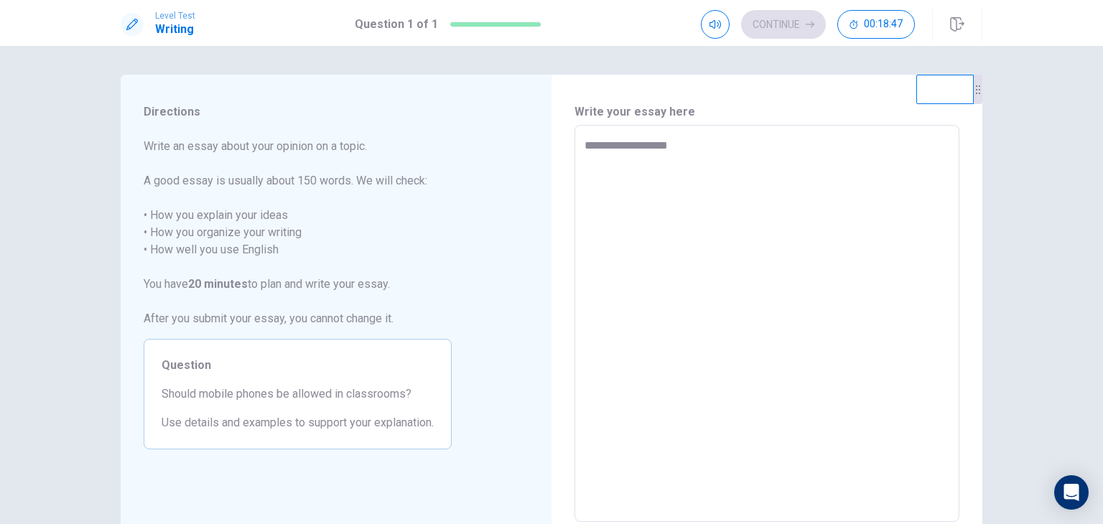
type textarea "**********"
type textarea "*"
type textarea "**********"
type textarea "*"
type textarea "**********"
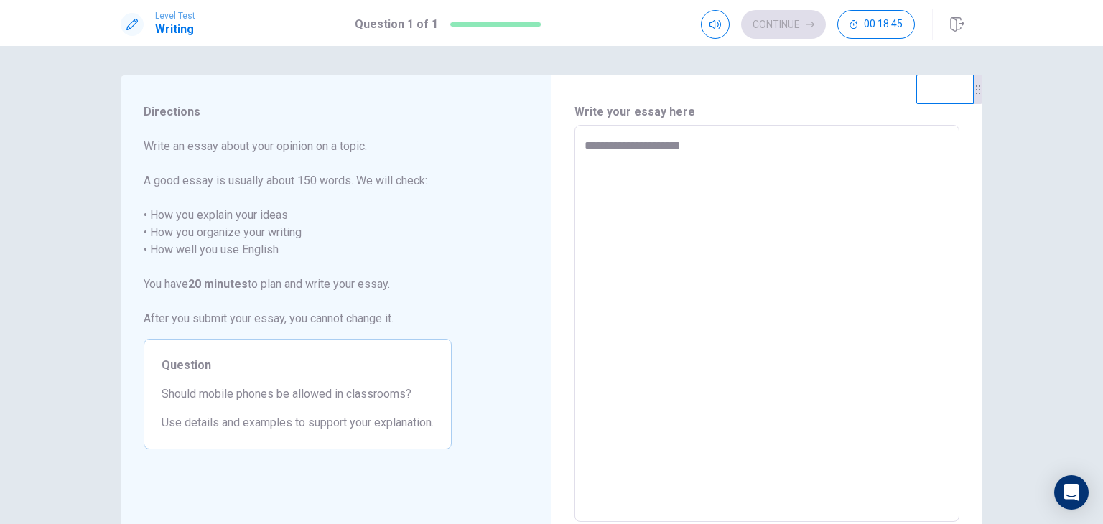
type textarea "*"
type textarea "**********"
type textarea "*"
type textarea "**********"
type textarea "*"
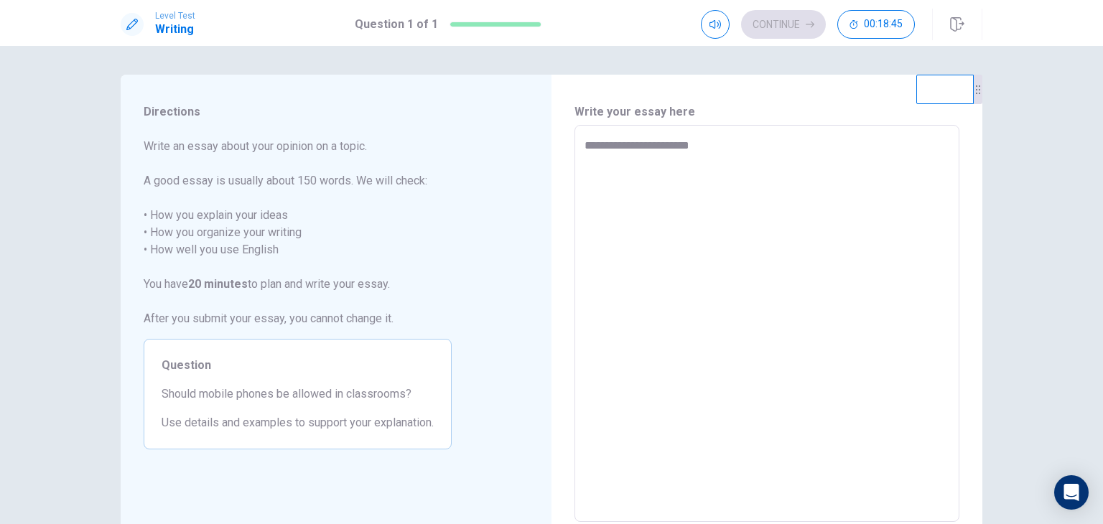
type textarea "**********"
type textarea "*"
type textarea "**********"
type textarea "*"
type textarea "**********"
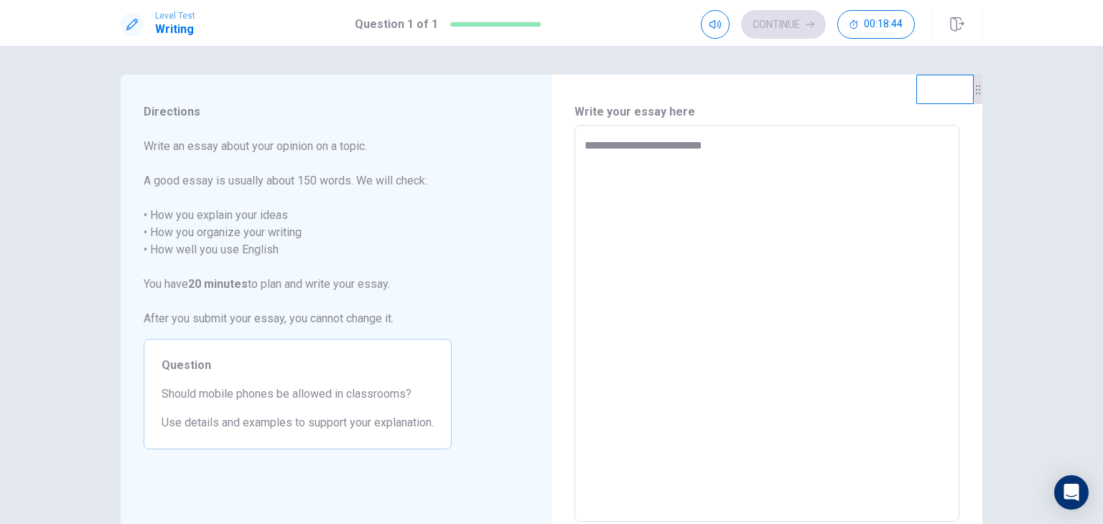
type textarea "*"
type textarea "**********"
type textarea "*"
type textarea "**********"
type textarea "*"
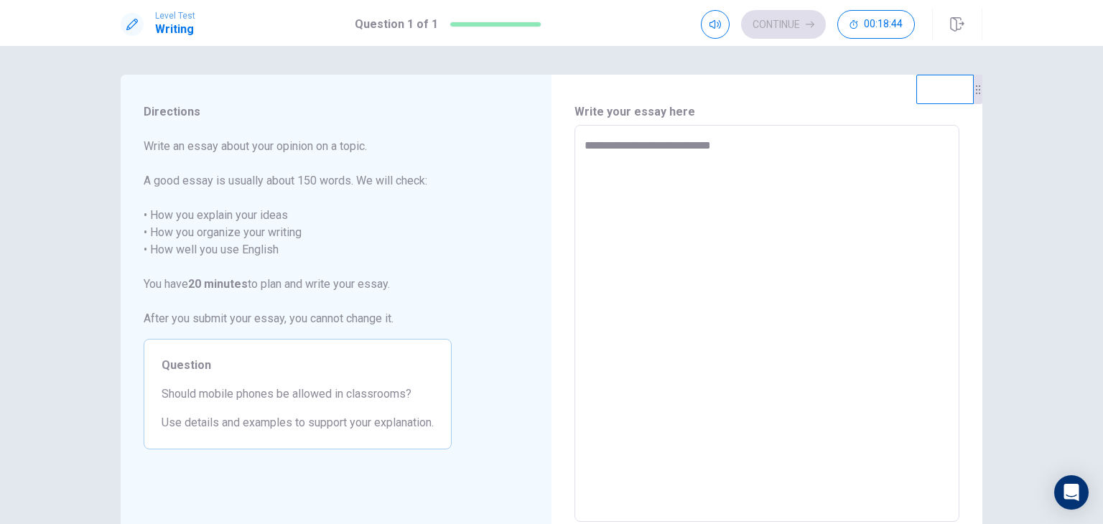
type textarea "**********"
type textarea "*"
type textarea "**********"
type textarea "*"
type textarea "**********"
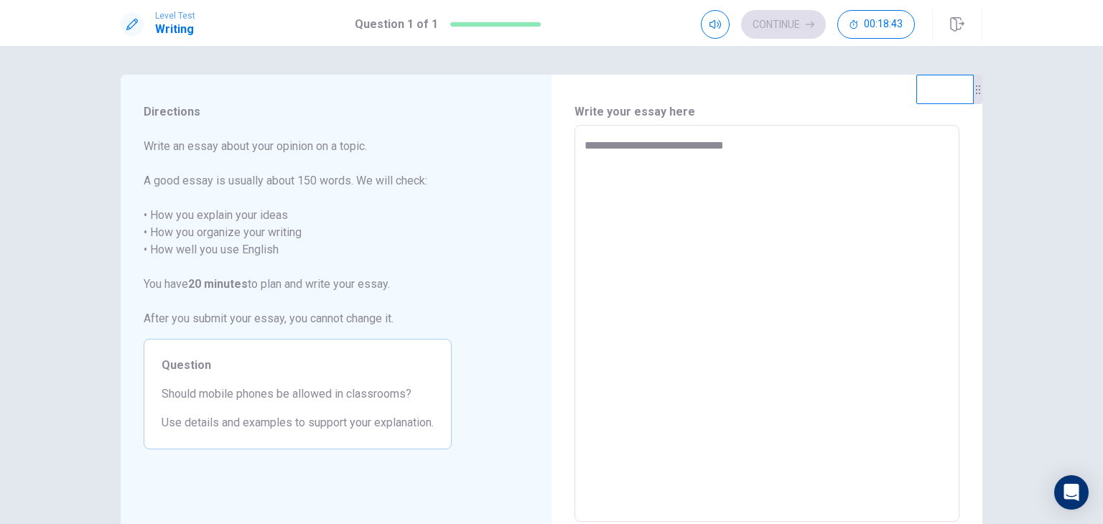
type textarea "*"
type textarea "**********"
type textarea "*"
type textarea "**********"
type textarea "*"
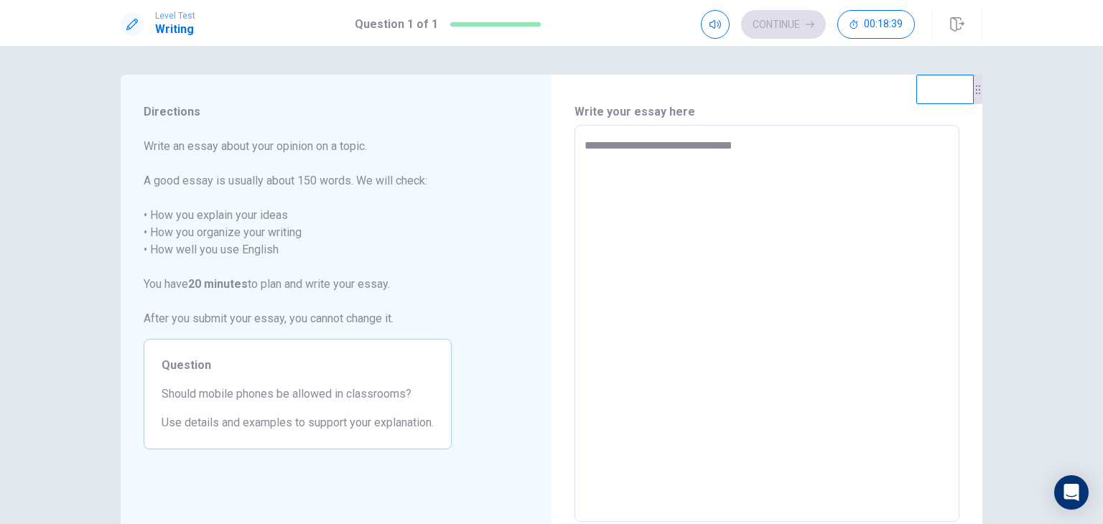
type textarea "**********"
type textarea "*"
type textarea "**********"
type textarea "*"
type textarea "**********"
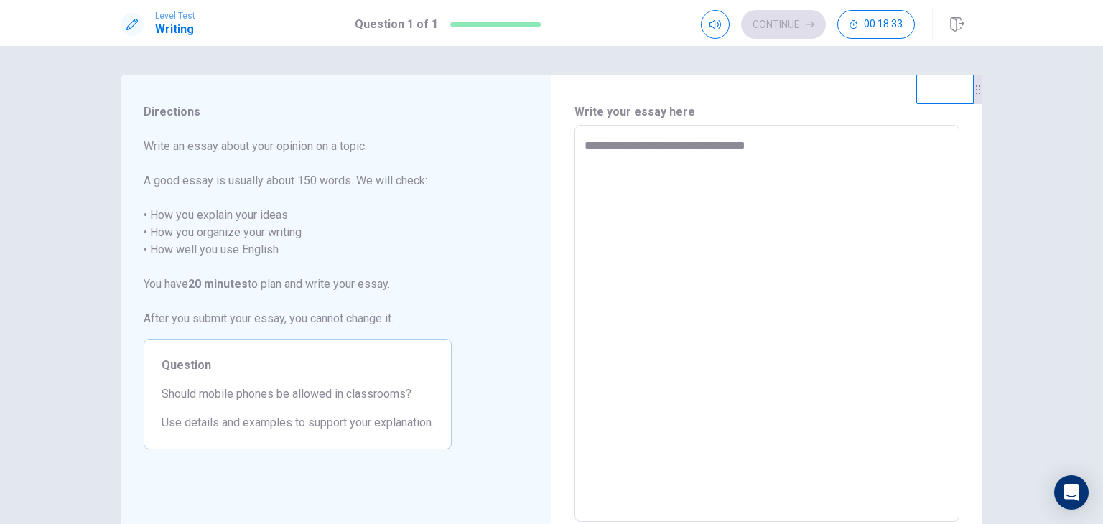
type textarea "*"
type textarea "**********"
type textarea "*"
type textarea "**********"
type textarea "*"
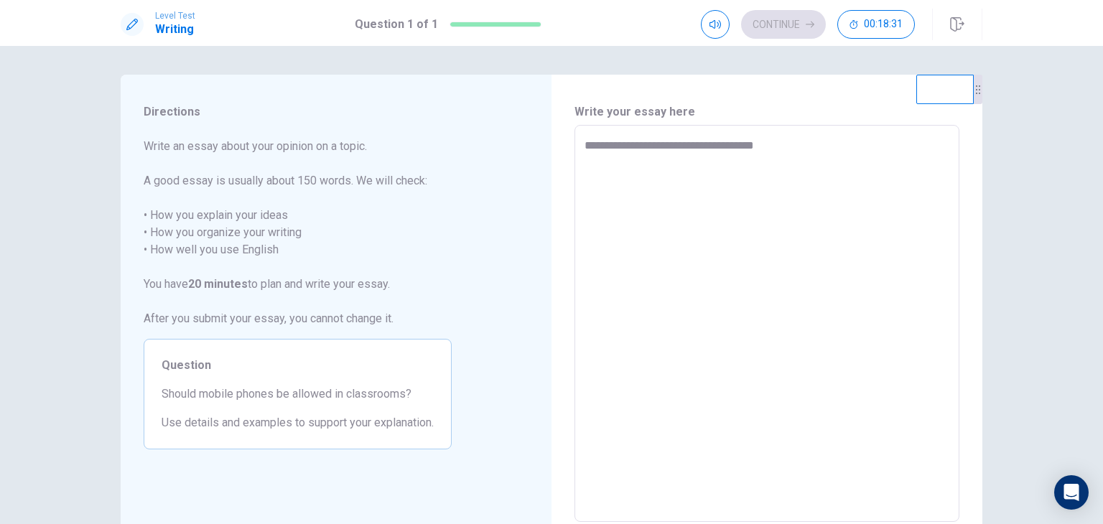
type textarea "**********"
type textarea "*"
type textarea "**********"
type textarea "*"
type textarea "**********"
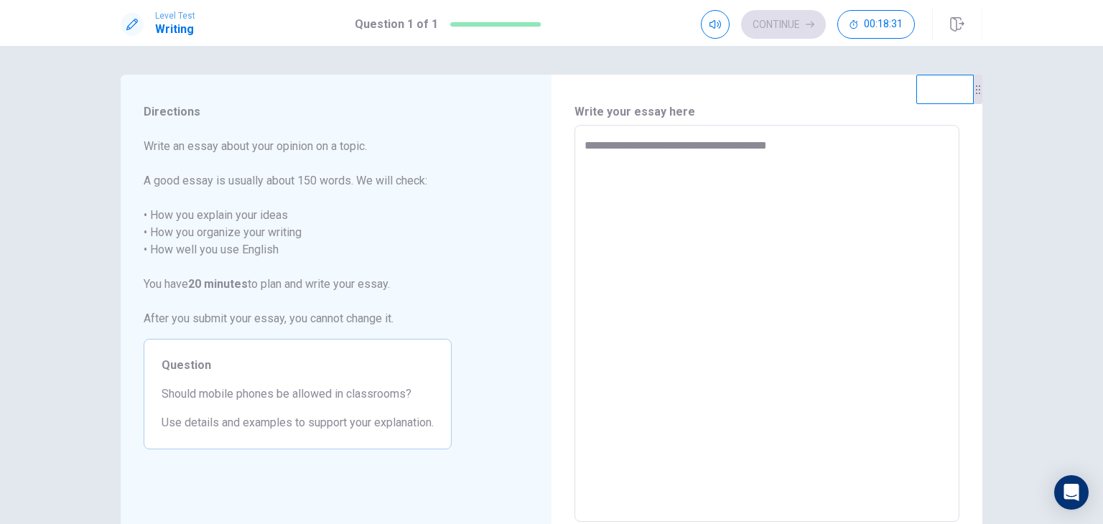
type textarea "*"
type textarea "**********"
type textarea "*"
type textarea "**********"
type textarea "*"
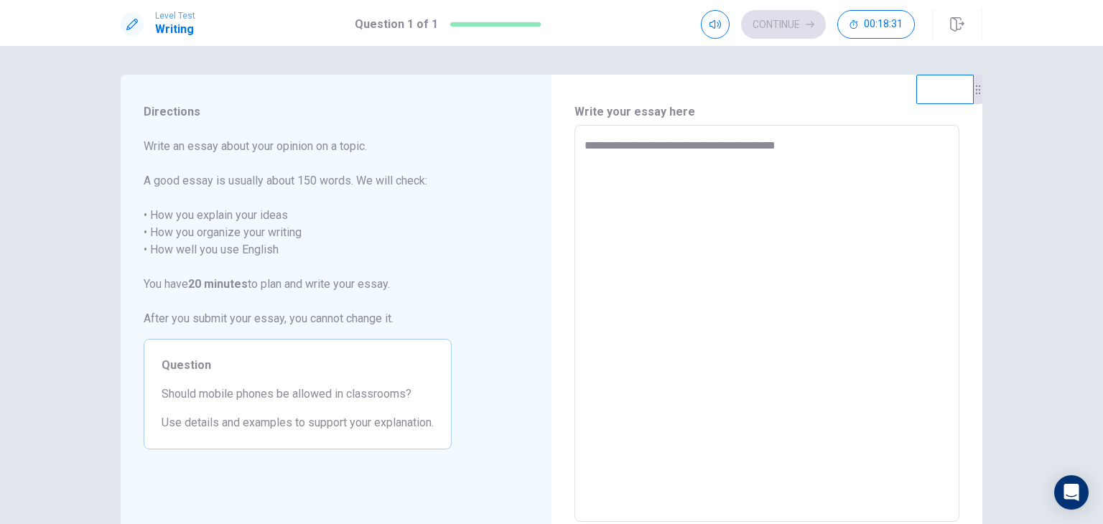
type textarea "**********"
type textarea "*"
type textarea "**********"
type textarea "*"
type textarea "**********"
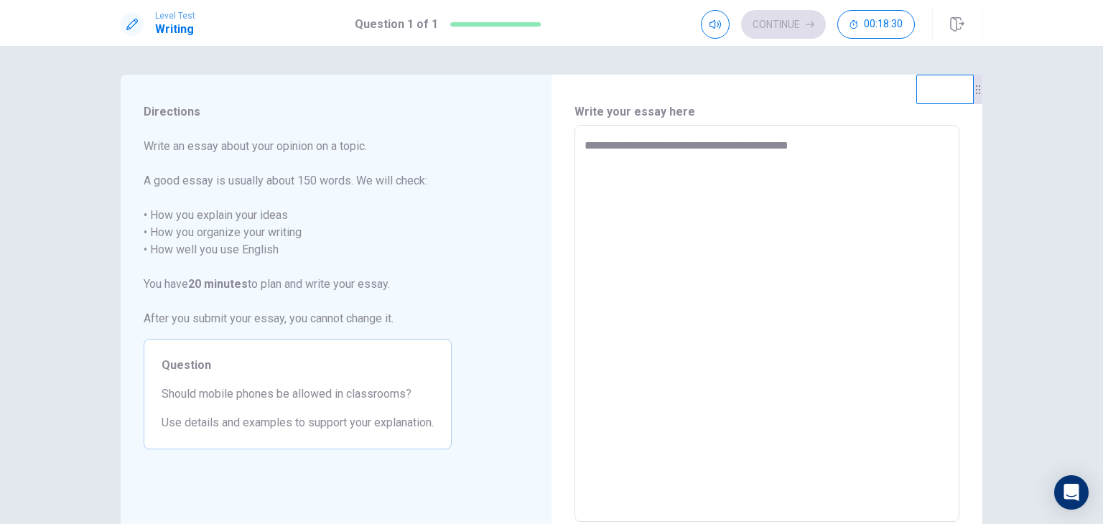
type textarea "*"
type textarea "**********"
type textarea "*"
type textarea "**********"
type textarea "*"
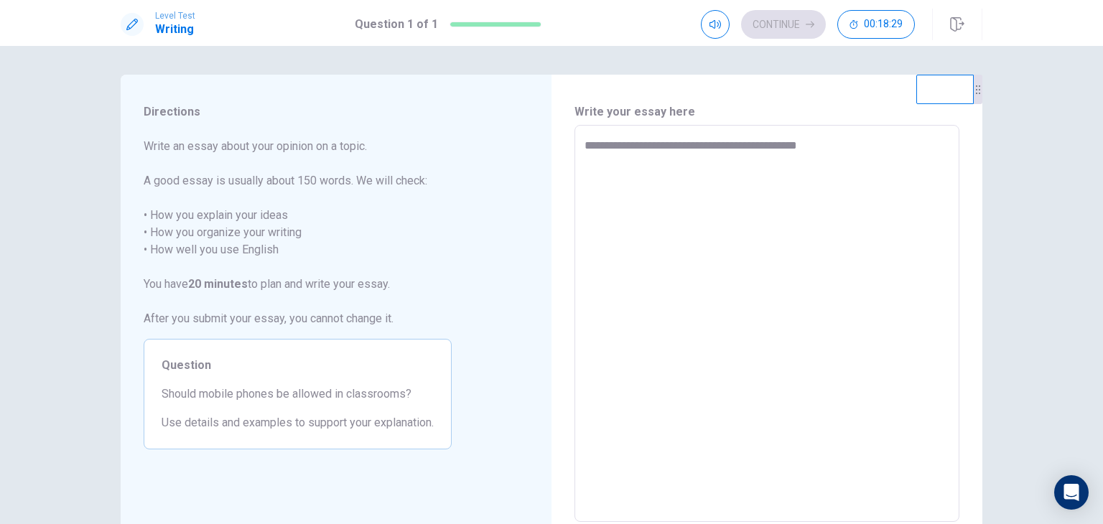
type textarea "**********"
type textarea "*"
type textarea "**********"
type textarea "*"
type textarea "**********"
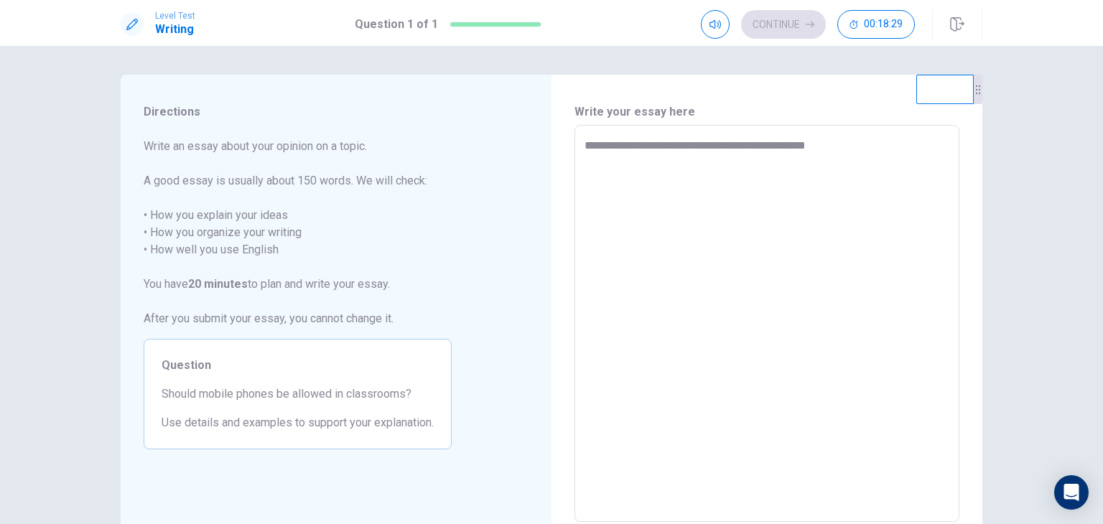
type textarea "*"
type textarea "**********"
type textarea "*"
type textarea "**********"
type textarea "*"
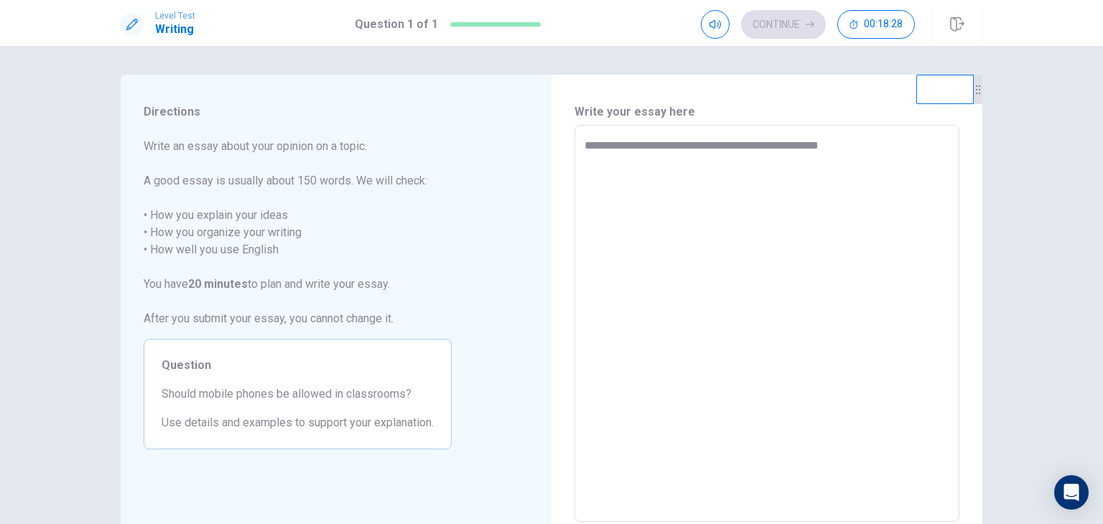
type textarea "**********"
type textarea "*"
type textarea "**********"
type textarea "*"
type textarea "**********"
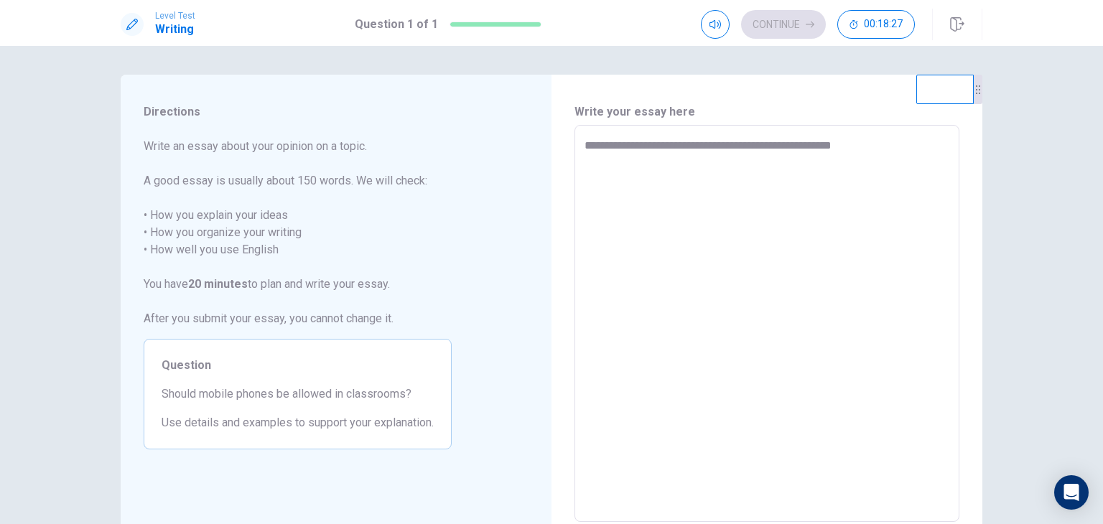
type textarea "*"
type textarea "**********"
type textarea "*"
type textarea "**********"
type textarea "*"
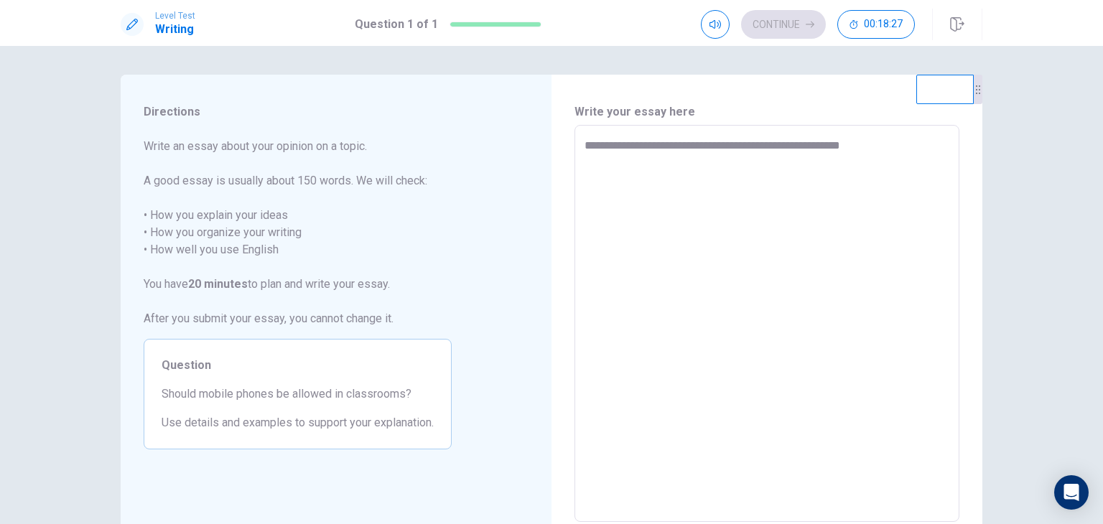
type textarea "**********"
type textarea "*"
type textarea "**********"
type textarea "*"
type textarea "**********"
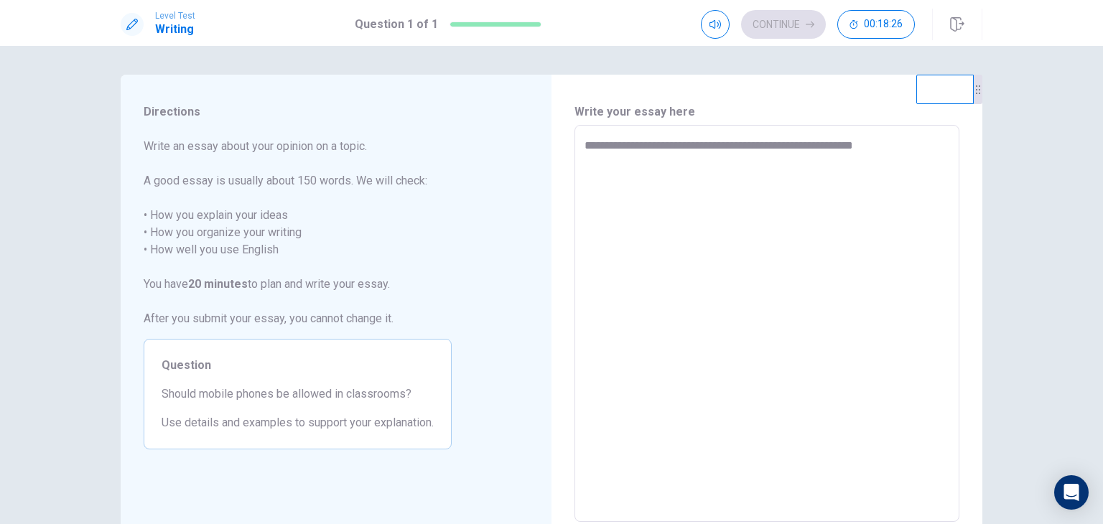
type textarea "*"
type textarea "**********"
type textarea "*"
type textarea "**********"
type textarea "*"
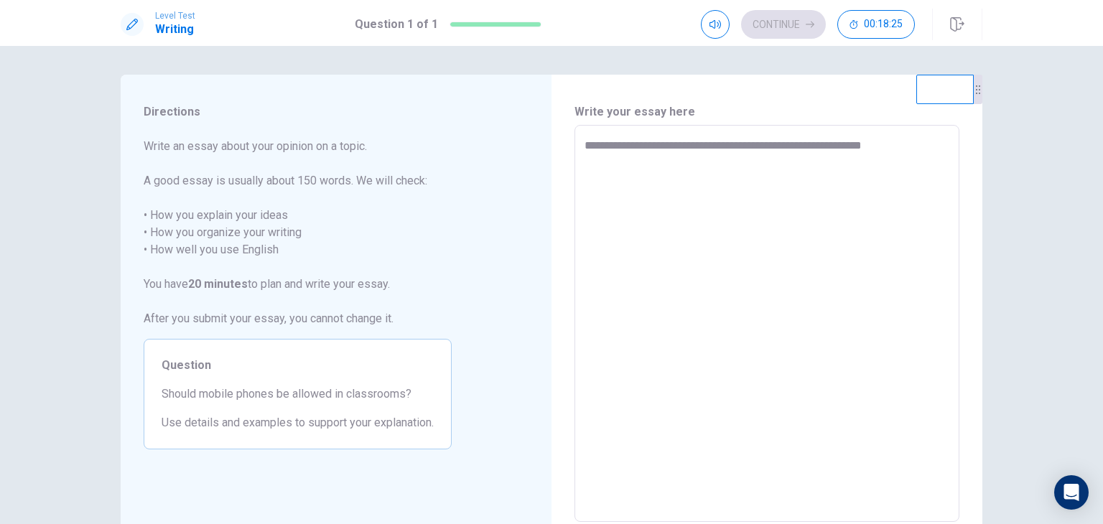
type textarea "**********"
type textarea "*"
type textarea "**********"
type textarea "*"
type textarea "**********"
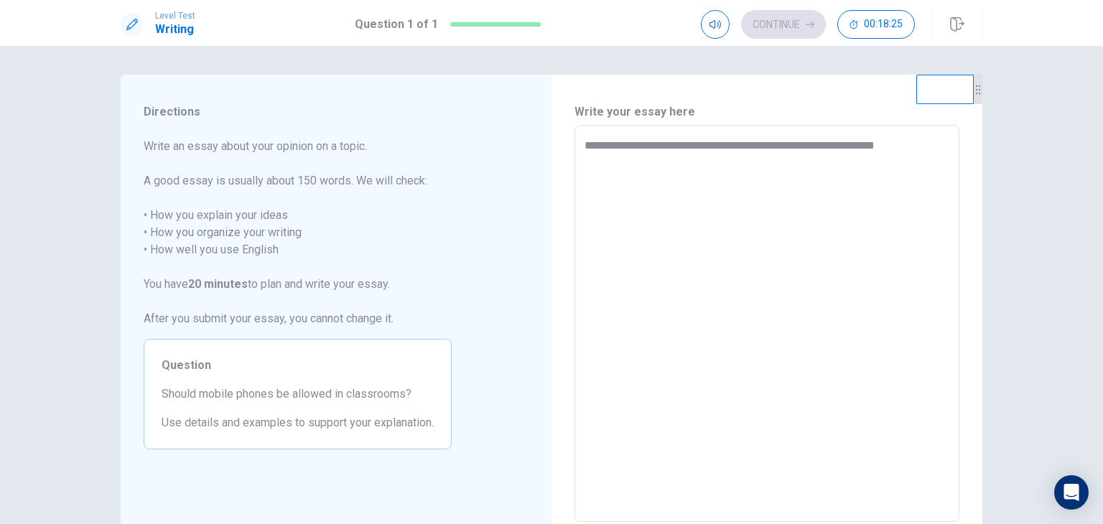
type textarea "*"
type textarea "**********"
type textarea "*"
type textarea "**********"
type textarea "*"
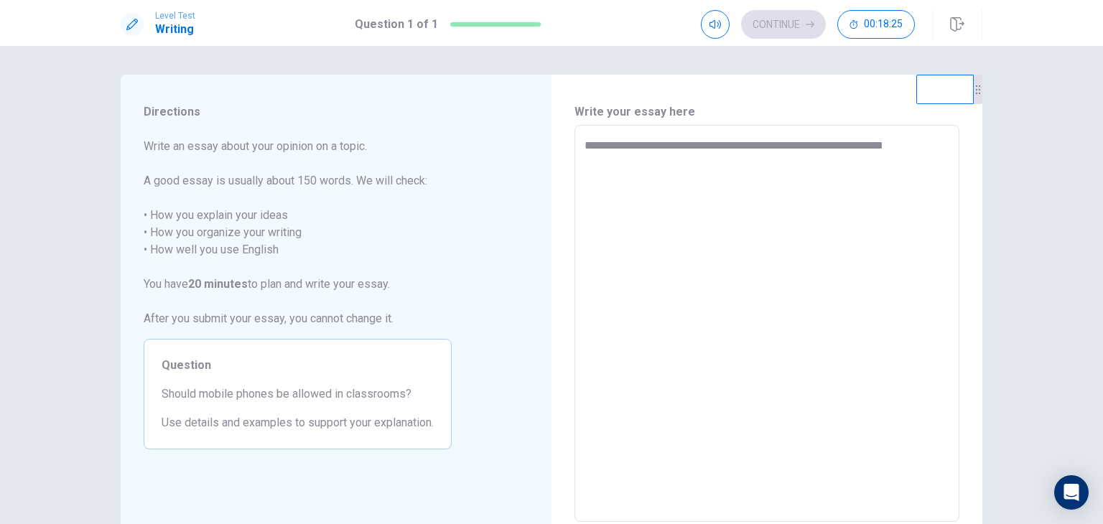
type textarea "**********"
type textarea "*"
type textarea "**********"
type textarea "*"
type textarea "**********"
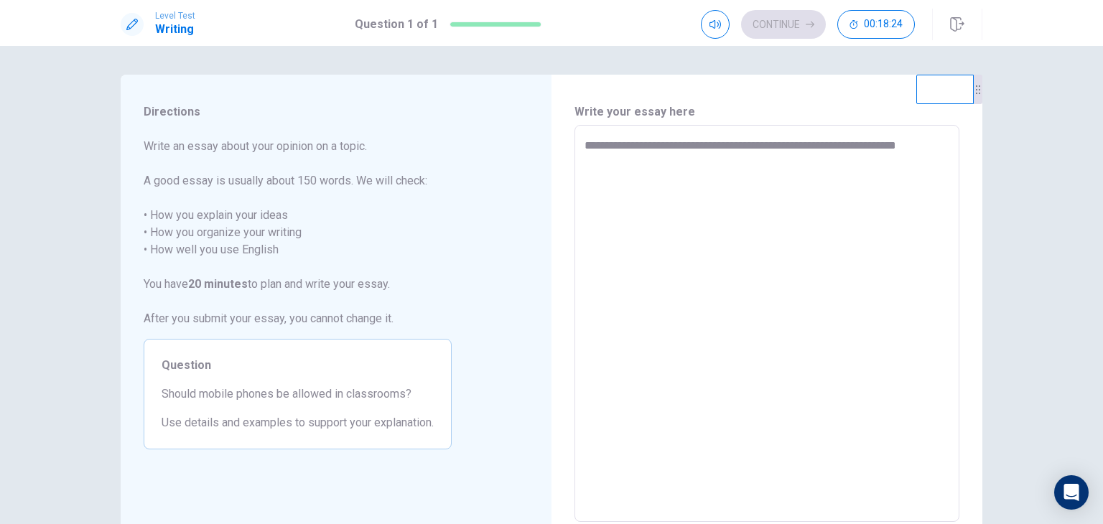
type textarea "*"
type textarea "**********"
type textarea "*"
type textarea "**********"
type textarea "*"
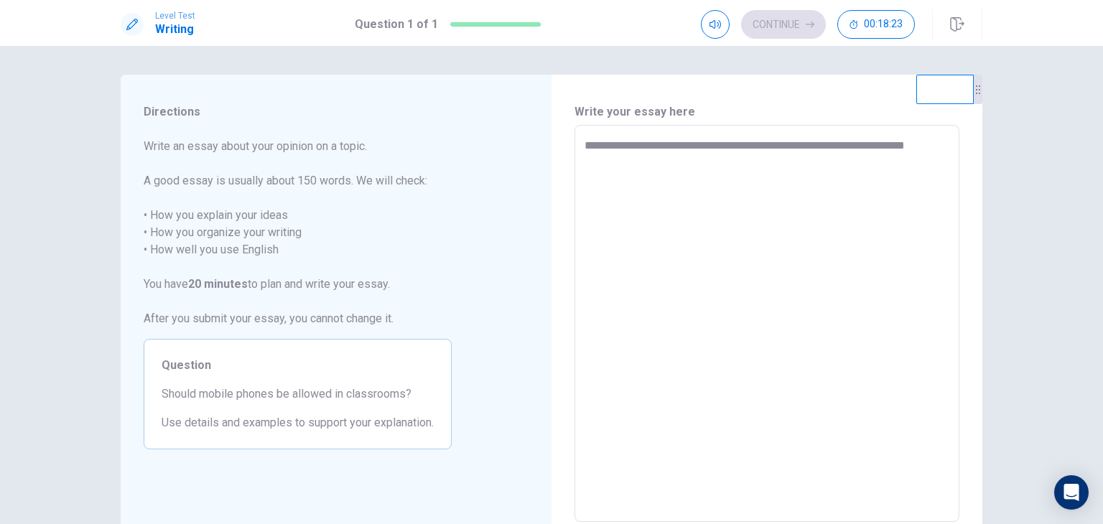
type textarea "**********"
type textarea "*"
type textarea "**********"
type textarea "*"
type textarea "**********"
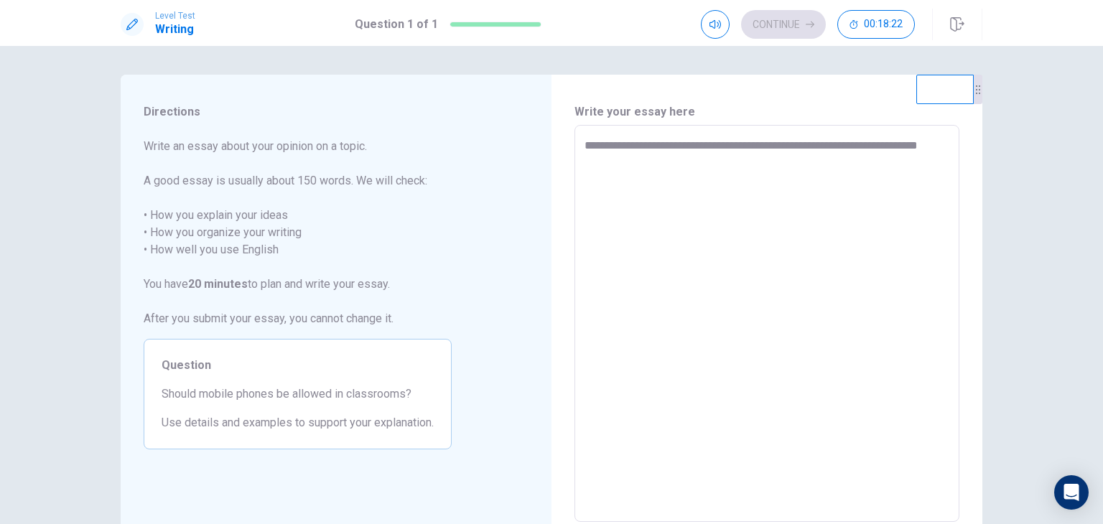
type textarea "*"
type textarea "**********"
type textarea "*"
type textarea "**********"
type textarea "*"
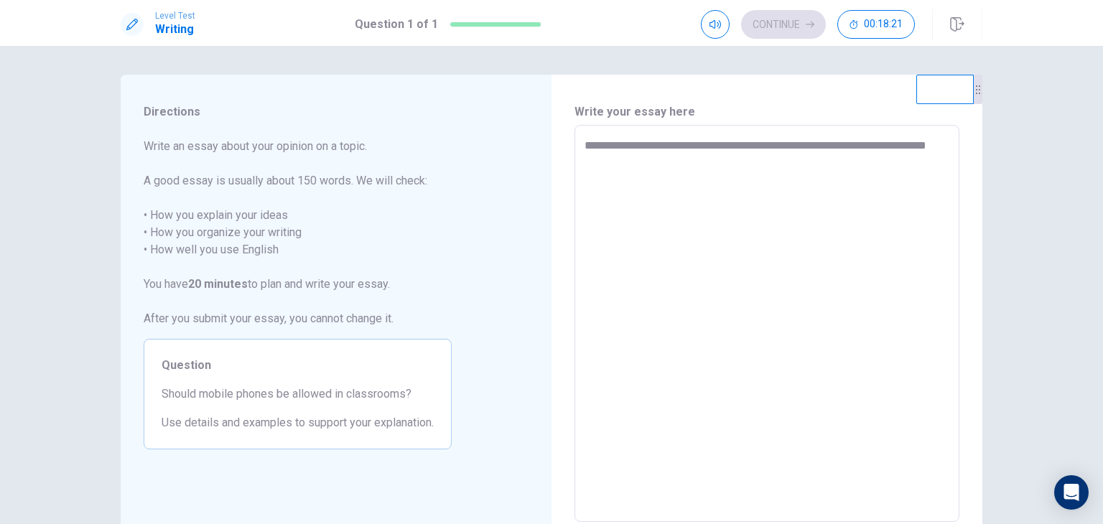
type textarea "**********"
type textarea "*"
type textarea "**********"
type textarea "*"
type textarea "**********"
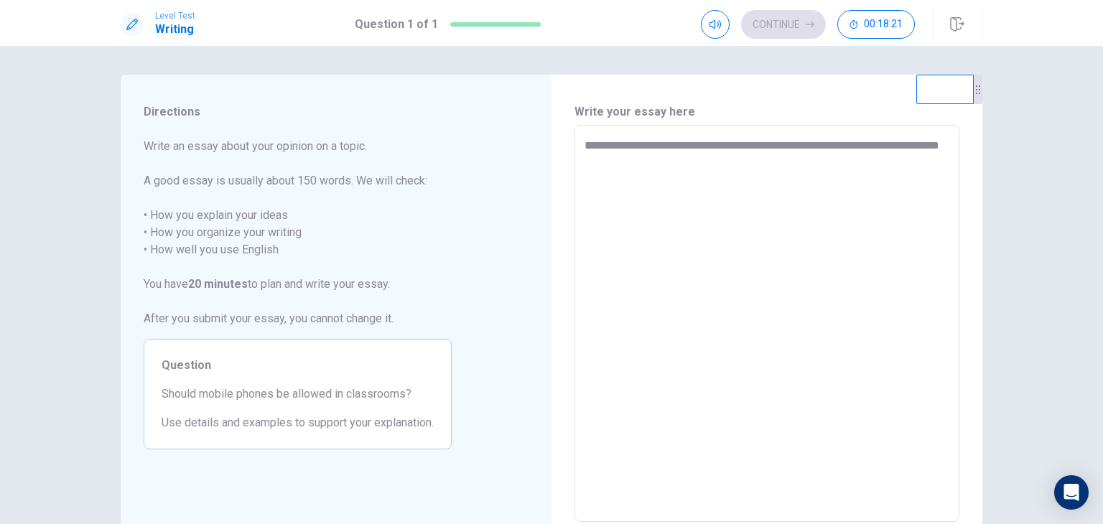
type textarea "*"
type textarea "**********"
type textarea "*"
type textarea "**********"
type textarea "*"
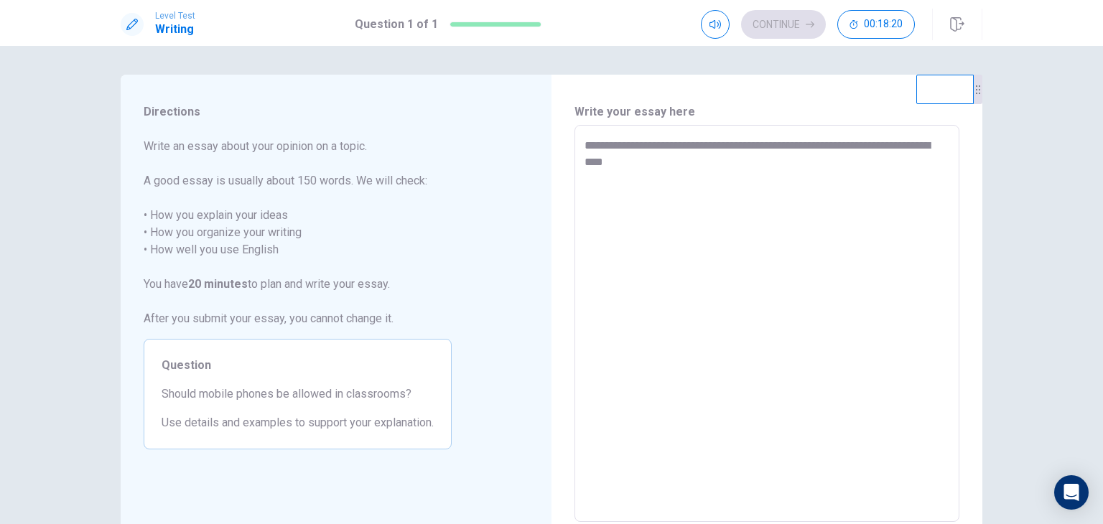
type textarea "**********"
type textarea "*"
type textarea "**********"
type textarea "*"
type textarea "**********"
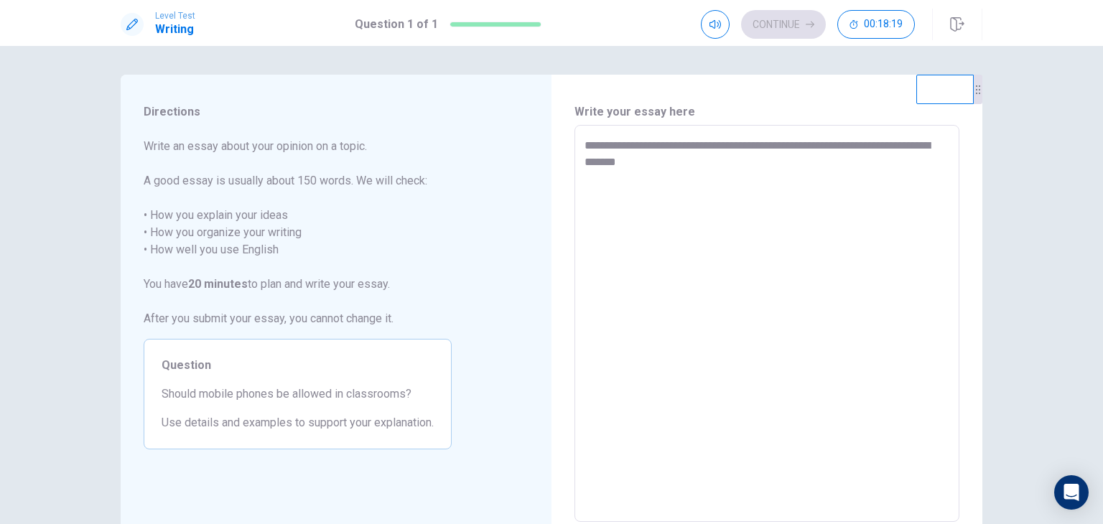
type textarea "*"
type textarea "**********"
type textarea "*"
type textarea "**********"
type textarea "*"
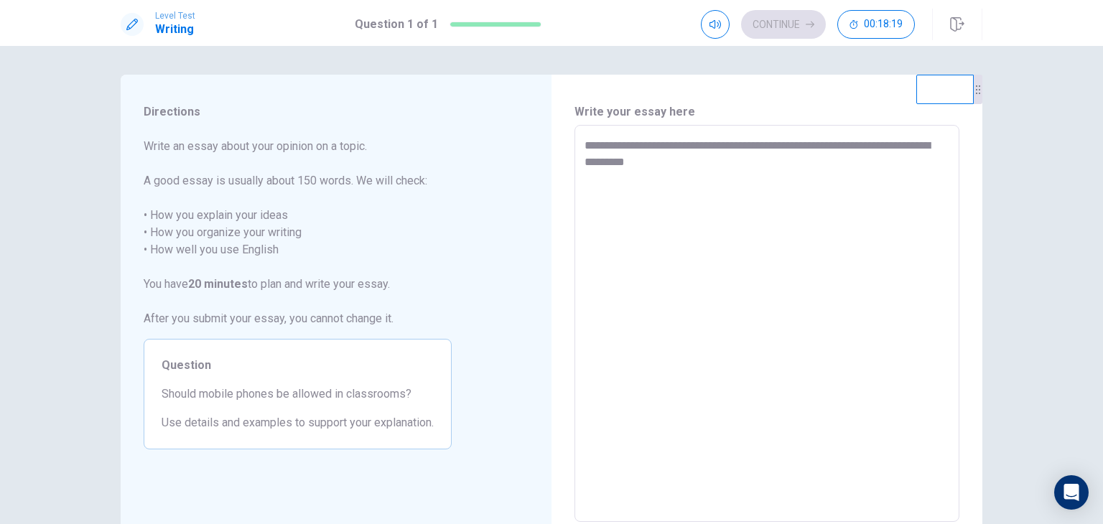
type textarea "**********"
type textarea "*"
type textarea "**********"
type textarea "*"
type textarea "**********"
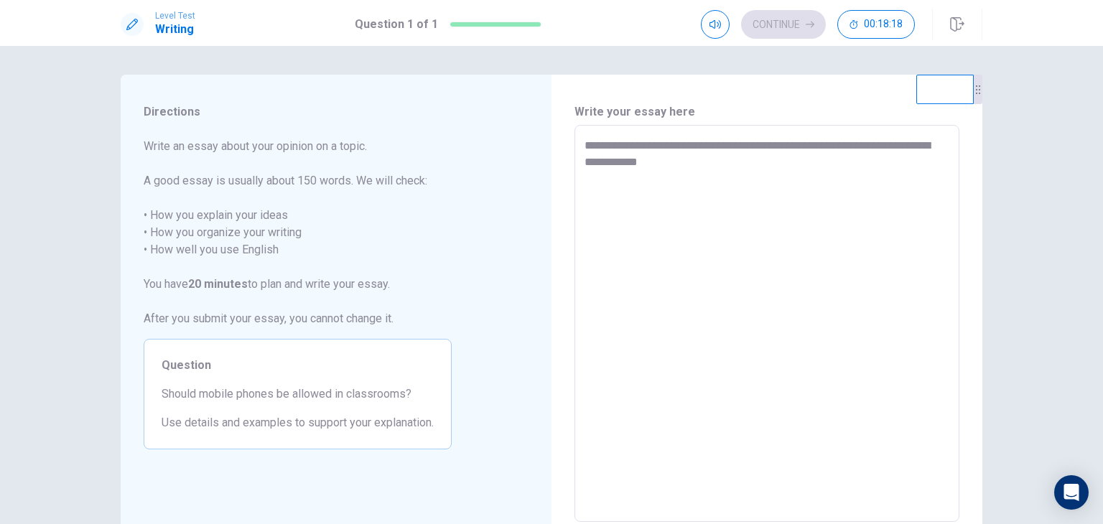
type textarea "*"
type textarea "**********"
type textarea "*"
type textarea "**********"
type textarea "*"
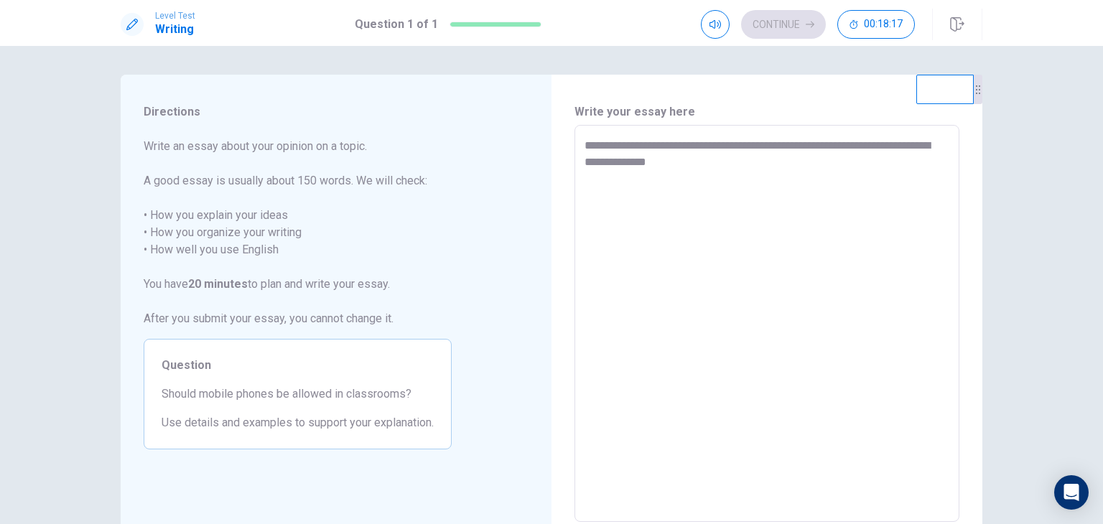
type textarea "**********"
type textarea "*"
type textarea "**********"
type textarea "*"
type textarea "**********"
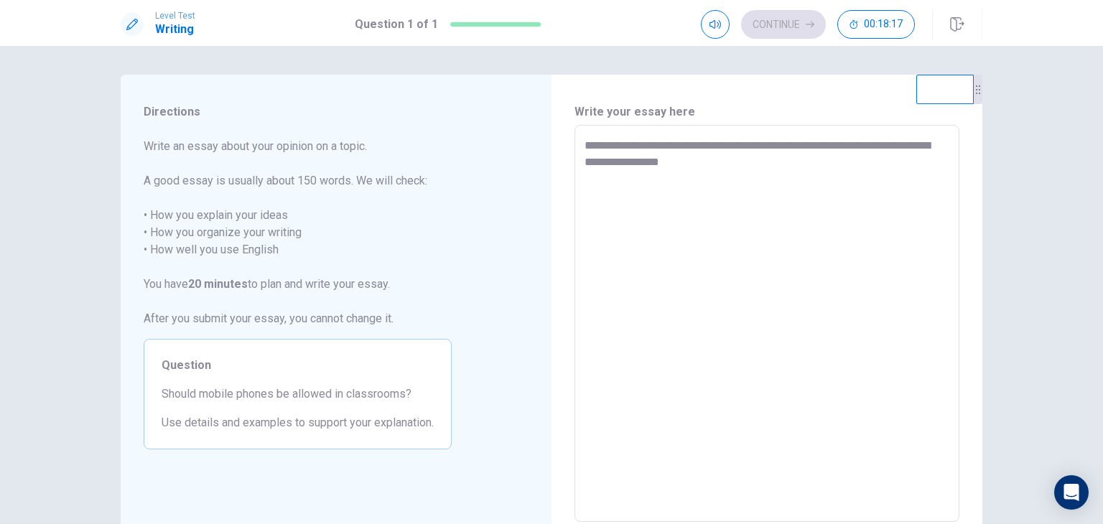
type textarea "*"
type textarea "**********"
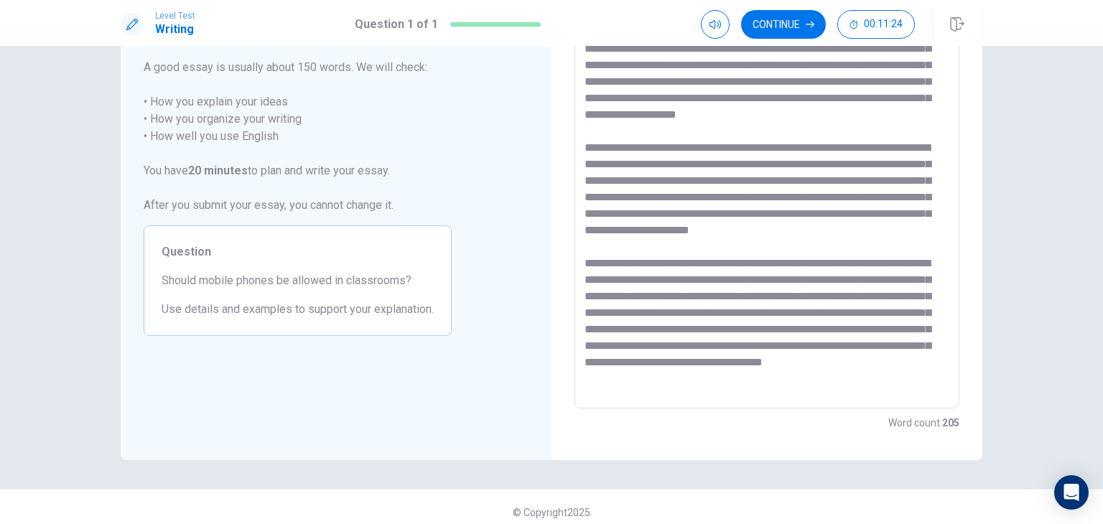
scroll to position [23, 0]
click at [880, 366] on textarea at bounding box center [767, 211] width 365 height 374
click at [886, 376] on textarea at bounding box center [767, 211] width 365 height 374
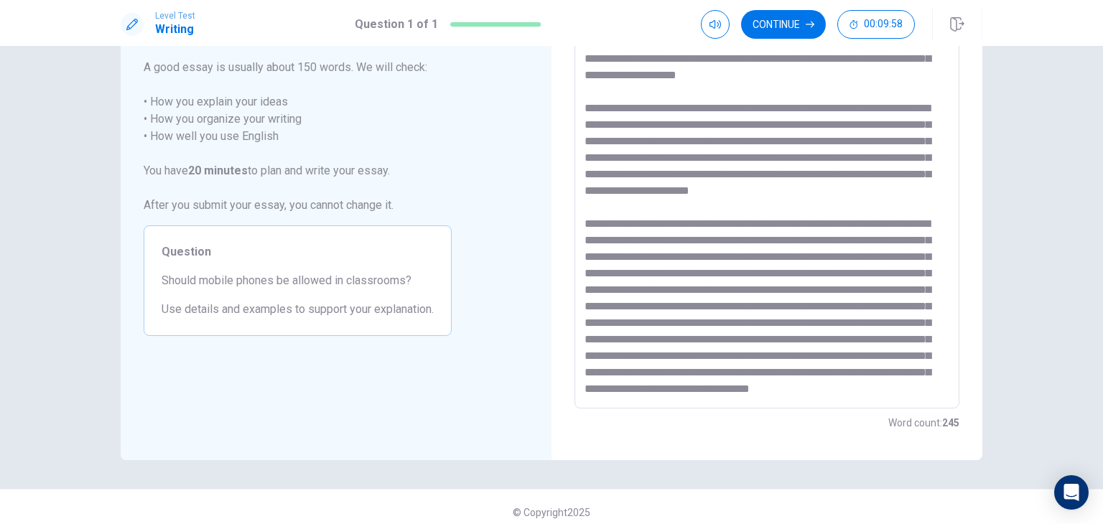
scroll to position [104, 0]
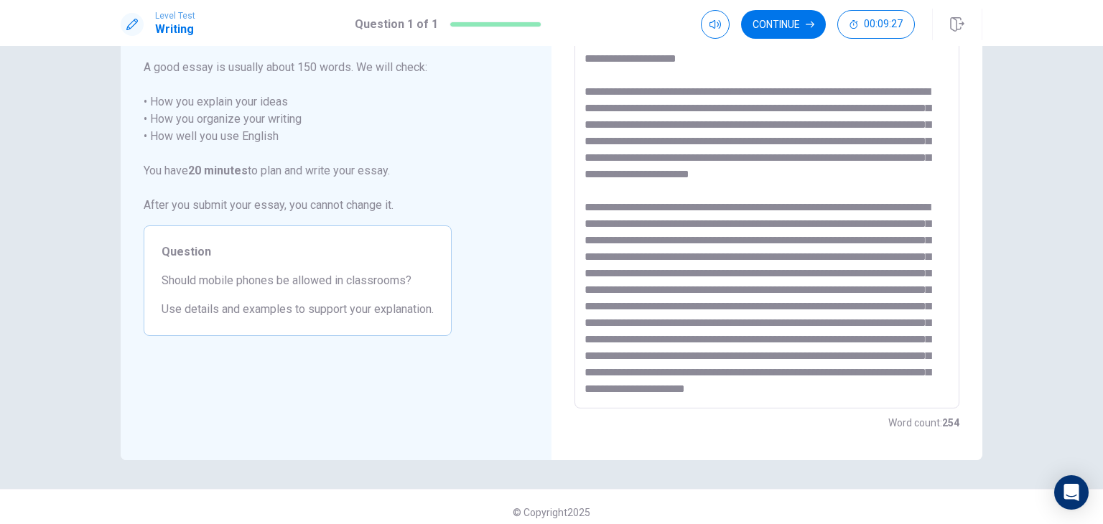
drag, startPoint x: 891, startPoint y: 389, endPoint x: 943, endPoint y: 428, distance: 65.2
click at [947, 448] on div "Write your essay here * ​ Word count : 254" at bounding box center [767, 210] width 431 height 499
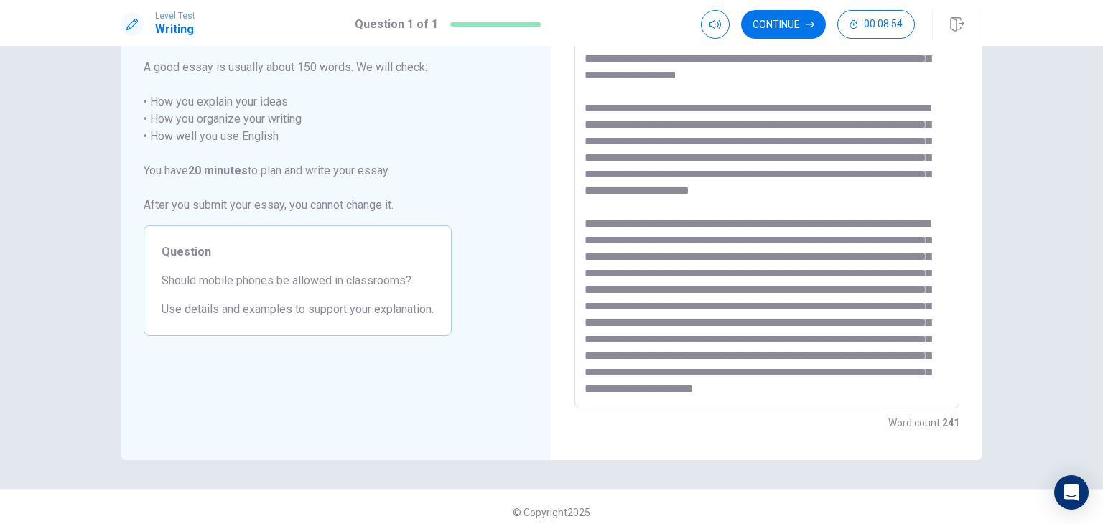
scroll to position [106, 0]
click at [810, 290] on textarea at bounding box center [767, 211] width 365 height 374
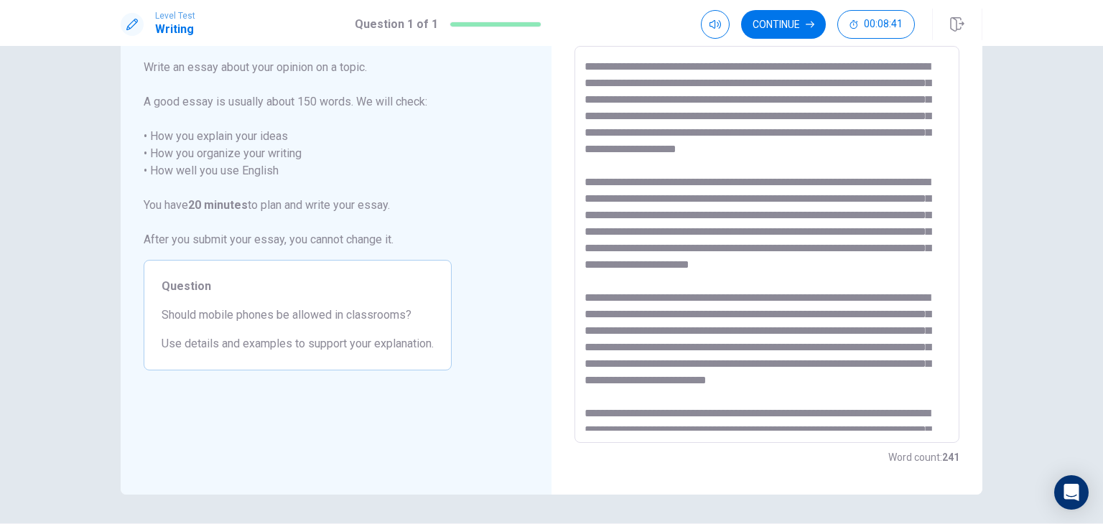
scroll to position [0, 0]
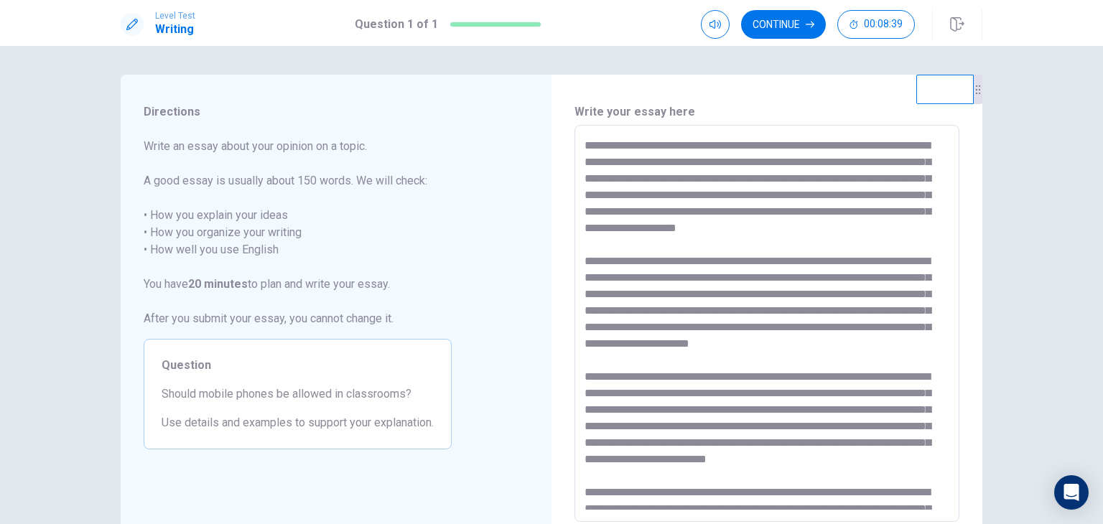
click at [863, 203] on textarea at bounding box center [767, 324] width 365 height 374
drag, startPoint x: 946, startPoint y: 165, endPoint x: 952, endPoint y: 186, distance: 21.6
click at [952, 186] on div "* ​" at bounding box center [767, 323] width 385 height 397
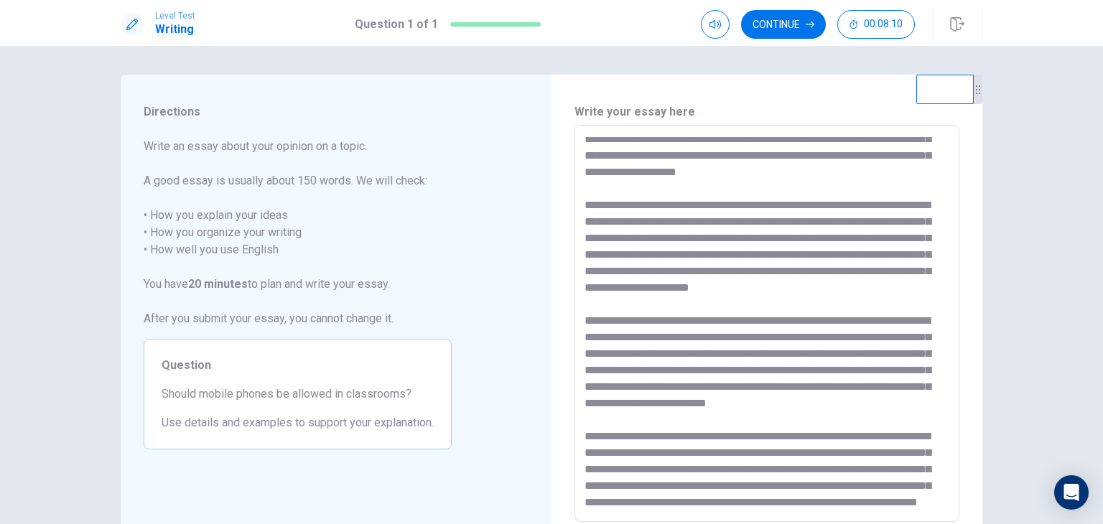
scroll to position [112, 0]
click at [716, 185] on textarea at bounding box center [767, 324] width 365 height 374
click at [947, 251] on div "* ​" at bounding box center [767, 323] width 385 height 397
drag, startPoint x: 952, startPoint y: 285, endPoint x: 952, endPoint y: 300, distance: 15.1
click at [952, 300] on div "* ​" at bounding box center [767, 323] width 385 height 397
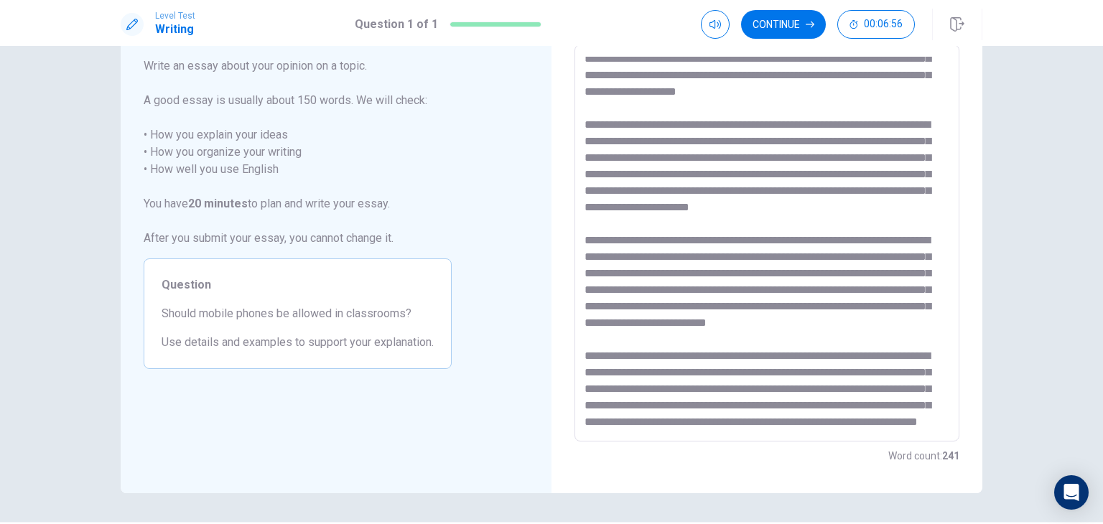
scroll to position [83, 0]
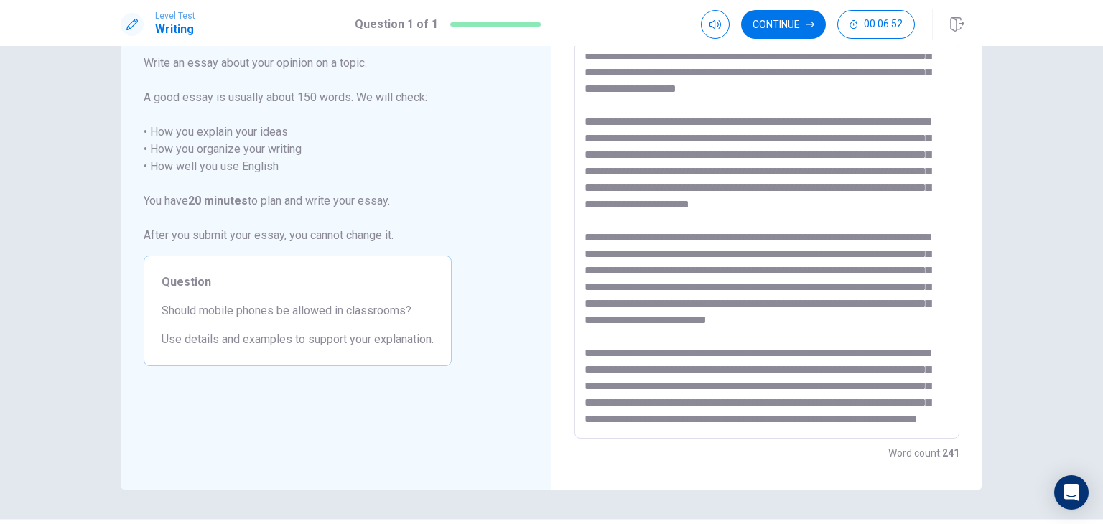
click at [937, 318] on textarea at bounding box center [767, 241] width 365 height 374
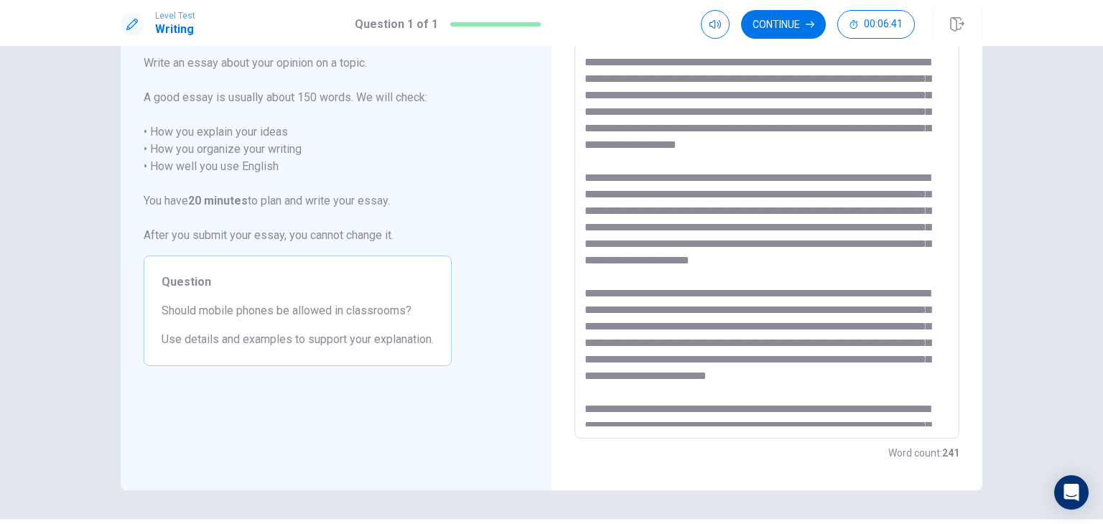
scroll to position [0, 0]
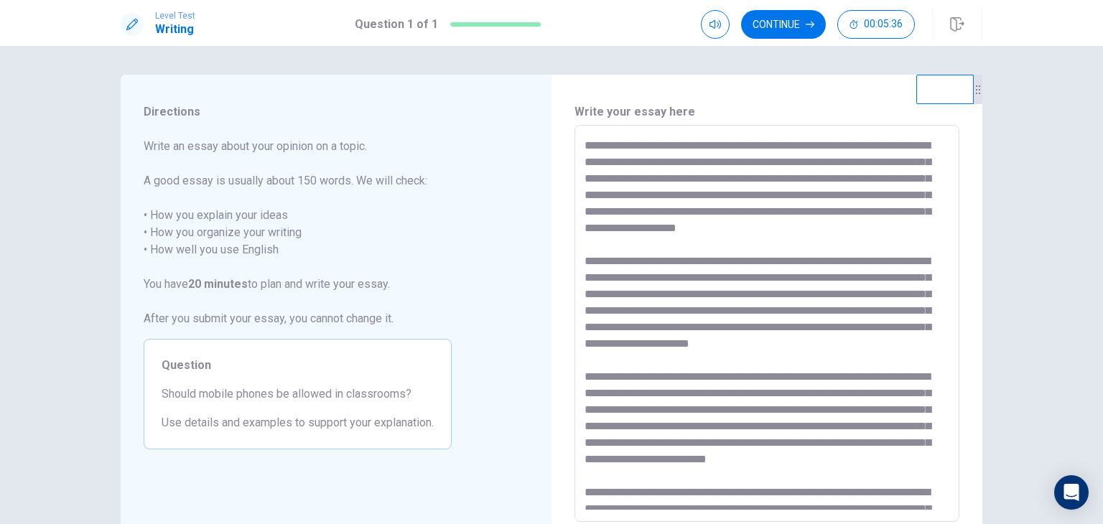
click at [904, 205] on textarea at bounding box center [767, 324] width 365 height 374
click at [878, 218] on textarea at bounding box center [767, 324] width 365 height 374
click at [703, 240] on textarea at bounding box center [767, 324] width 365 height 374
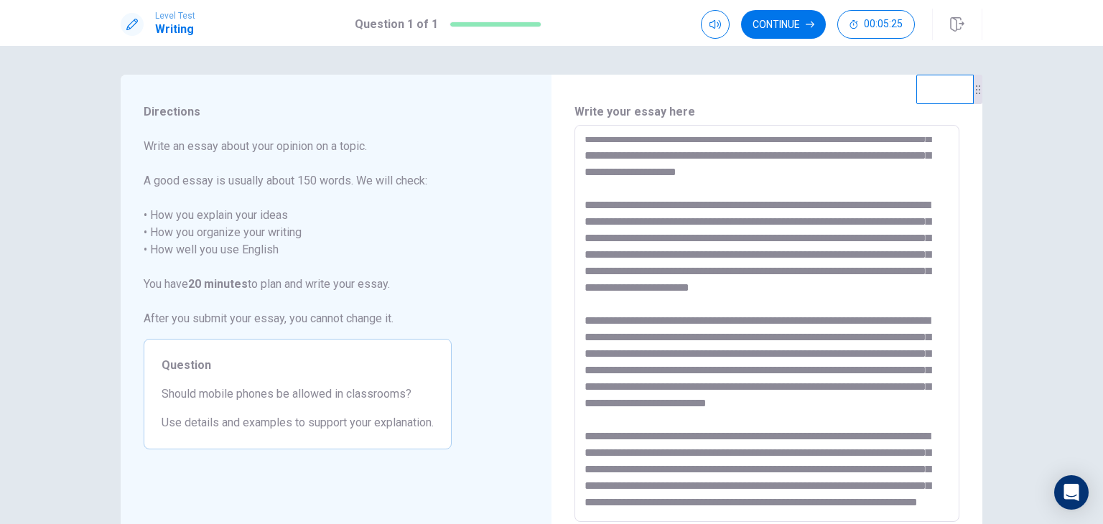
scroll to position [122, 0]
click at [761, 24] on button "Continue" at bounding box center [783, 24] width 85 height 29
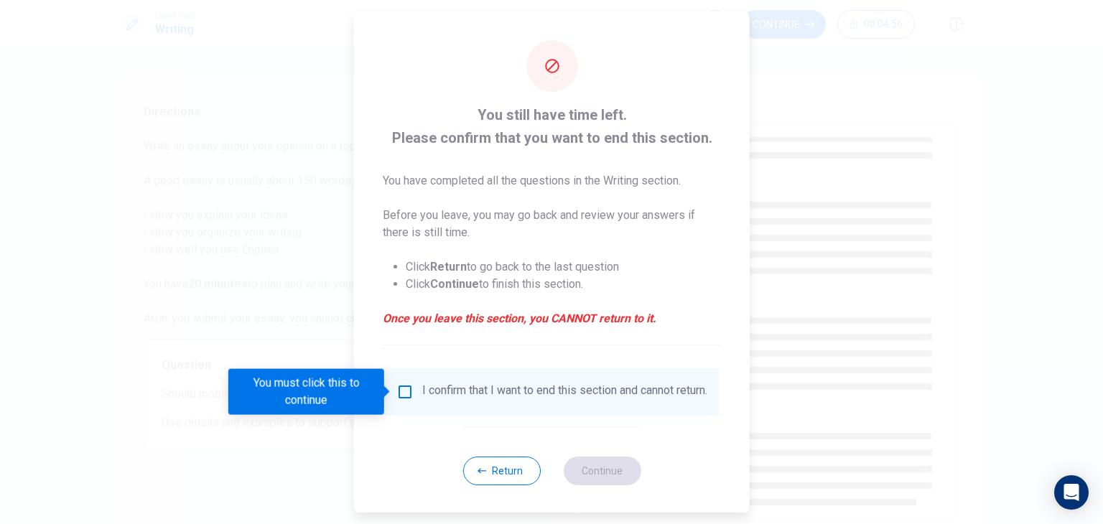
click at [411, 401] on div "I confirm that I want to end this section and cannot return." at bounding box center [551, 392] width 311 height 17
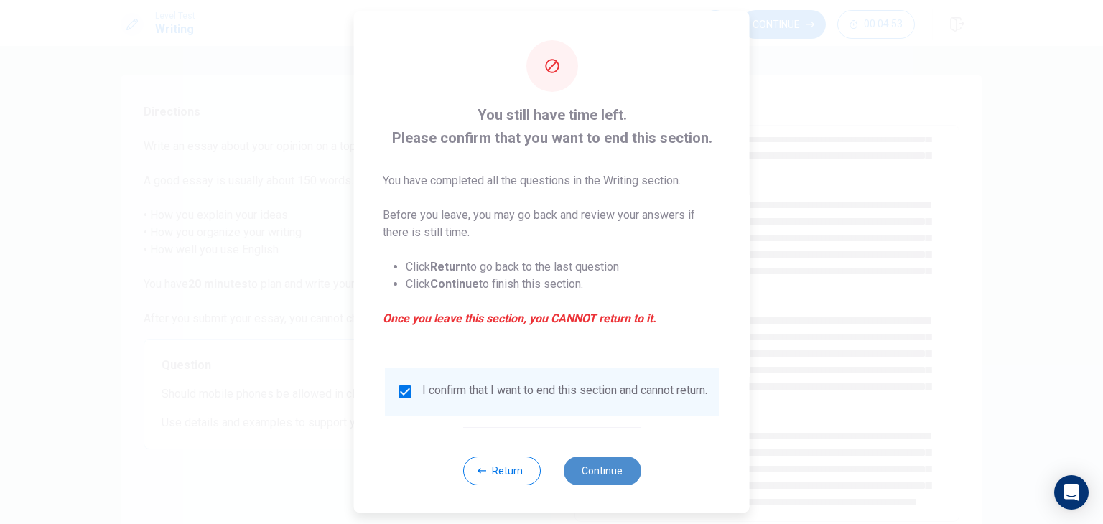
click at [590, 476] on button "Continue" at bounding box center [602, 471] width 78 height 29
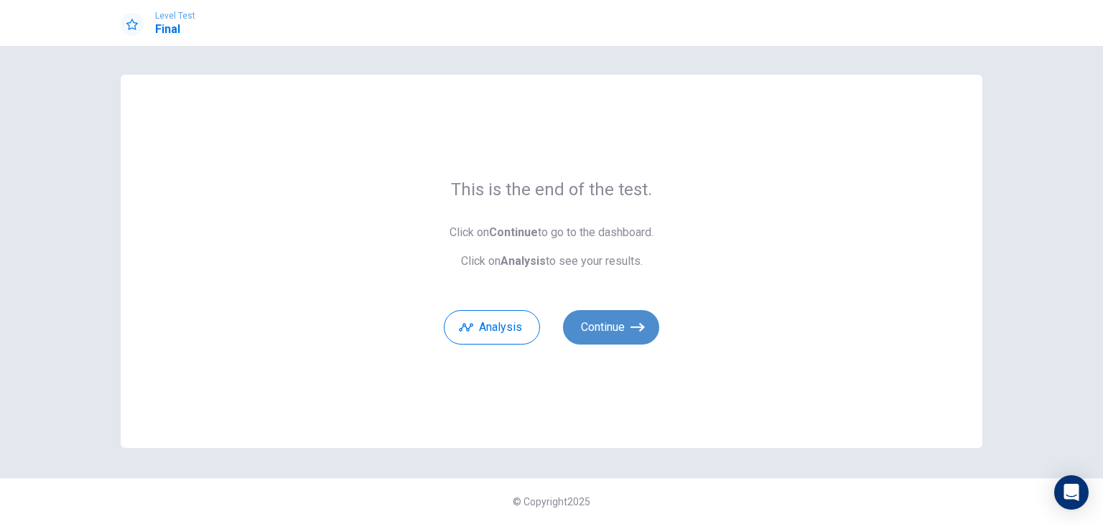
click at [638, 334] on icon "button" at bounding box center [638, 327] width 14 height 14
